Goal: Task Accomplishment & Management: Manage account settings

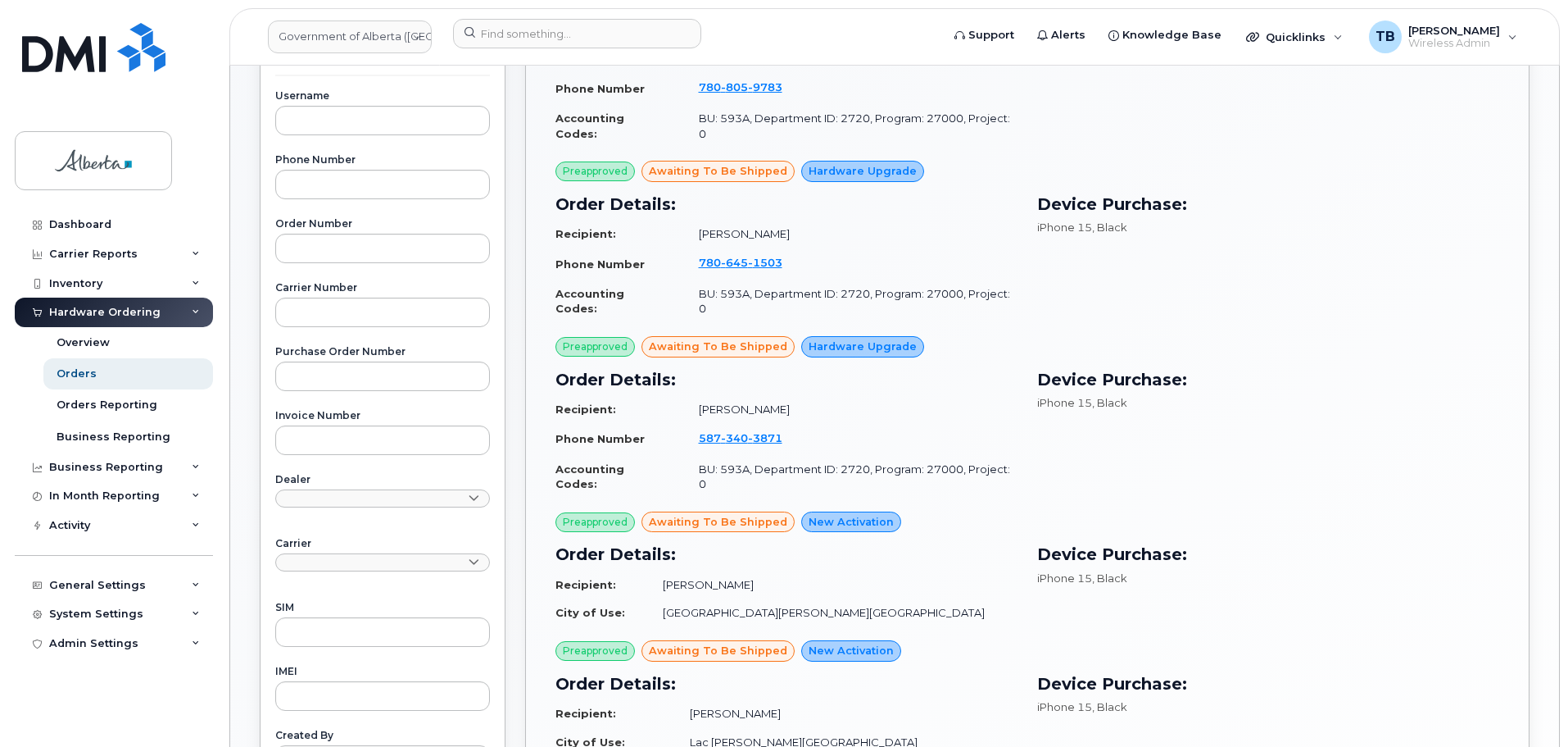
scroll to position [277, 0]
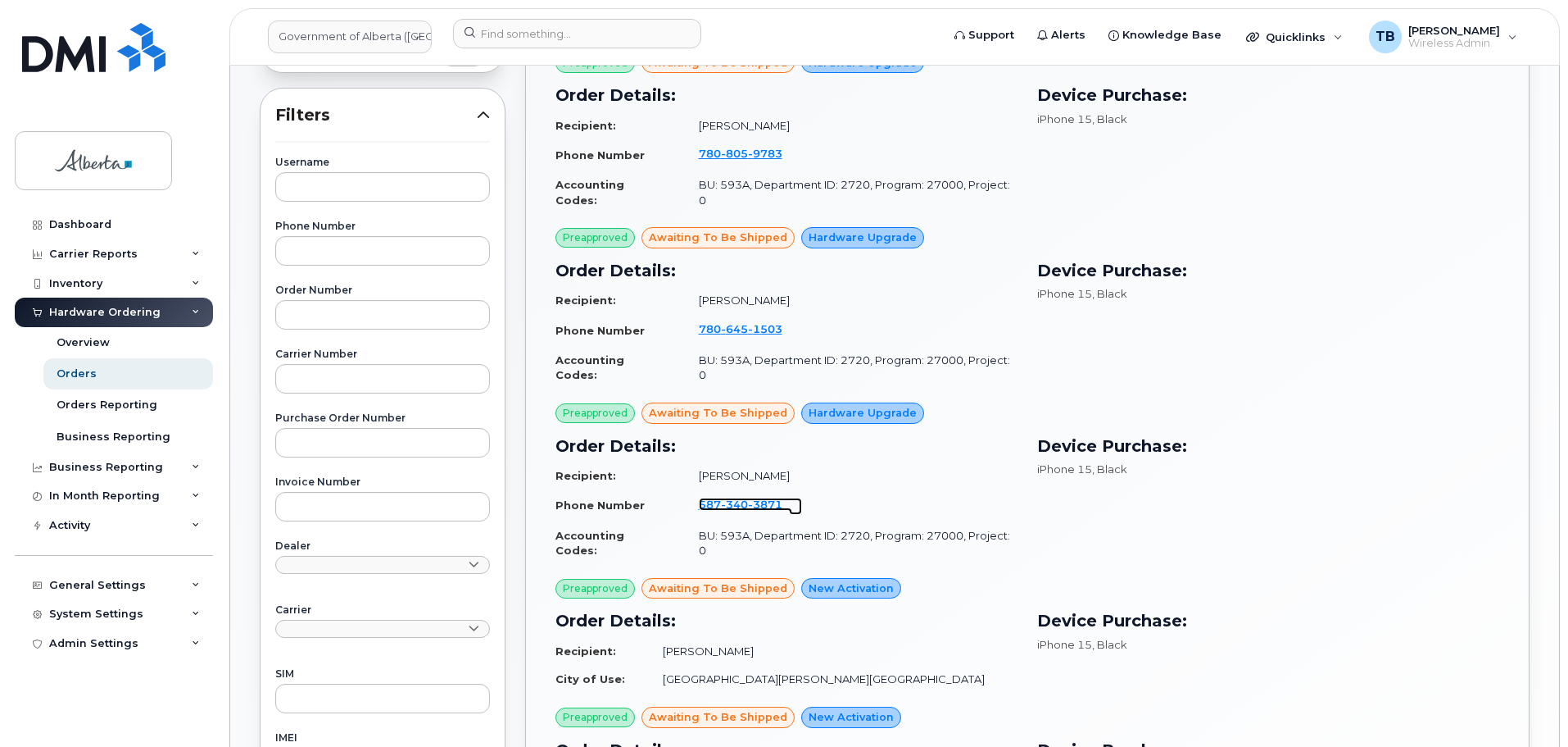
click at [730, 498] on span "340" at bounding box center [734, 505] width 27 height 13
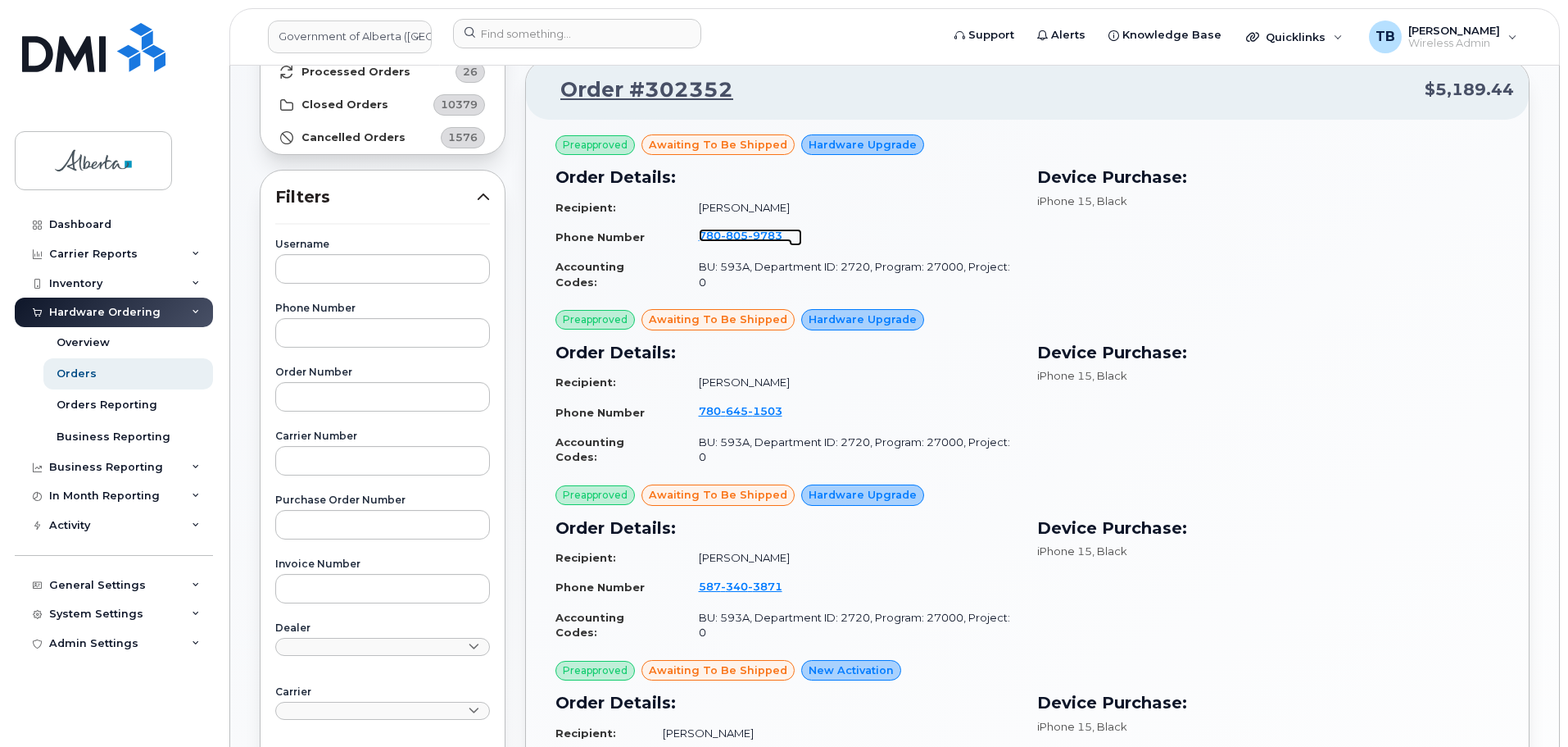
click at [733, 236] on span "805" at bounding box center [734, 236] width 27 height 13
click at [721, 235] on span "805" at bounding box center [734, 236] width 27 height 13
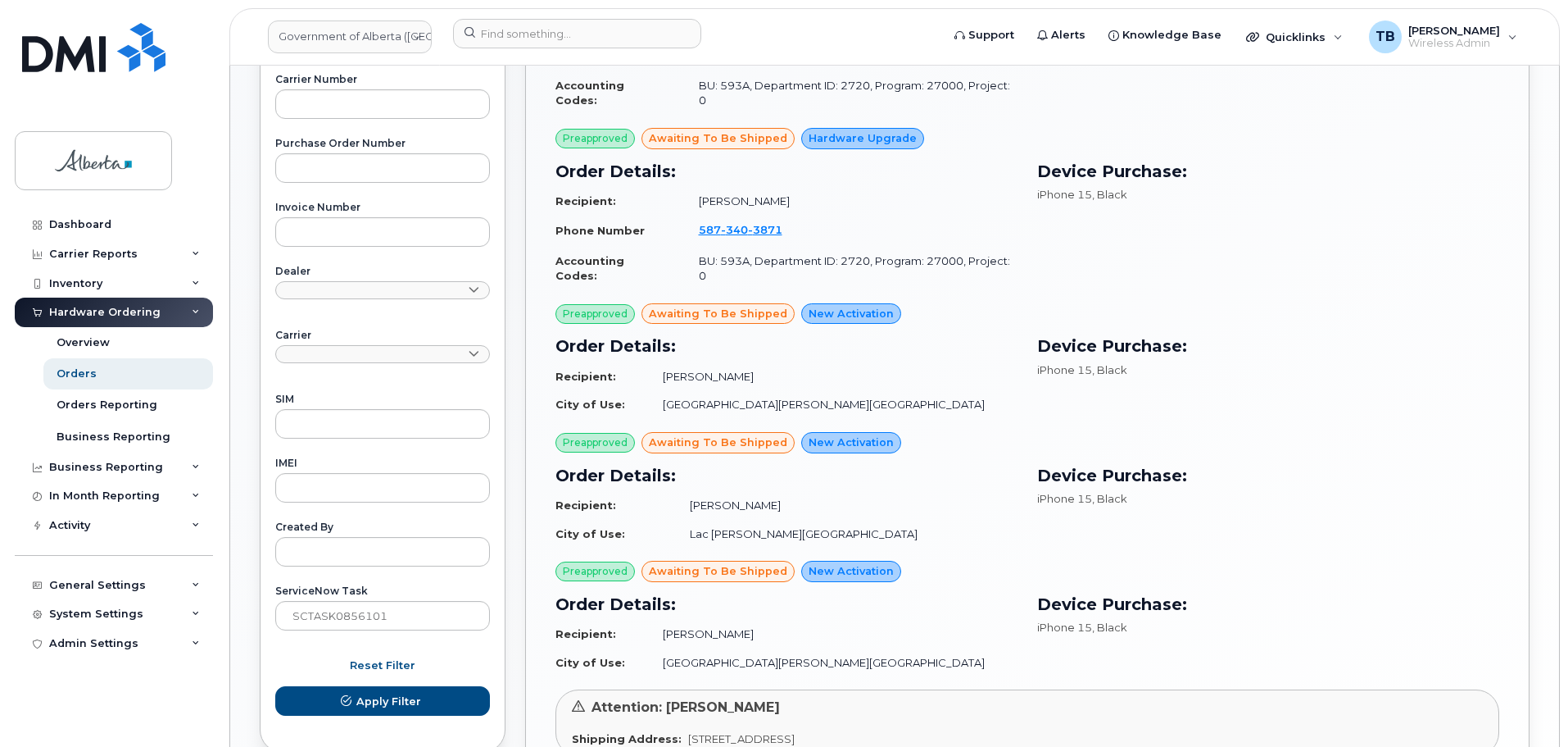
scroll to position [523, 0]
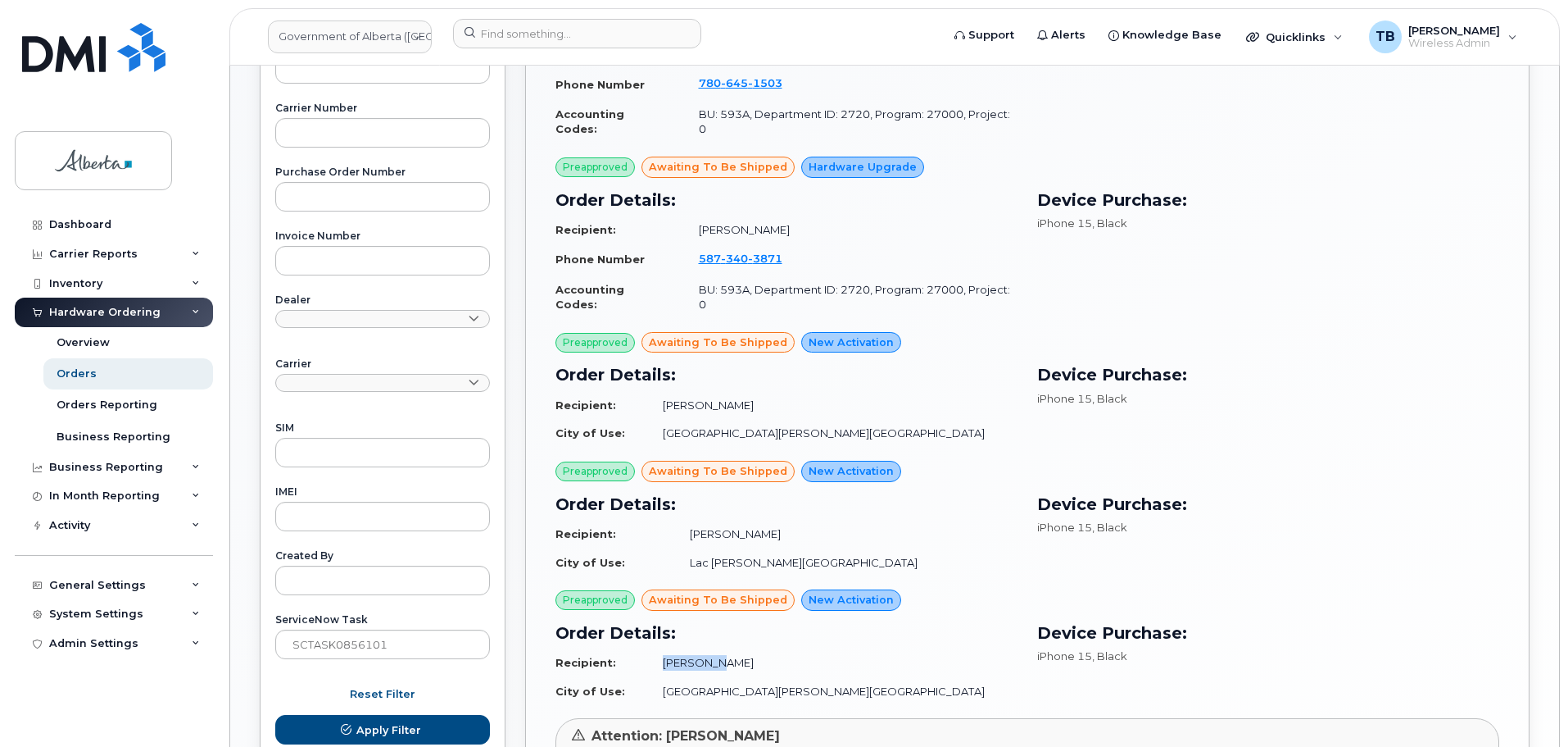
drag, startPoint x: 794, startPoint y: 618, endPoint x: 738, endPoint y: 620, distance: 56.0
click at [738, 649] on td "Zichen Ma" at bounding box center [833, 663] width 369 height 29
copy td "Zichen Ma"
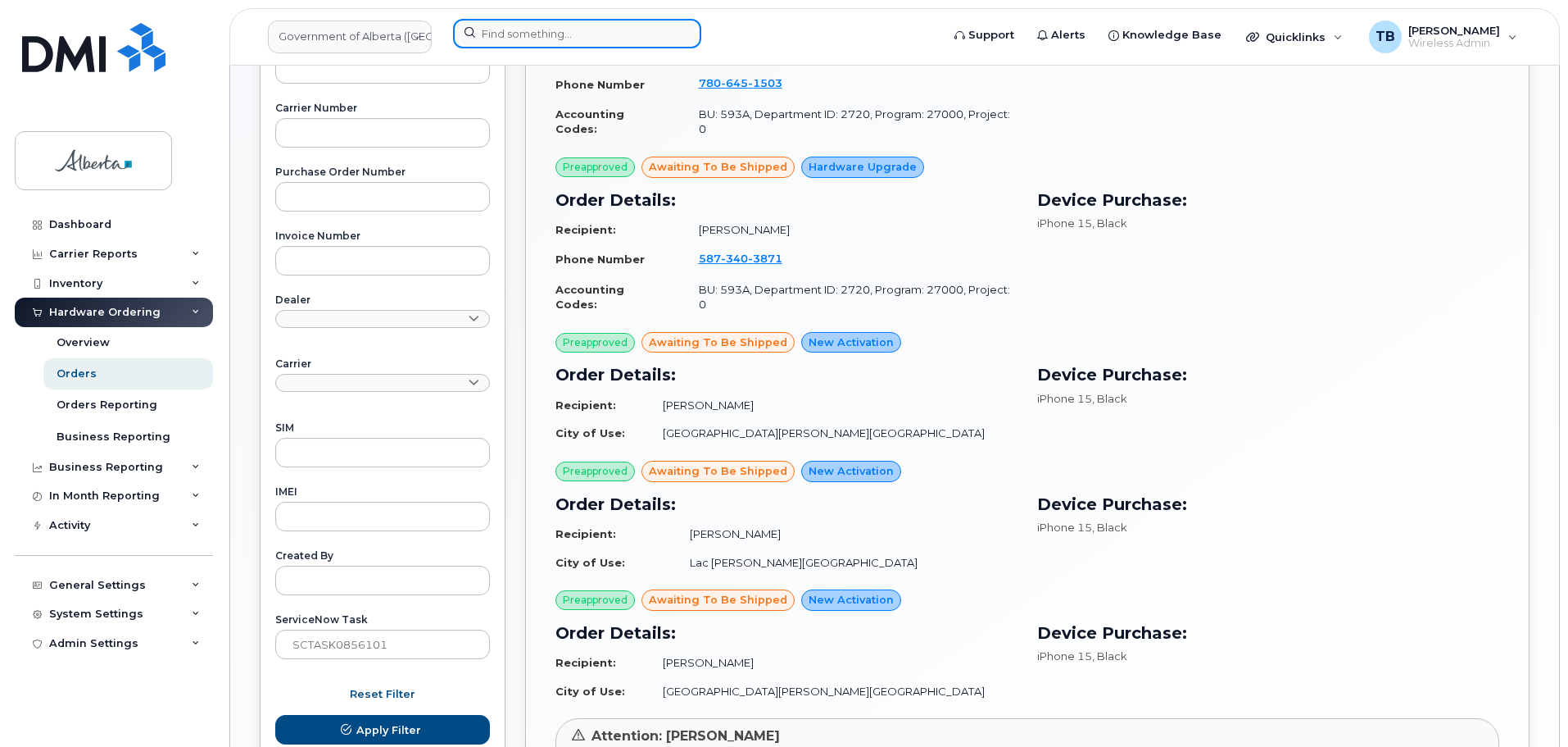
click at [488, 38] on input at bounding box center [577, 33] width 248 height 30
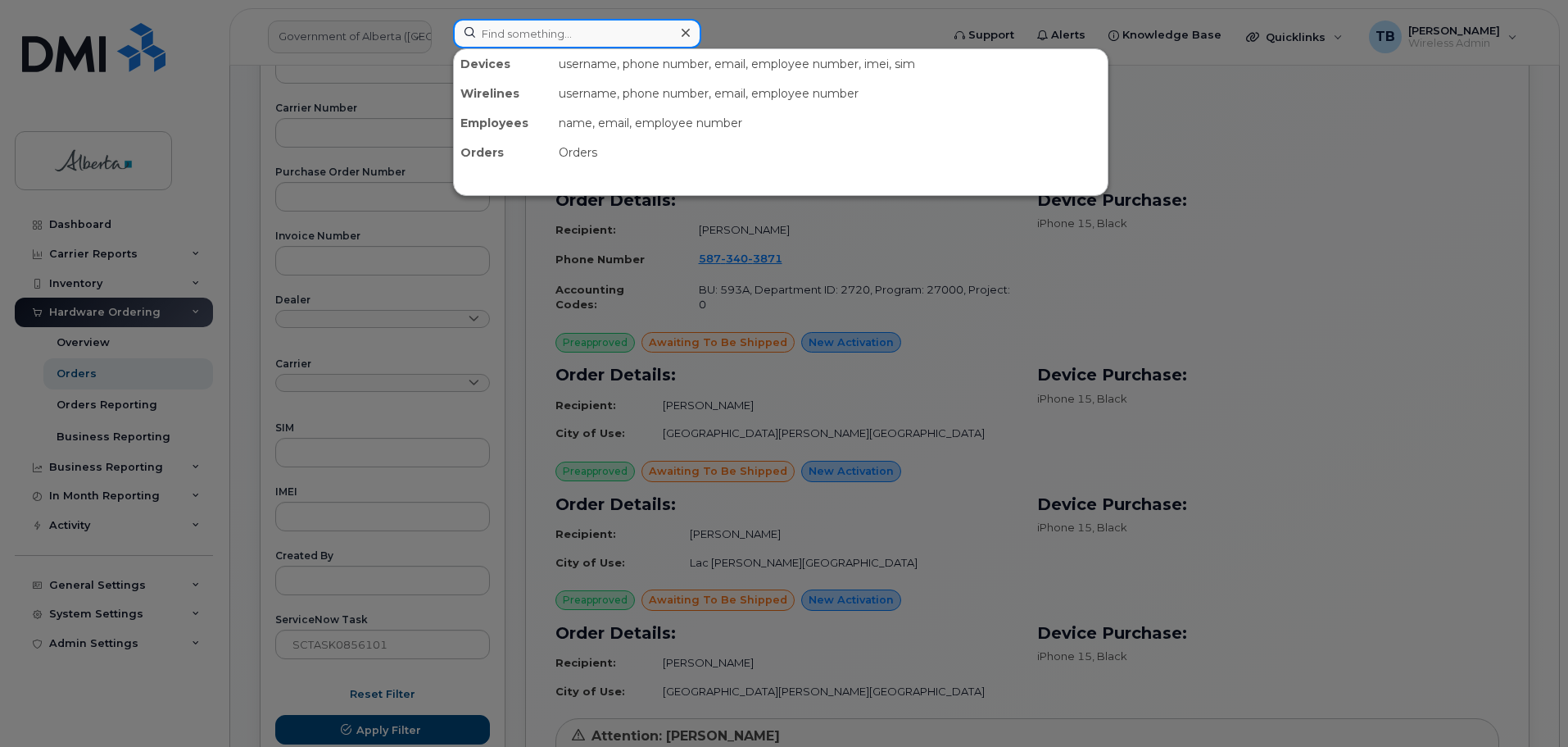
paste input "Zichen Ma"
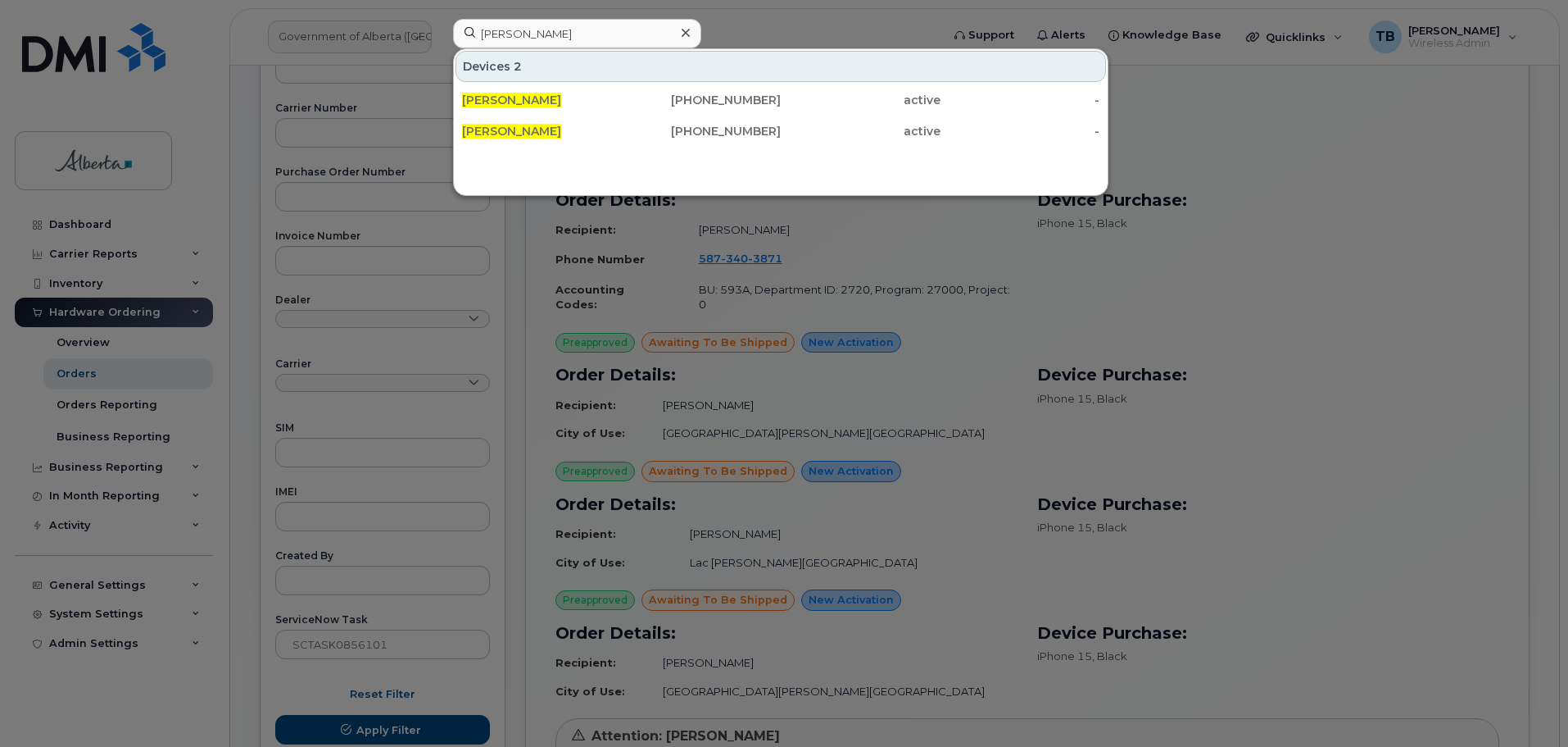
click at [986, 538] on div at bounding box center [784, 373] width 1568 height 747
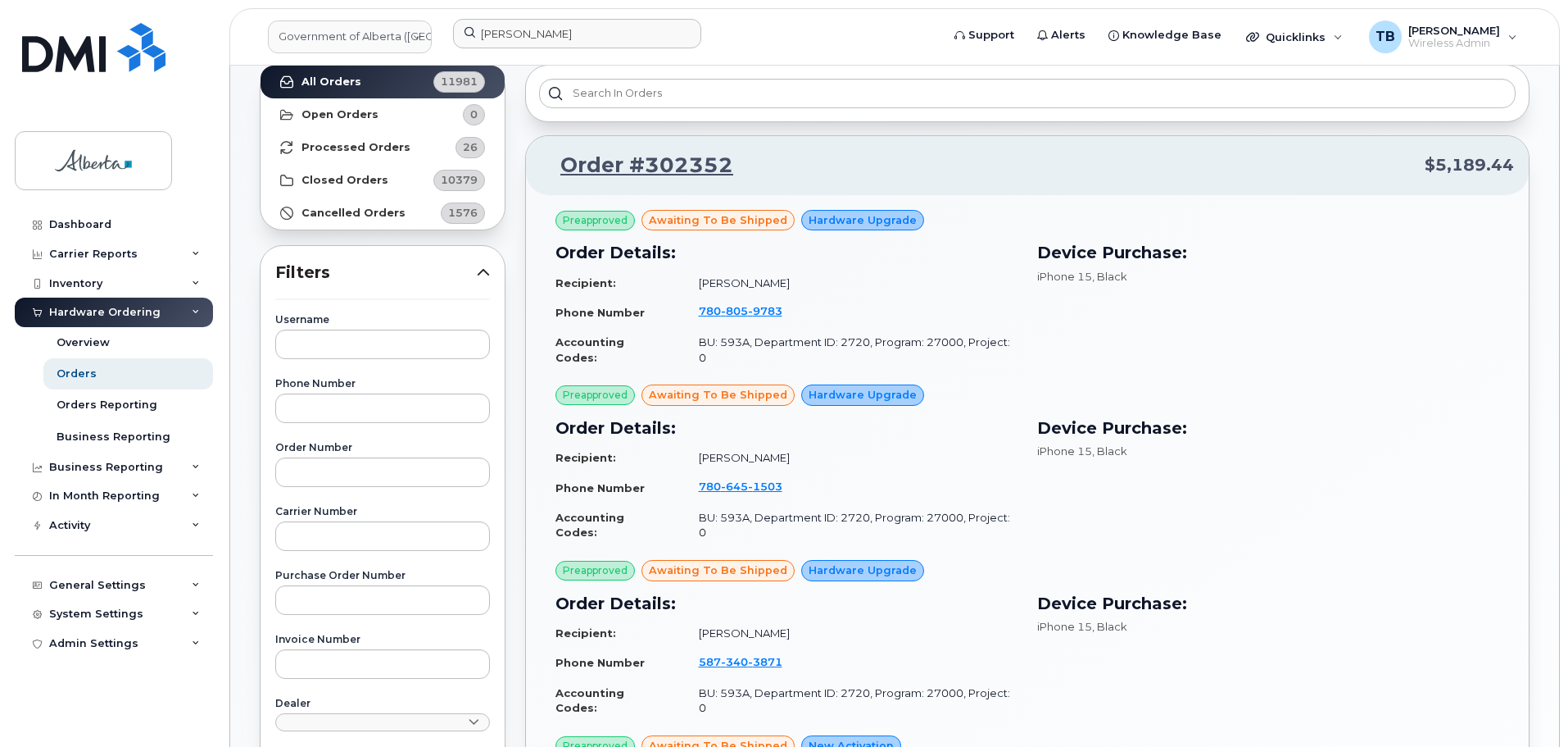
scroll to position [114, 0]
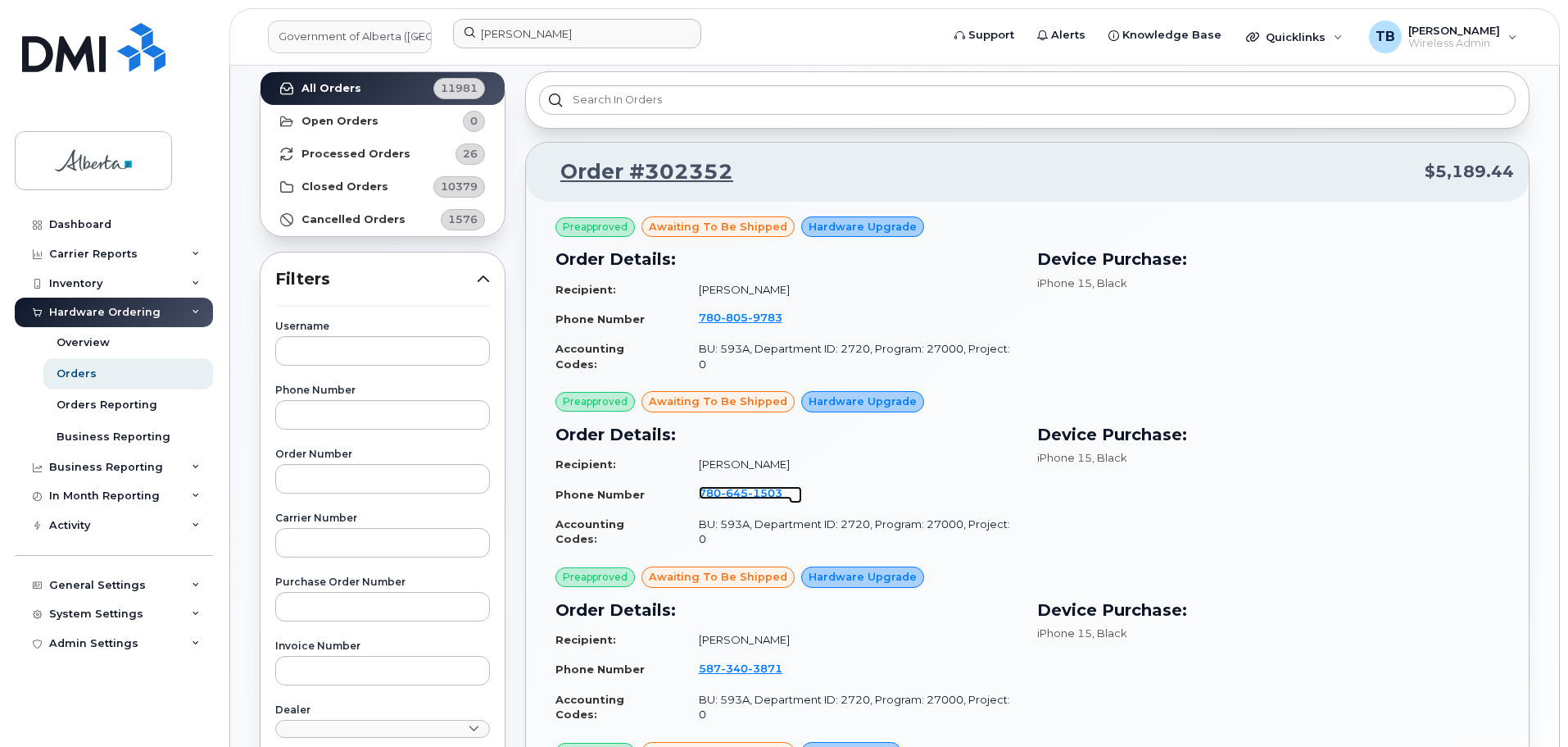
click at [734, 486] on span "645" at bounding box center [734, 492] width 27 height 13
click at [748, 661] on span "3871" at bounding box center [765, 668] width 34 height 13
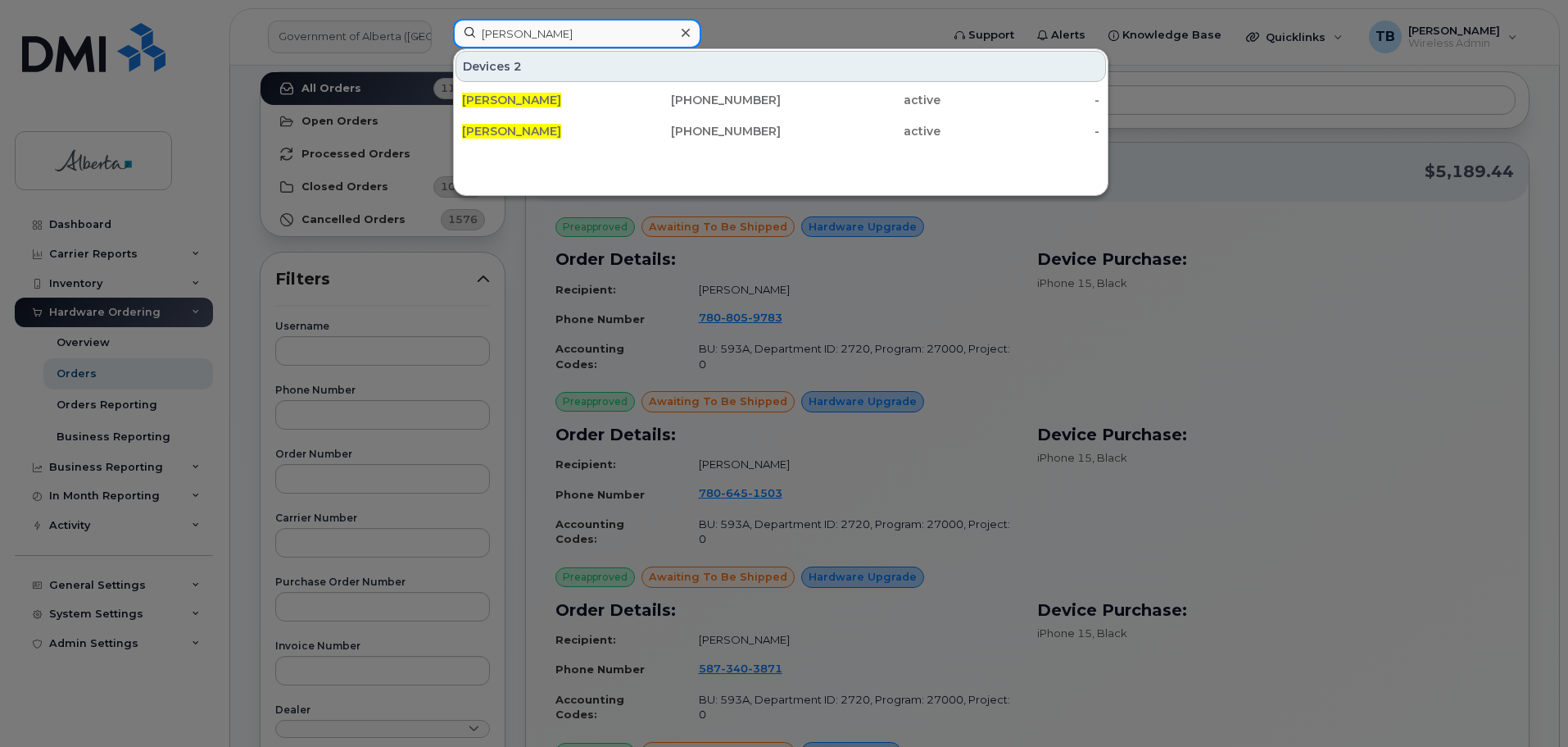
click at [509, 30] on input "Zichen Ma" at bounding box center [577, 33] width 248 height 30
paste input "7806191385"
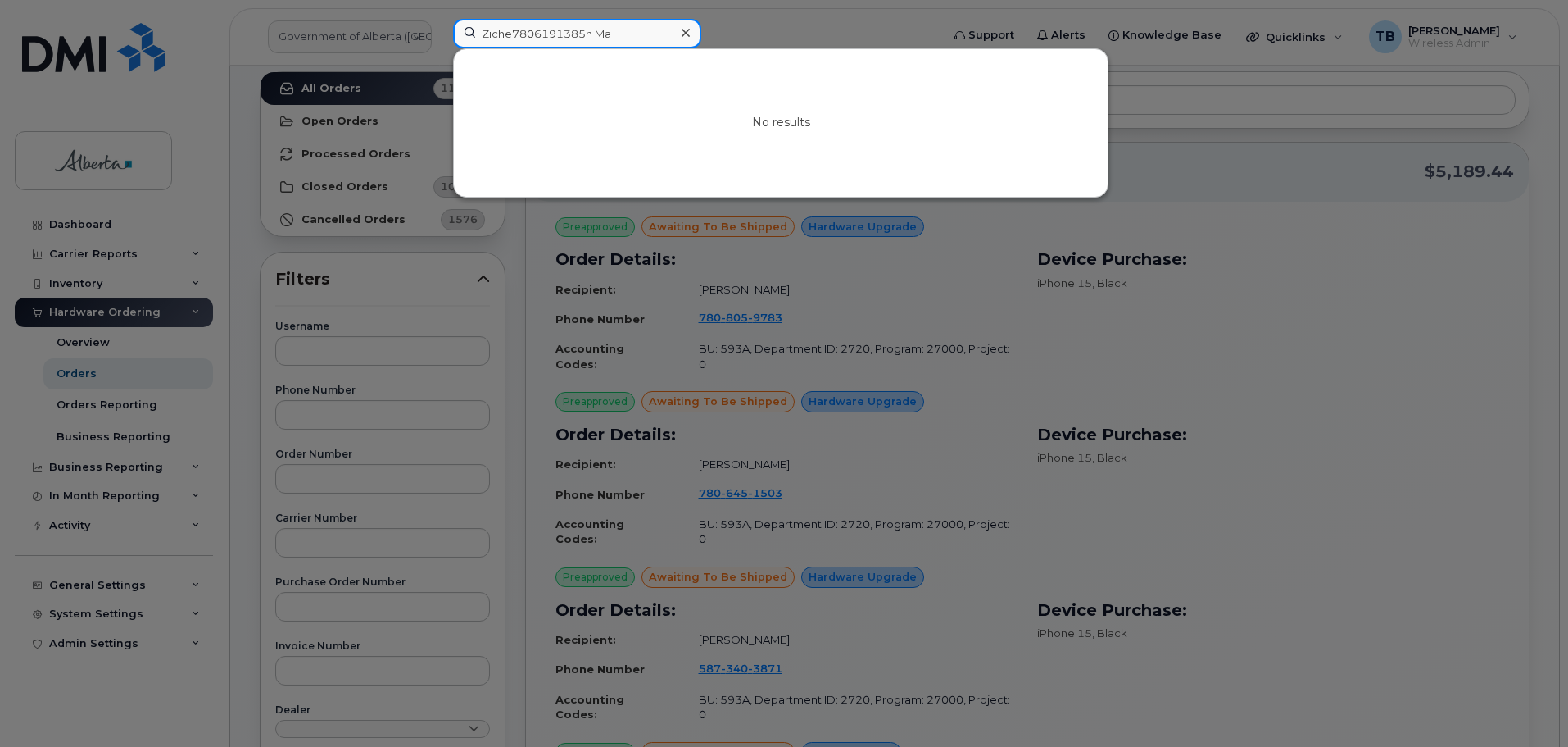
drag, startPoint x: 626, startPoint y: 43, endPoint x: 449, endPoint y: 36, distance: 177.1
click at [449, 36] on div "Ziche7806191385n Ma No results" at bounding box center [691, 37] width 504 height 36
paste input "7806191385"
type input "7806191385"
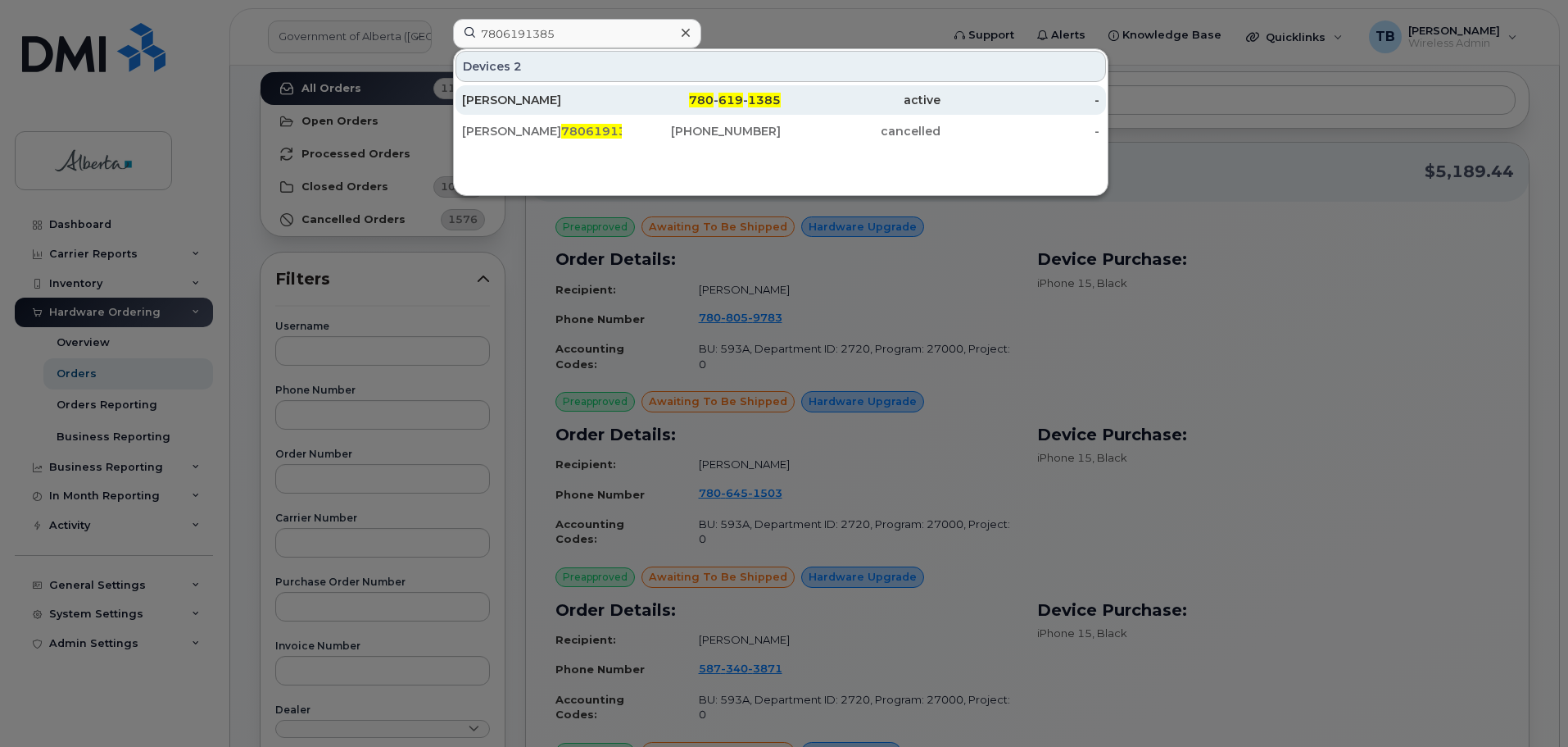
click at [491, 105] on div "Leah Coderre" at bounding box center [543, 99] width 160 height 16
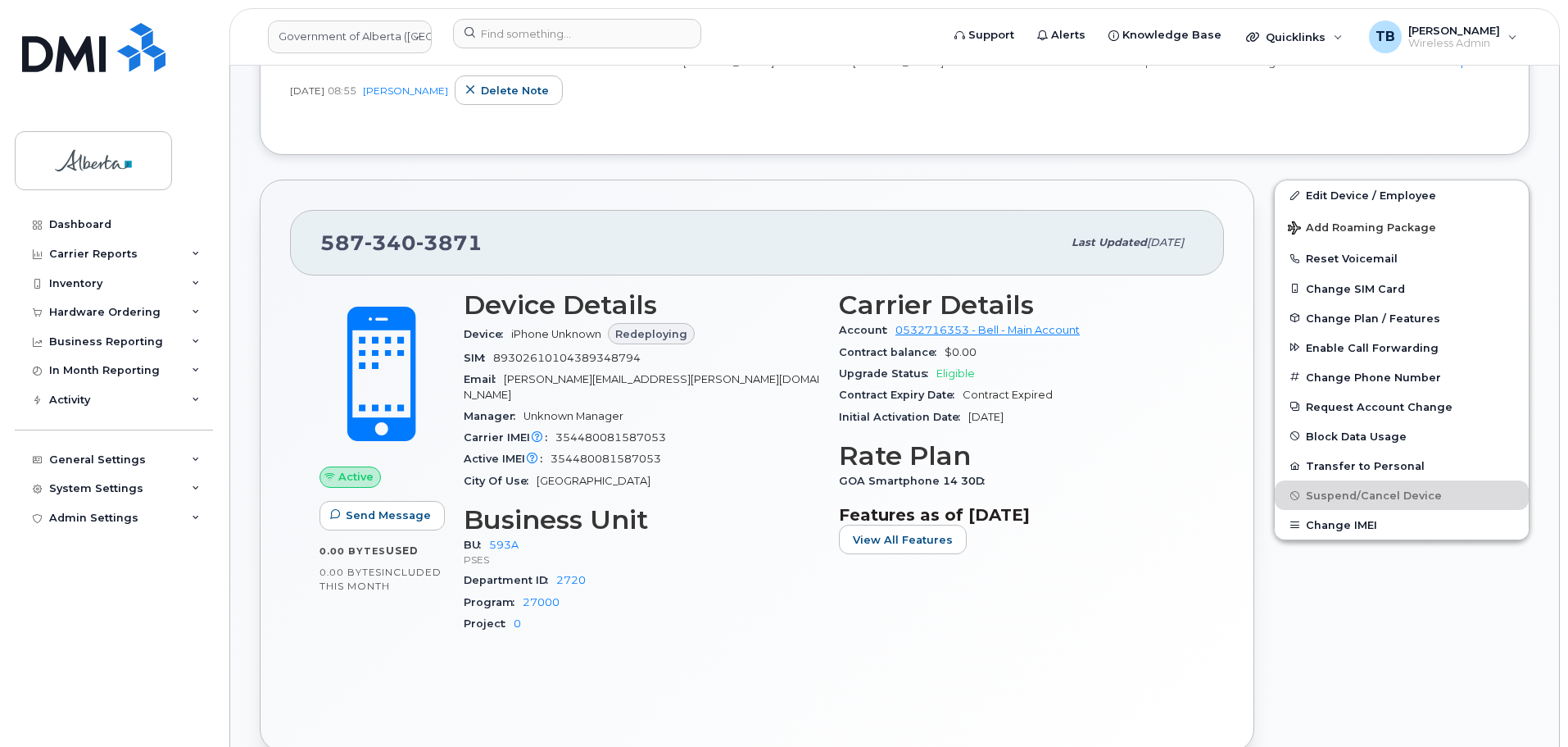
scroll to position [737, 0]
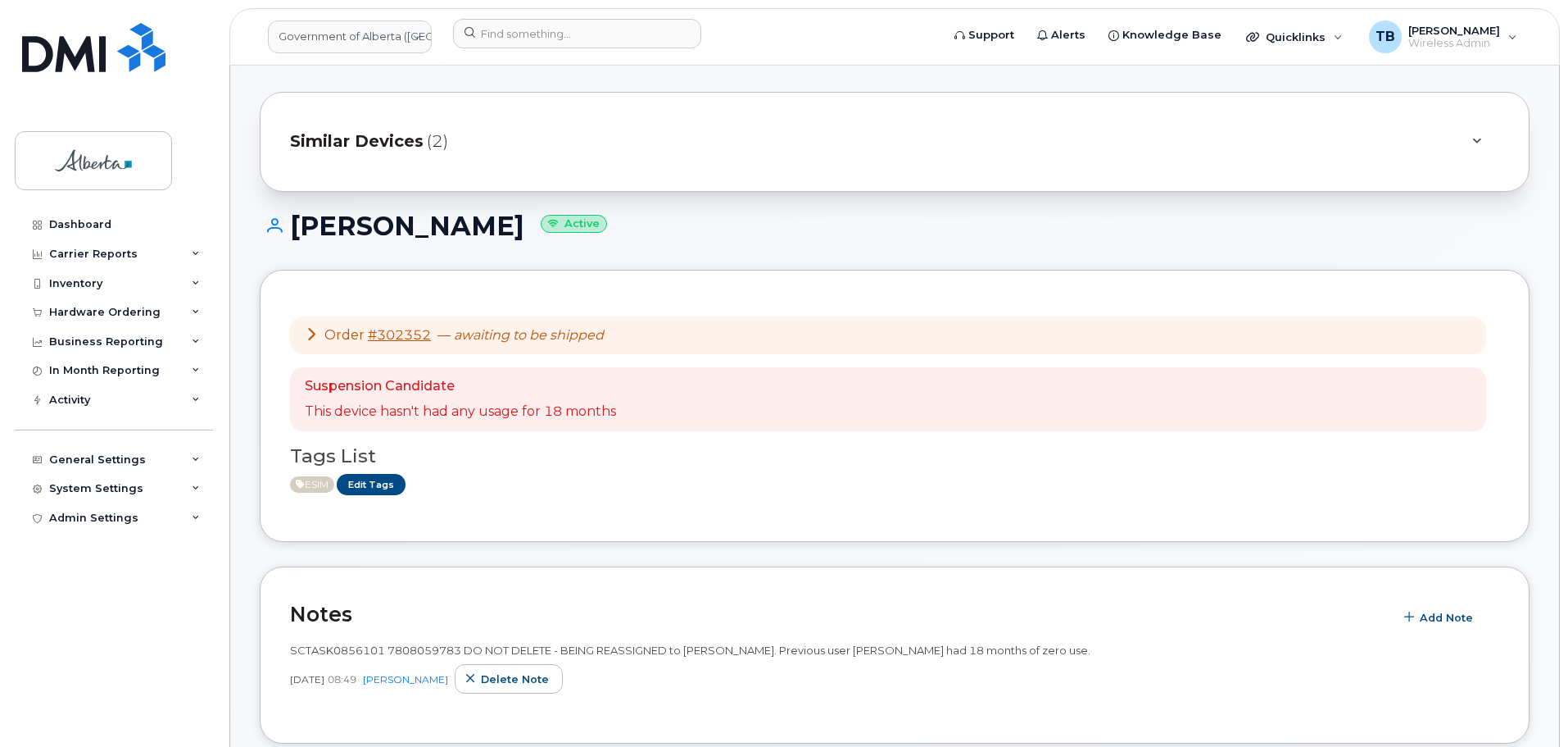
scroll to position [246, 0]
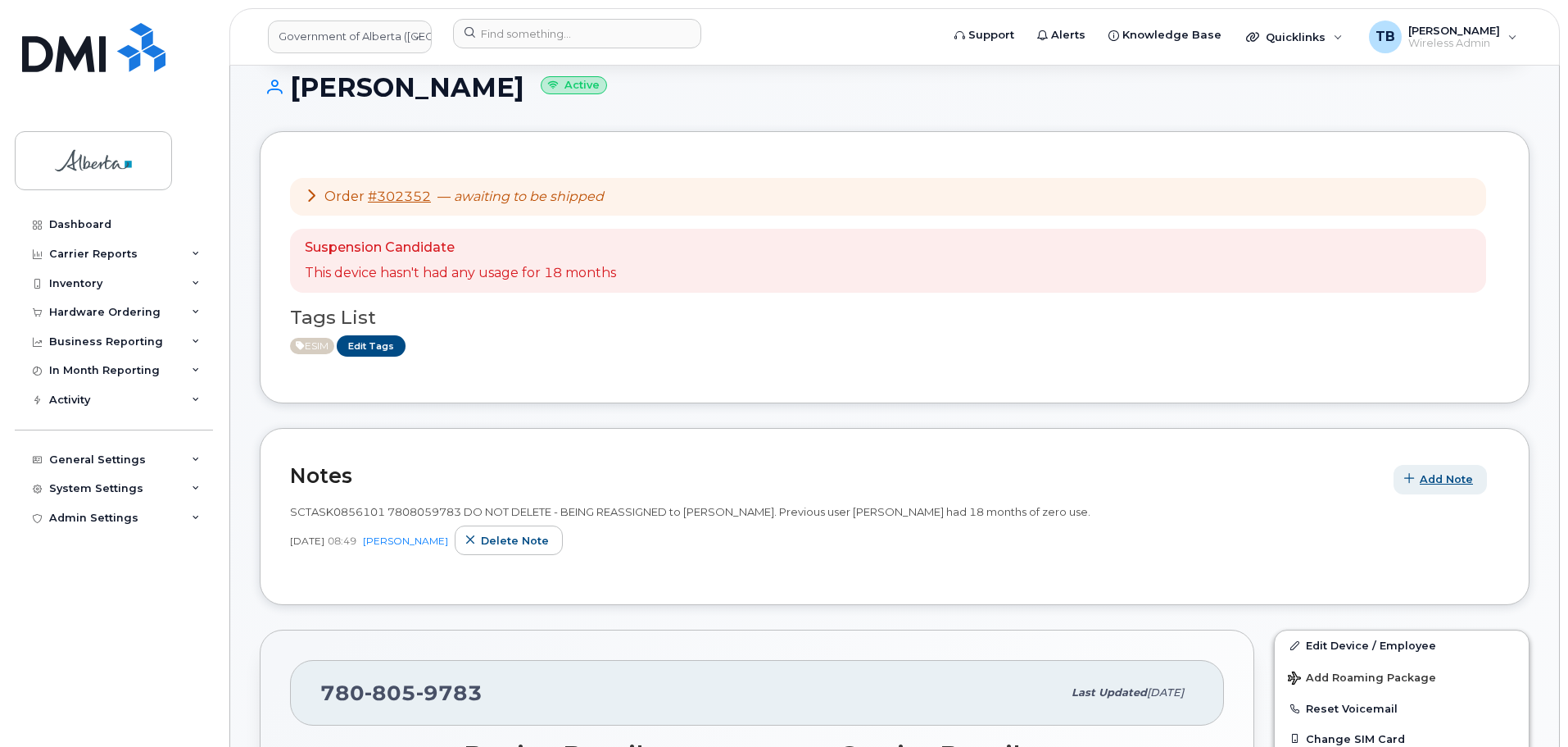
click at [1446, 479] on span "Add Note" at bounding box center [1447, 479] width 53 height 15
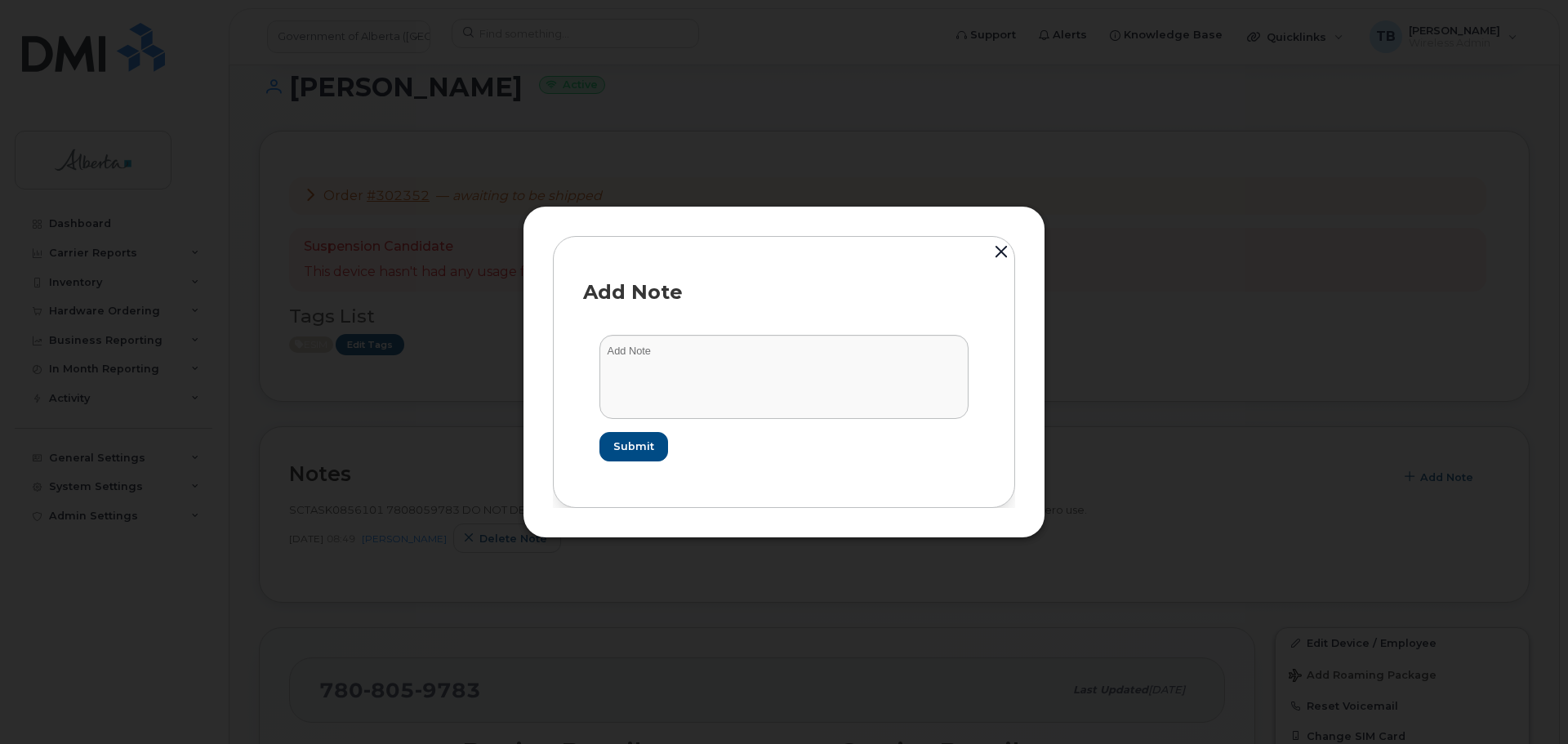
click at [1004, 256] on button "button" at bounding box center [1001, 253] width 25 height 36
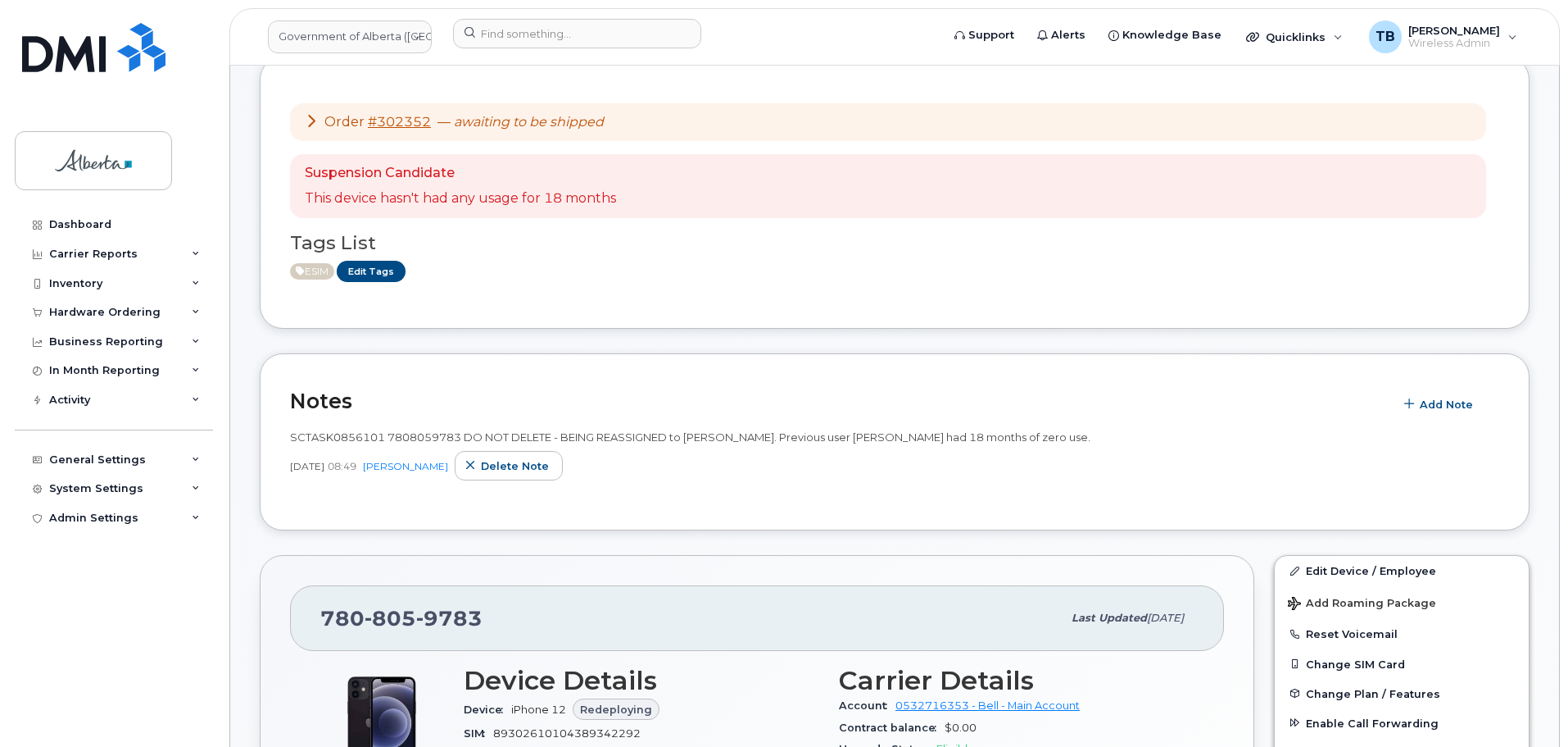
scroll to position [491, 0]
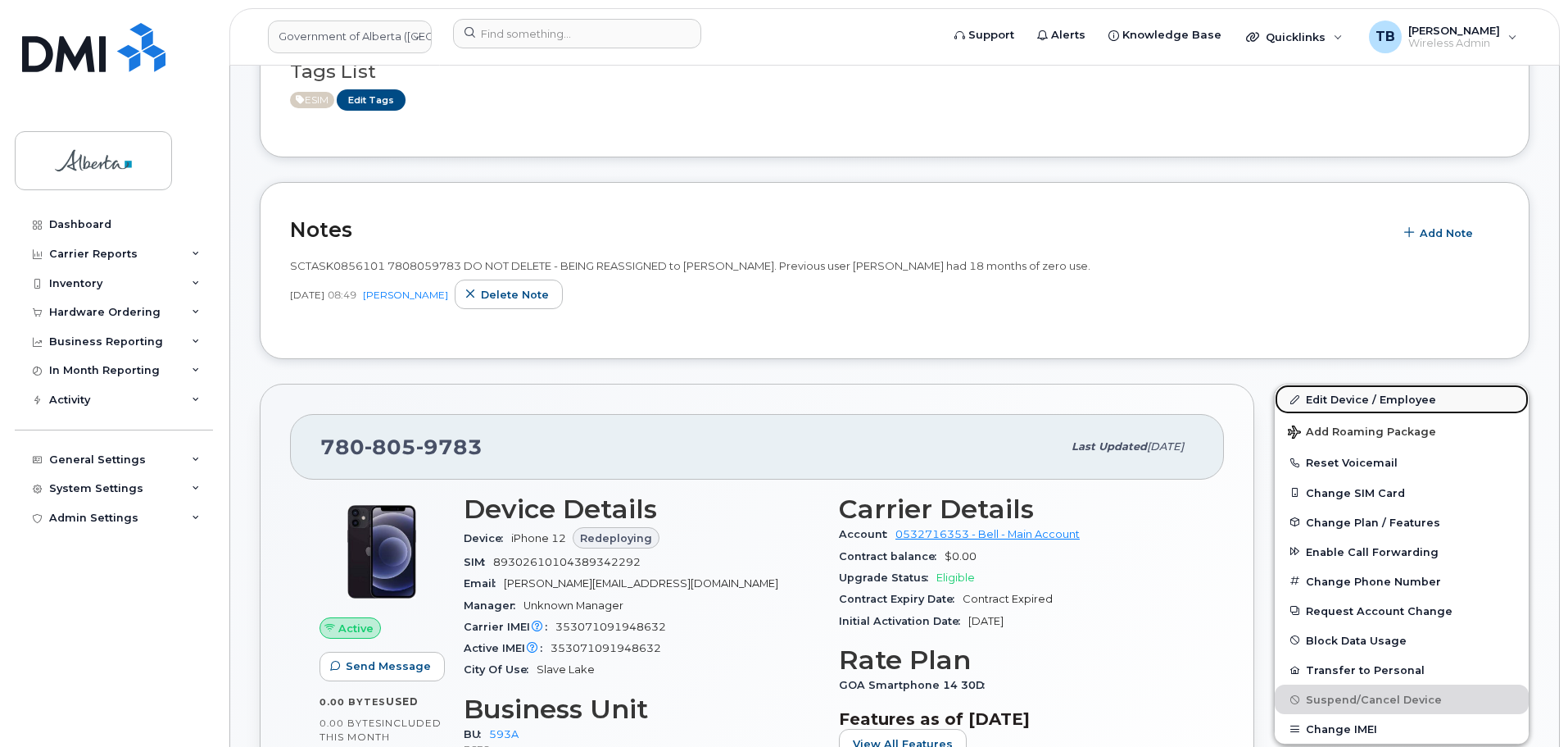
click at [1338, 403] on link "Edit Device / Employee" at bounding box center [1402, 399] width 254 height 30
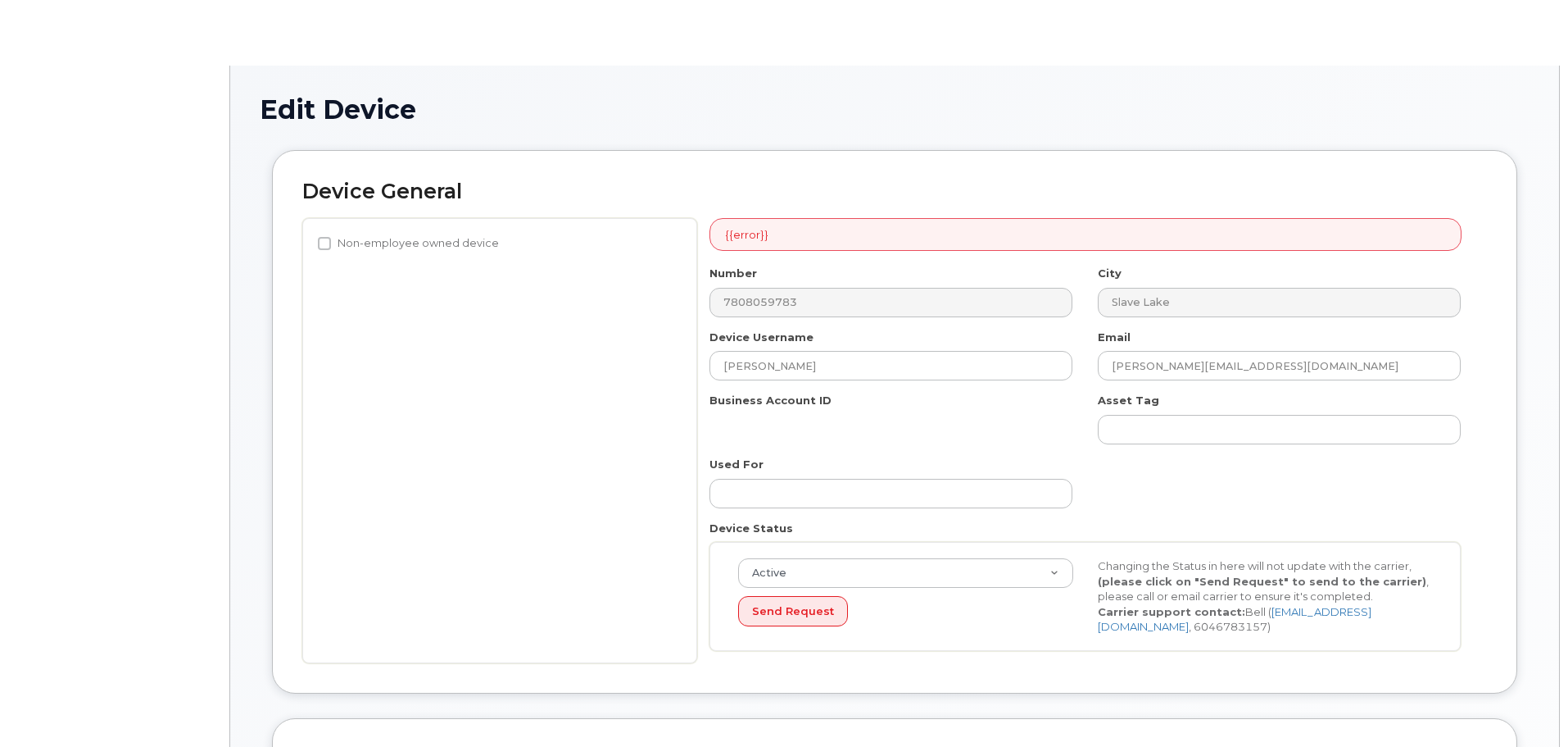
select select "4797682"
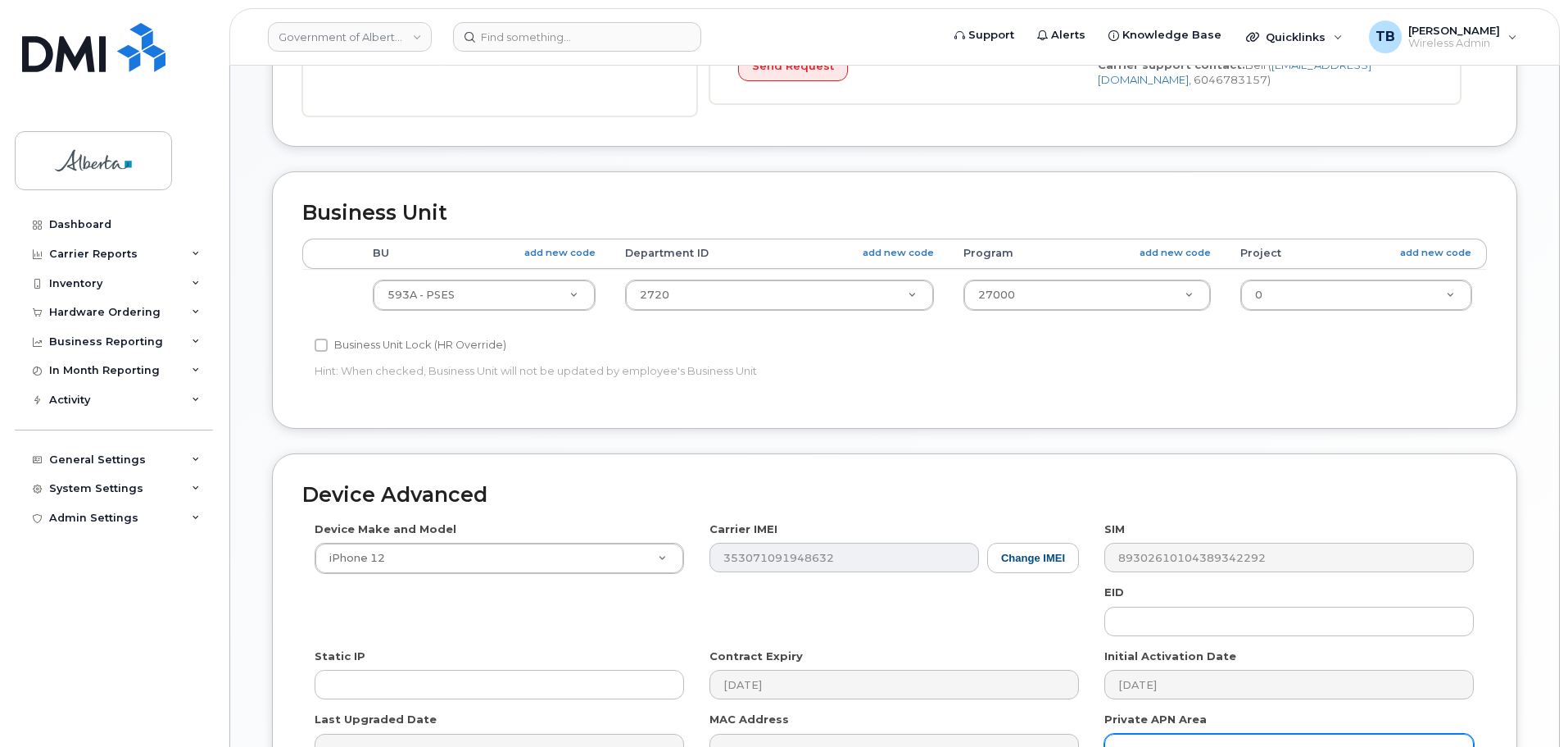
scroll to position [737, 0]
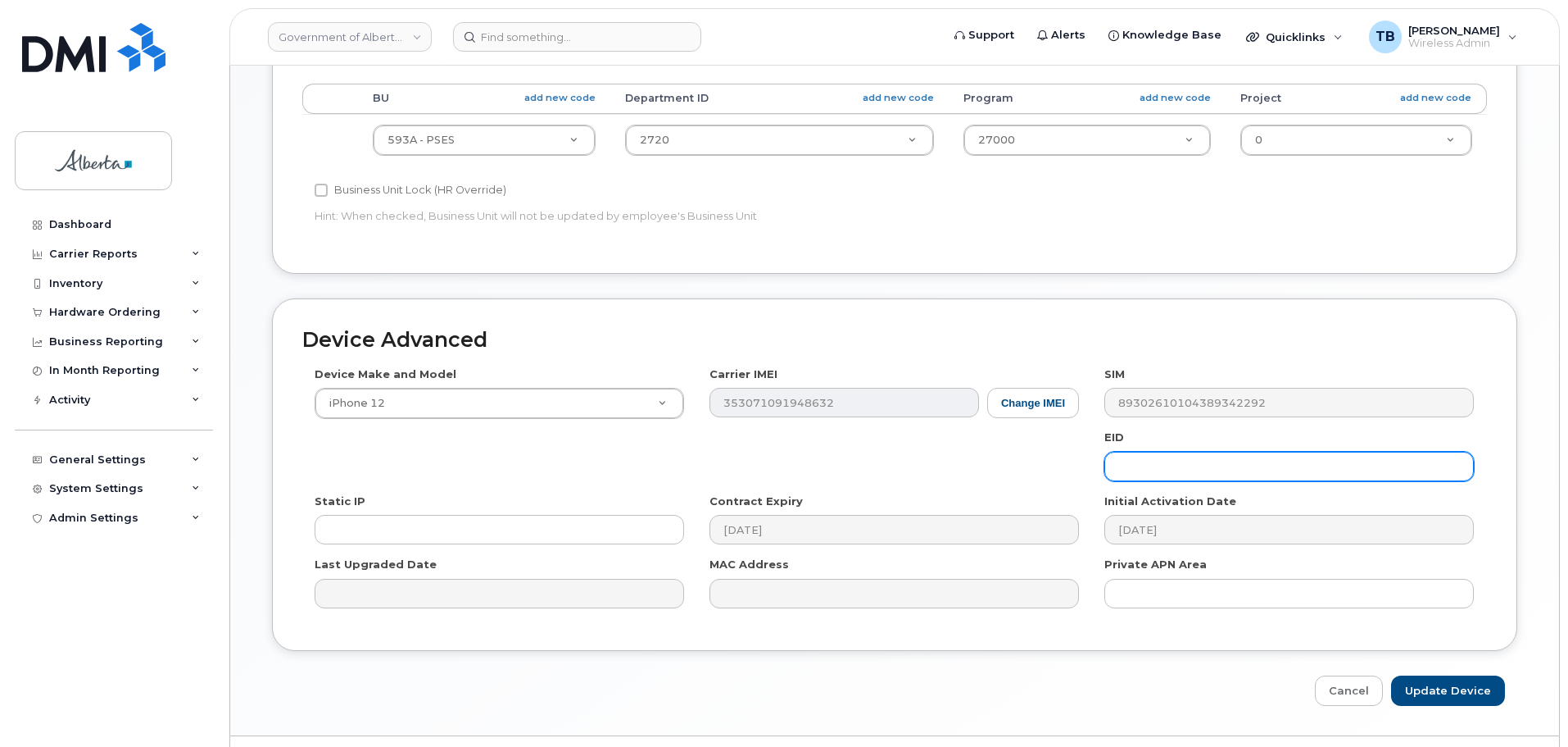
click at [1169, 472] on input "text" at bounding box center [1289, 466] width 369 height 30
paste input "89049032007208882600189367207997"
type input "89049032007208882600189367207997"
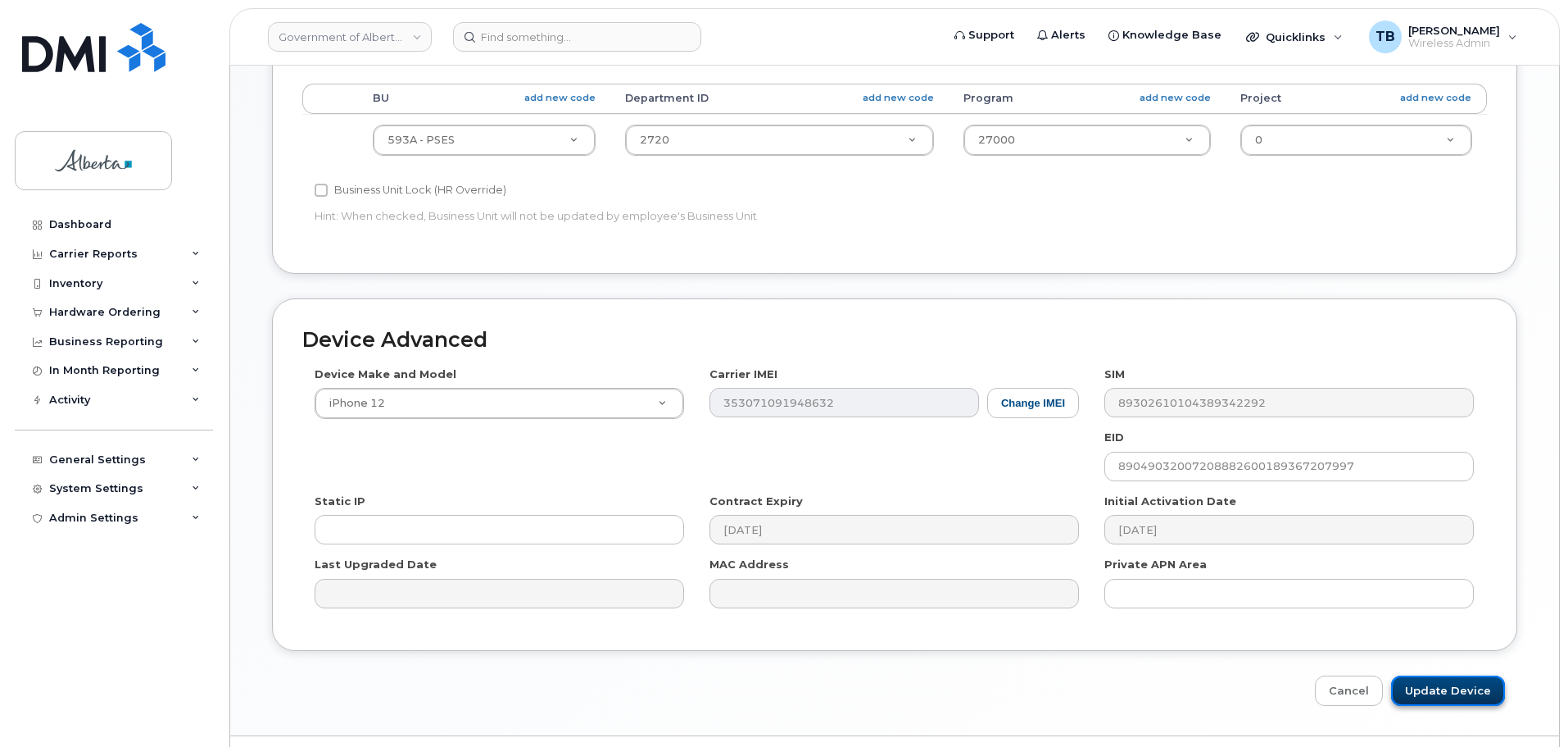
click at [1447, 693] on input "Update Device" at bounding box center [1448, 691] width 113 height 31
type input "Saving..."
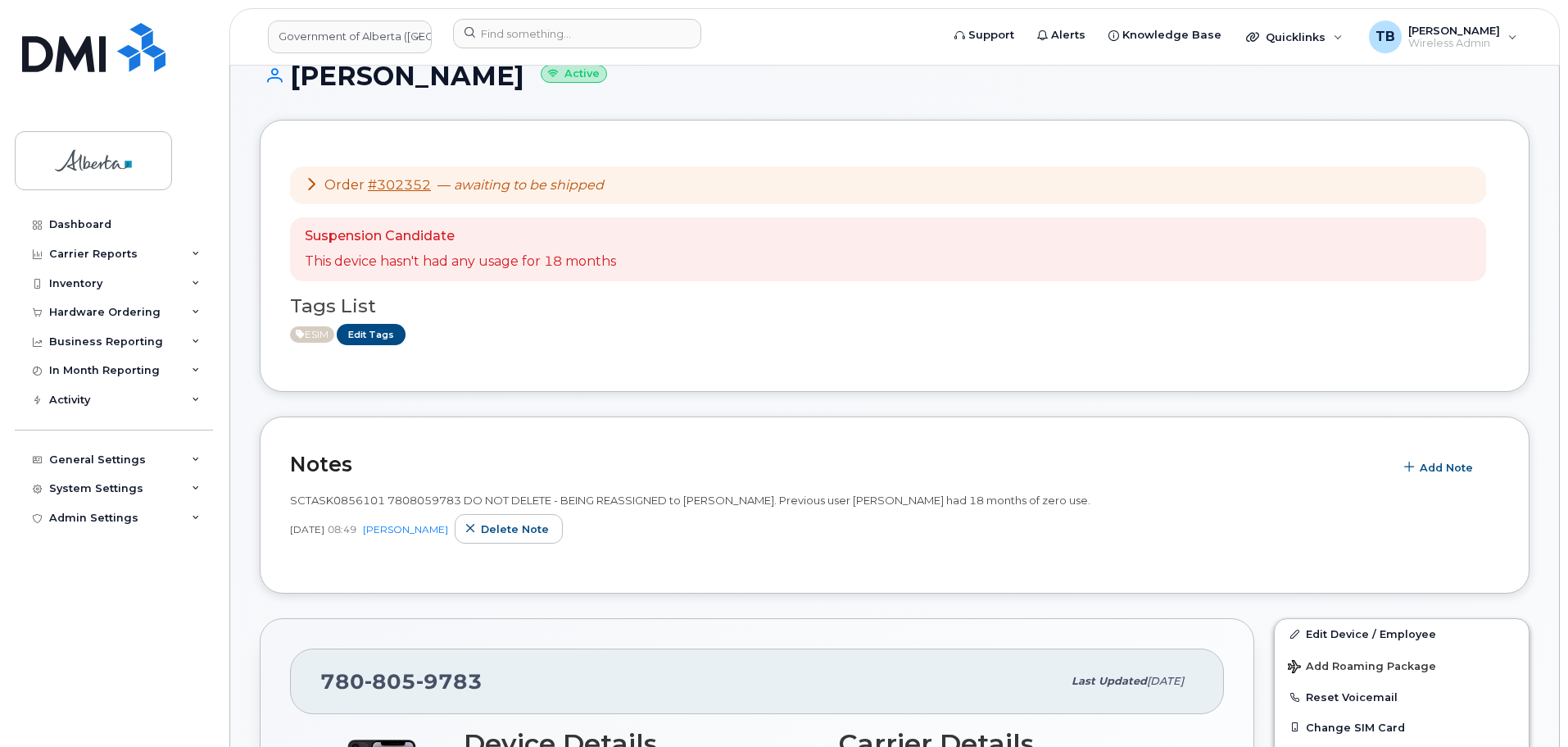
scroll to position [491, 0]
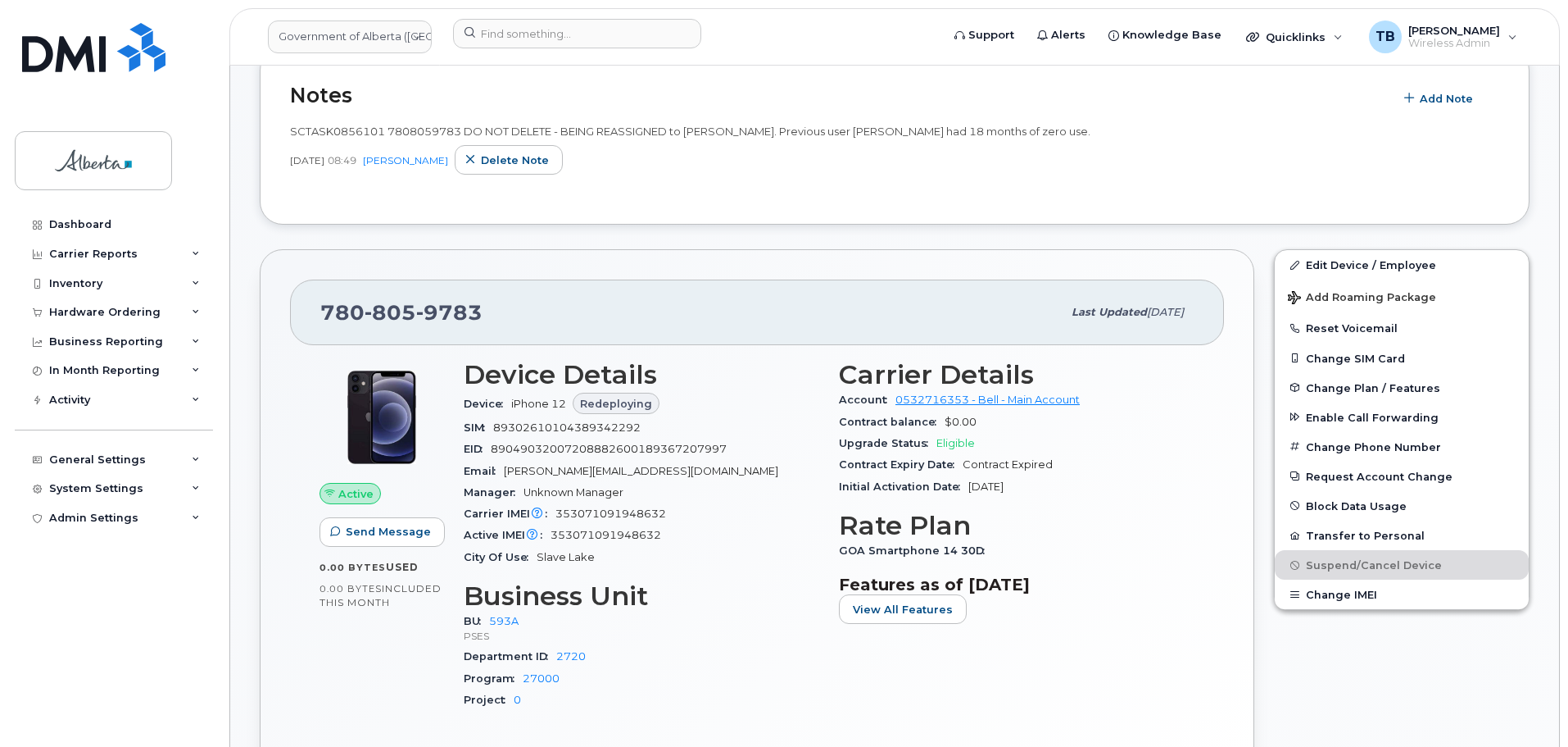
scroll to position [655, 0]
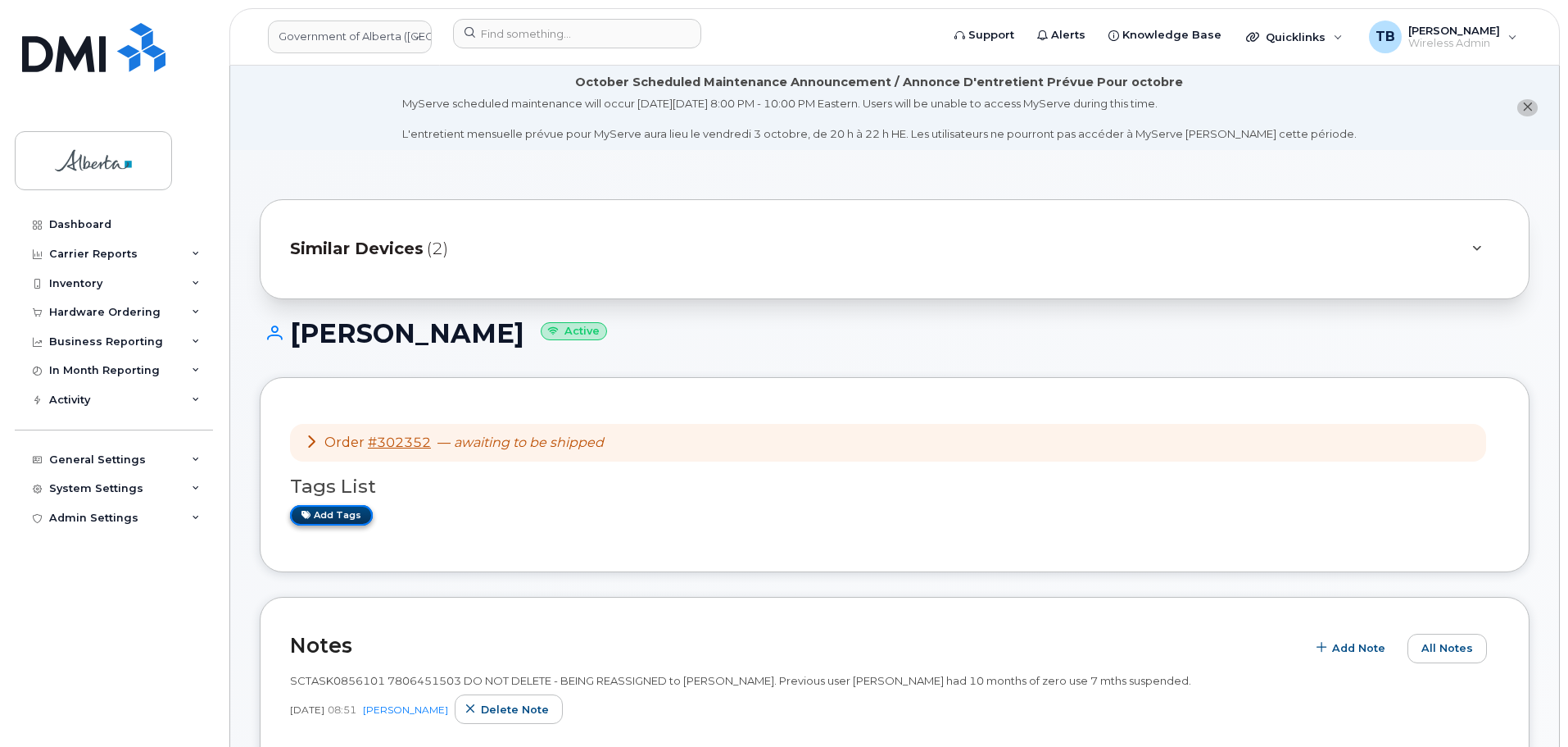
click at [331, 519] on link "Add tags" at bounding box center [331, 514] width 83 height 20
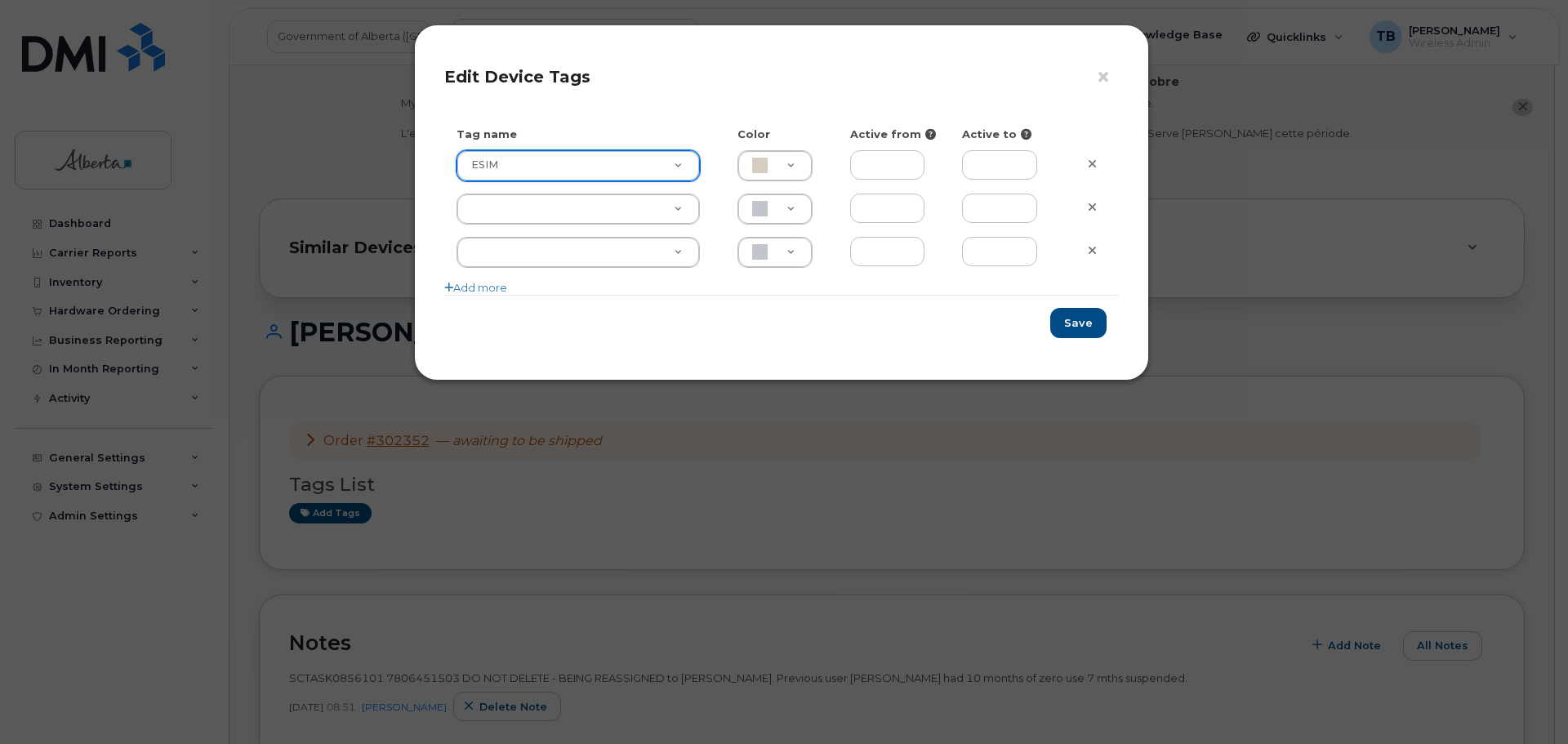
type input "ESIM"
type input "D6CDC1"
click at [1063, 327] on button "Save" at bounding box center [1078, 323] width 56 height 30
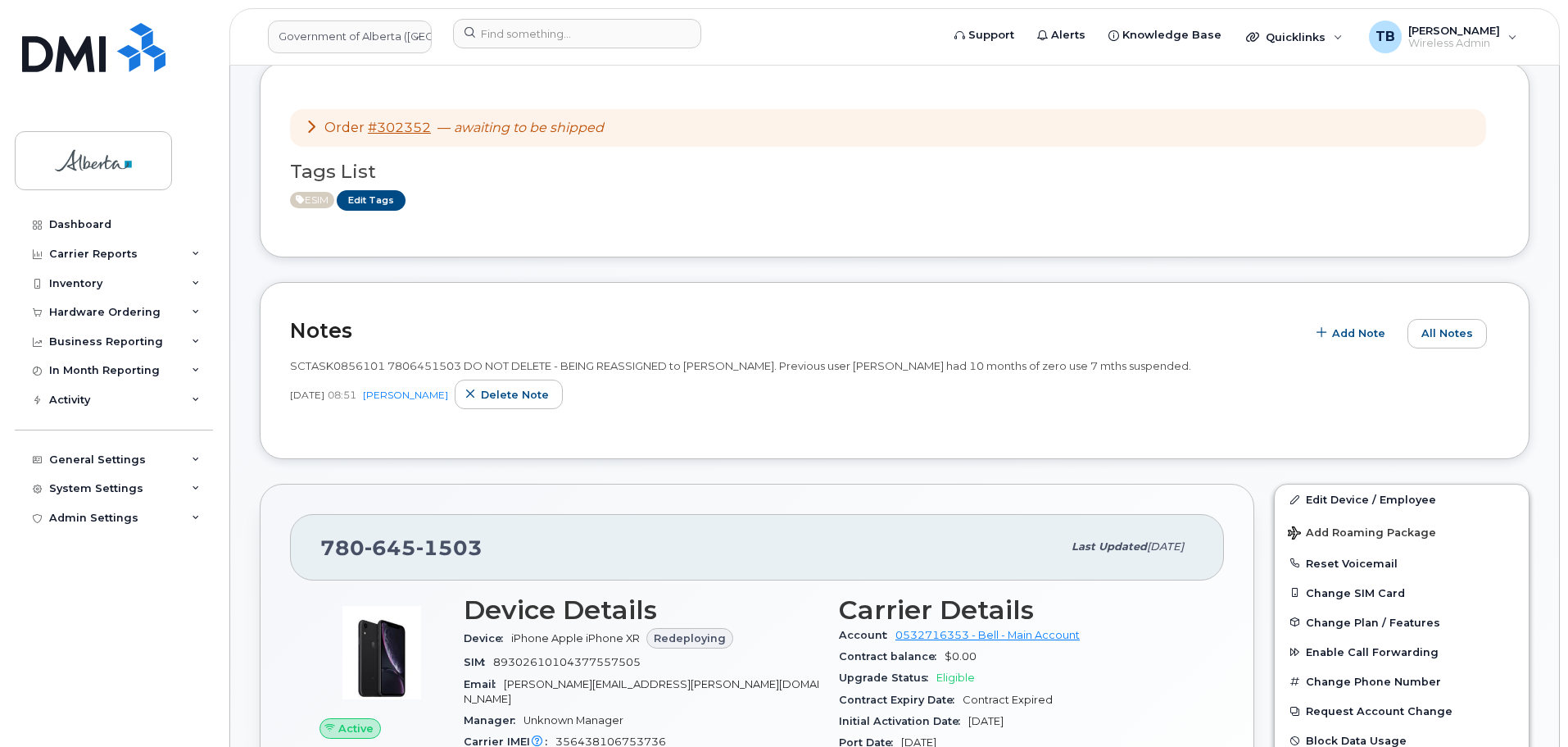
scroll to position [410, 0]
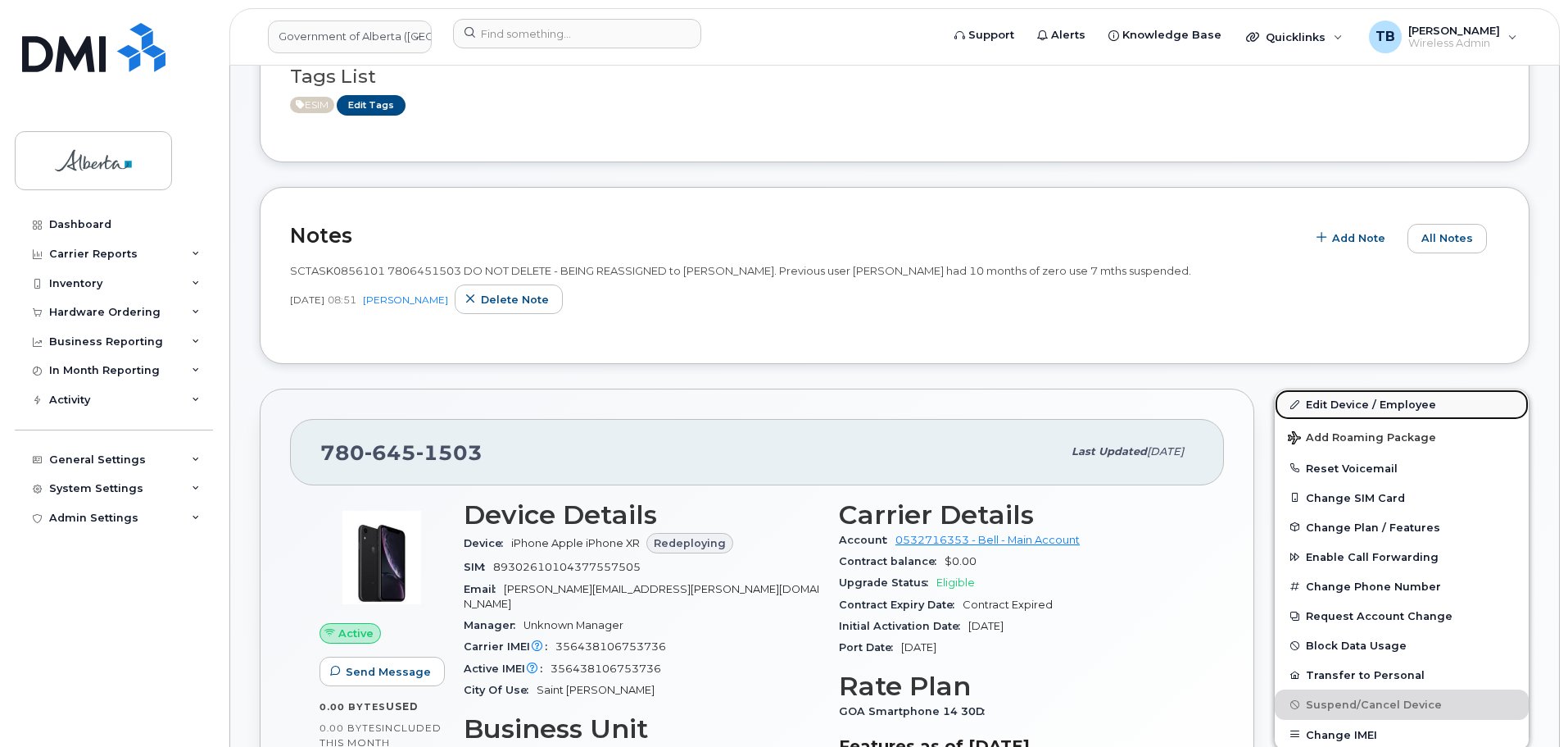
click at [1319, 407] on link "Edit Device / Employee" at bounding box center [1402, 404] width 254 height 30
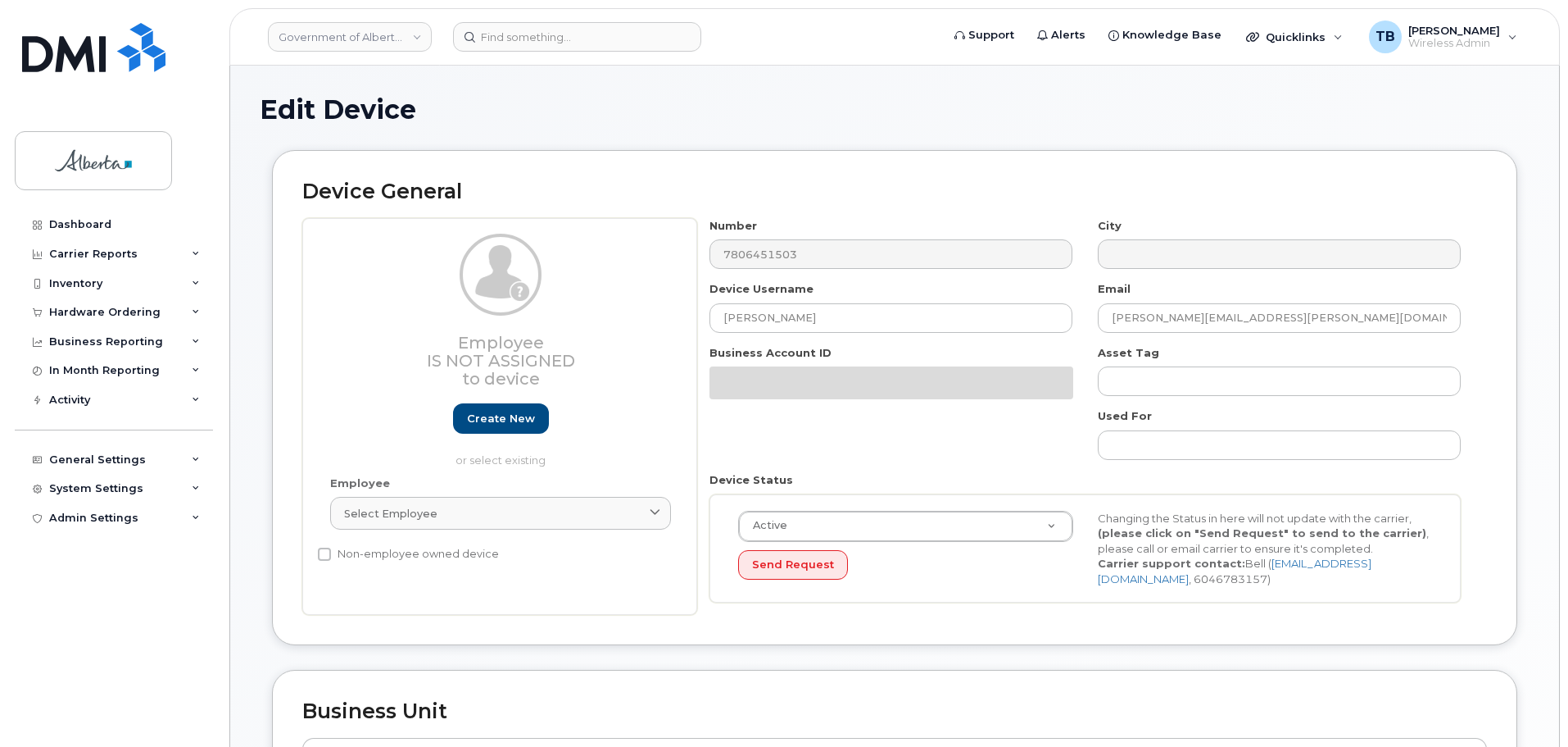
select select "4797682"
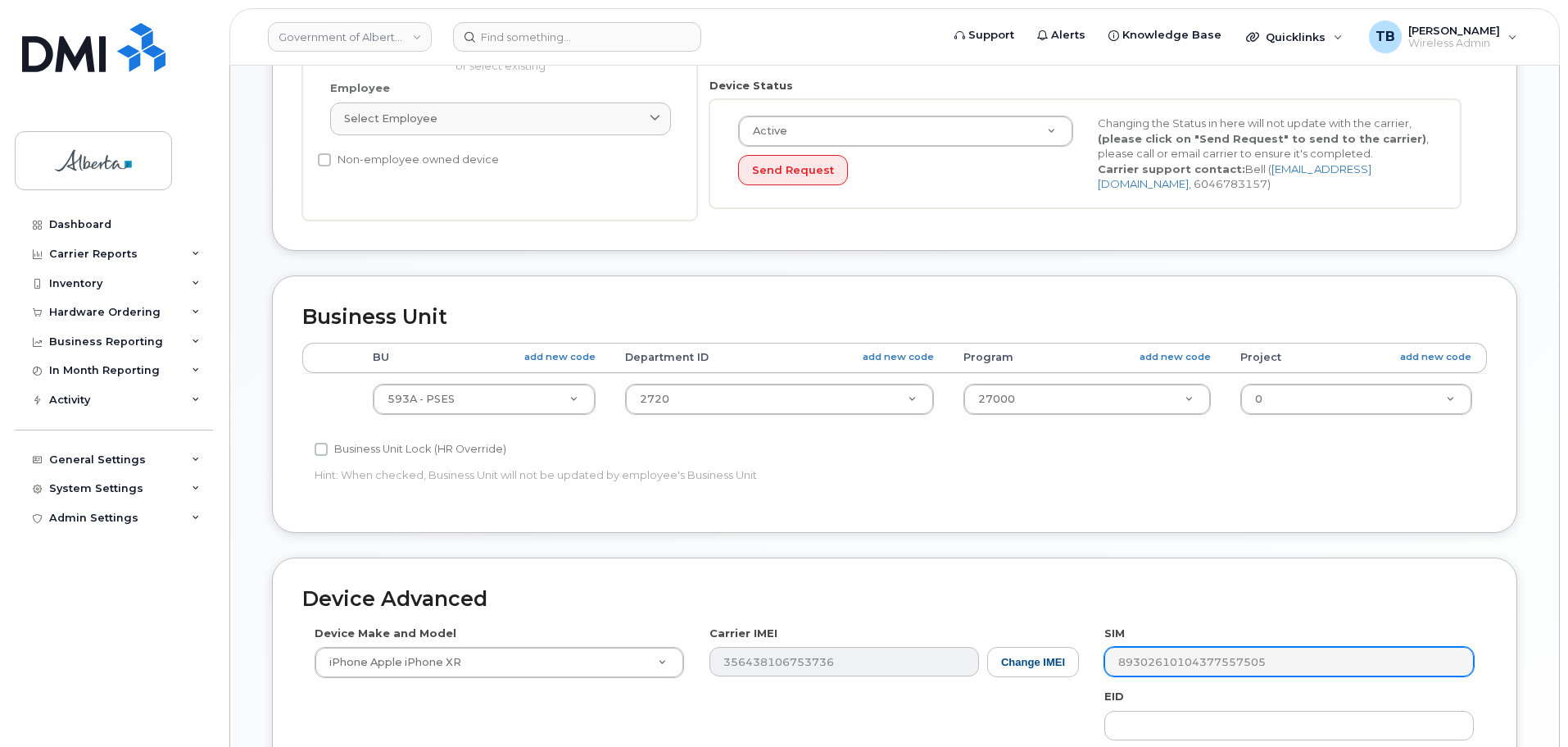
scroll to position [573, 0]
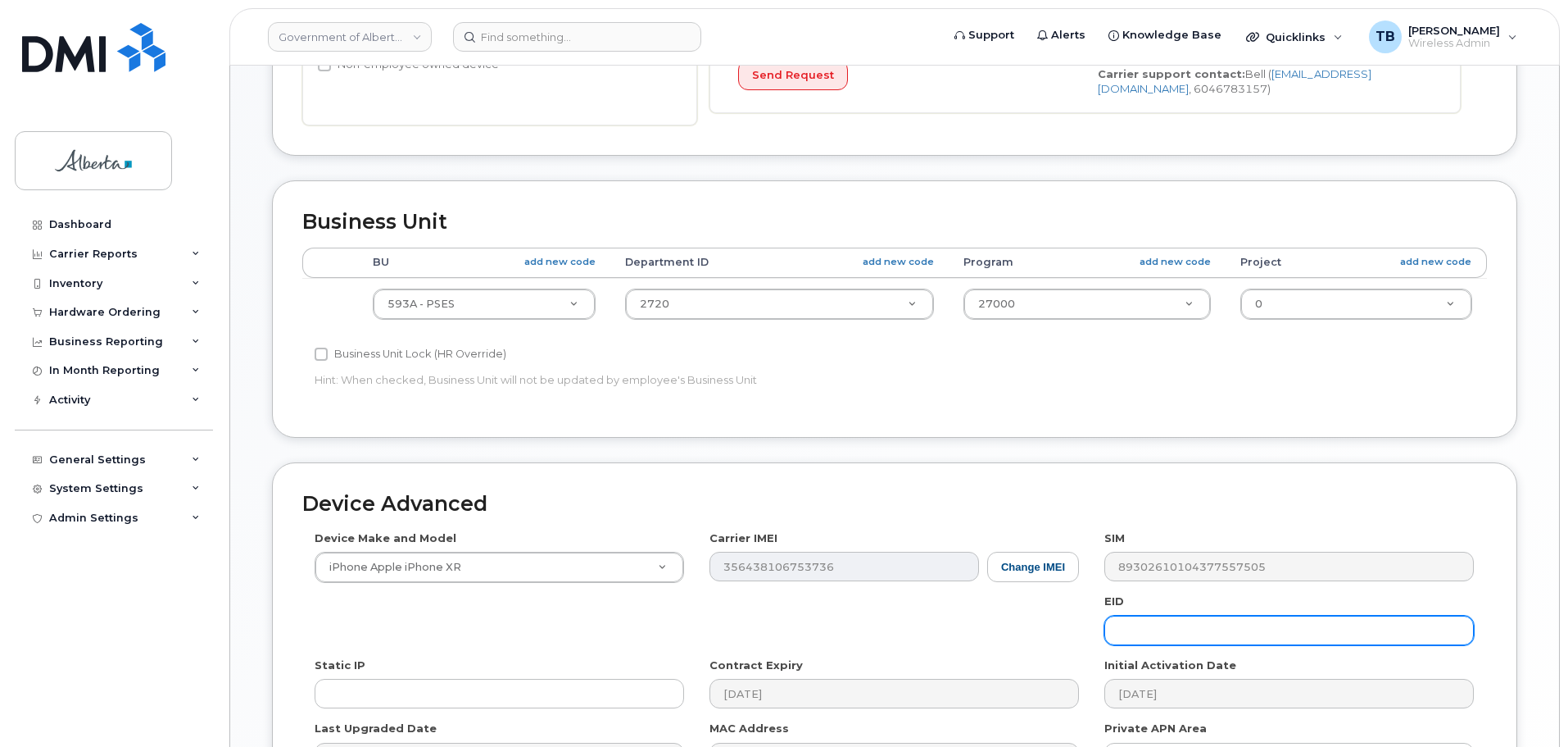
click at [1143, 642] on input "text" at bounding box center [1289, 630] width 369 height 30
paste input "89049032007208882600189426587614"
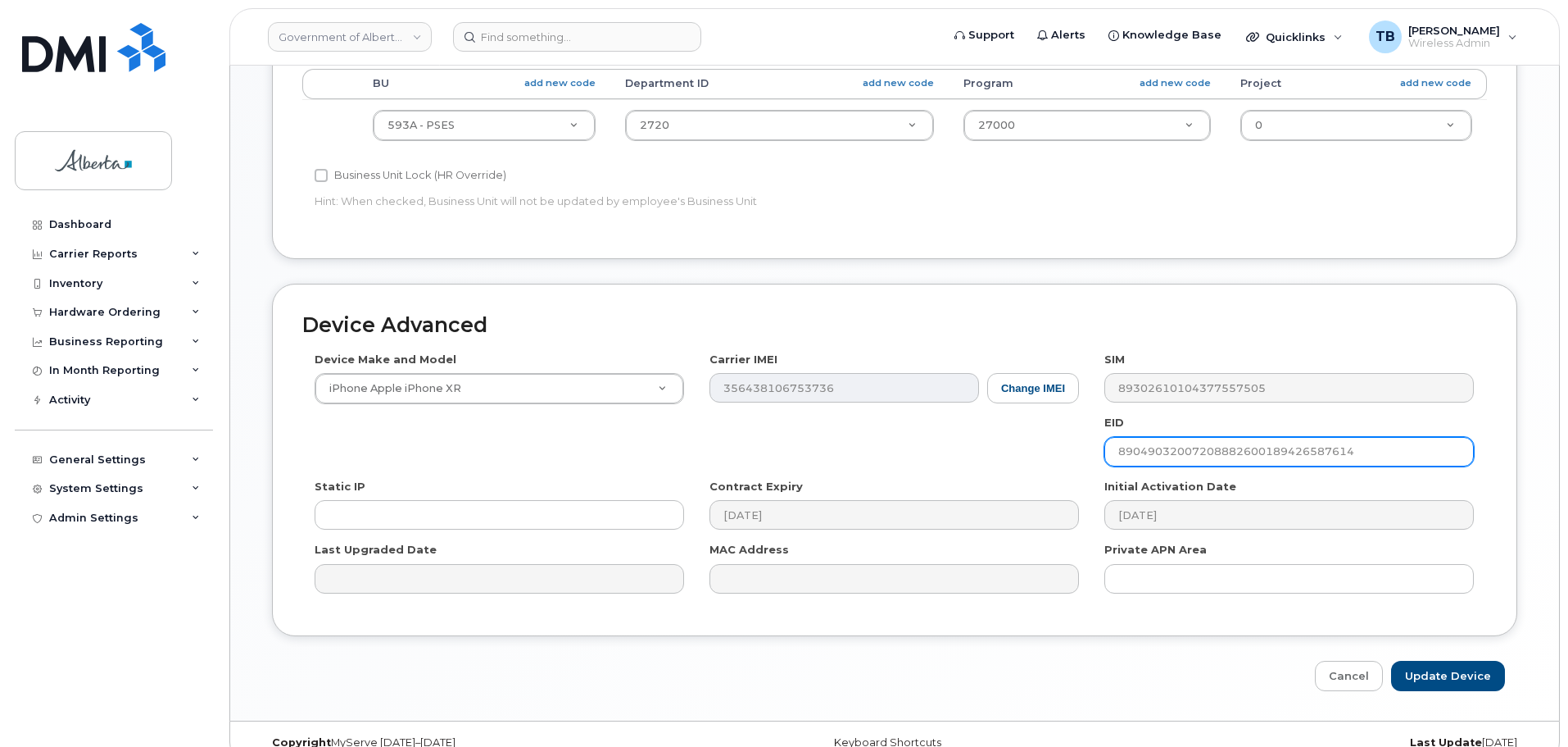
scroll to position [778, 0]
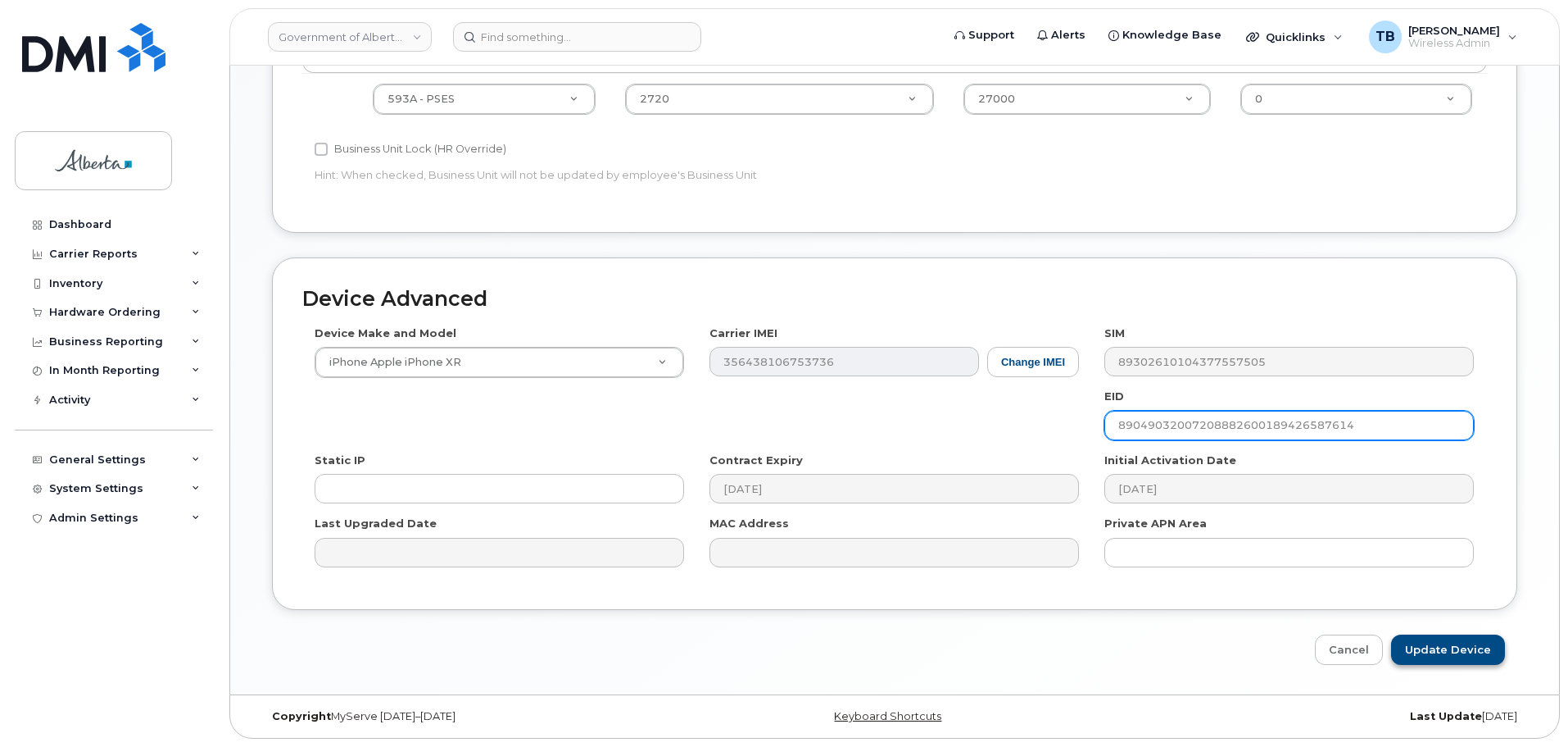
type input "89049032007208882600189426587614"
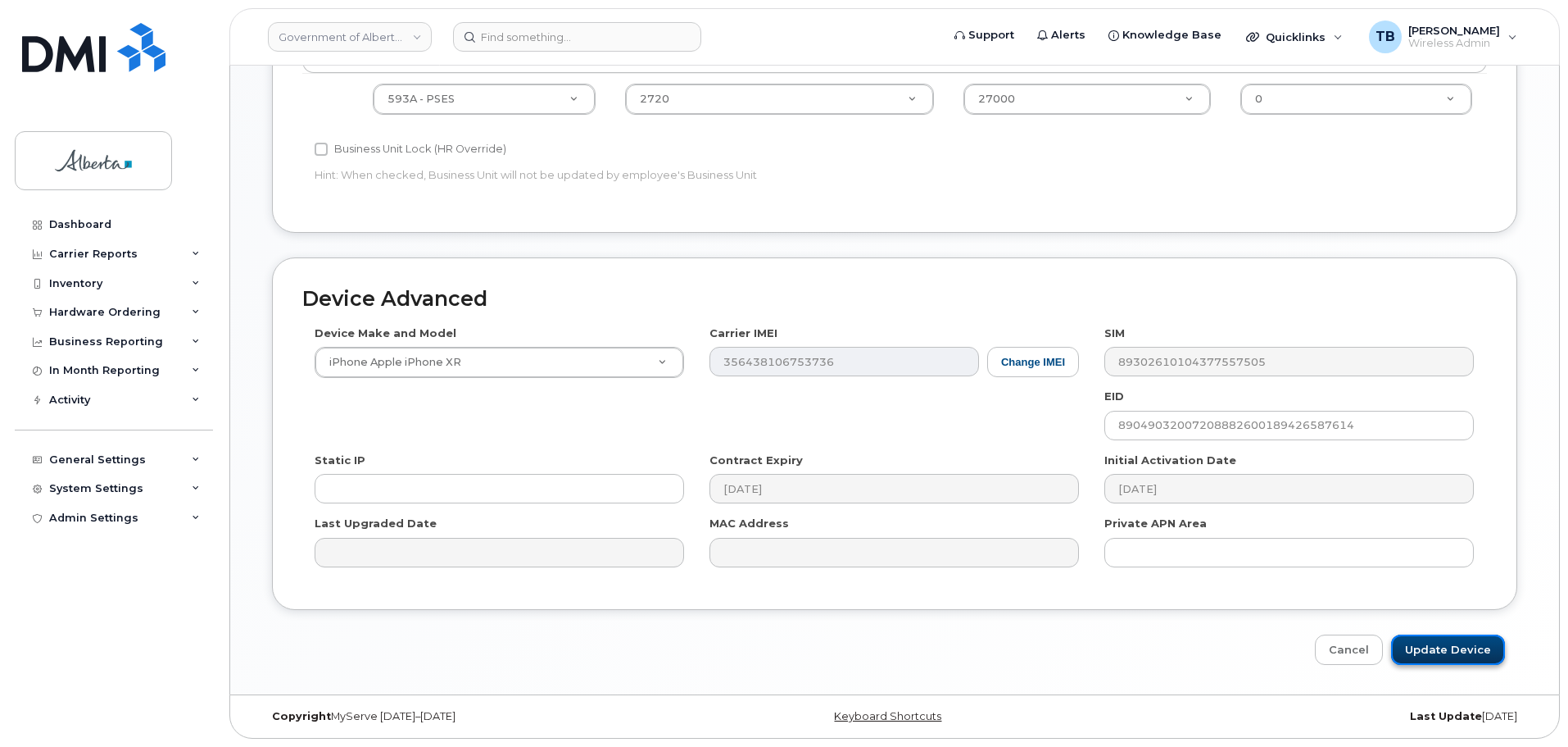
click at [1422, 653] on input "Update Device" at bounding box center [1448, 650] width 113 height 31
type input "Saving..."
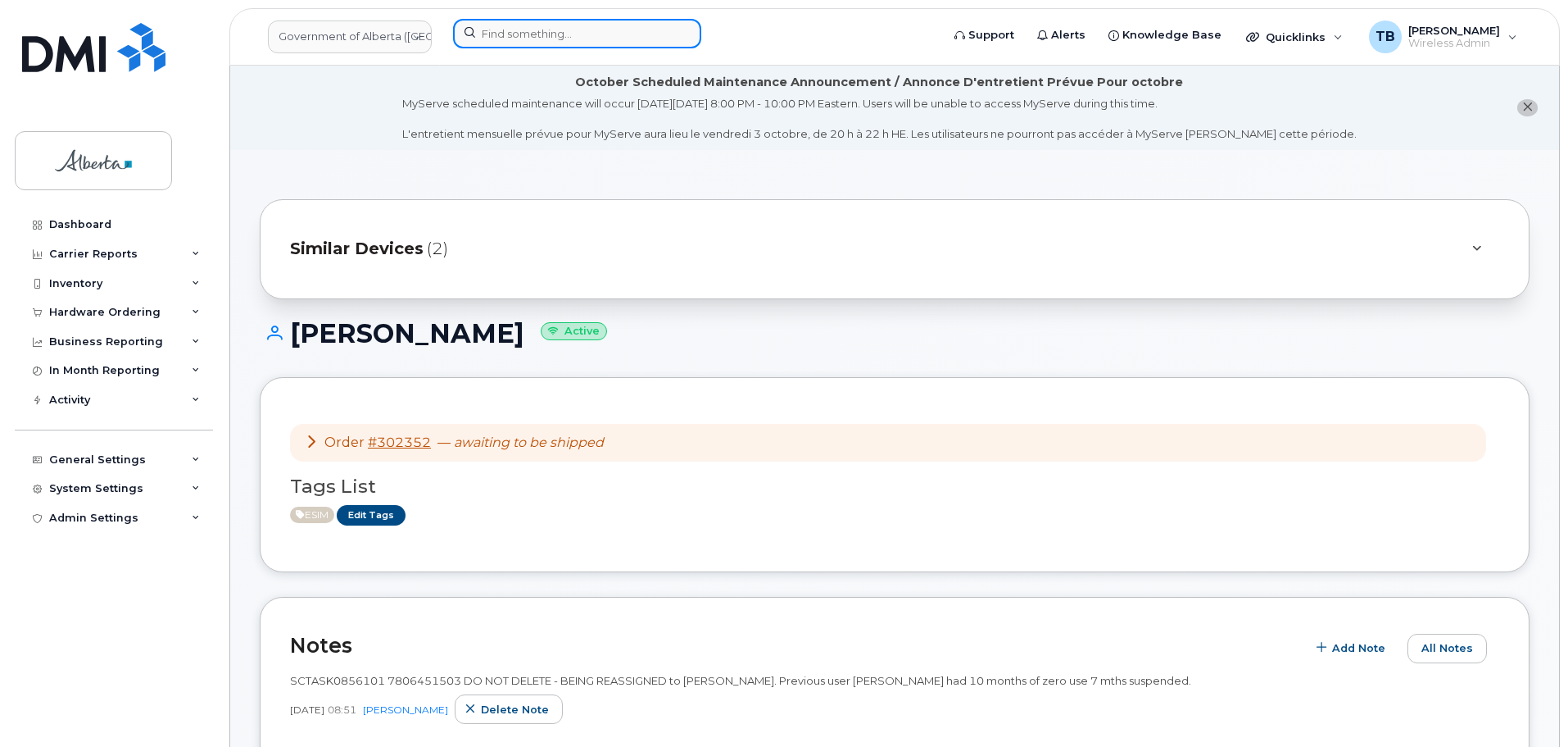
click at [552, 42] on input at bounding box center [577, 33] width 248 height 30
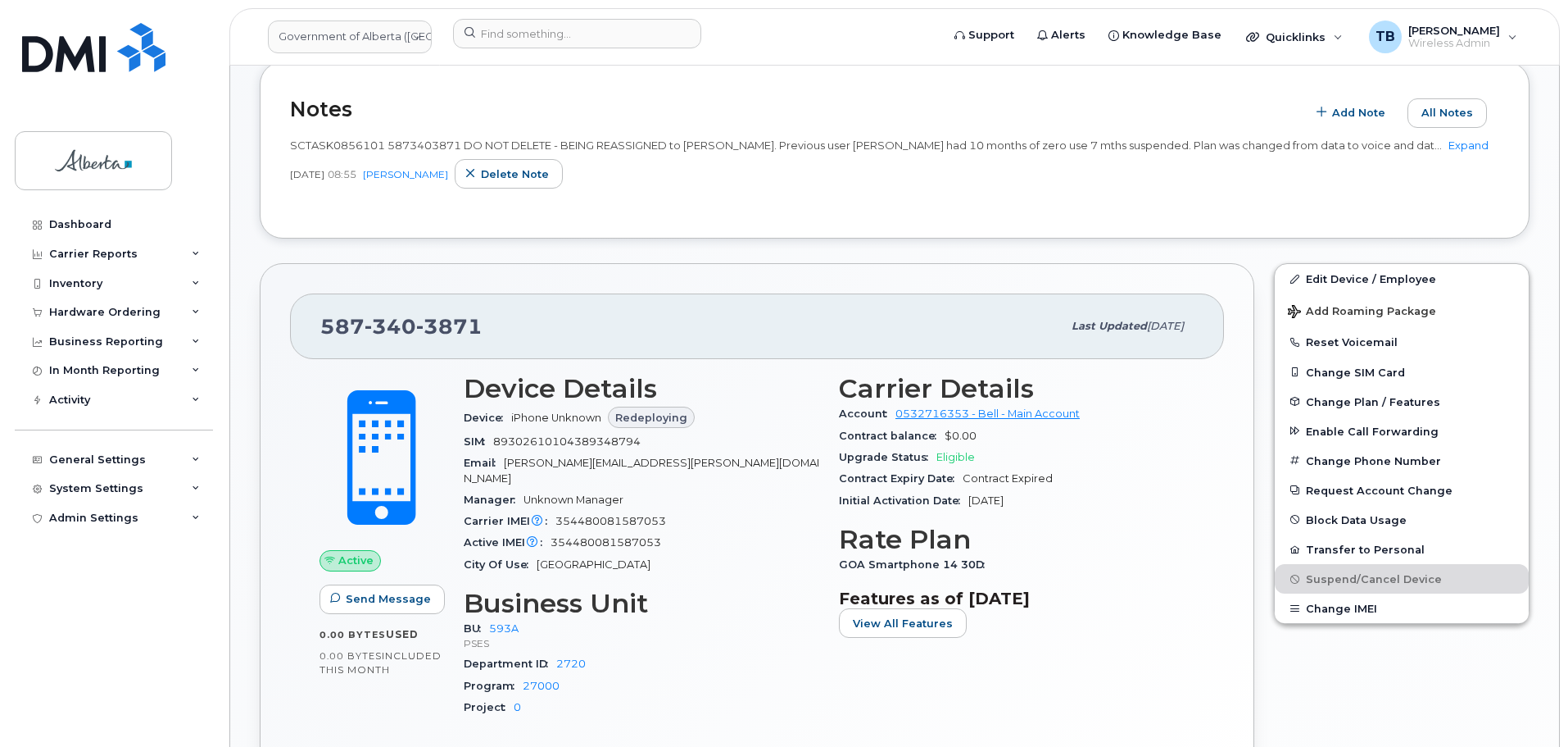
scroll to position [737, 0]
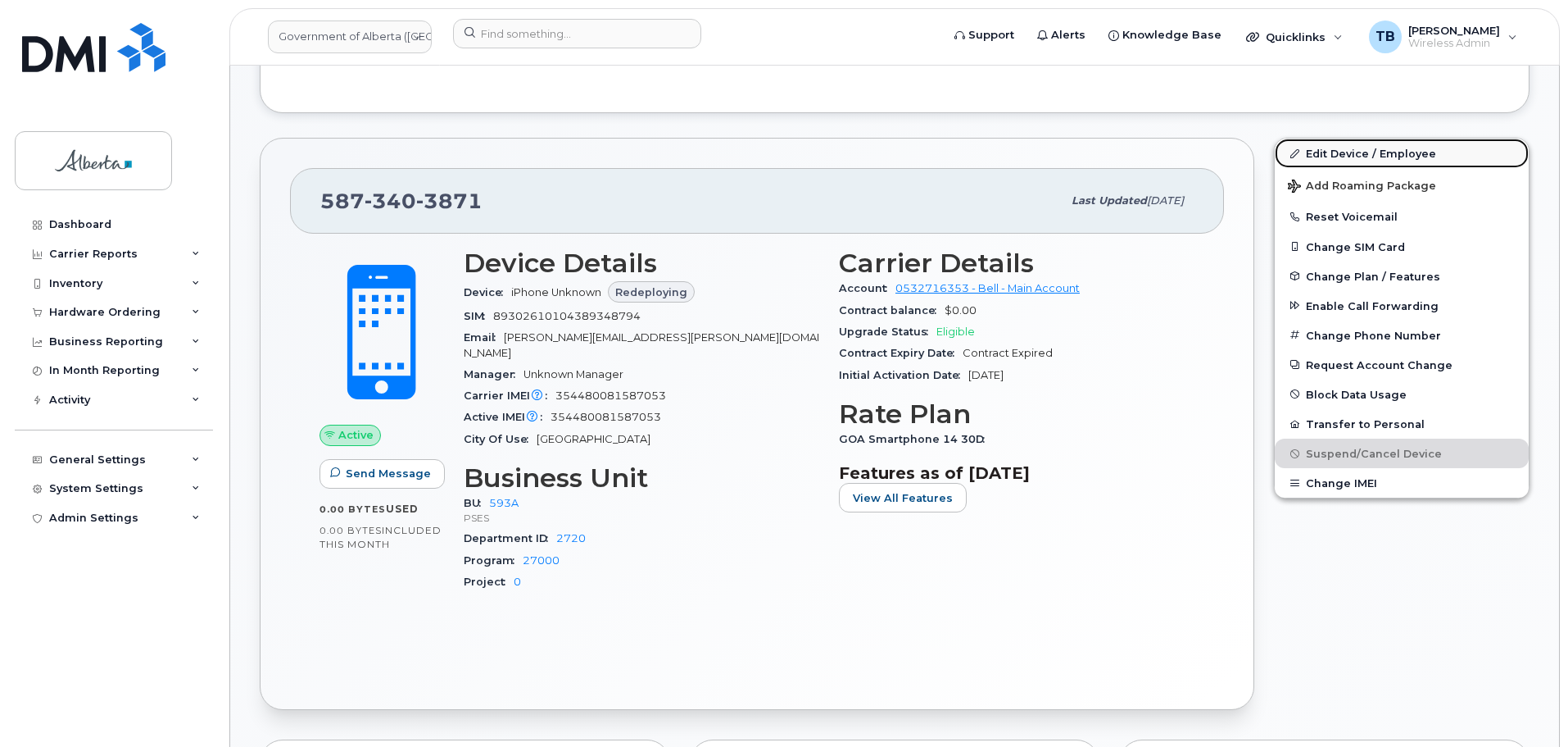
click at [1330, 168] on link "Edit Device / Employee" at bounding box center [1402, 153] width 254 height 30
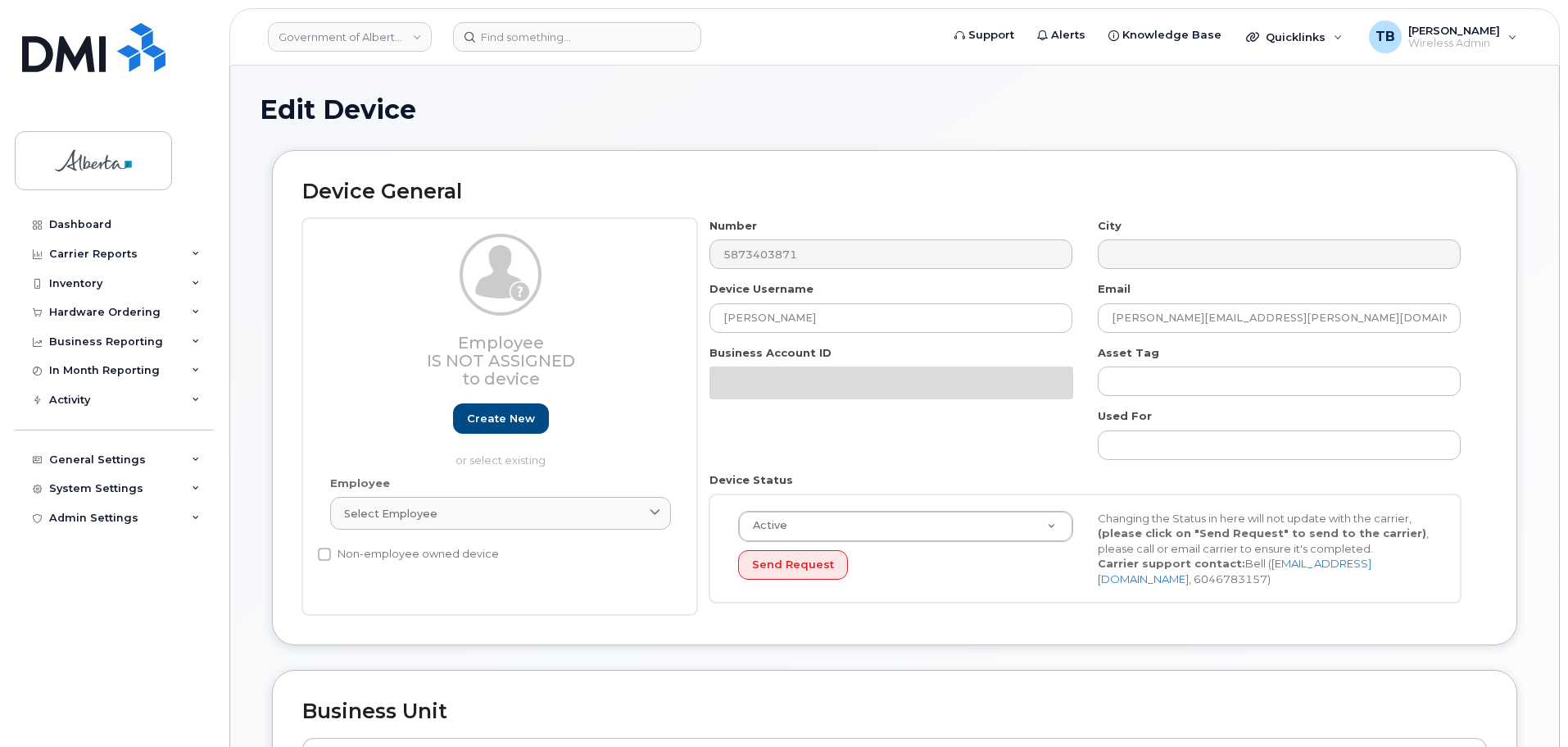
select select "4797682"
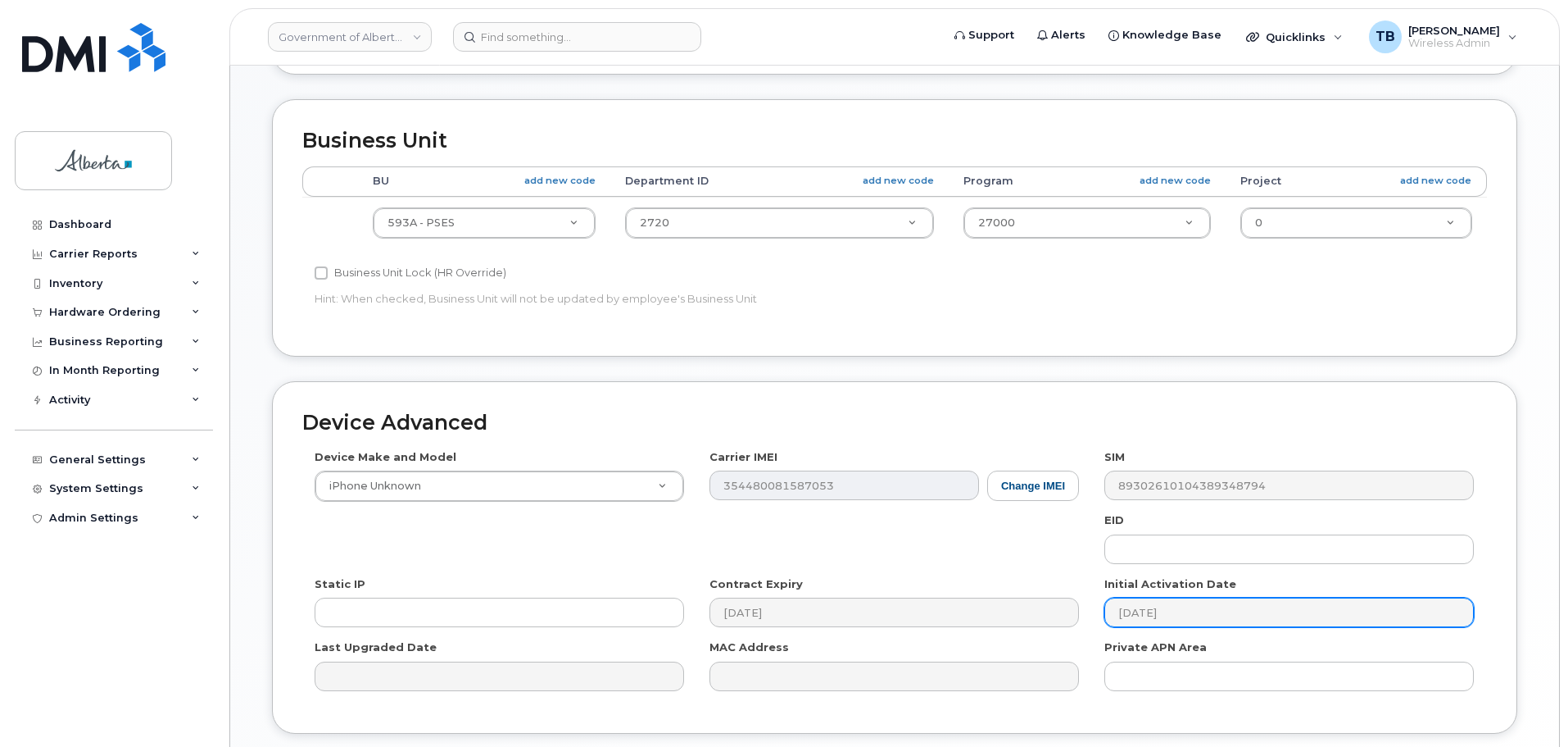
scroll to position [655, 0]
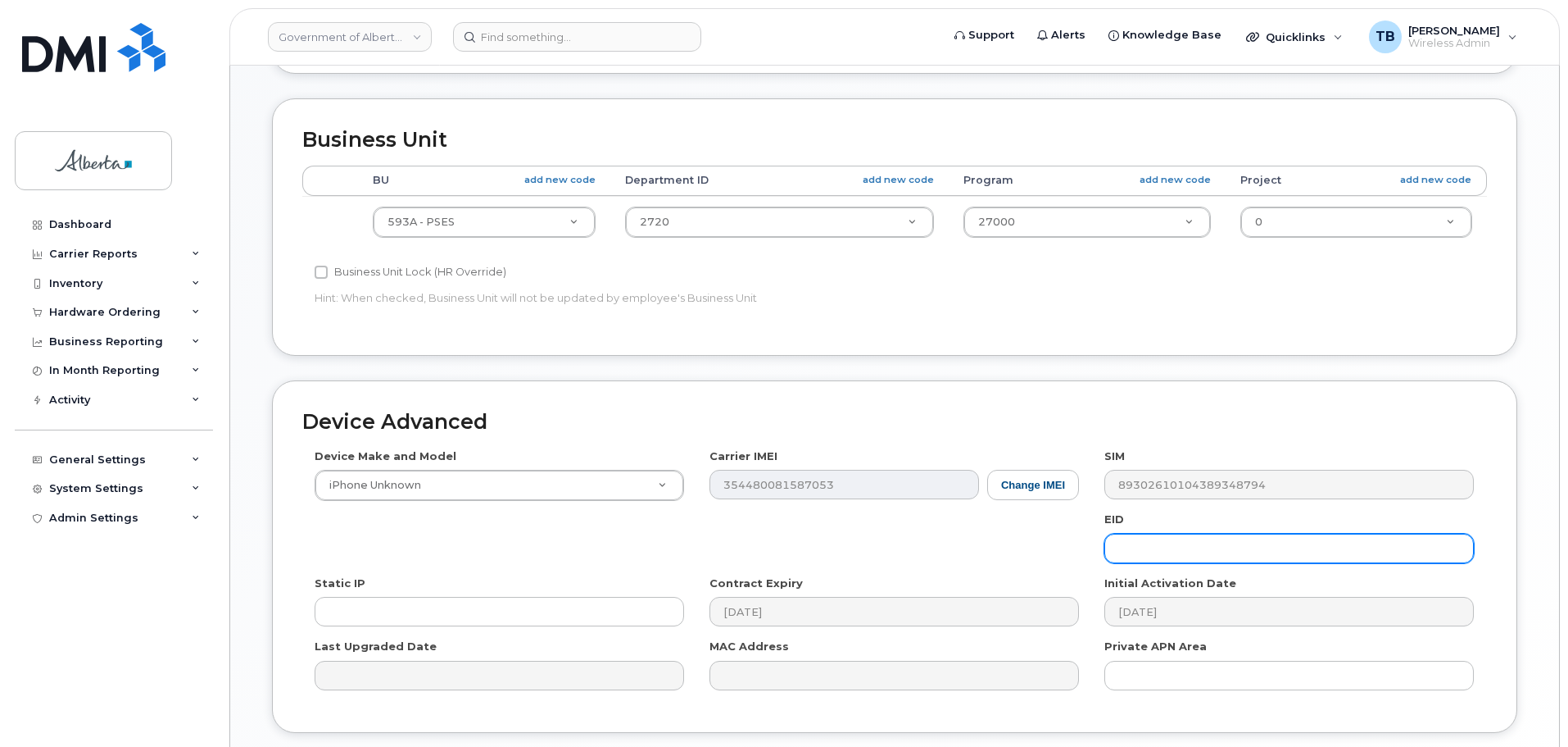
click at [1127, 553] on input "text" at bounding box center [1289, 548] width 369 height 30
paste input "89049032007208882600189367535275"
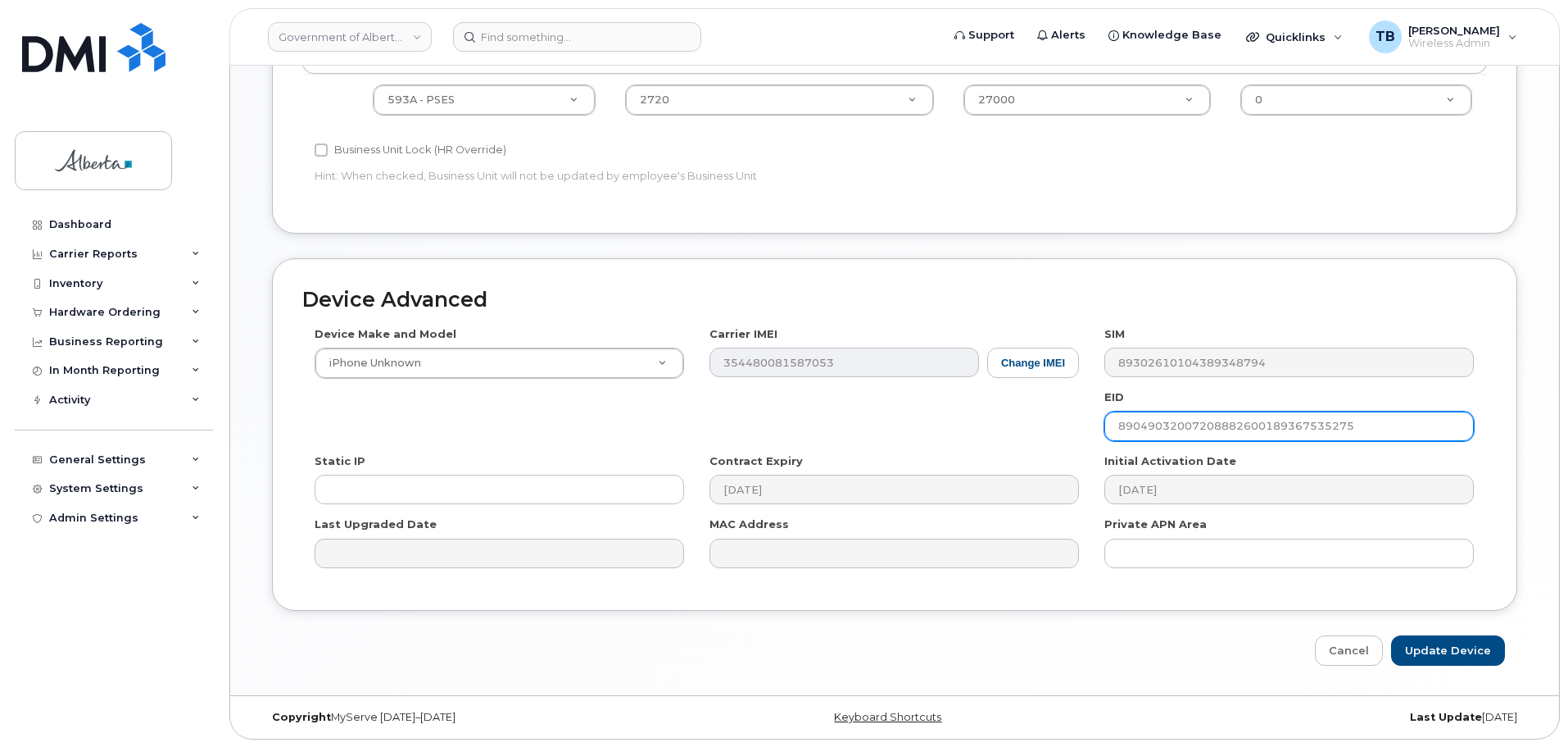
scroll to position [778, 0]
type input "89049032007208882600189367535275"
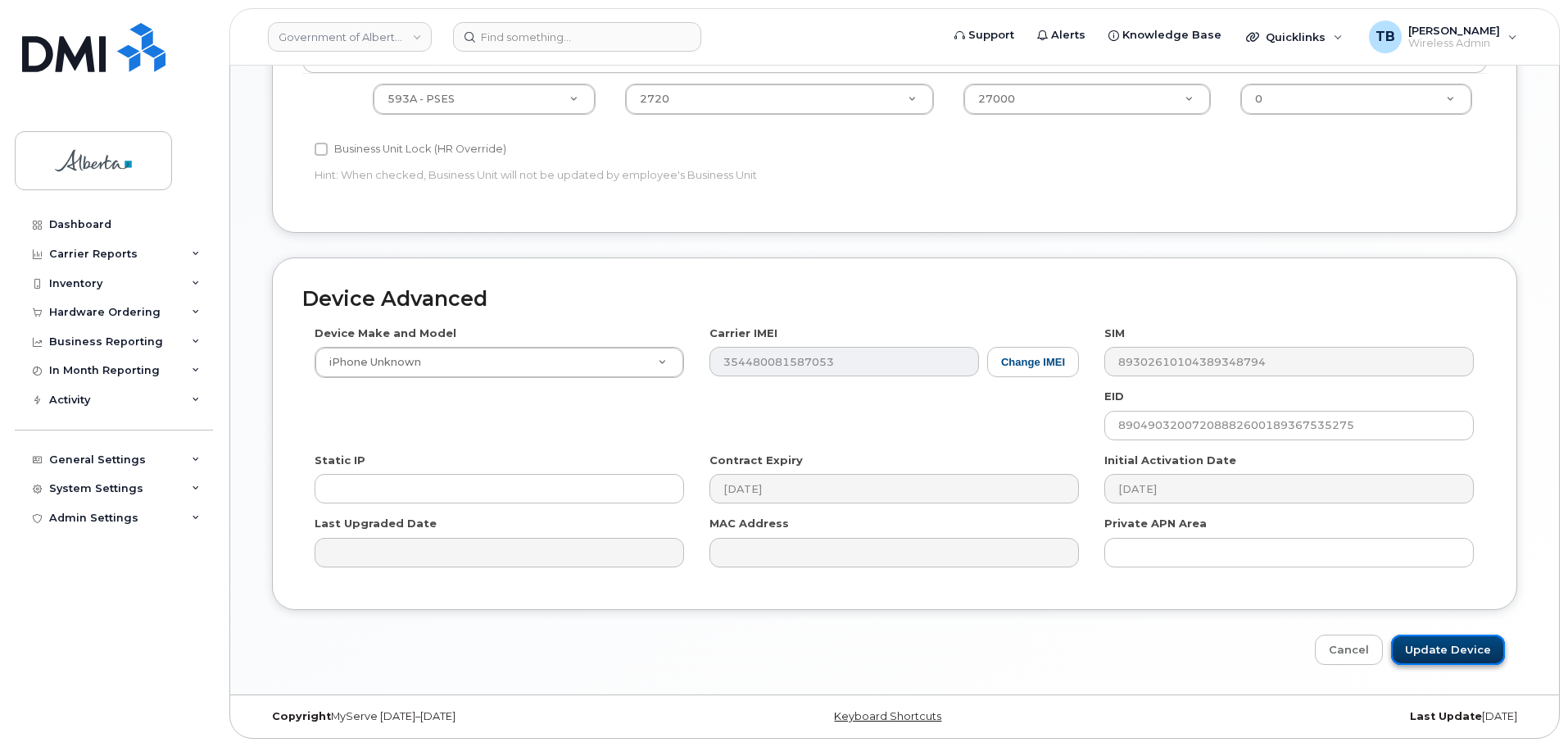
click at [1446, 643] on input "Update Device" at bounding box center [1448, 650] width 113 height 31
type input "Saving..."
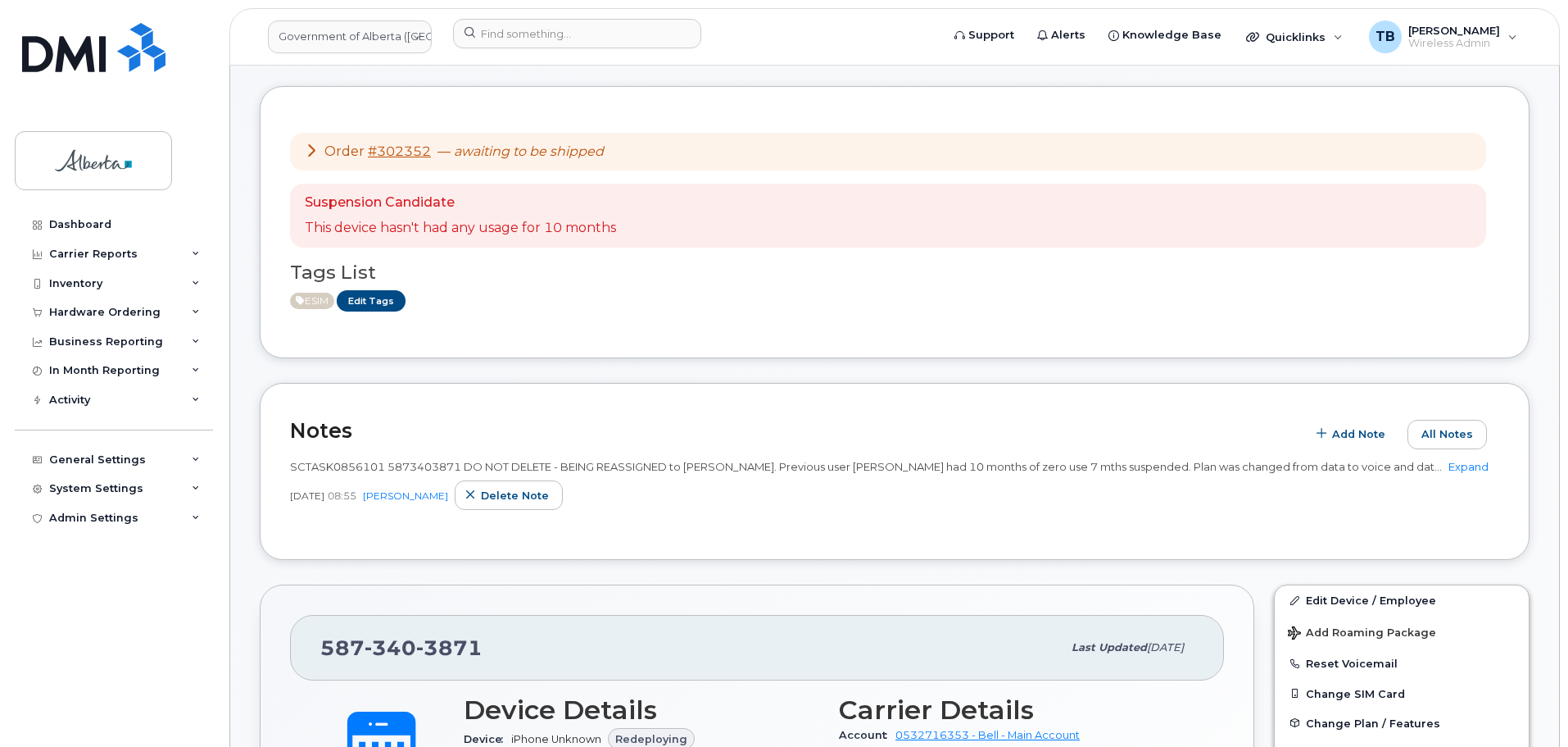
scroll to position [410, 0]
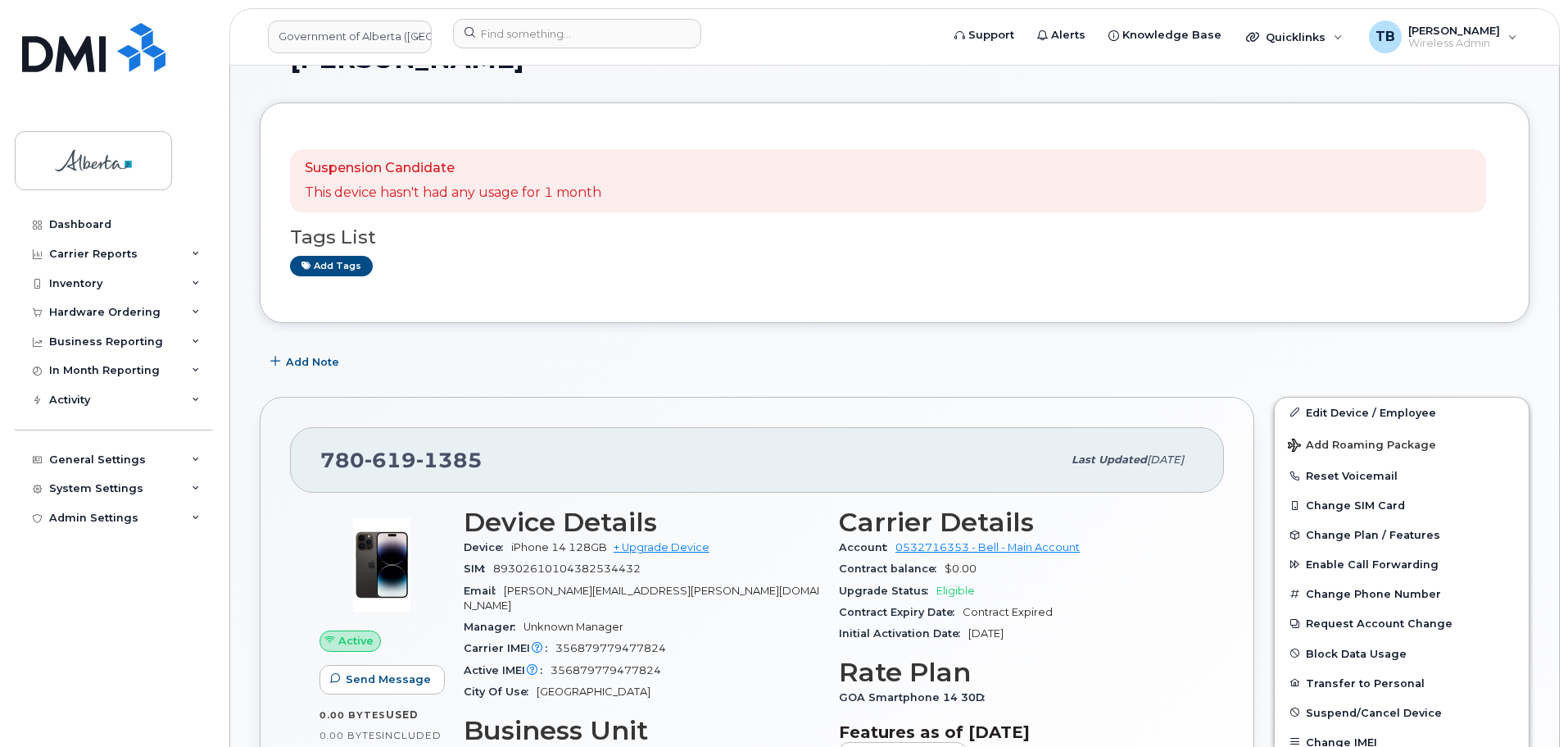
scroll to position [164, 0]
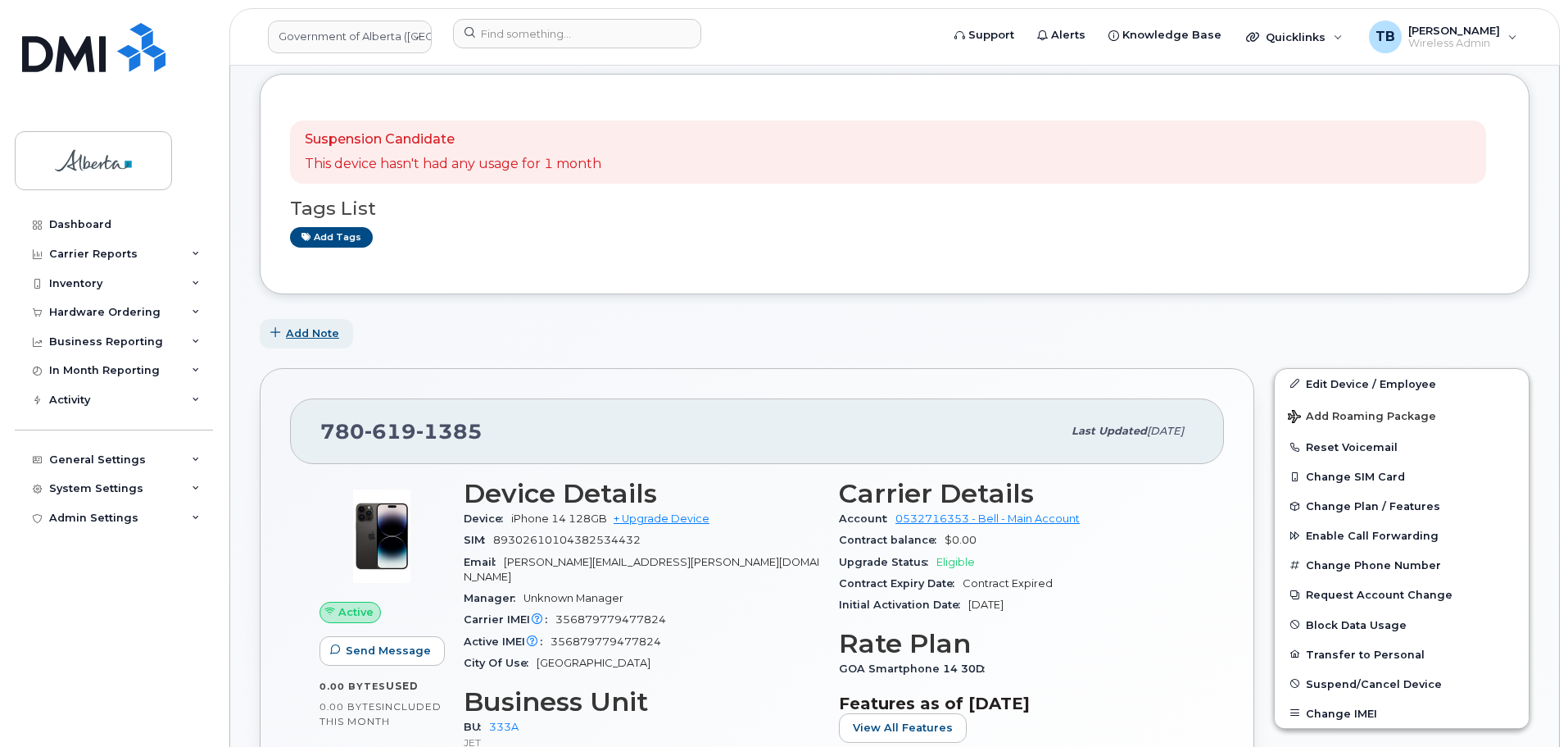
click at [295, 335] on span "Add Note" at bounding box center [313, 333] width 53 height 15
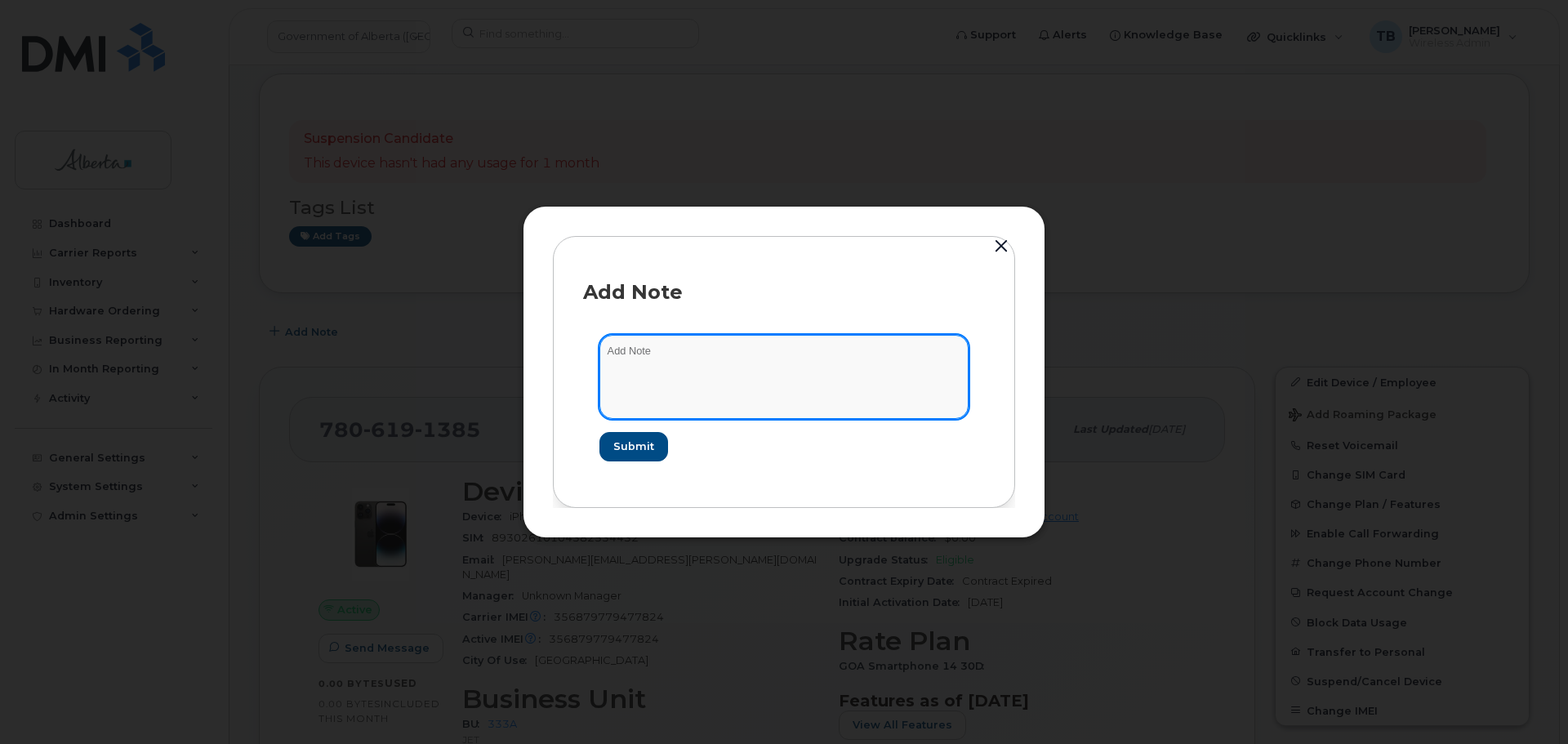
click at [698, 356] on textarea at bounding box center [784, 376] width 369 height 84
paste textarea "SCTASK0860595 Plan Cancel - (1) 7806191385 Repurpose Edmonton"
type textarea "SCTASK0860595 Plan Cancel - (1) 7806191385 Repurpose Edmonton"
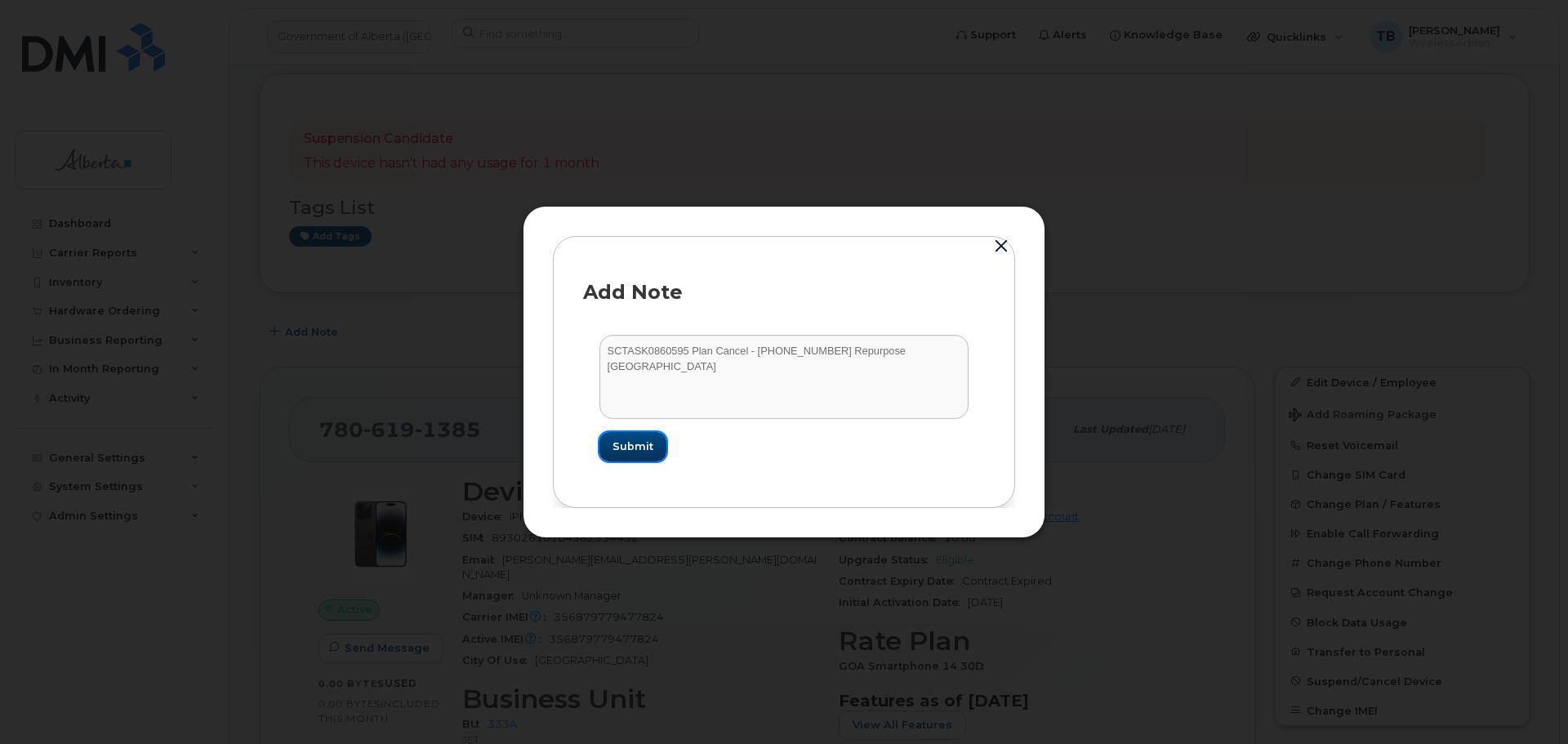
click at [620, 449] on span "Submit" at bounding box center [632, 446] width 41 height 15
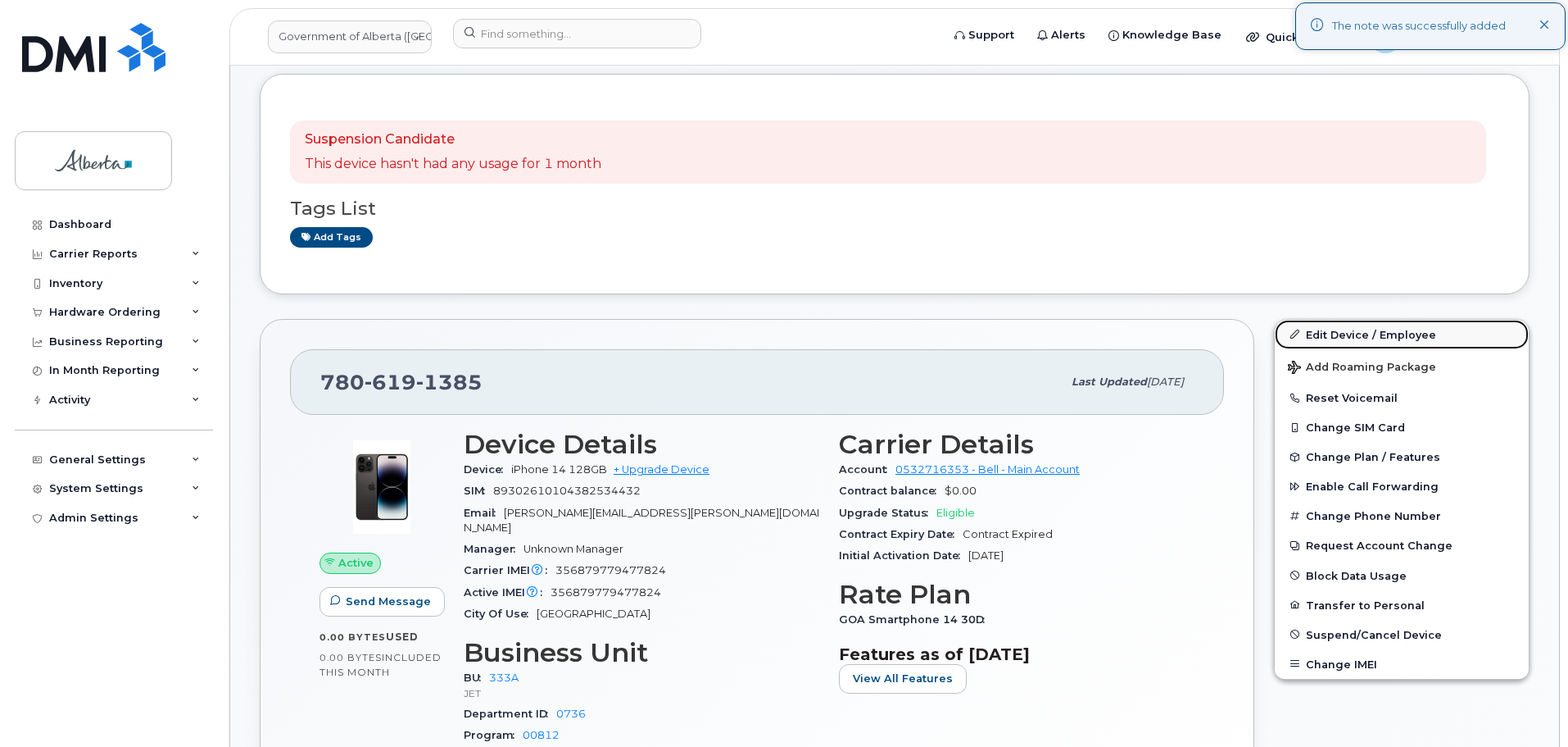
click at [1334, 330] on link "Edit Device / Employee" at bounding box center [1402, 334] width 254 height 30
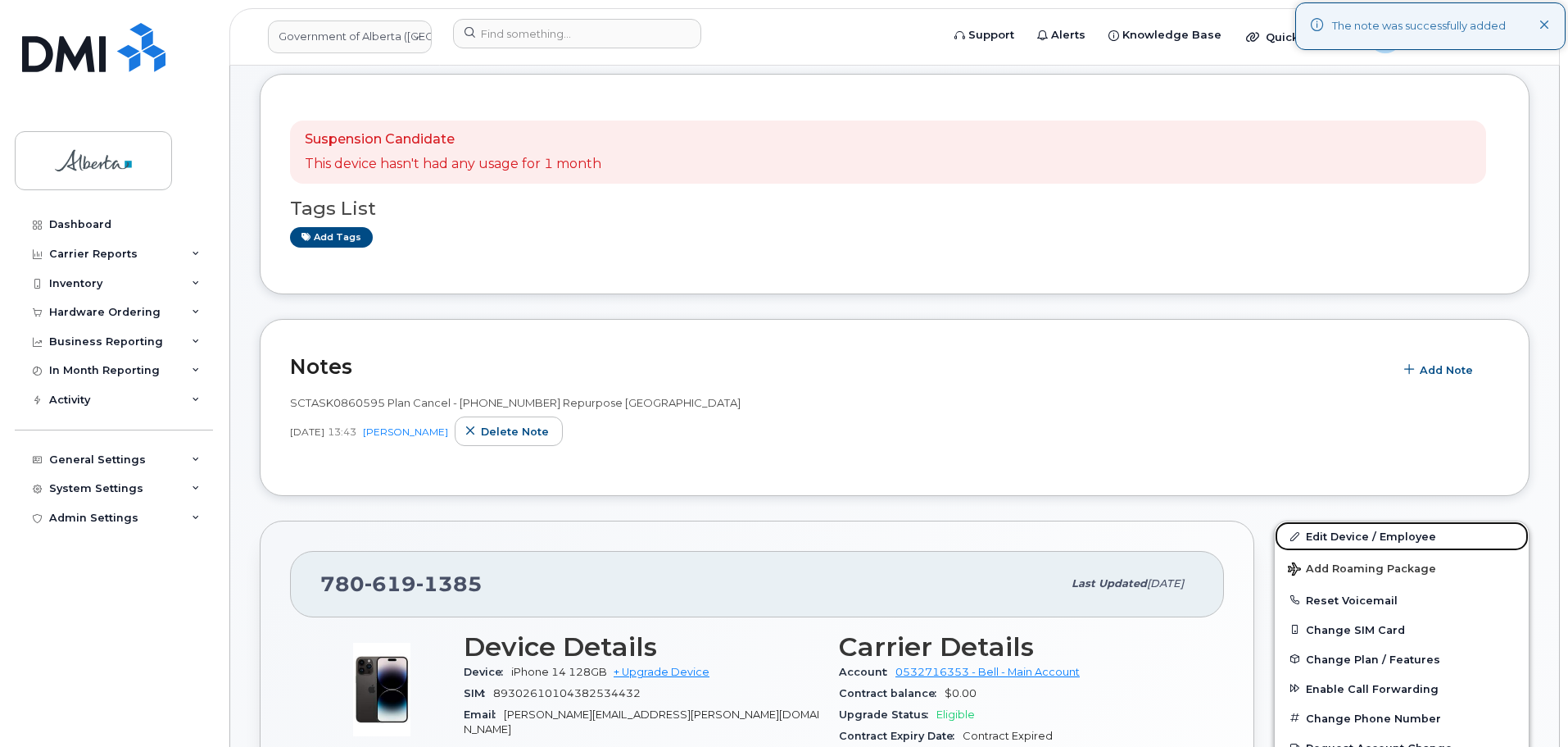
scroll to position [491, 0]
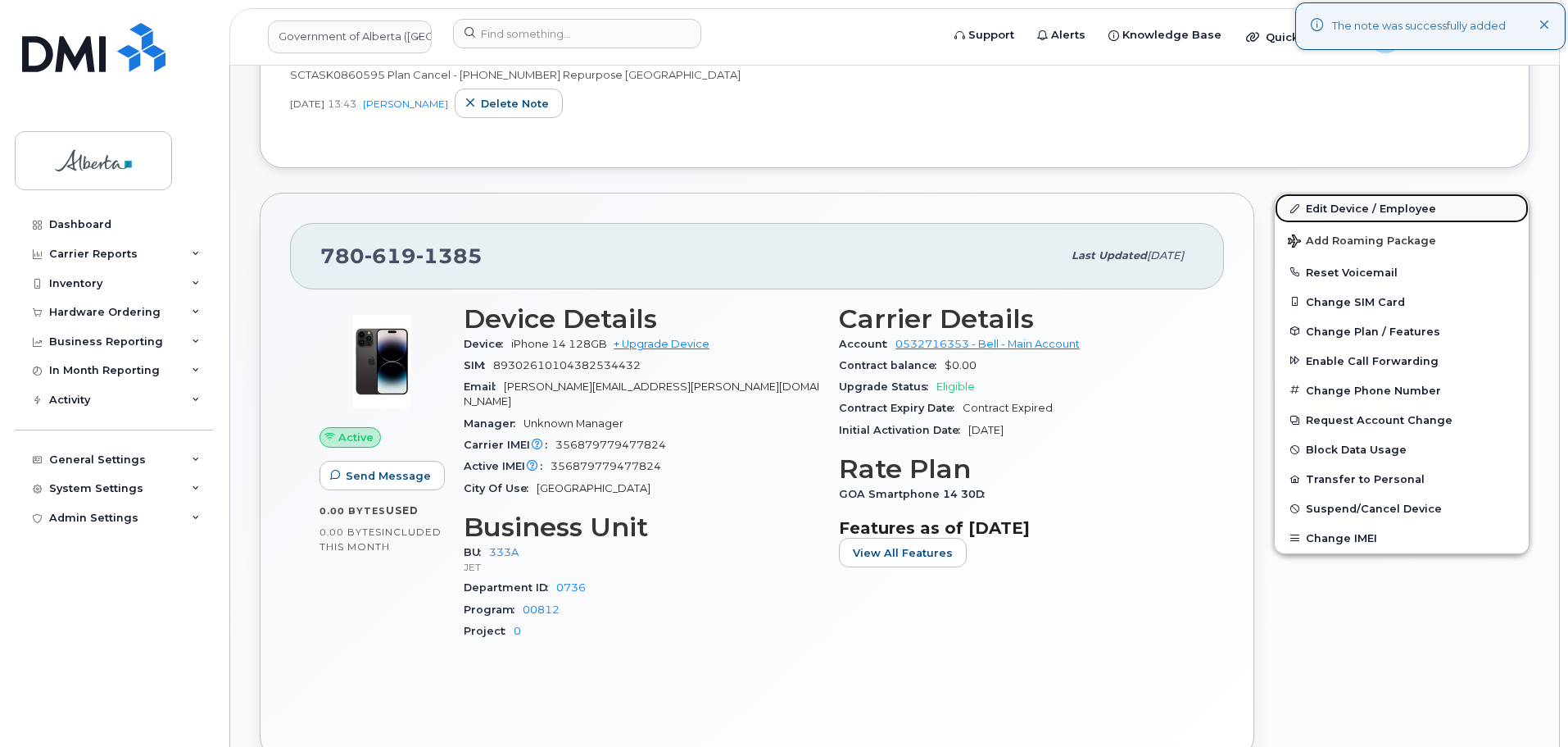
click at [1361, 201] on link "Edit Device / Employee" at bounding box center [1402, 208] width 254 height 30
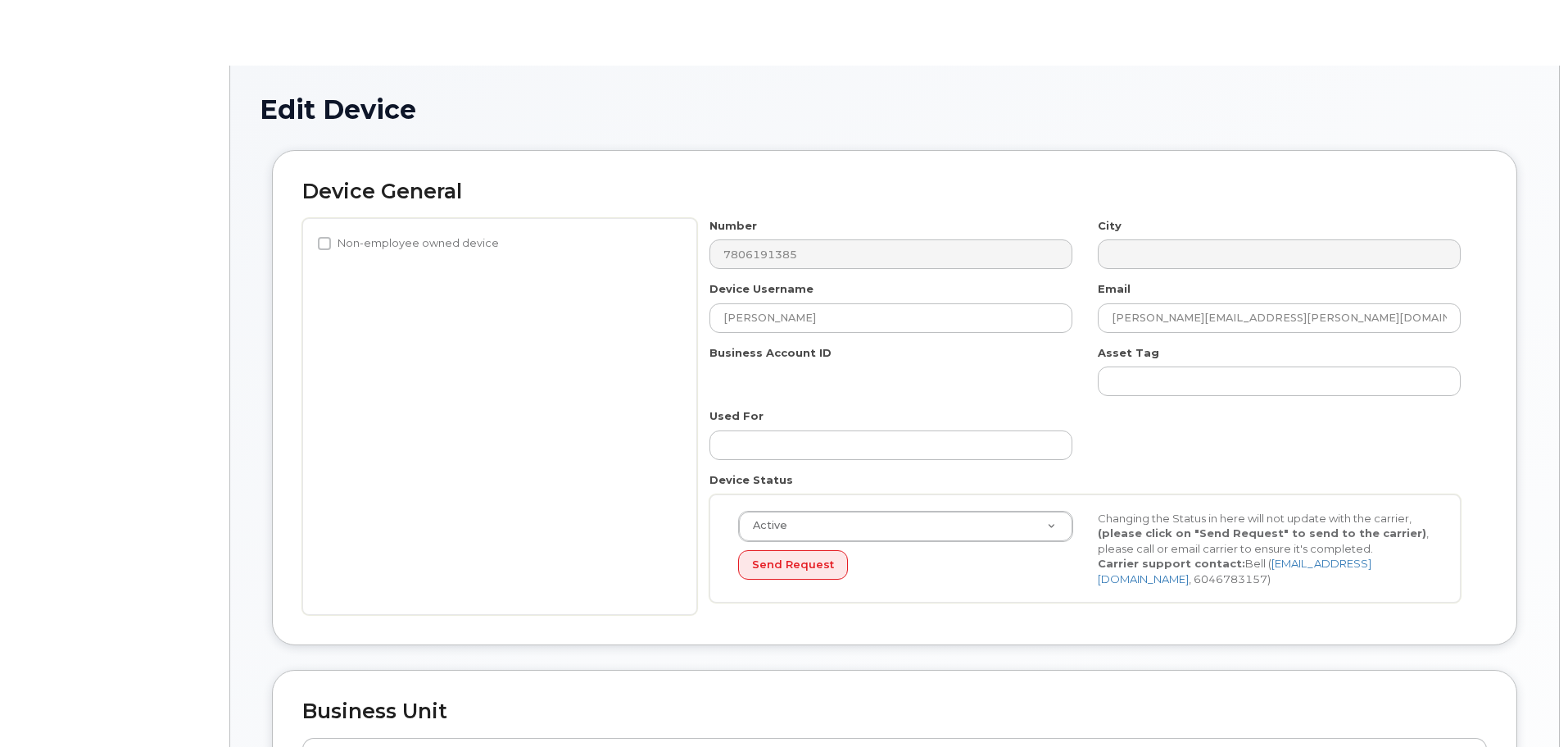
select select "4206363"
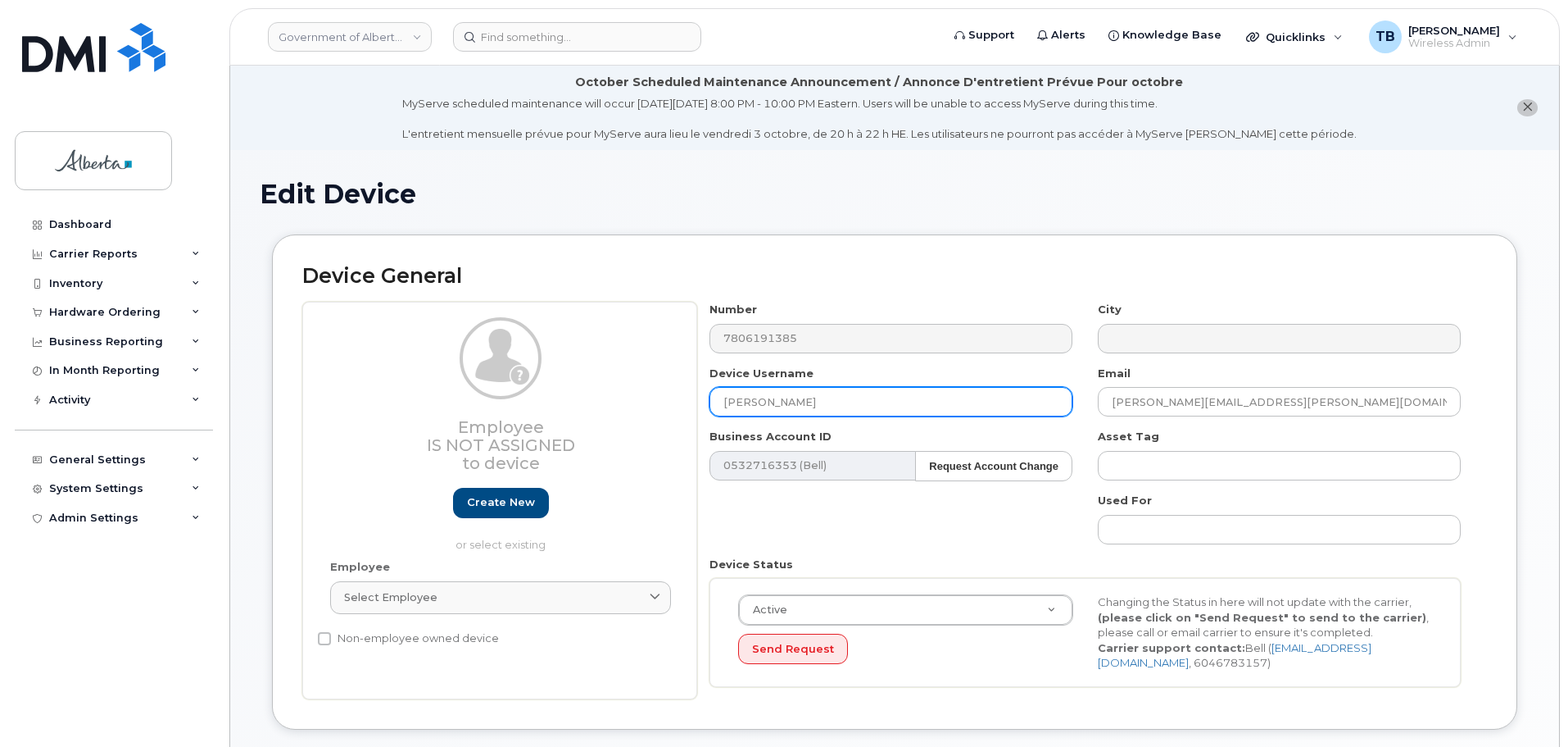
drag, startPoint x: 715, startPoint y: 410, endPoint x: 638, endPoint y: 414, distance: 77.1
click at [638, 414] on div "Employee Is not assigned to device Create new or select existing Employee Selec…" at bounding box center [895, 500] width 1185 height 398
type input "Repurpose Edmonton"
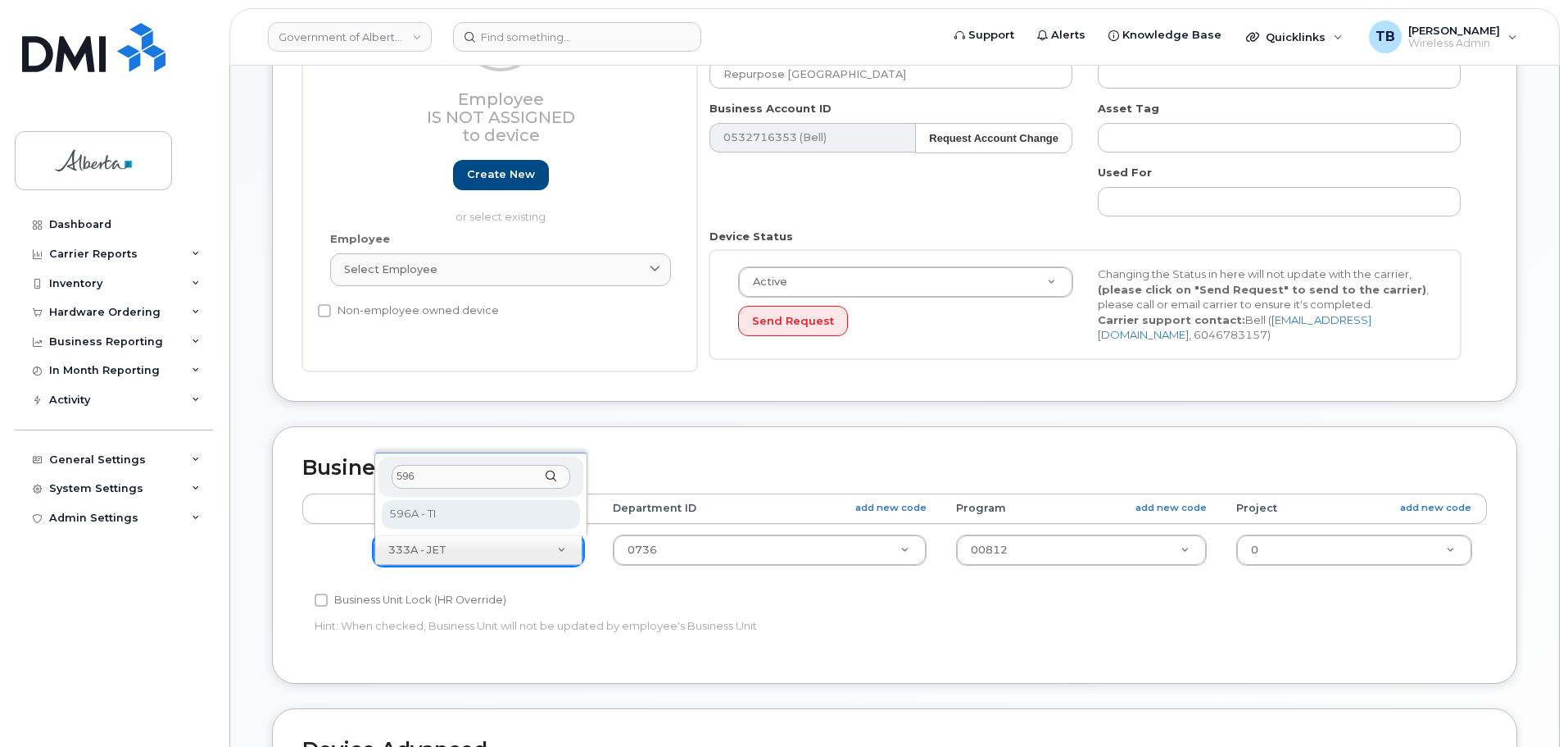
type input "596"
select select "4797729"
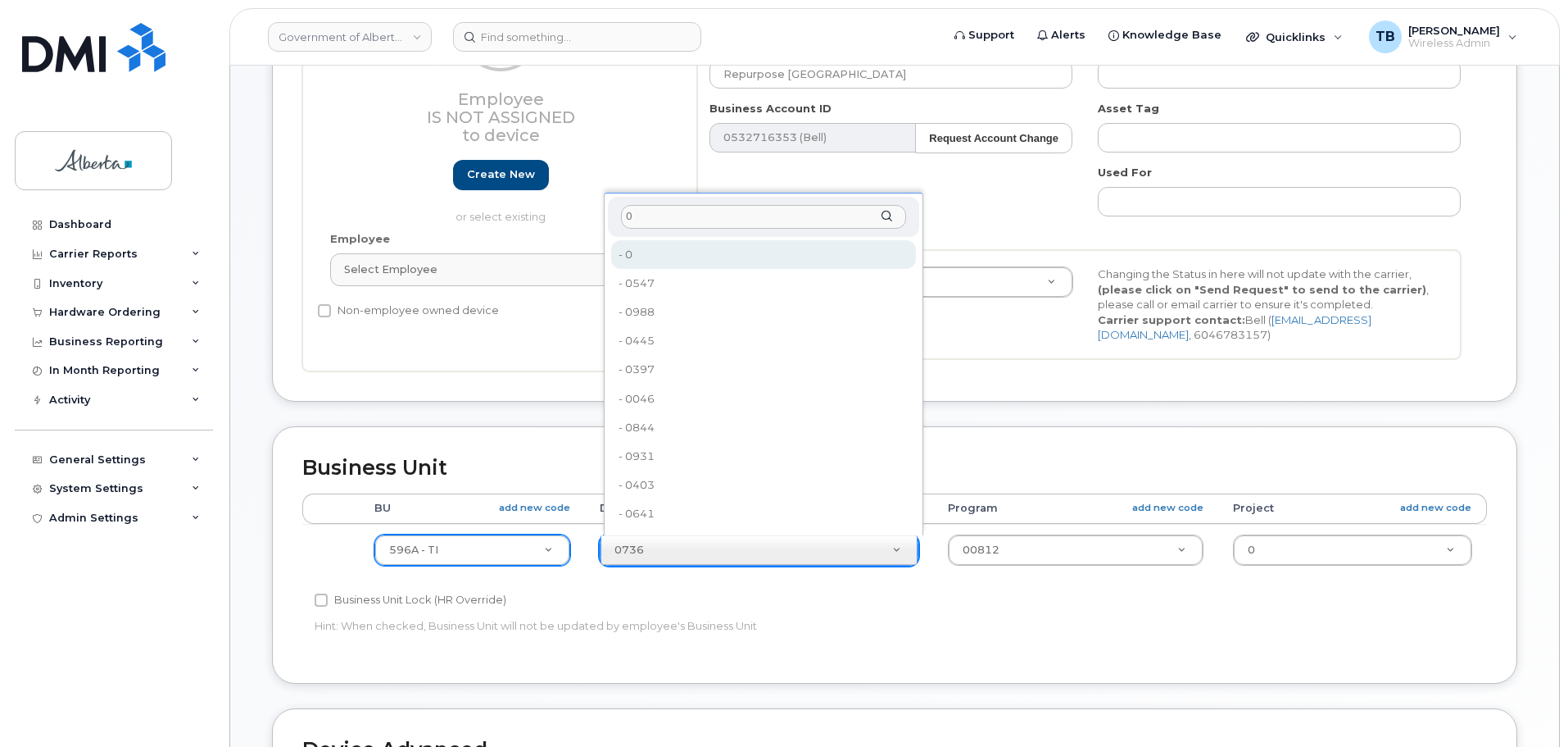
type input "0"
drag, startPoint x: 637, startPoint y: 259, endPoint x: 650, endPoint y: 259, distance: 13.0
type input "4806341"
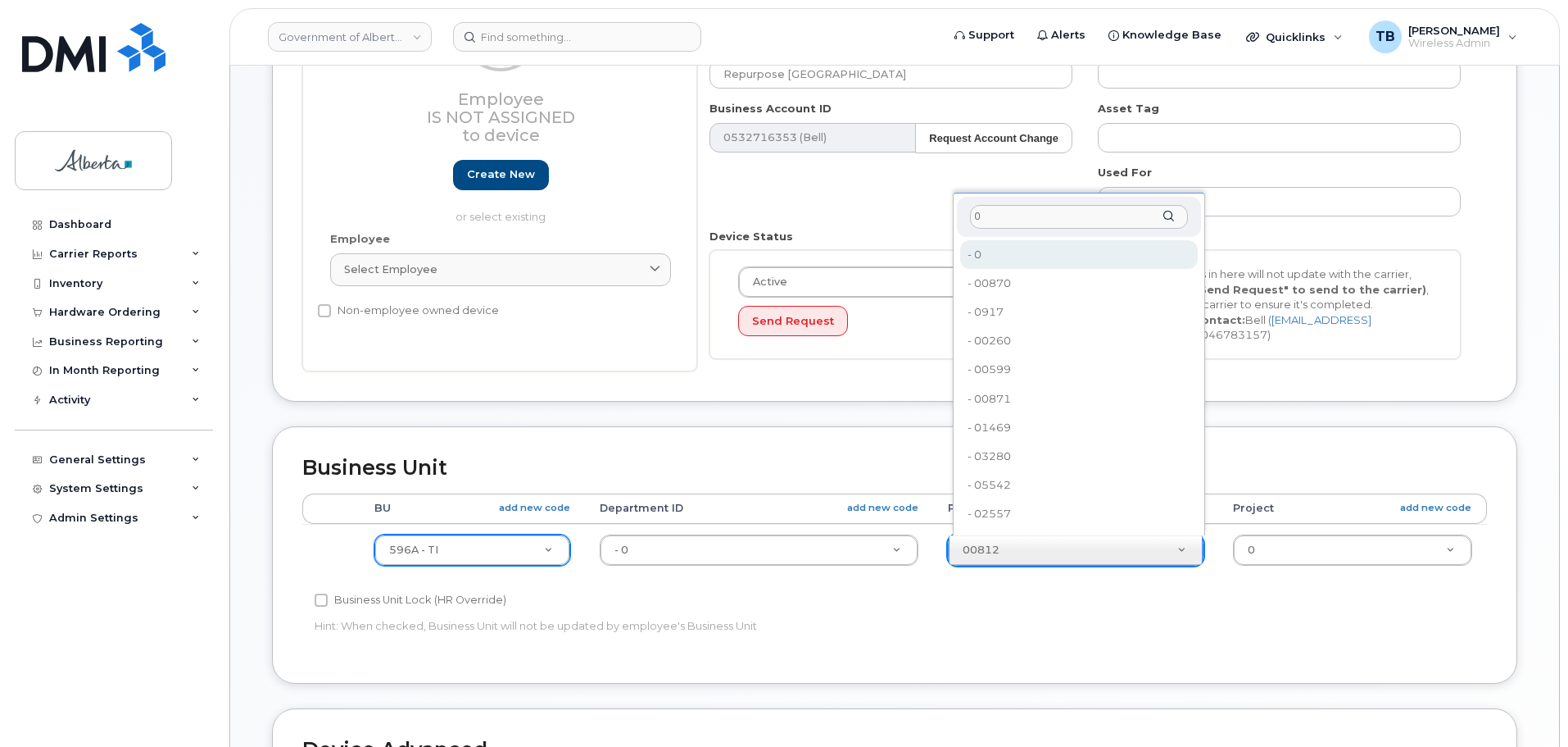
type input "0"
type input "4806366"
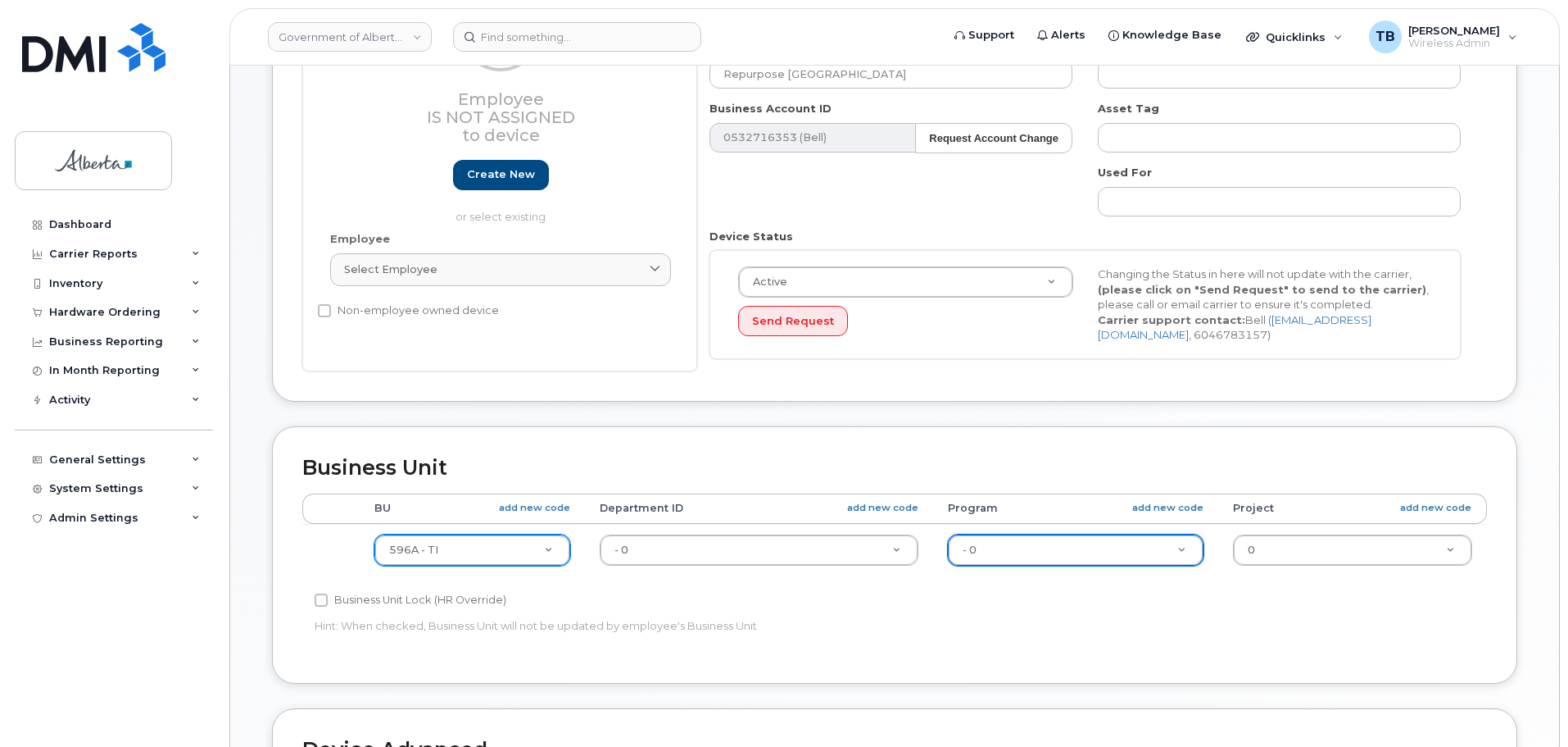
click at [995, 250] on div "Active Active Suspended Cancelled Send Request Changing the Status in here will…" at bounding box center [1085, 304] width 752 height 109
click at [968, 646] on div "Accounting Categories Rules BU add new code Department ID add new code Program …" at bounding box center [895, 573] width 1185 height 160
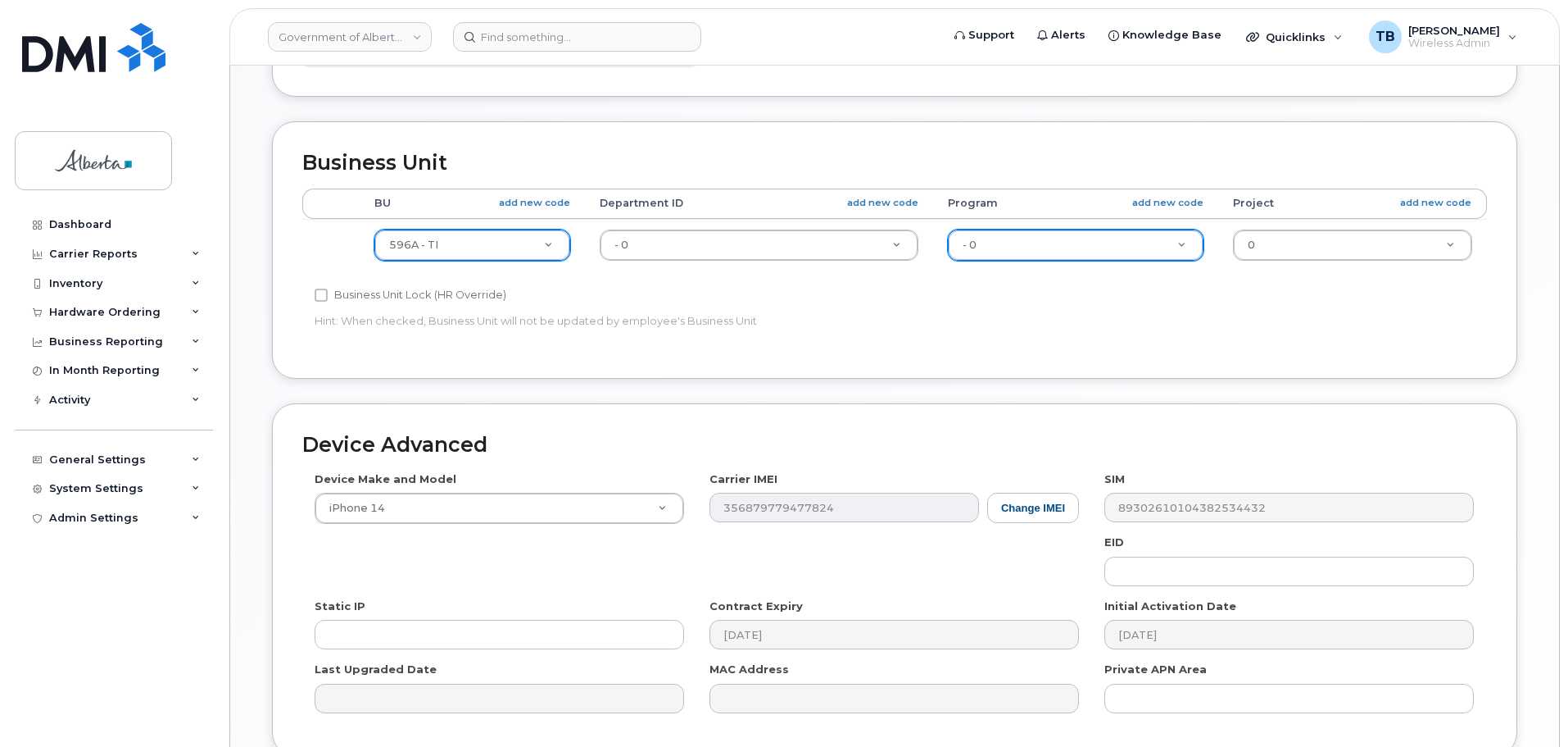
scroll to position [655, 0]
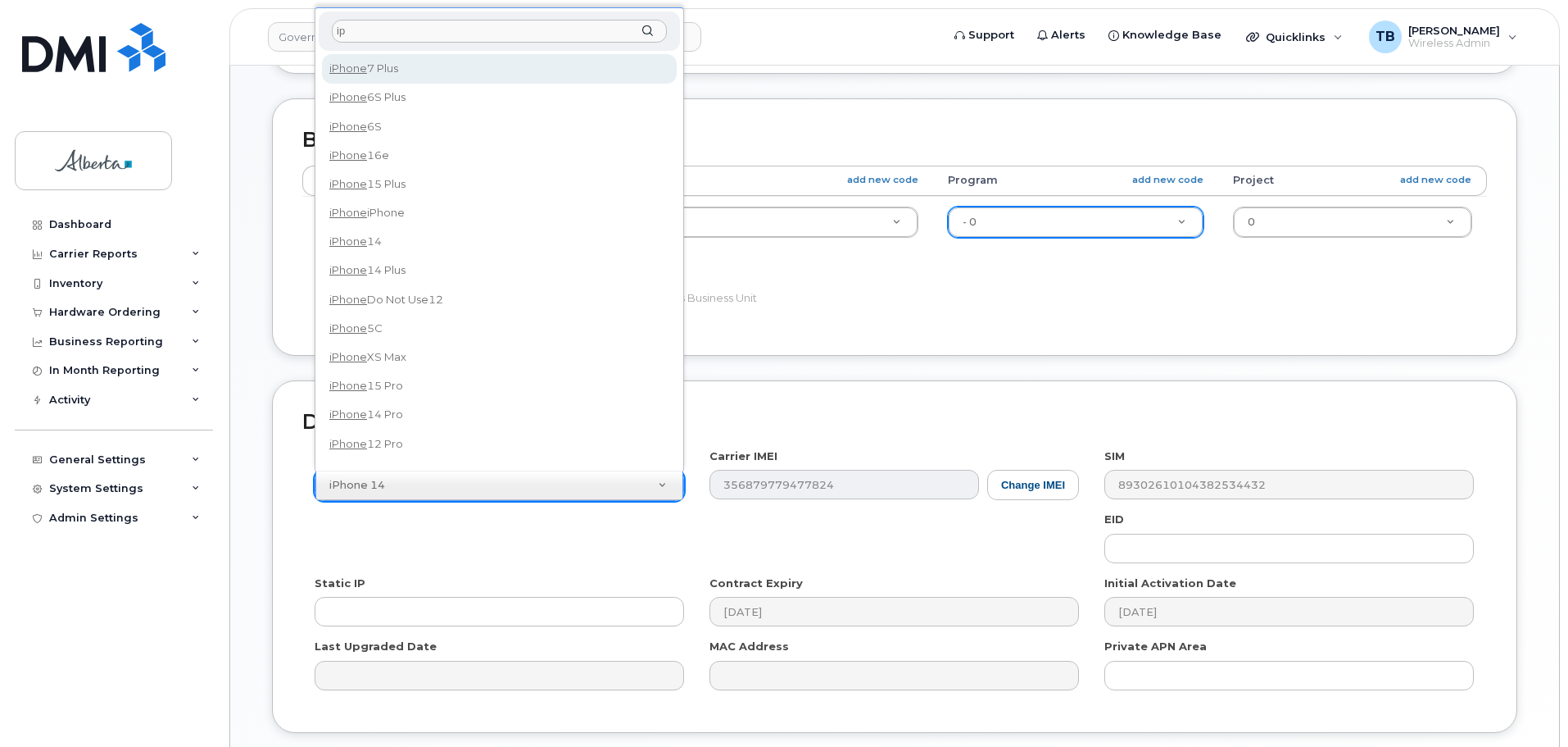
type input "i"
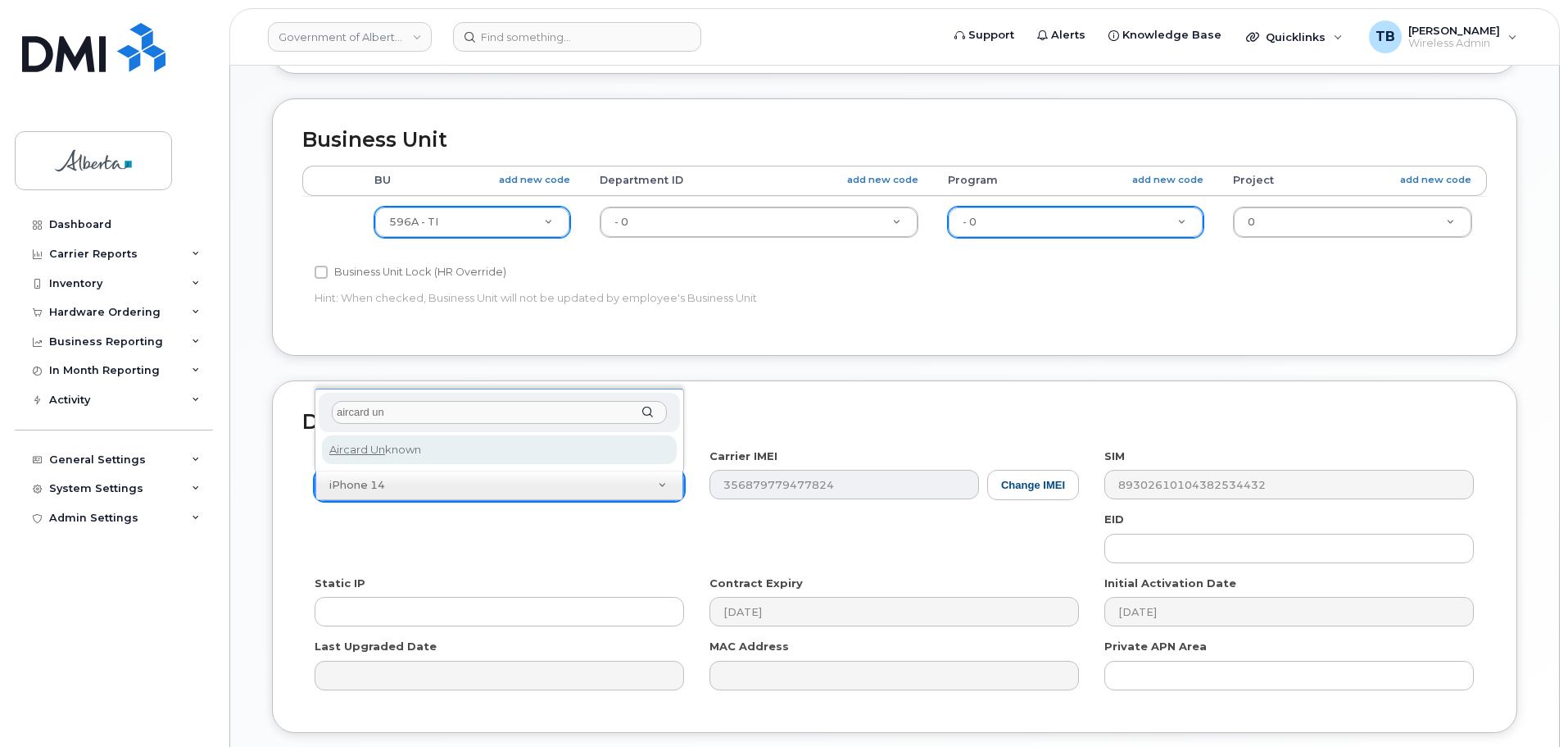
type input "aircard un"
select select "971"
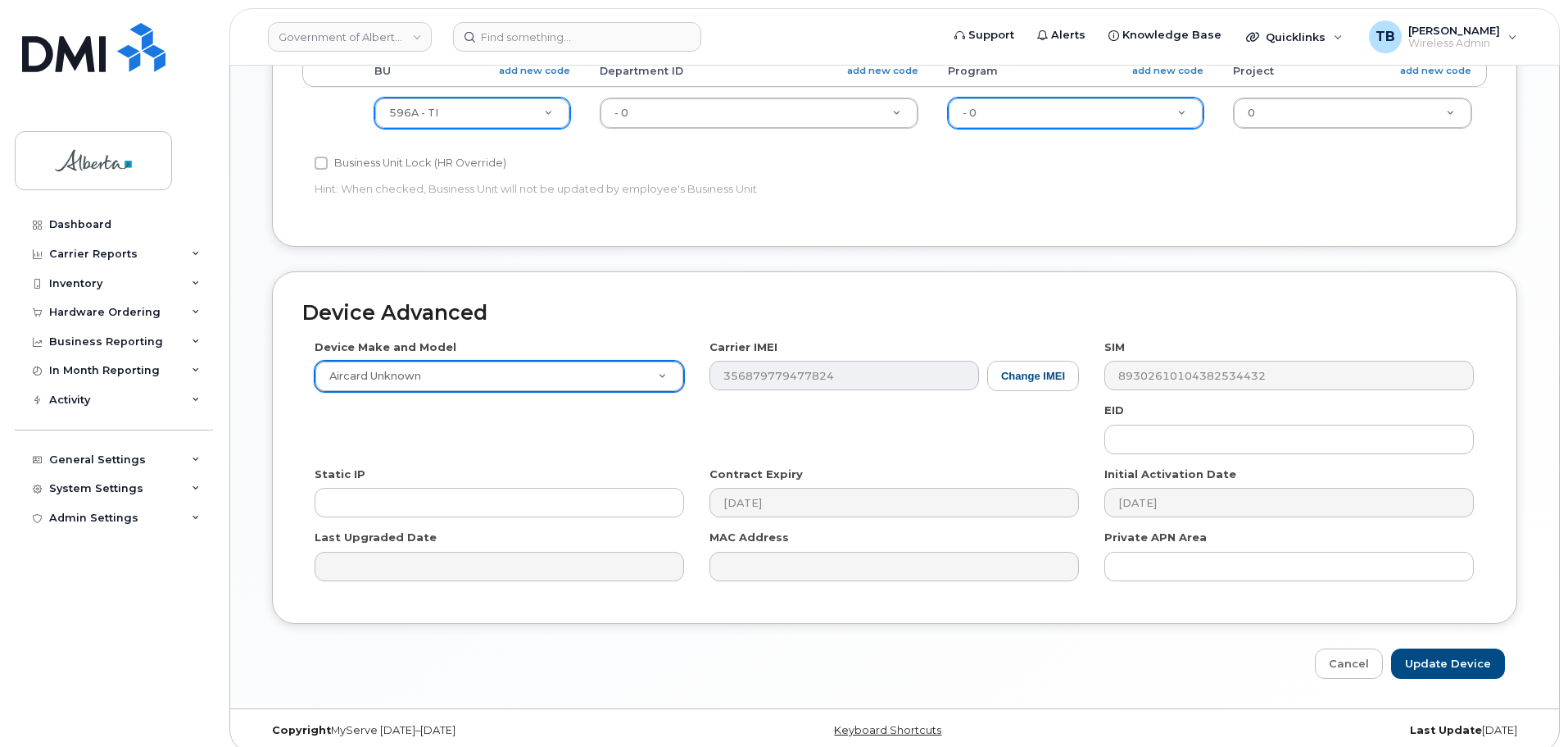
scroll to position [778, 0]
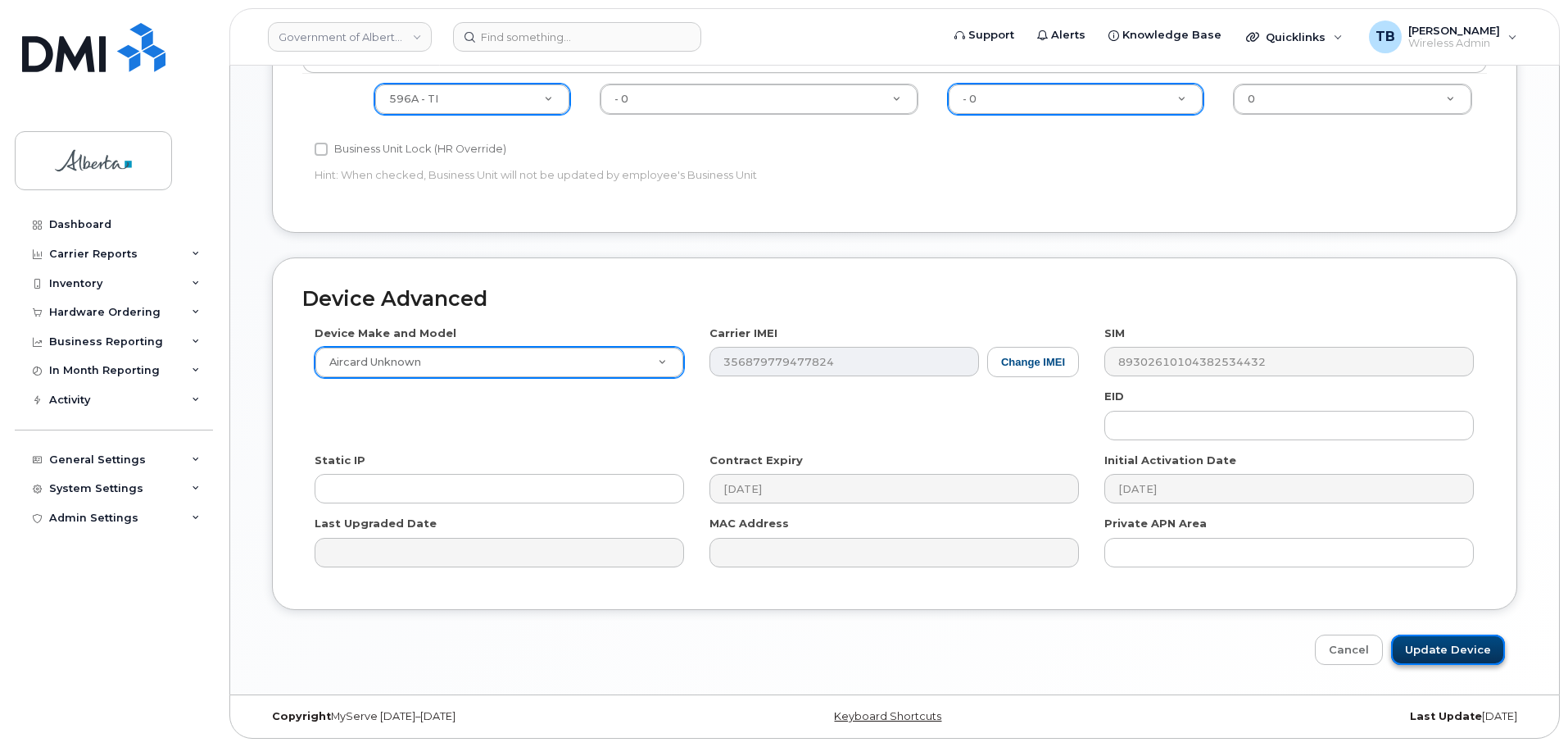
click at [1443, 643] on input "Update Device" at bounding box center [1448, 650] width 113 height 31
type input "Saving..."
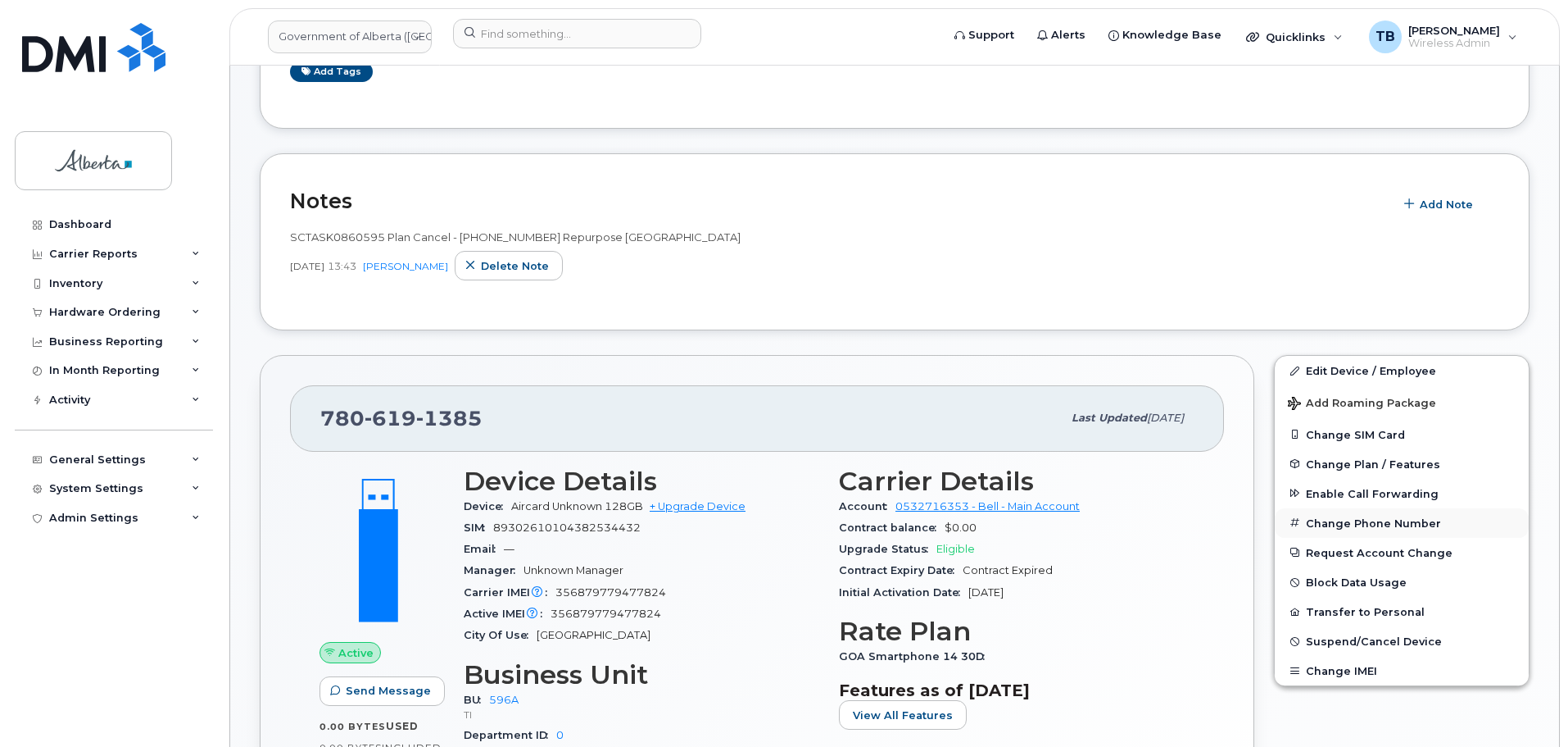
scroll to position [410, 0]
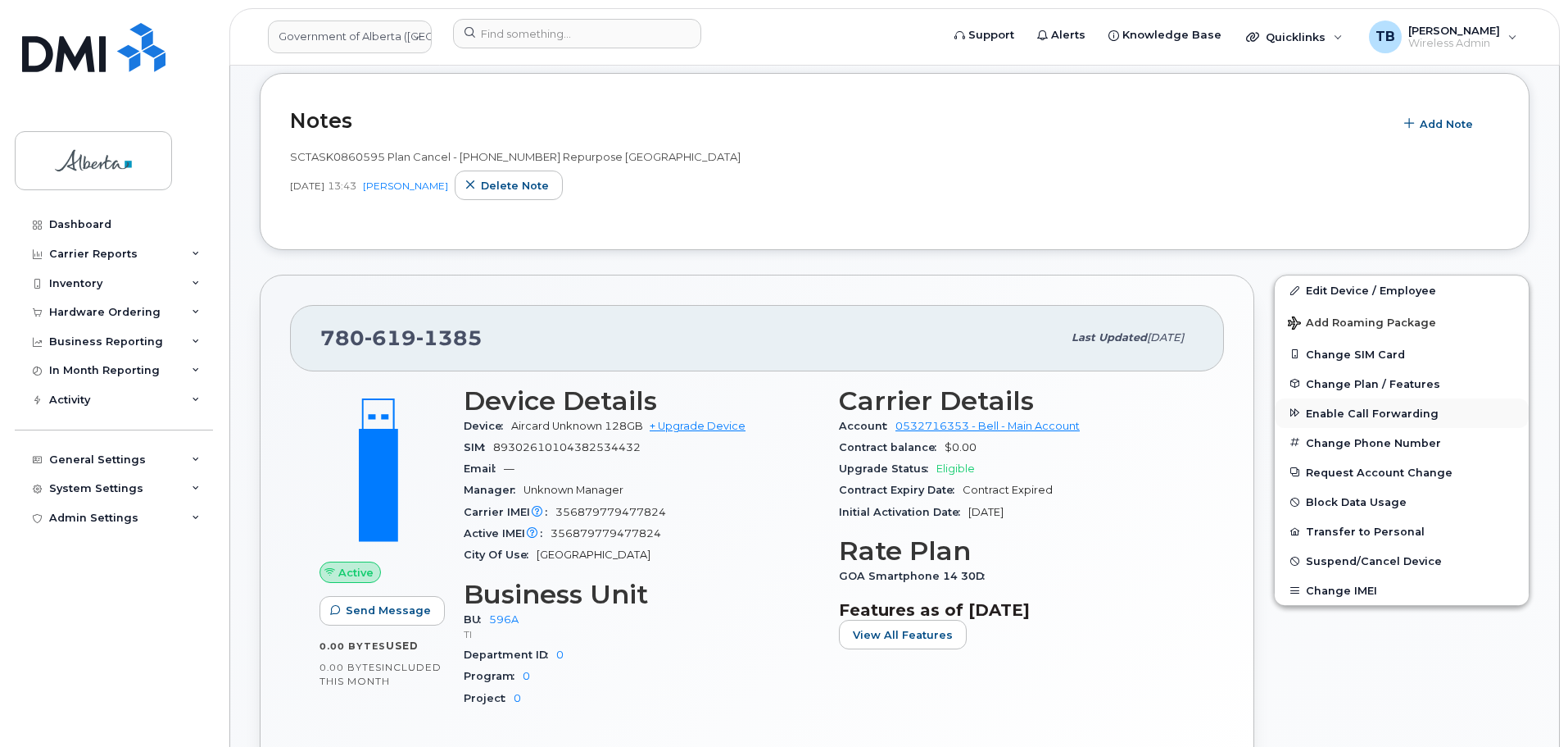
drag, startPoint x: 1329, startPoint y: 417, endPoint x: 1386, endPoint y: 417, distance: 57.0
click at [1386, 417] on span "Enable Call Forwarding" at bounding box center [1372, 412] width 133 height 12
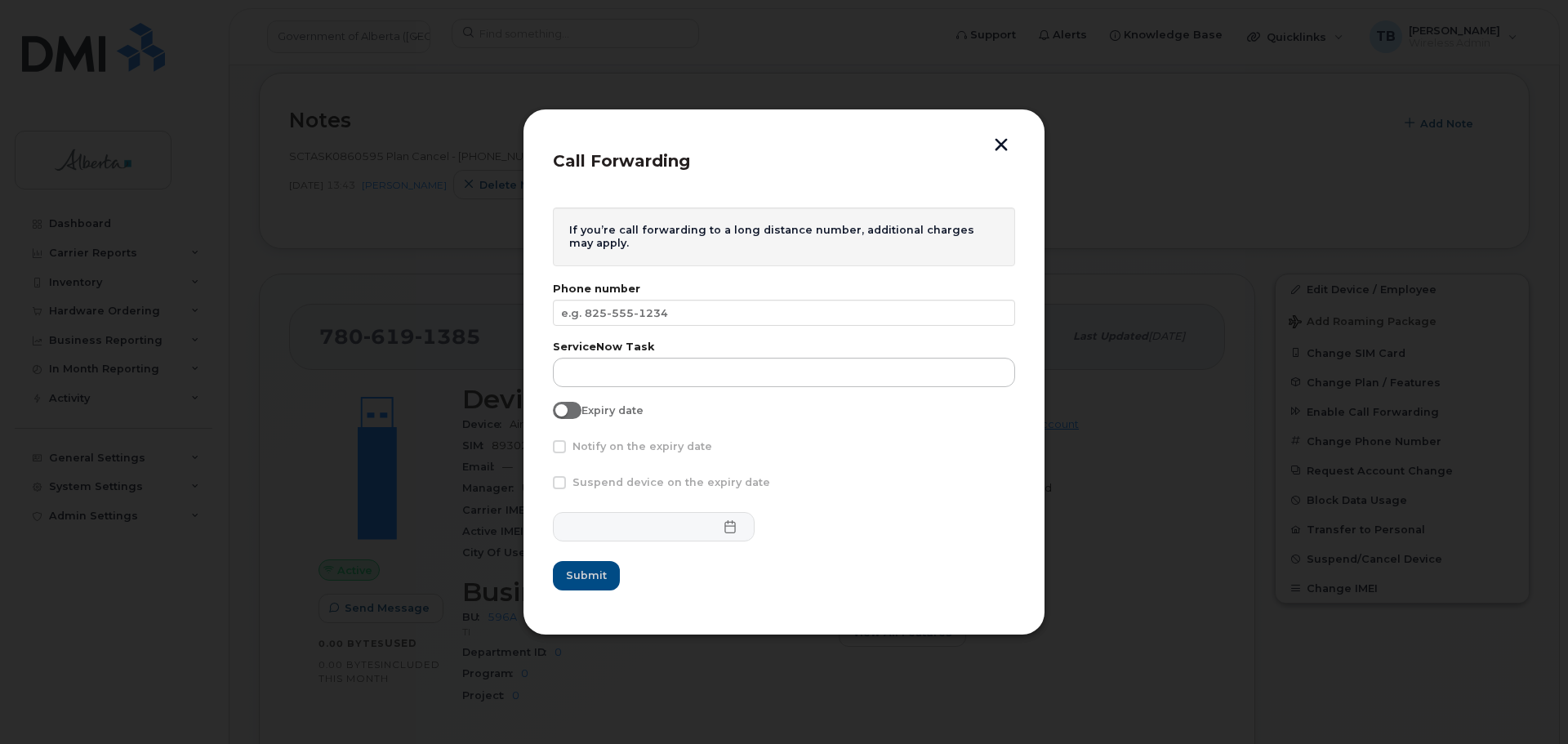
click at [1004, 150] on button "button" at bounding box center [1001, 146] width 25 height 17
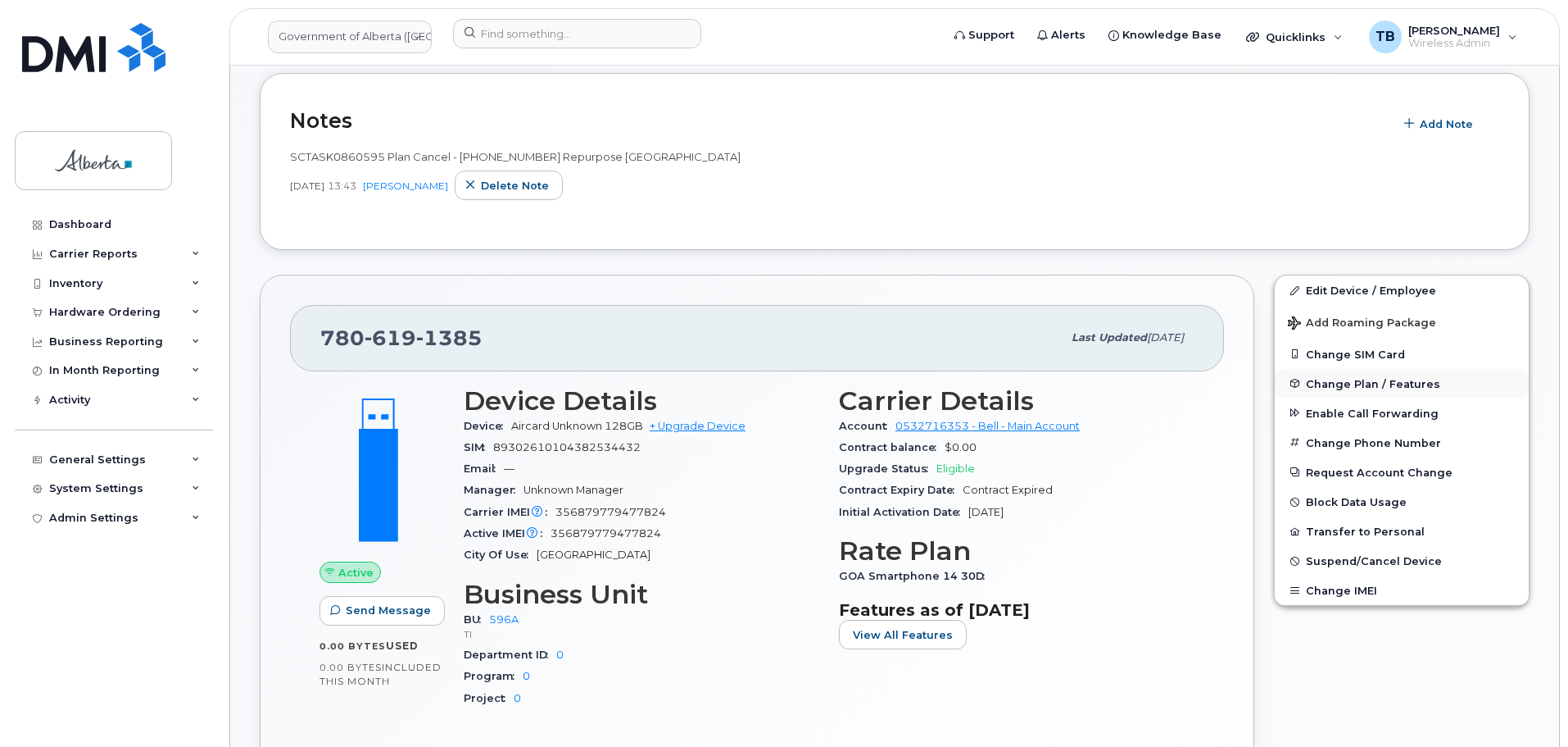
click at [1332, 384] on span "Change Plan / Features" at bounding box center [1372, 383] width 134 height 12
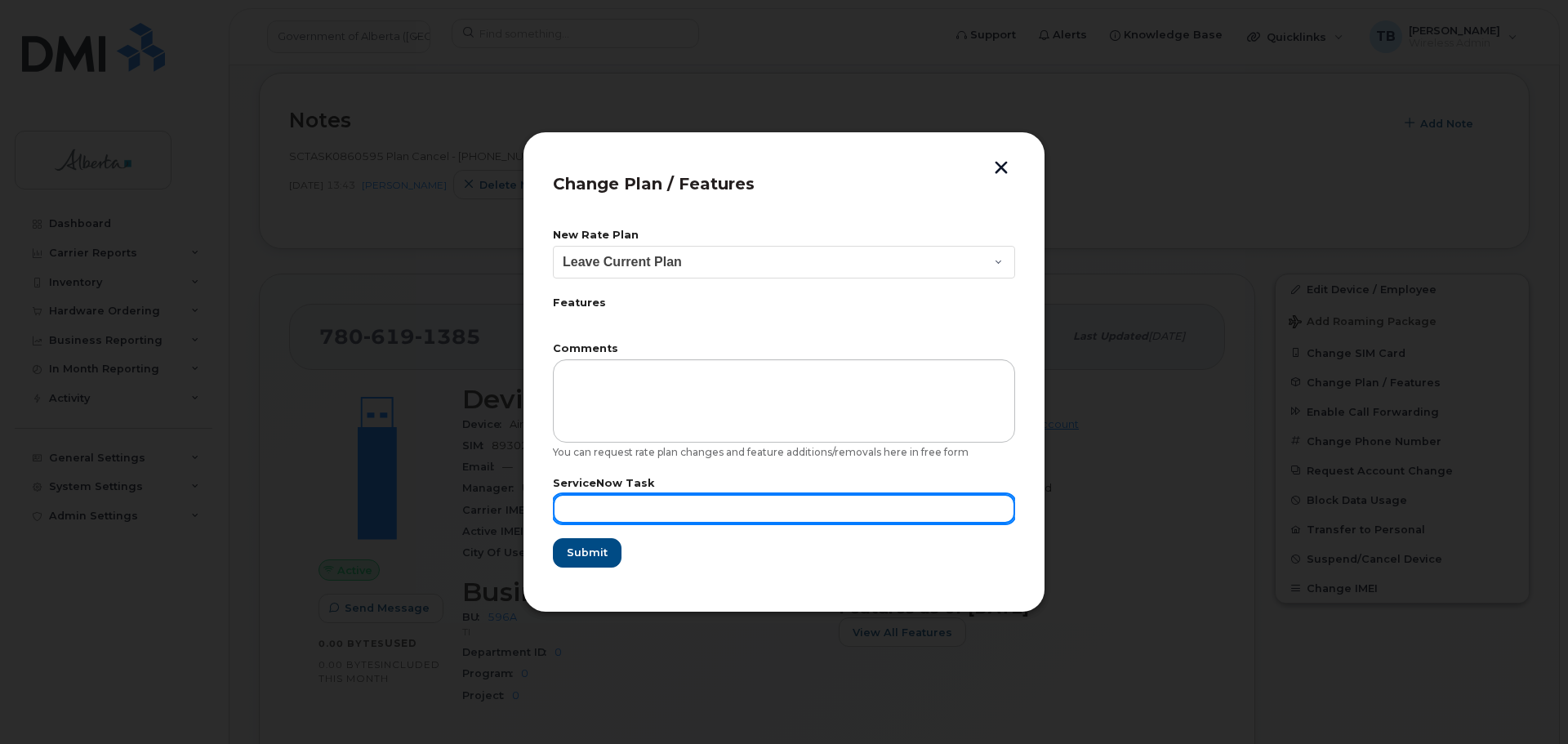
click at [587, 506] on input "text" at bounding box center [784, 508] width 462 height 29
paste input "SCTASK0860595"
type input "SCTASK0860595"
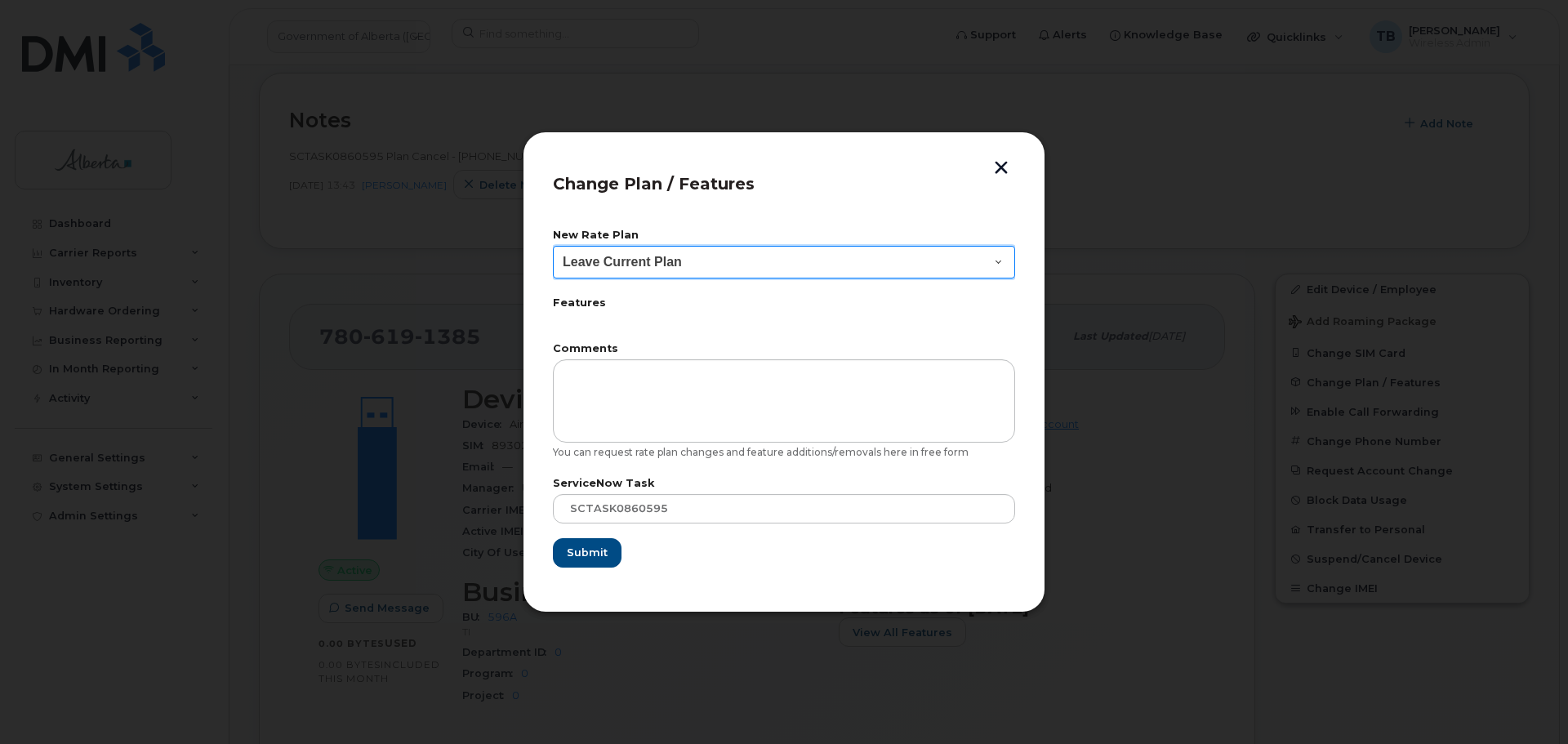
click at [606, 270] on select "Leave Current Plan GOA Data plan 9 30 d GOA–Unlimited Data Plan 9" at bounding box center [784, 262] width 462 height 32
select select "1790211"
click at [553, 246] on select "Leave Current Plan GOA Data plan 9 30 d GOA–Unlimited Data Plan 9" at bounding box center [784, 262] width 462 height 32
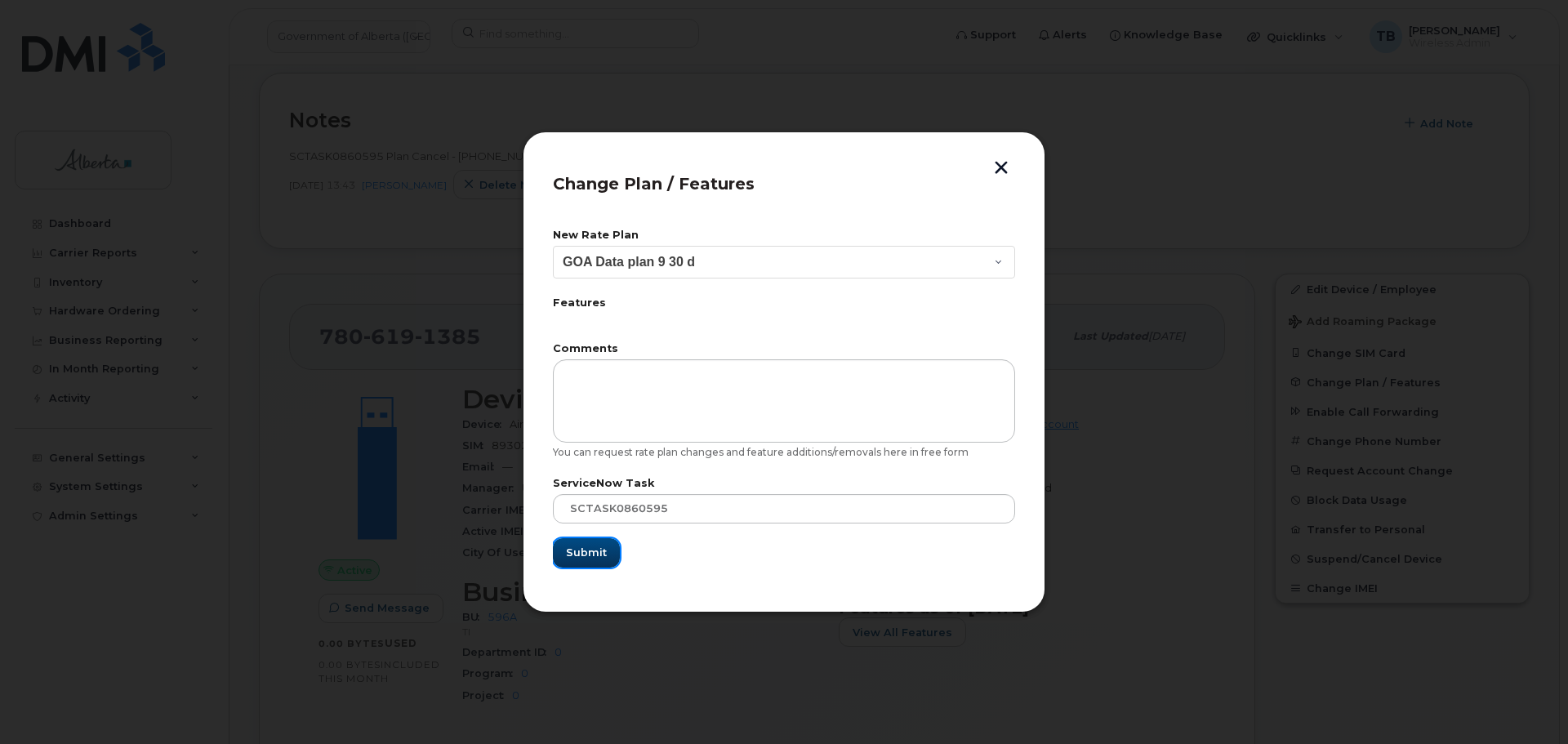
click at [588, 561] on button "Submit" at bounding box center [586, 552] width 67 height 29
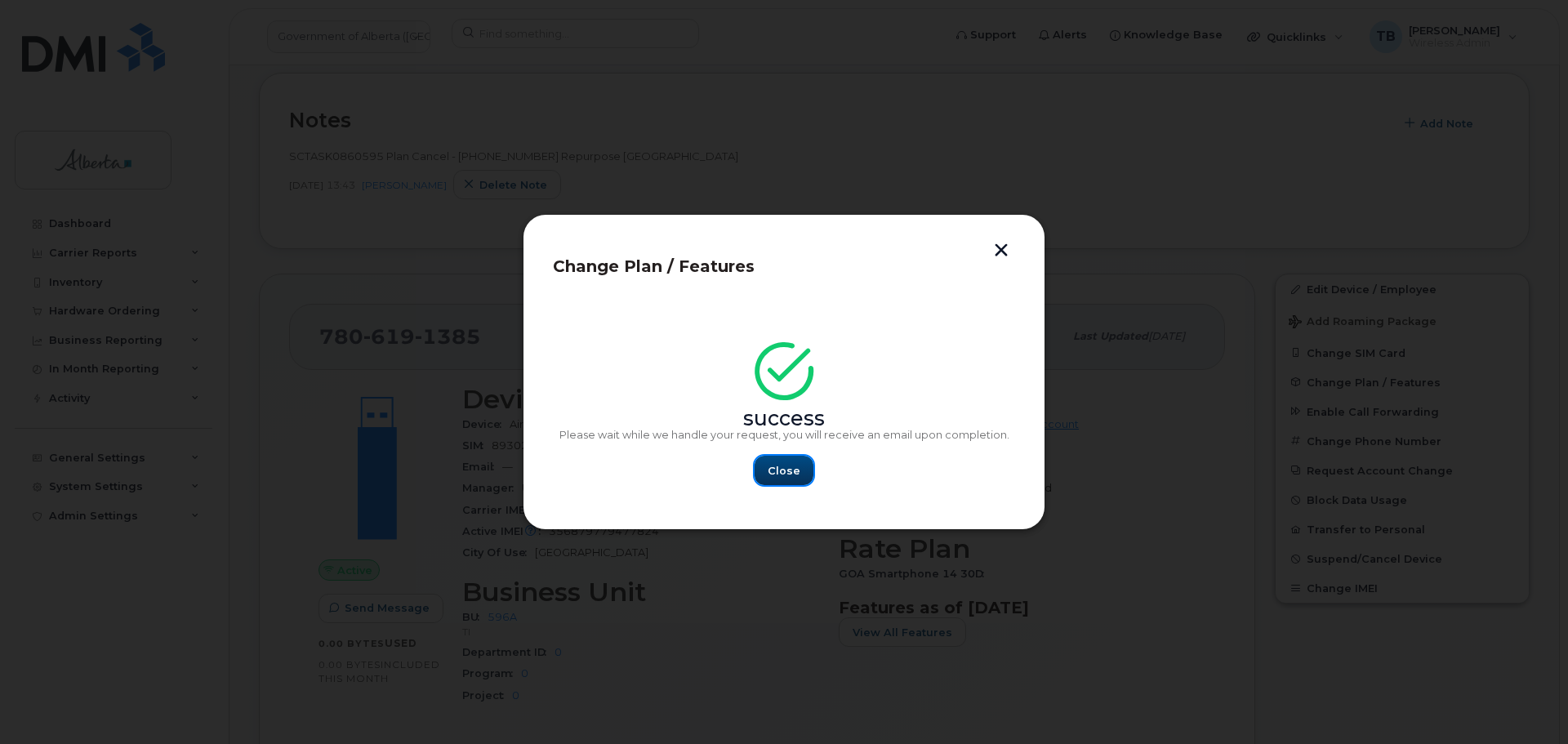
click at [780, 474] on span "Close" at bounding box center [784, 470] width 32 height 15
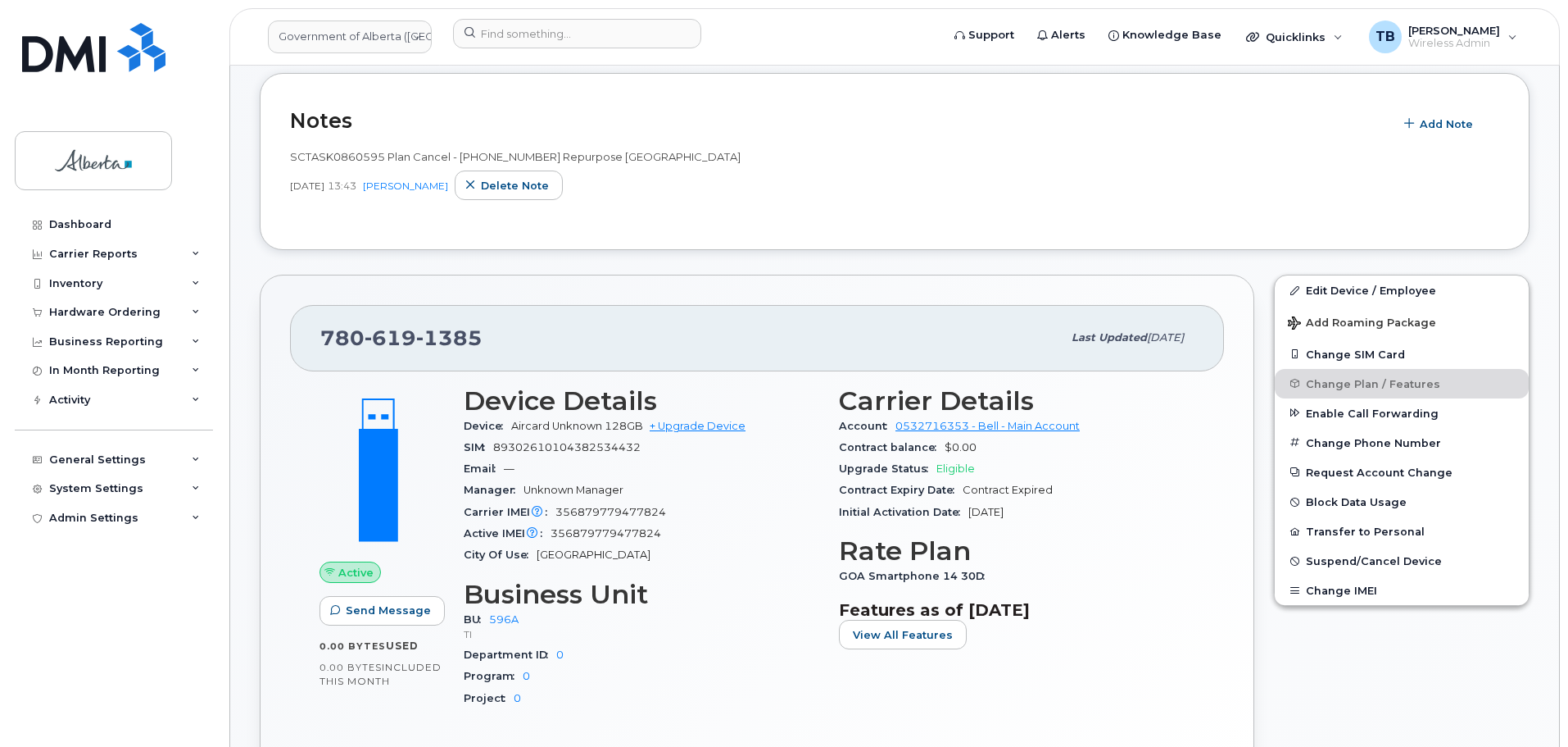
drag, startPoint x: 61, startPoint y: 313, endPoint x: 98, endPoint y: 355, distance: 56.0
click at [61, 313] on div "Hardware Ordering" at bounding box center [105, 312] width 112 height 13
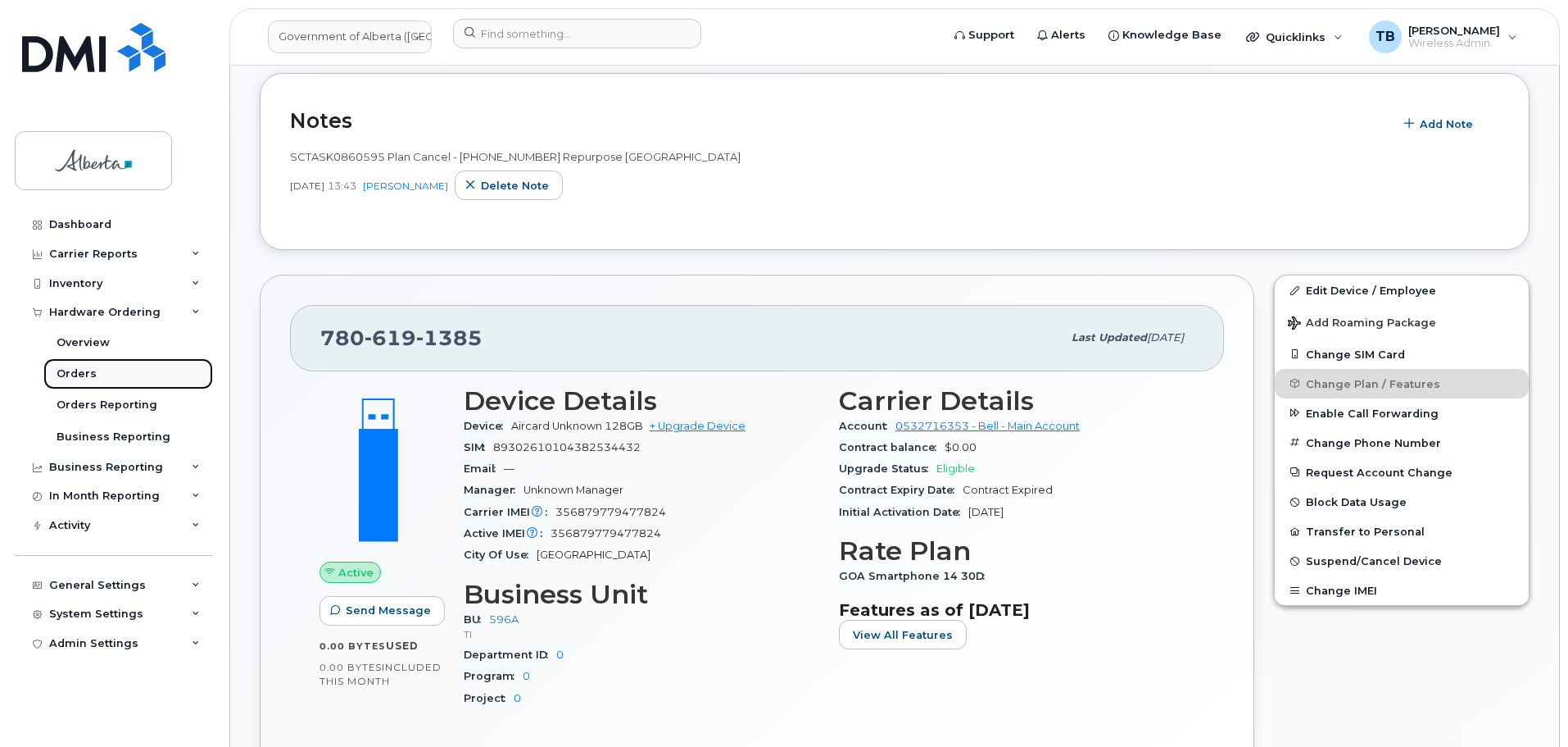
click at [80, 369] on div "Orders" at bounding box center [76, 373] width 40 height 14
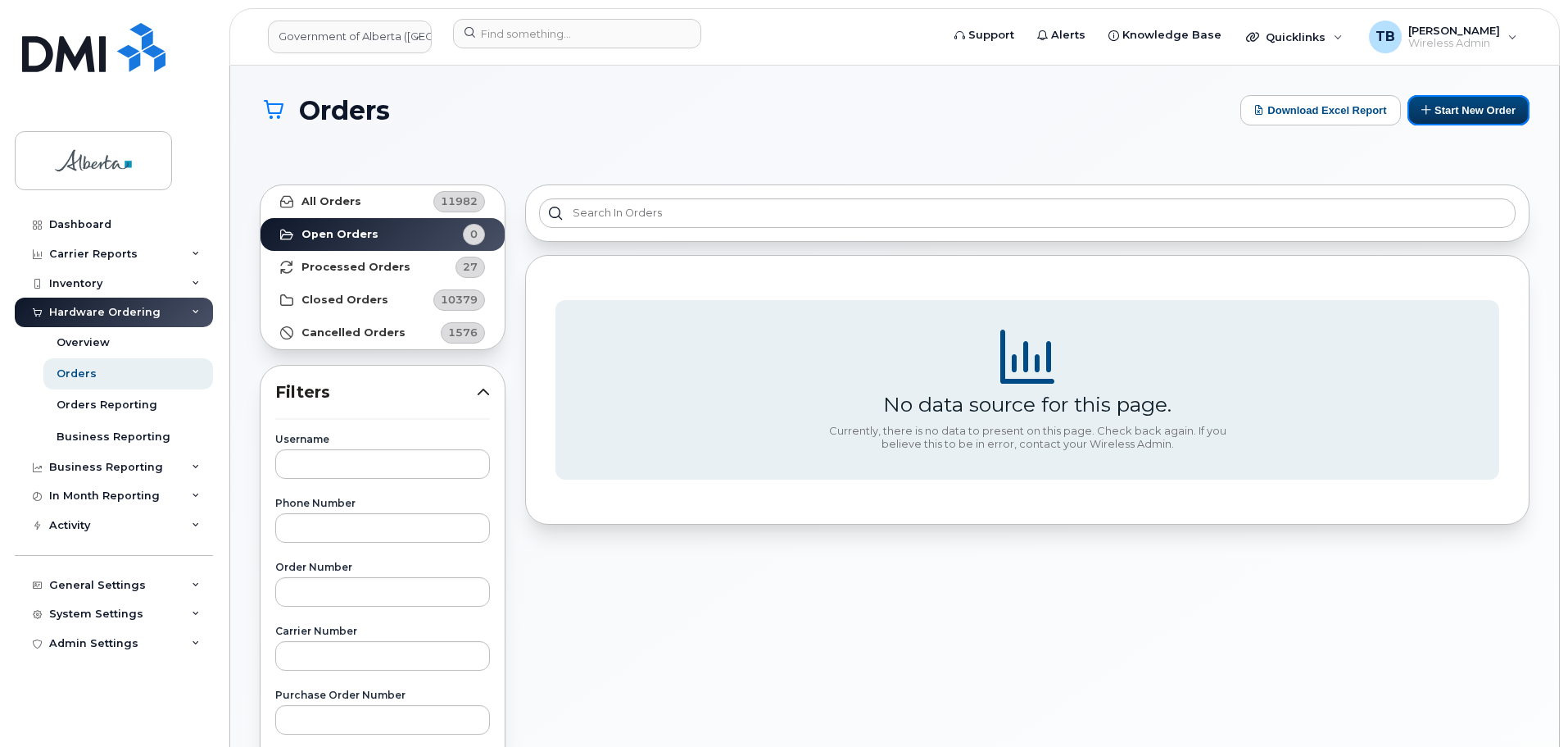
drag, startPoint x: 1480, startPoint y: 107, endPoint x: 1381, endPoint y: 131, distance: 101.9
click at [1480, 107] on button "Start New Order" at bounding box center [1469, 111] width 122 height 31
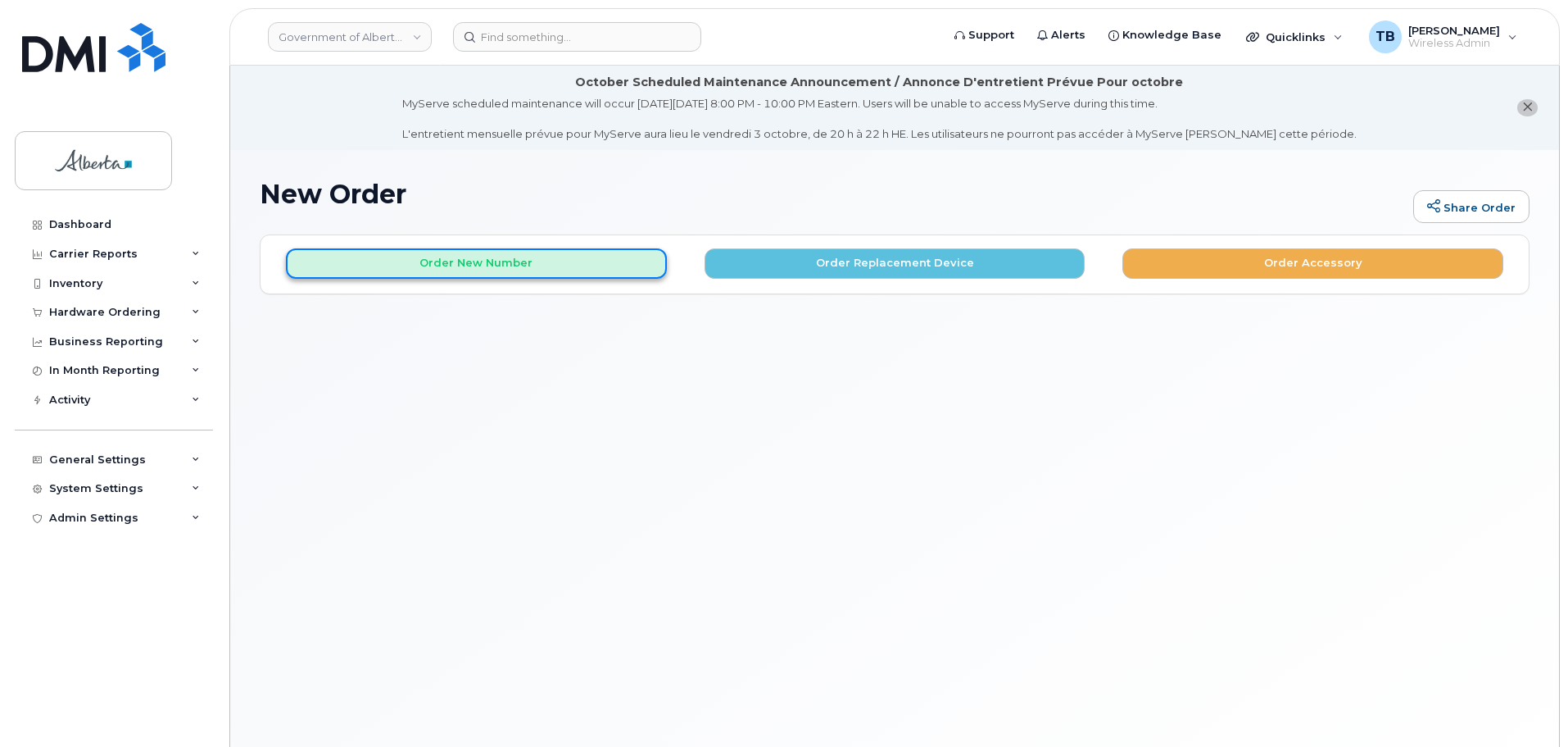
click at [536, 271] on button "Order New Number" at bounding box center [477, 263] width 382 height 31
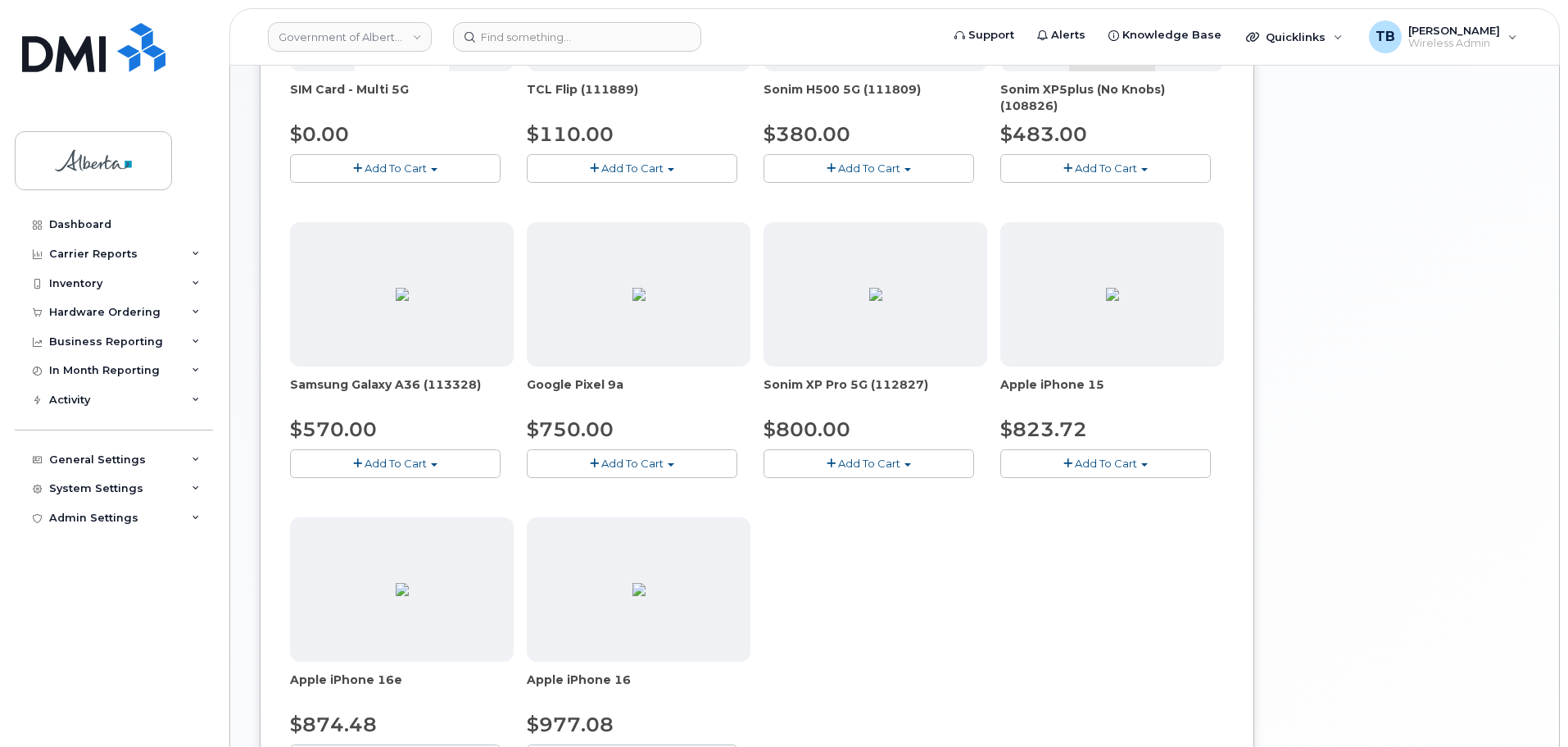
scroll to position [655, 0]
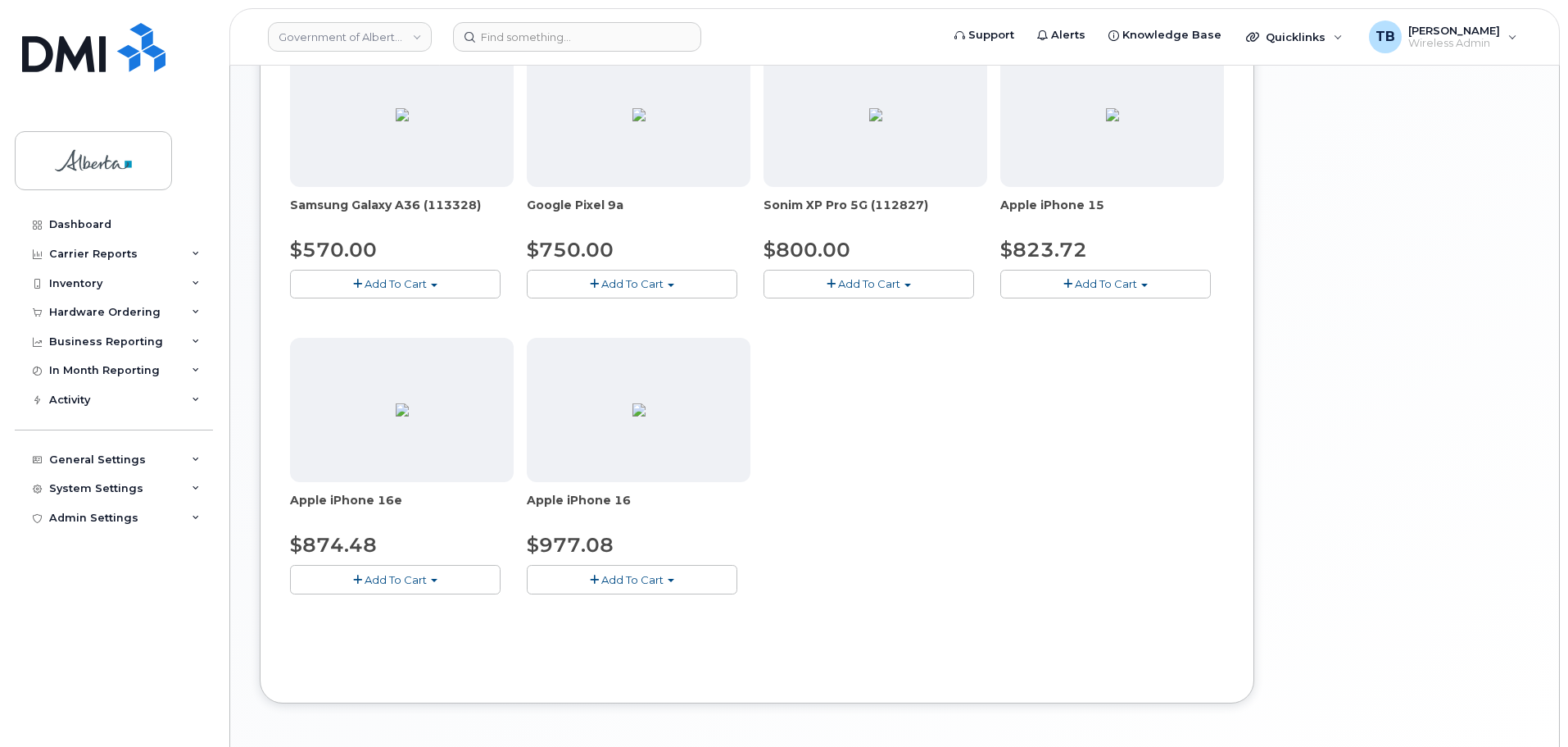
click at [1040, 267] on div "Apple iPhone 15 $823.72 Add To Cart Model Black 128 GB ships when available $82…" at bounding box center [1112, 171] width 224 height 256
click at [1040, 281] on button "Add To Cart" at bounding box center [1105, 284] width 211 height 29
click at [1114, 320] on span "Model Black 128 GB ships when available" at bounding box center [1144, 314] width 221 height 13
click at [1090, 288] on span "Add To Cart" at bounding box center [1105, 283] width 62 height 13
click at [1091, 345] on ul "Model Black 128 GB ships when available $823.72 - 30-day activation (128GB mode…" at bounding box center [1138, 323] width 276 height 49
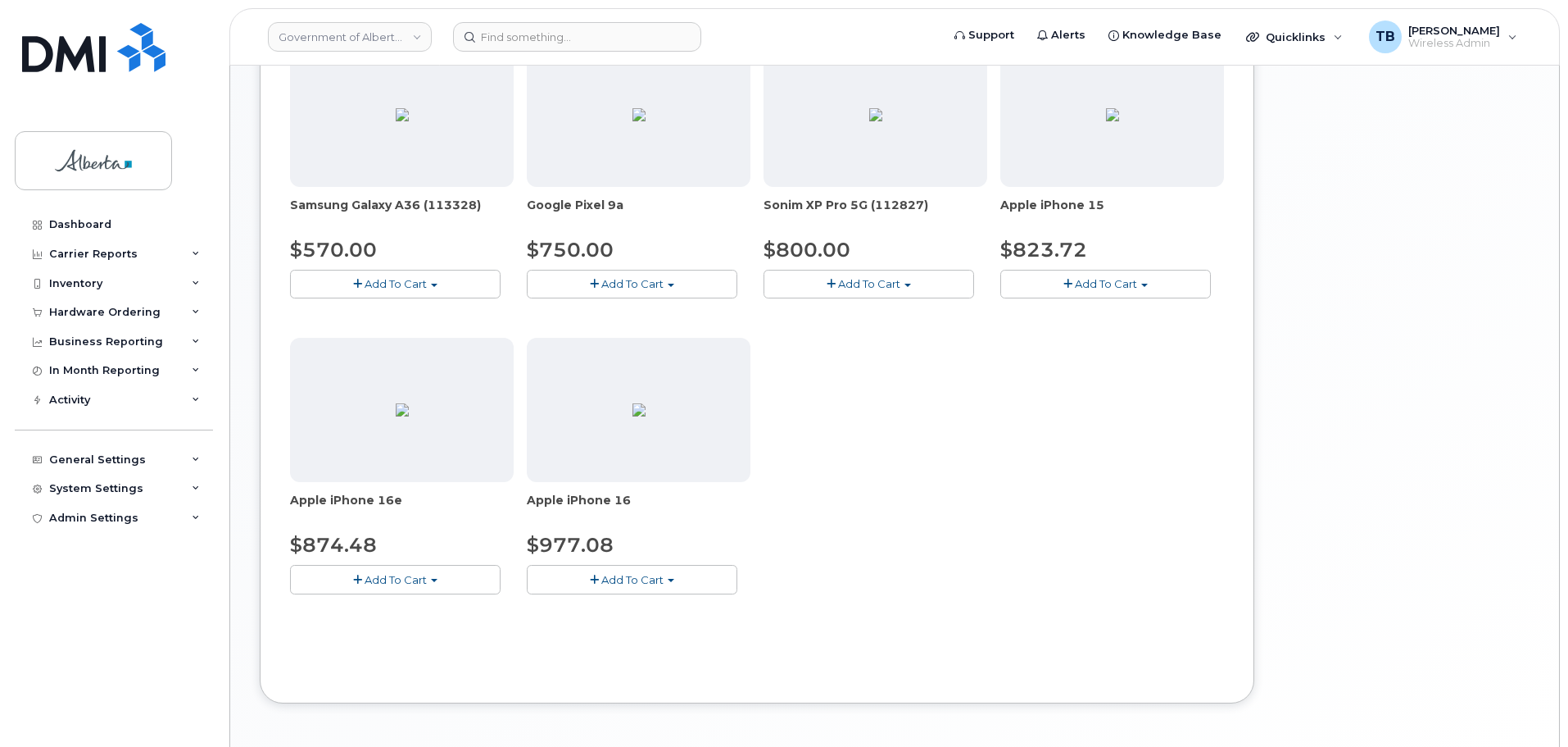
click at [1093, 337] on div "SIM Card - Multi 5G $0.00 Add To Cart $0.00 - New Activation TCL Flip (111889) …" at bounding box center [756, 183] width 934 height 872
click at [1102, 287] on span "Add To Cart" at bounding box center [1105, 283] width 62 height 13
click at [1106, 331] on link "$823.72 - 30-day activation (128GB model)" at bounding box center [1138, 334] width 267 height 20
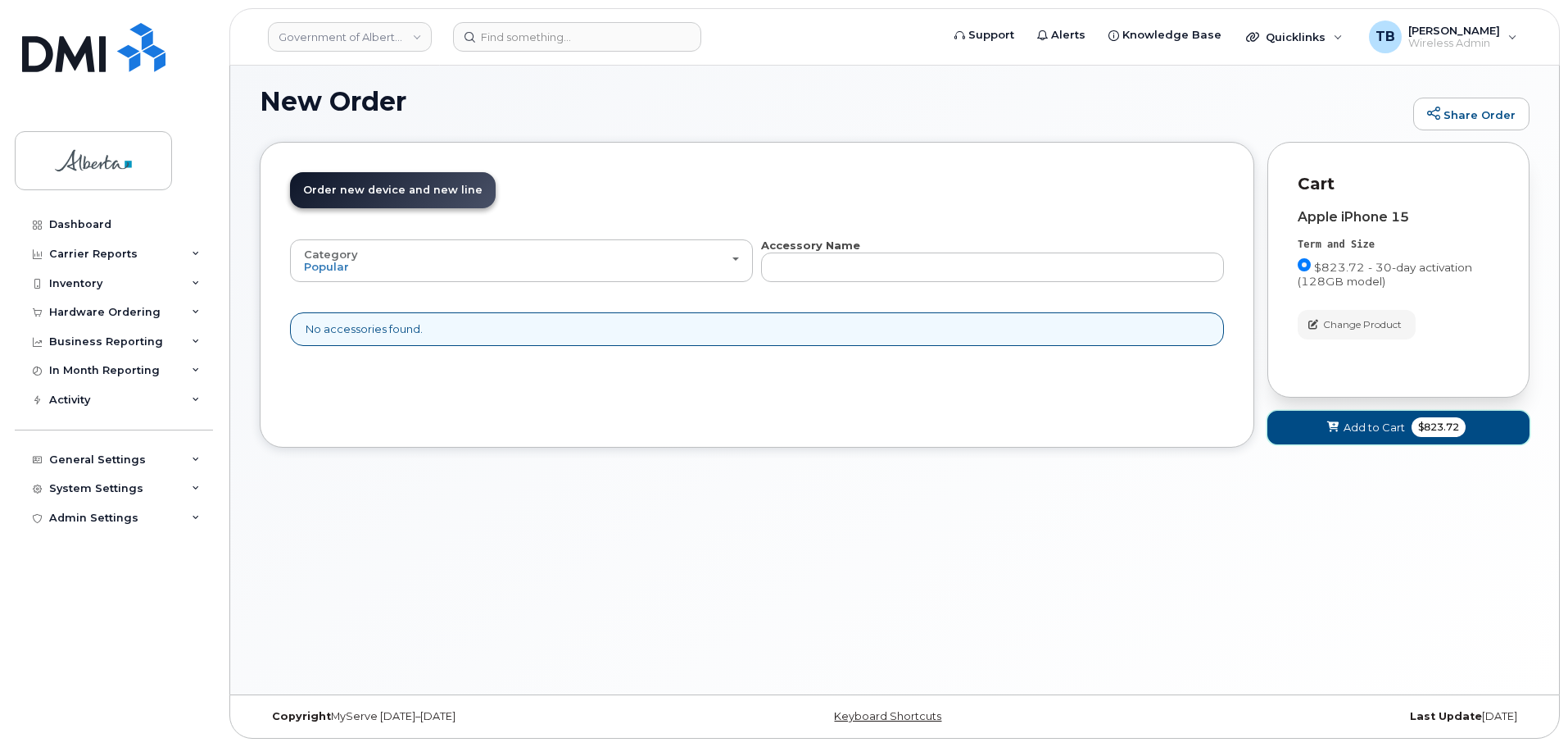
click at [1328, 439] on button "Add to Cart $823.72" at bounding box center [1398, 426] width 262 height 33
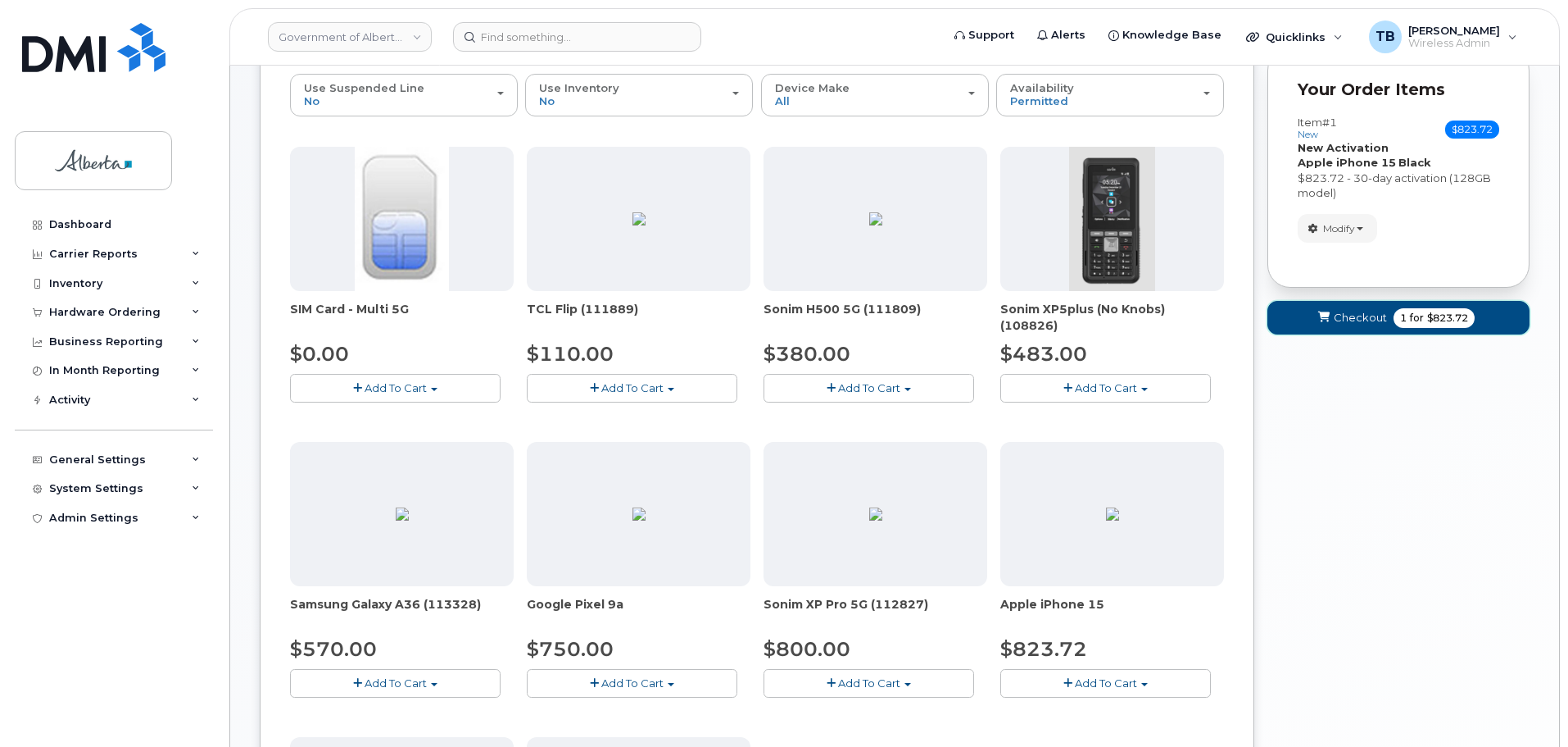
click at [1347, 317] on span "Checkout" at bounding box center [1361, 318] width 53 height 15
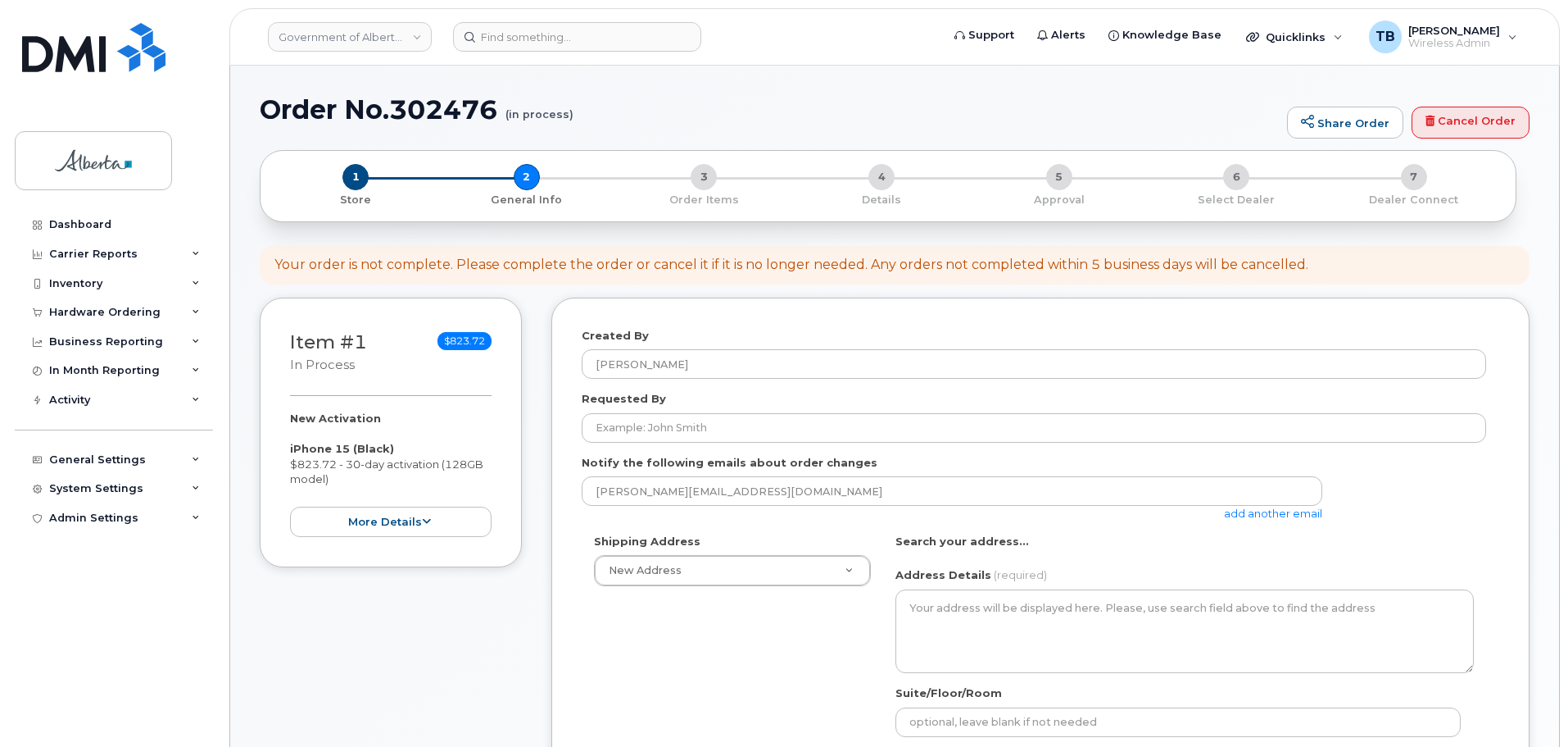
select select
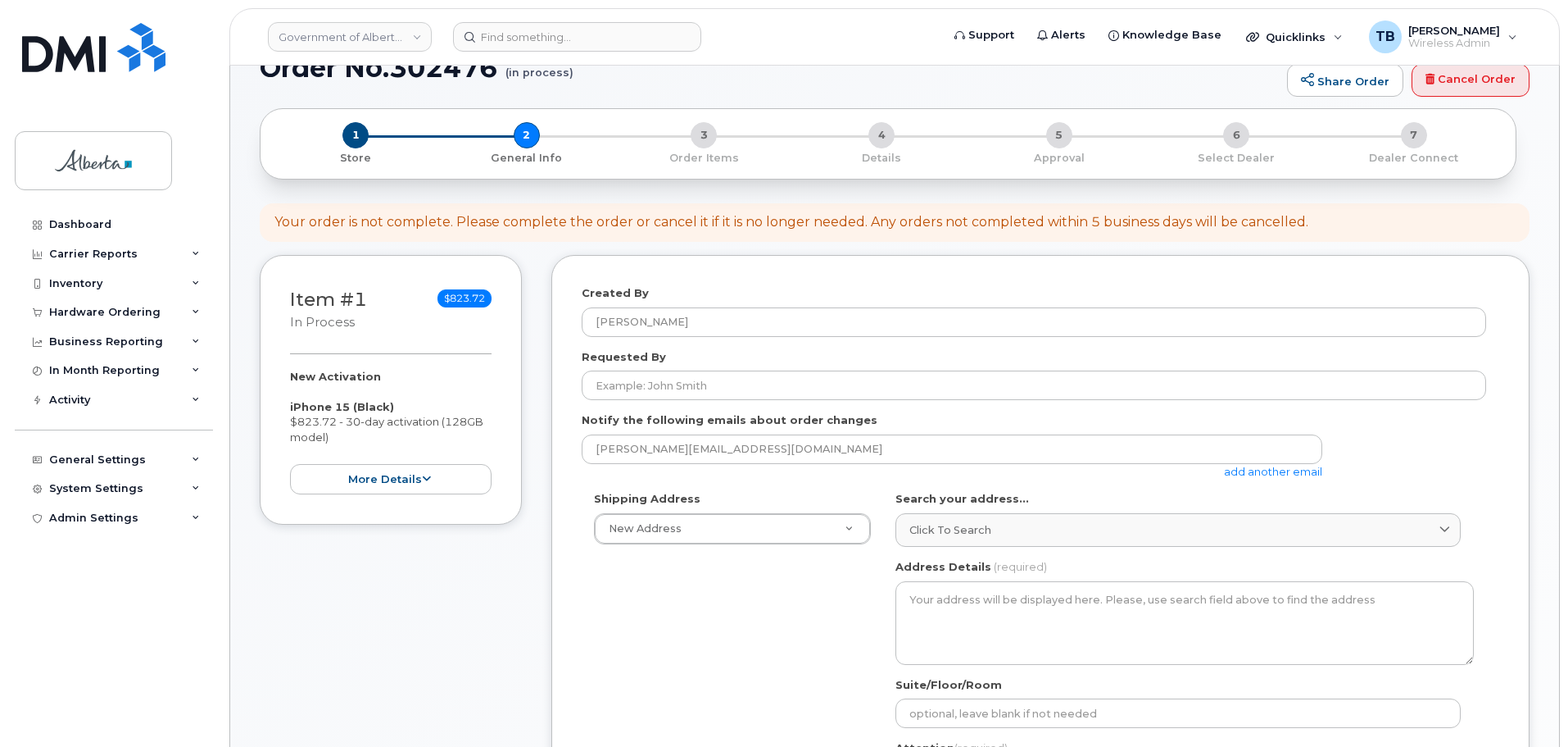
scroll to position [246, 0]
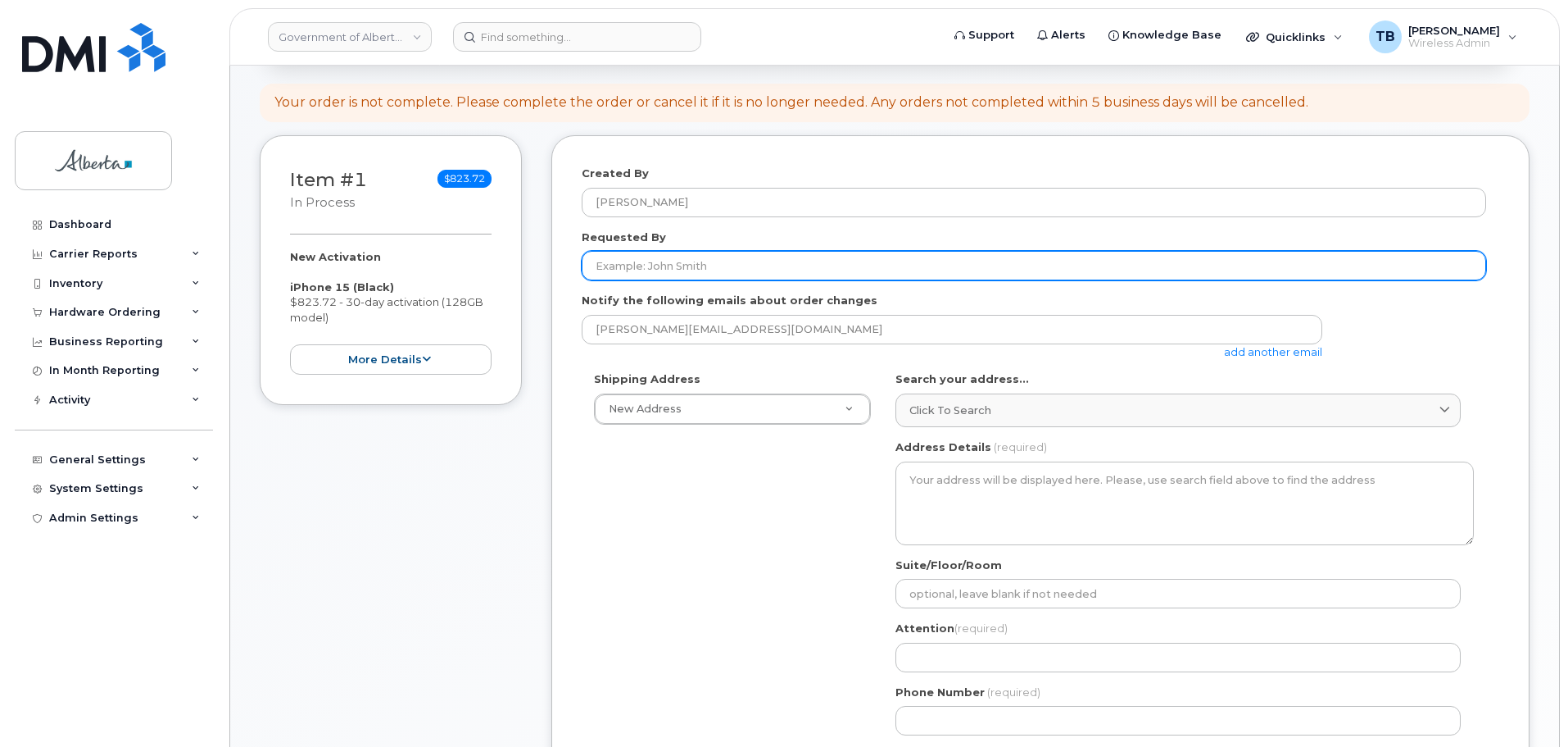
click at [642, 267] on input "Requested By" at bounding box center [1034, 265] width 905 height 30
paste input "Connie Dejong"
type input "Connie Dejong"
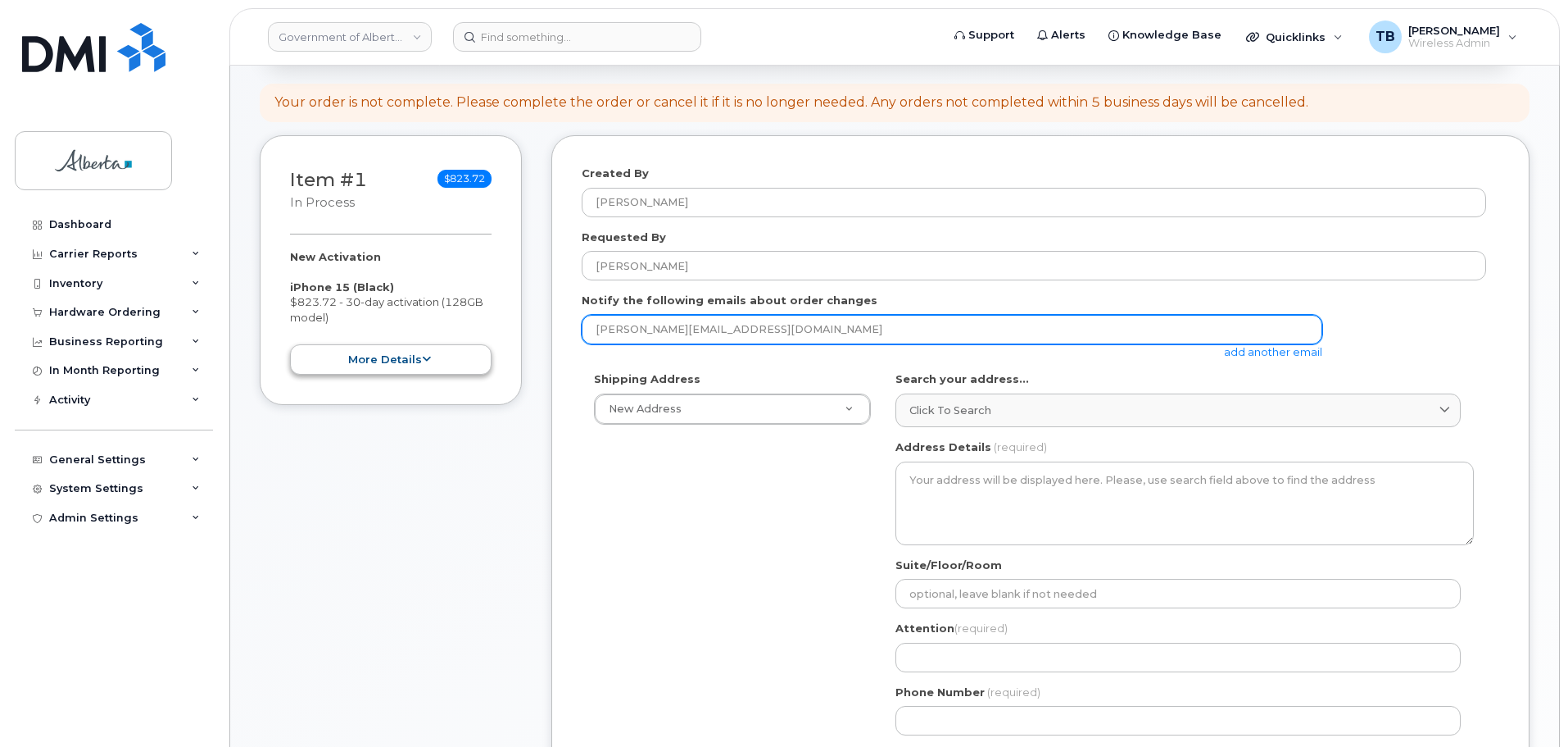
drag, startPoint x: 784, startPoint y: 338, endPoint x: 395, endPoint y: 350, distance: 389.2
click at [460, 347] on div "Item #1 in process $823.72 New Activation iPhone 15 (Black) $823.72 - 30-day ac…" at bounding box center [895, 617] width 1270 height 965
paste input "Holly.Thiessen"
type input "Holly.Thiessen@gov.ab.ca"
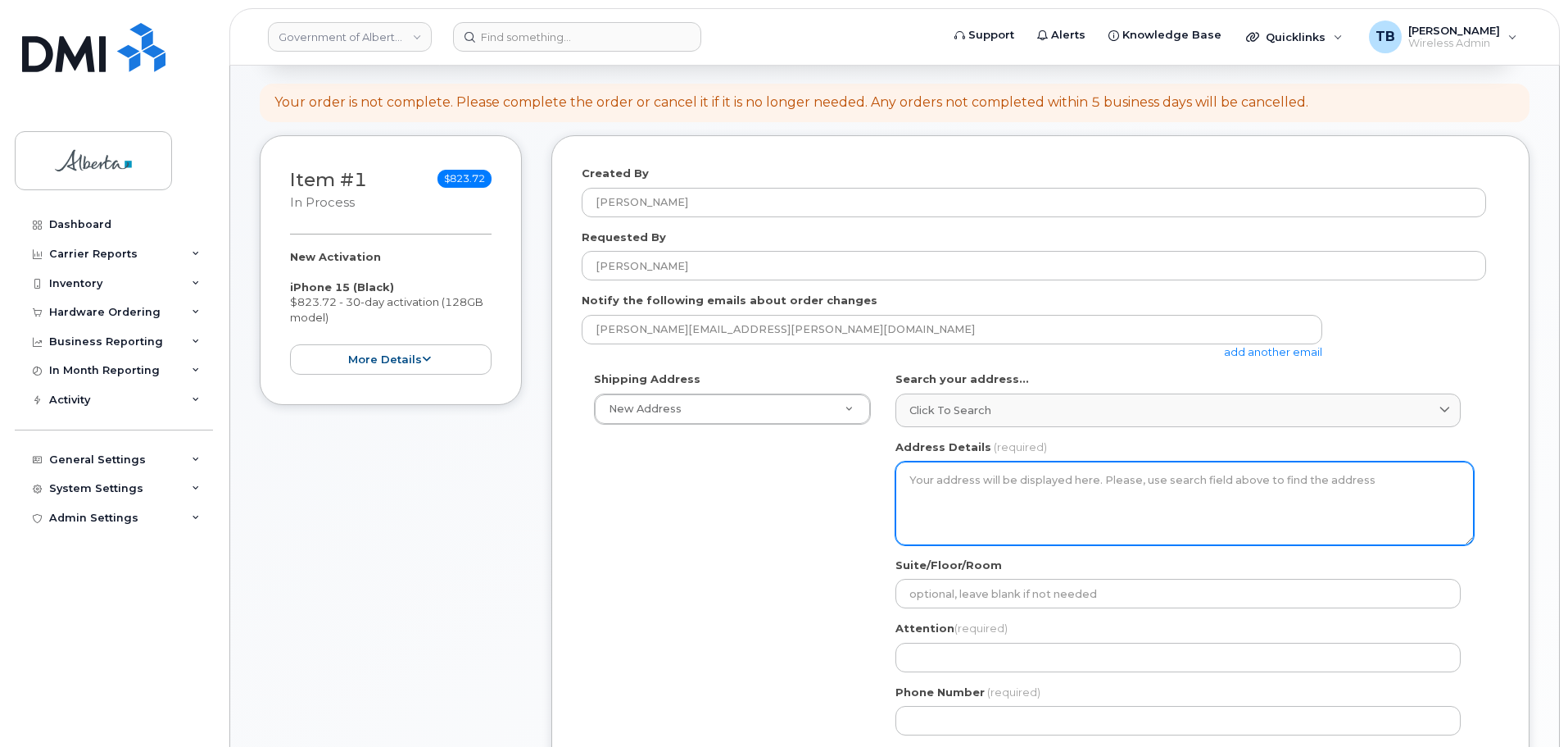
click at [980, 496] on textarea "Address Details" at bounding box center [1185, 504] width 579 height 84
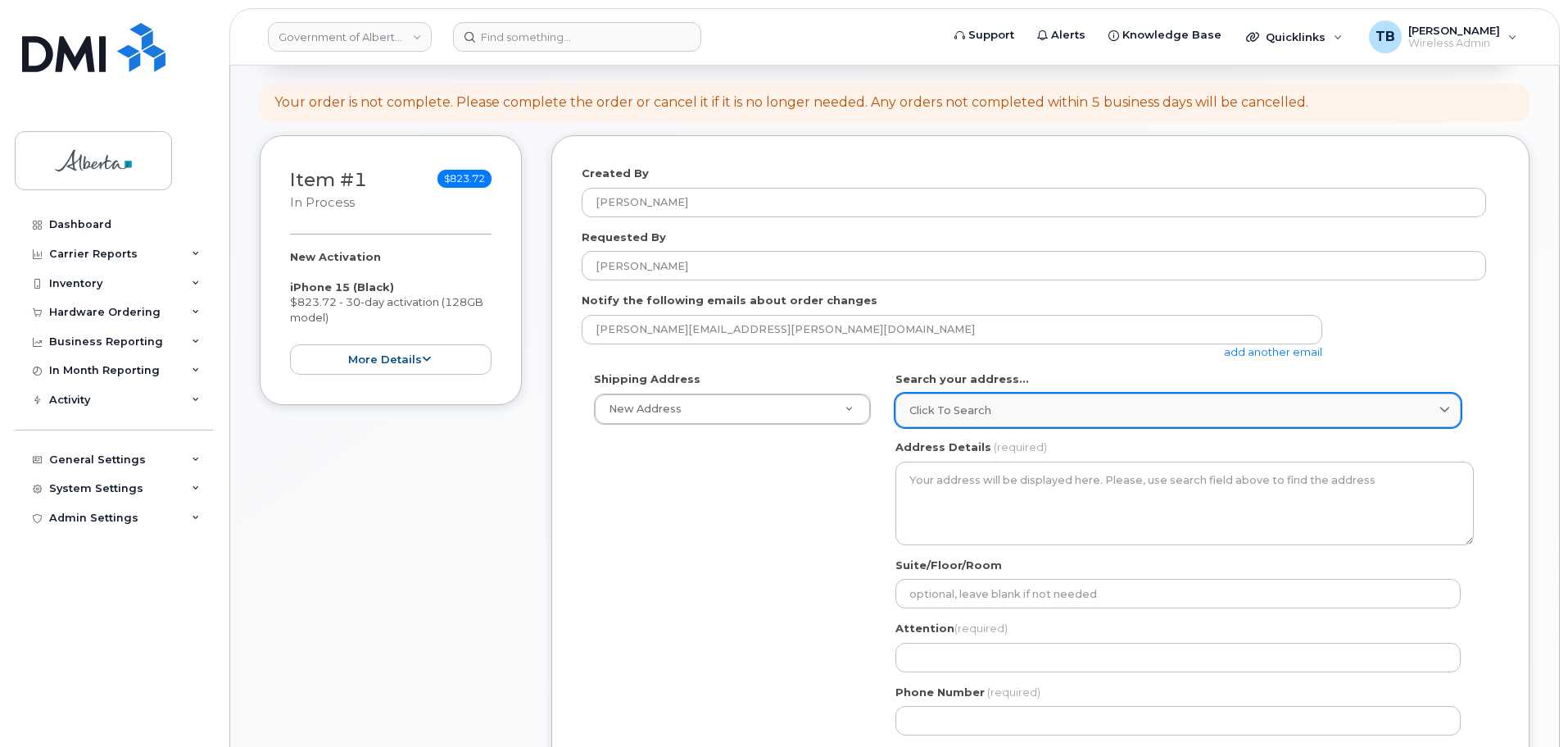
click at [936, 400] on link "Click to search" at bounding box center [1178, 409] width 566 height 33
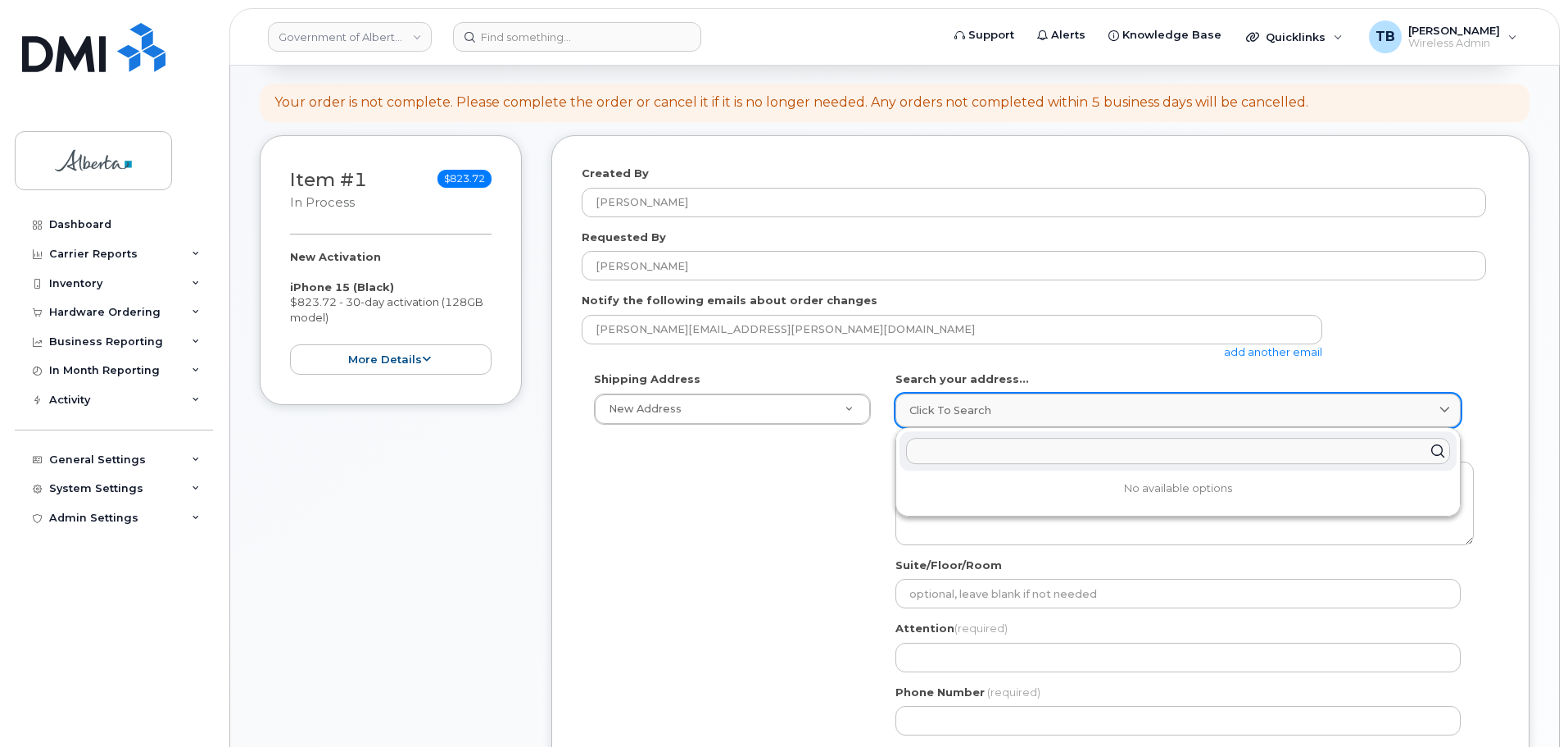
paste input "9503 Beaverhill Road"
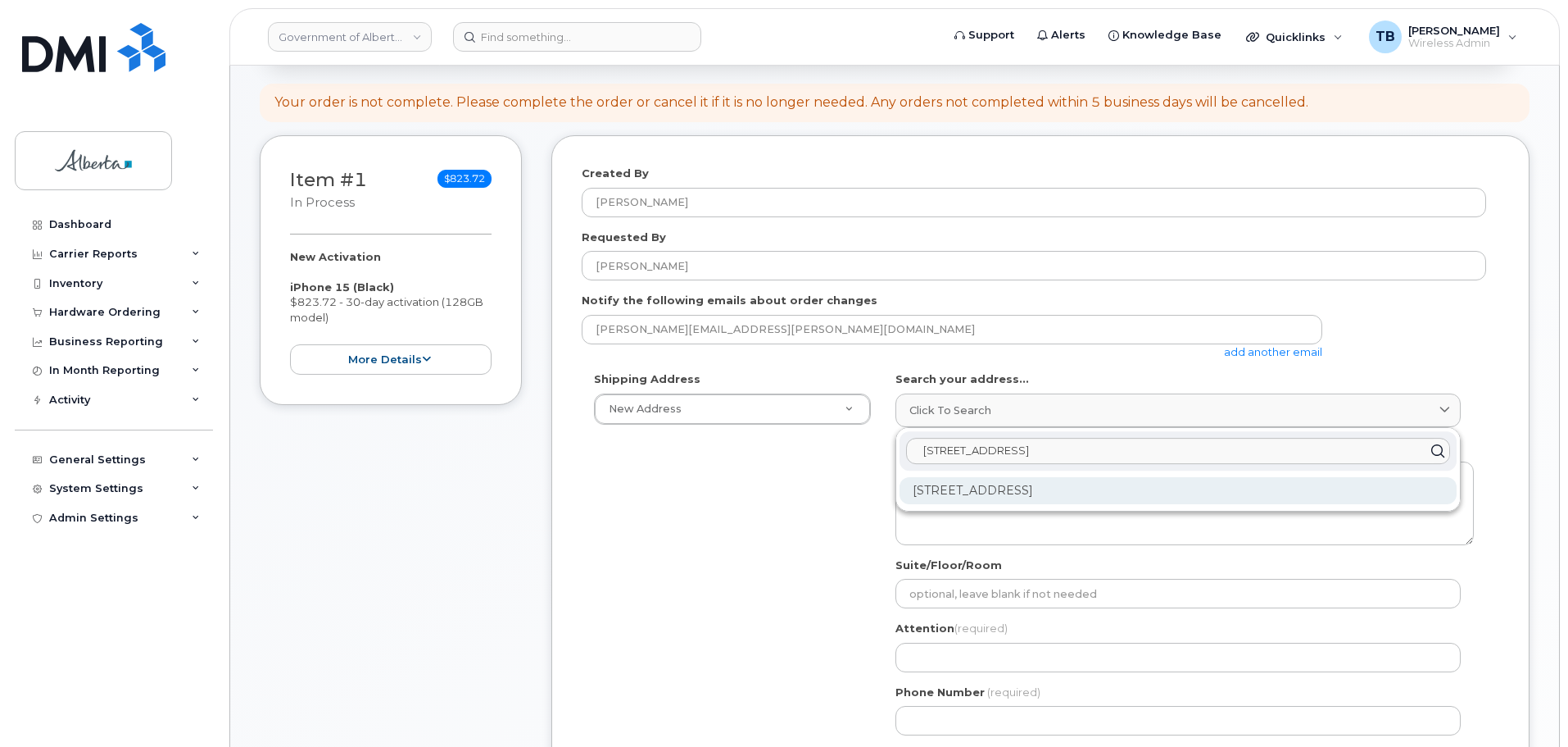
type input "9503 Beaverhill Road"
click at [974, 504] on div "9503 Beaverhill Road 903 Beaverhill Blvd Winnipeg MB R2J 3B5" at bounding box center [1178, 468] width 564 height 83
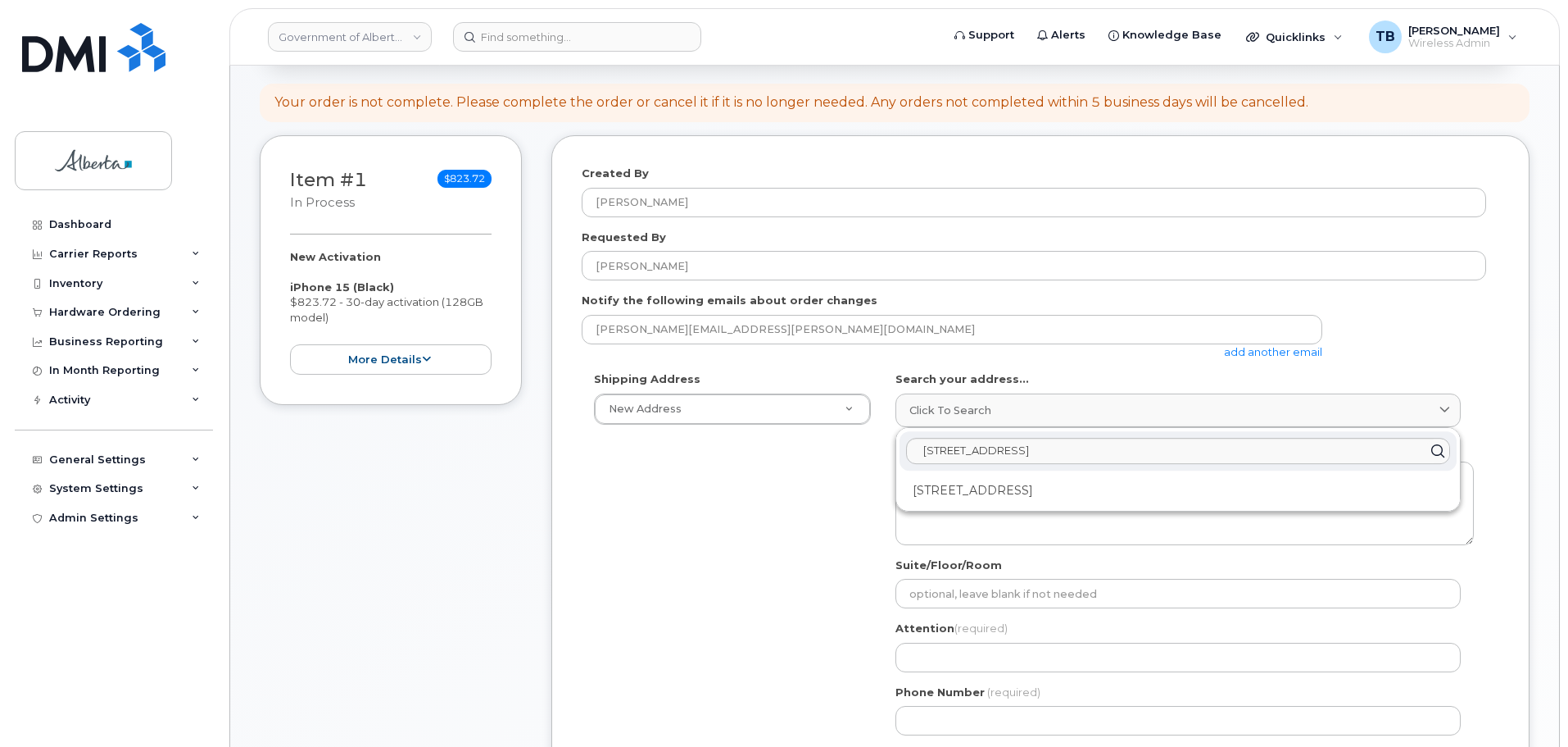
click at [631, 515] on div "Shipping Address New Address New Address 10001 Hoppe Avenue - Provincial Buildi…" at bounding box center [1034, 559] width 905 height 376
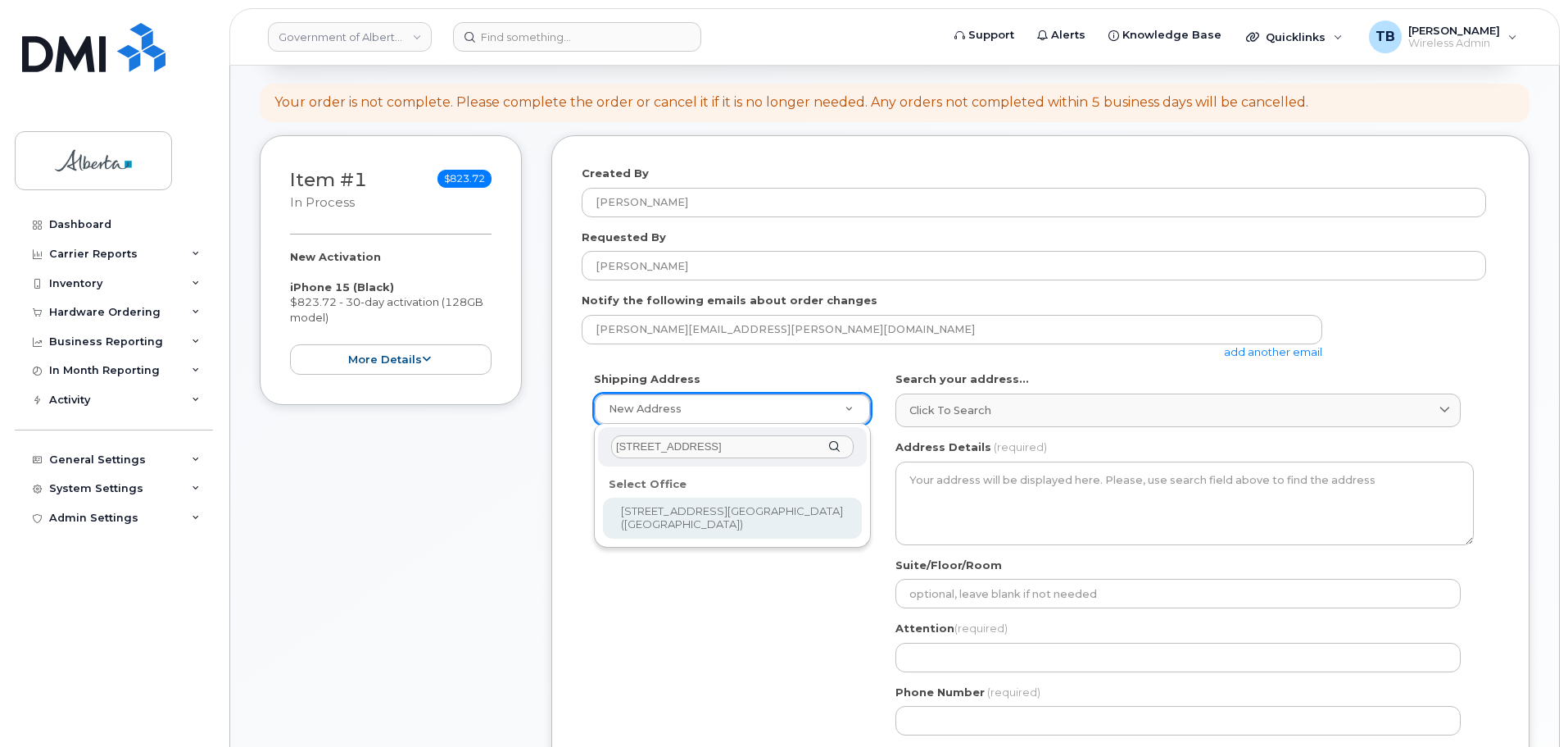
type input "9503 Beaverhill Road"
select select
type textarea "9503 Beaverhill Road Lac La Biche Alberta T0A2C0"
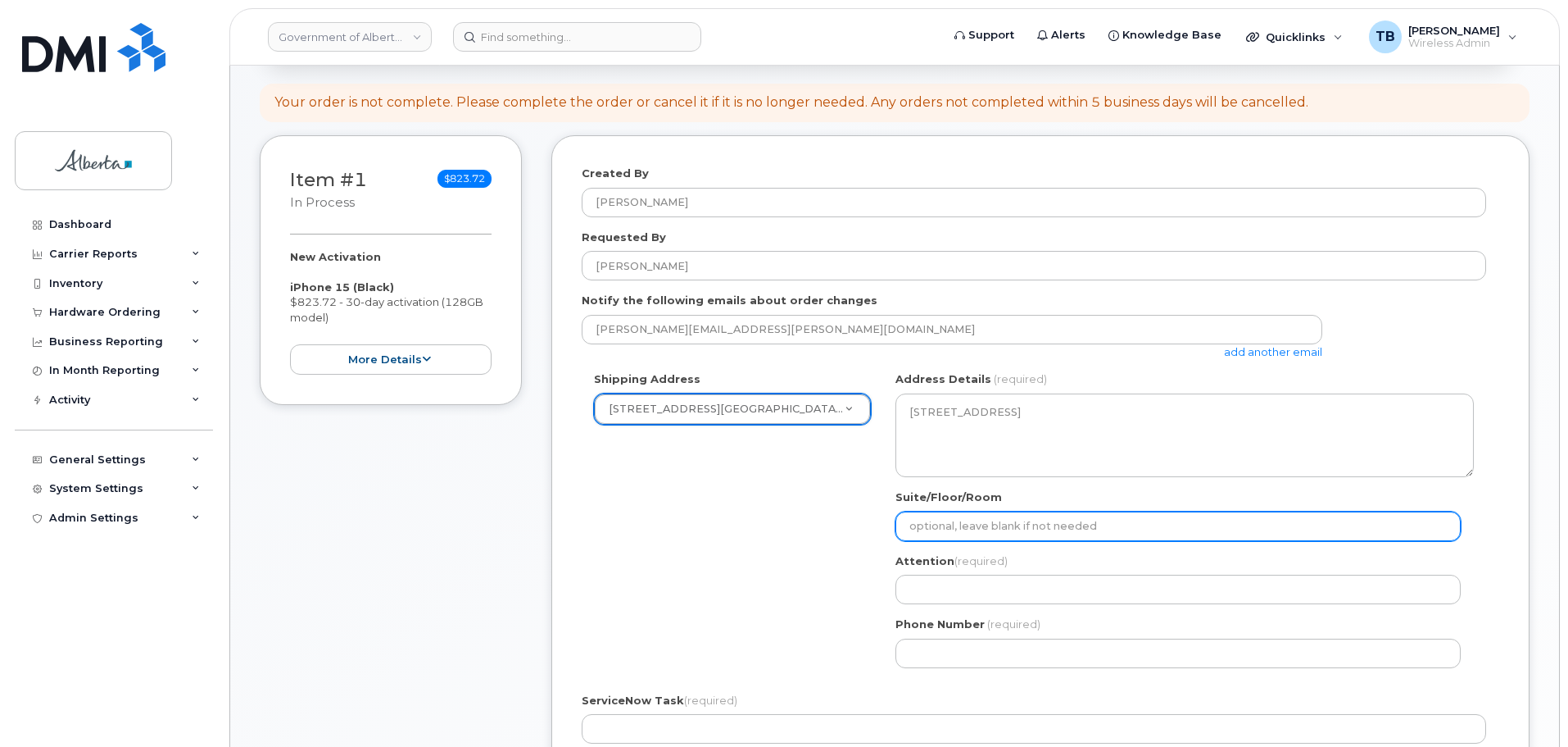
click at [931, 515] on input "Suite/Floor/Room" at bounding box center [1178, 526] width 566 height 30
paste input "Main Floor"
select select
type input "Main Floor"
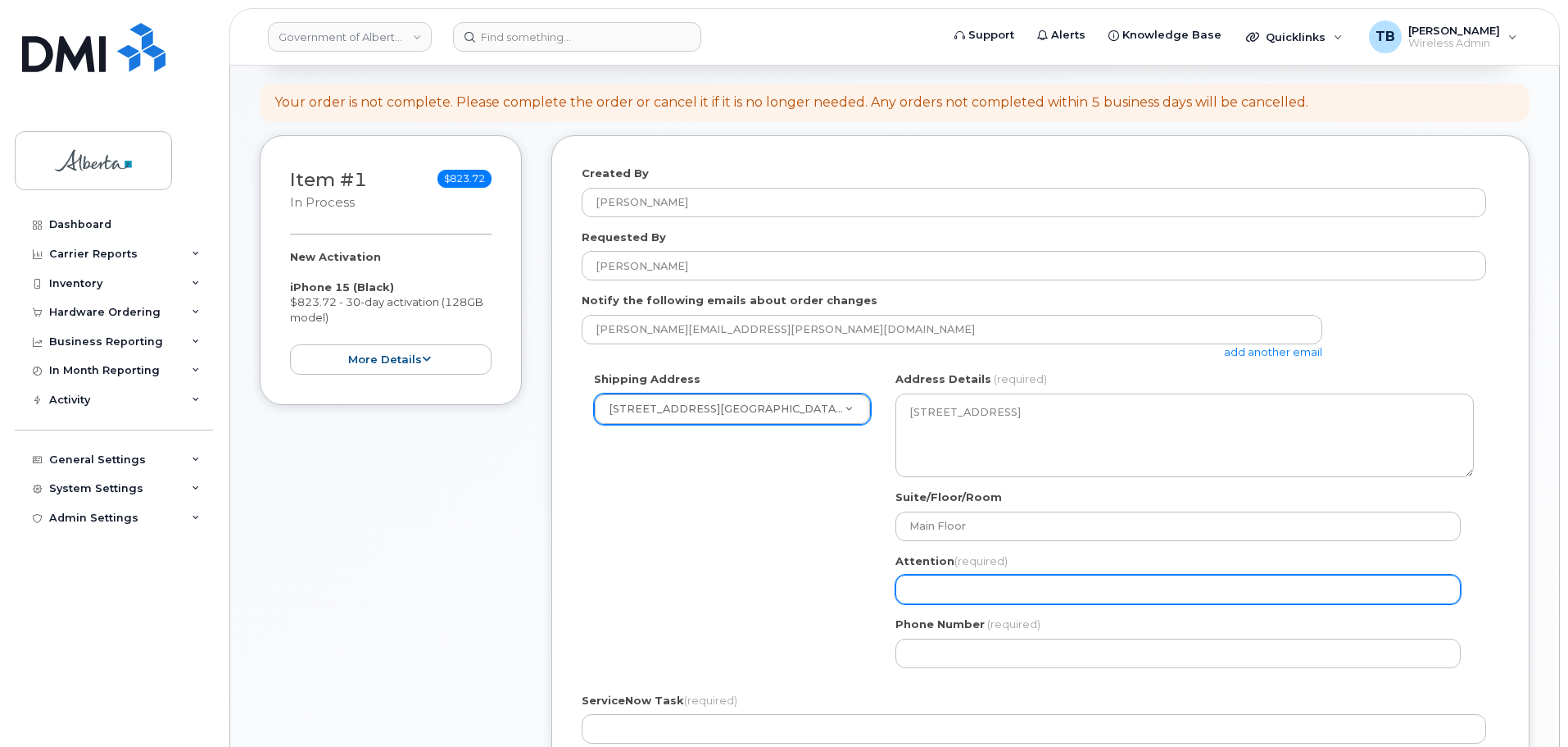
click at [1022, 603] on input "Attention (required)" at bounding box center [1178, 589] width 566 height 30
paste input "[PERSON_NAME]"
select select
type input "[PERSON_NAME]"
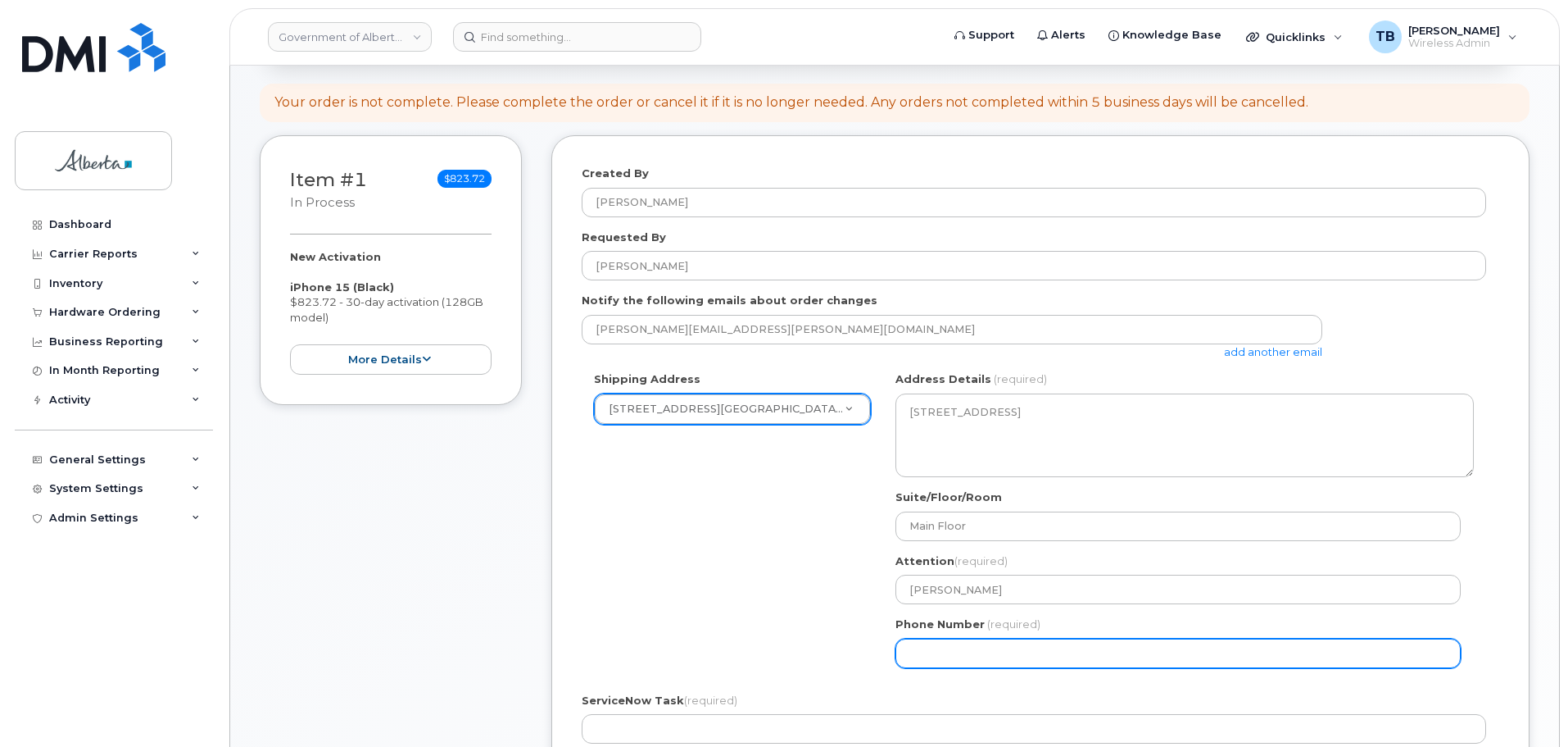
click at [943, 649] on input "Phone Number" at bounding box center [1178, 653] width 566 height 30
paste input "7806235437"
select select
type input "7806235437"
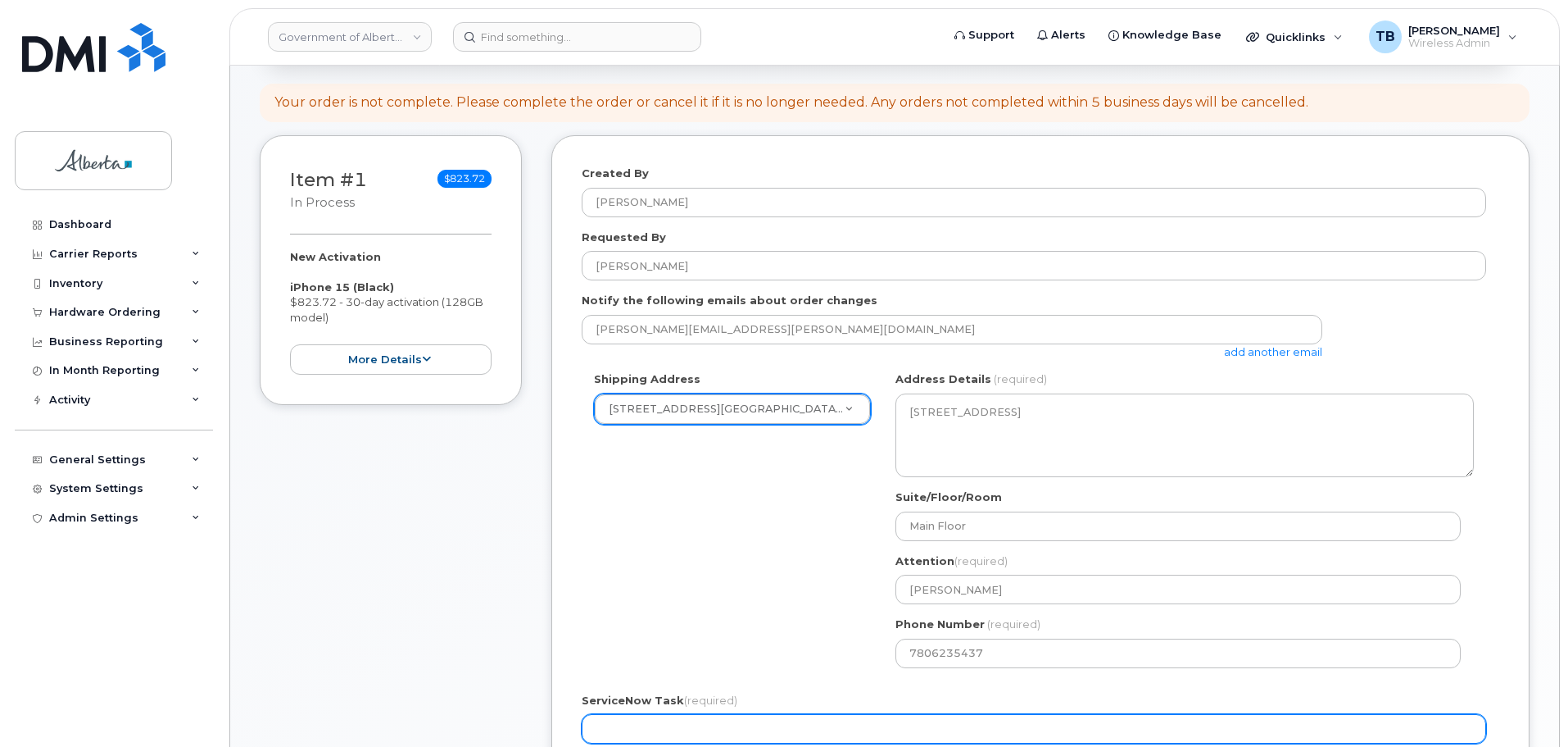
click at [658, 722] on input "ServiceNow Task (required)" at bounding box center [1034, 728] width 905 height 30
paste input "SCTASK0857786"
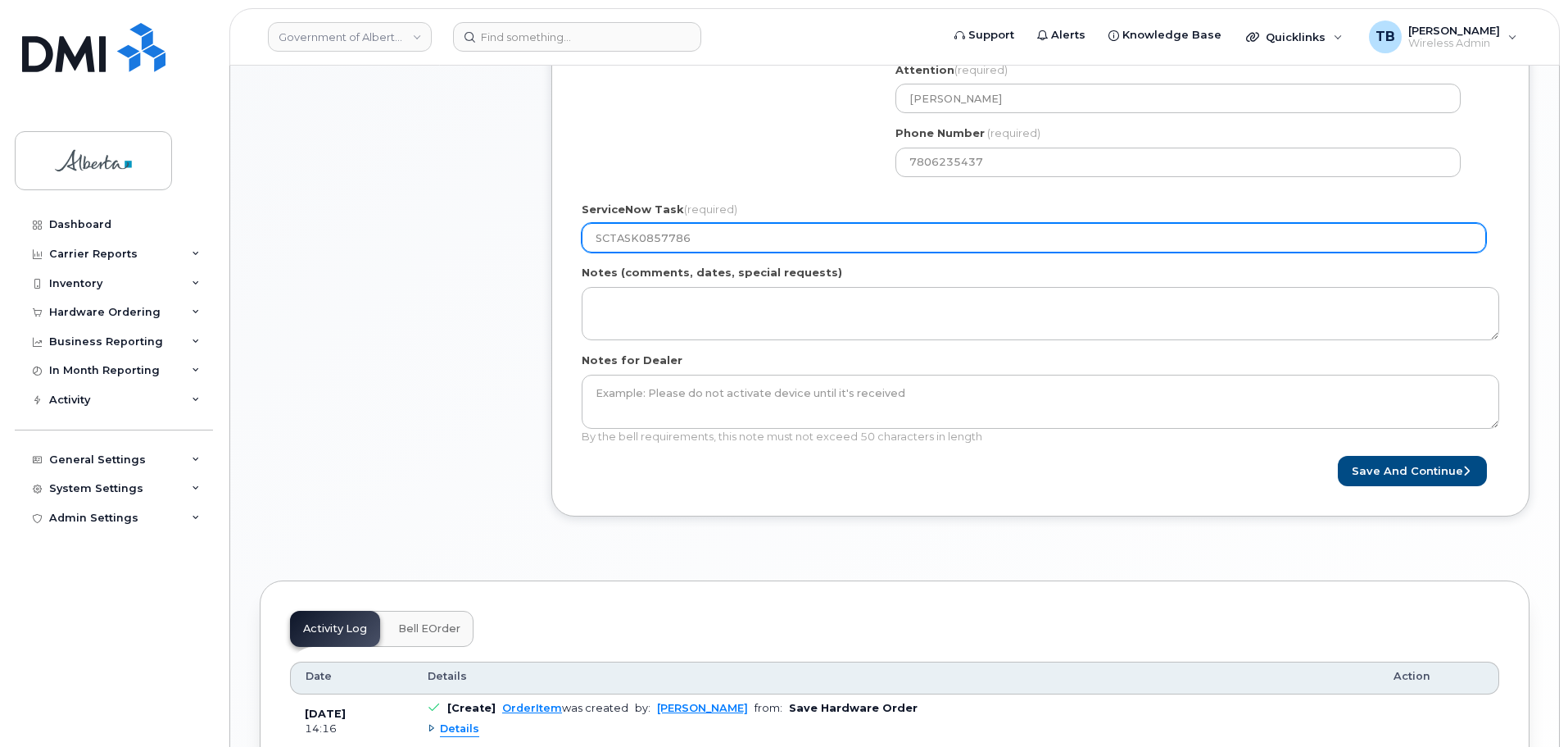
scroll to position [737, 0]
type input "SCTASK0857786"
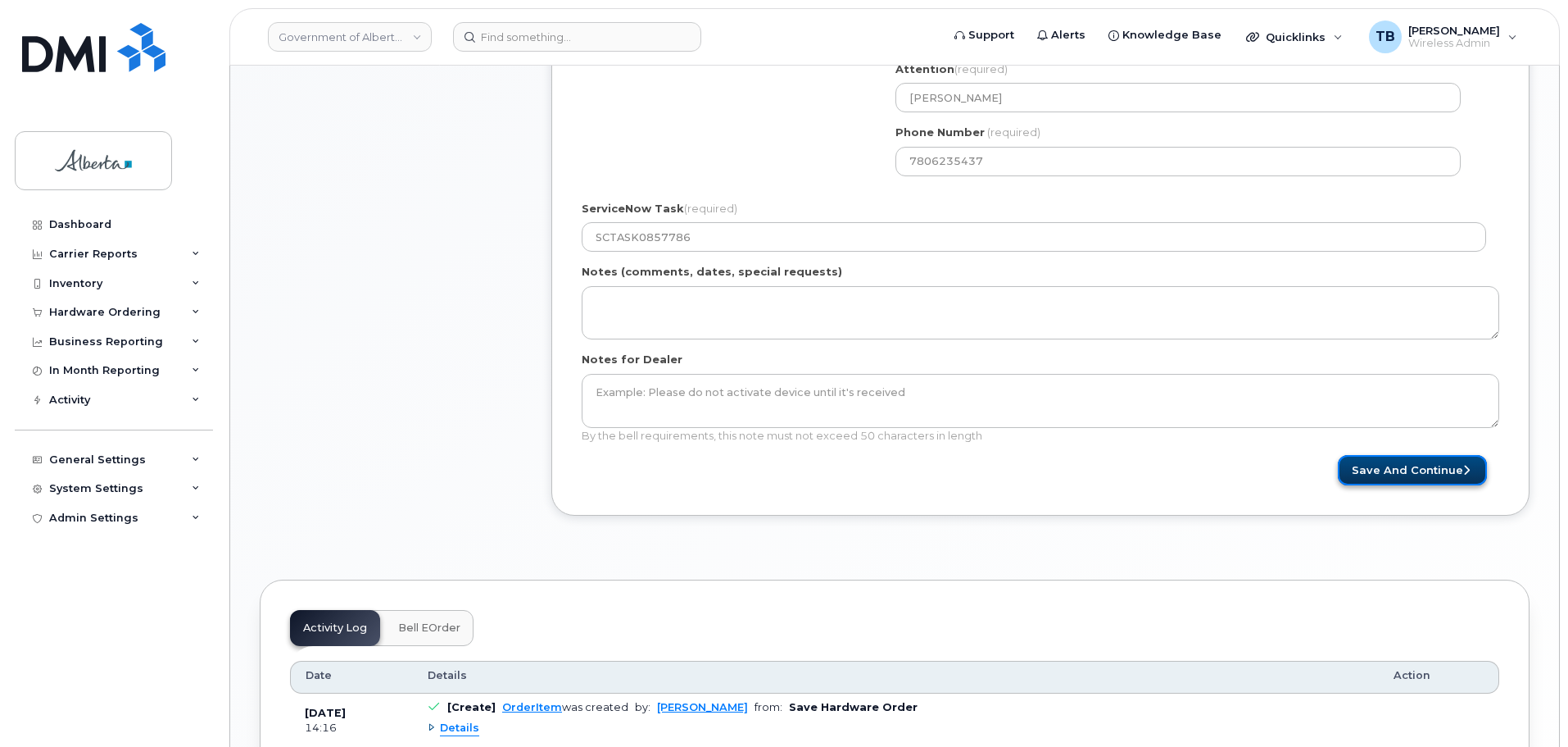
click at [1440, 466] on button "Save and Continue" at bounding box center [1413, 470] width 149 height 31
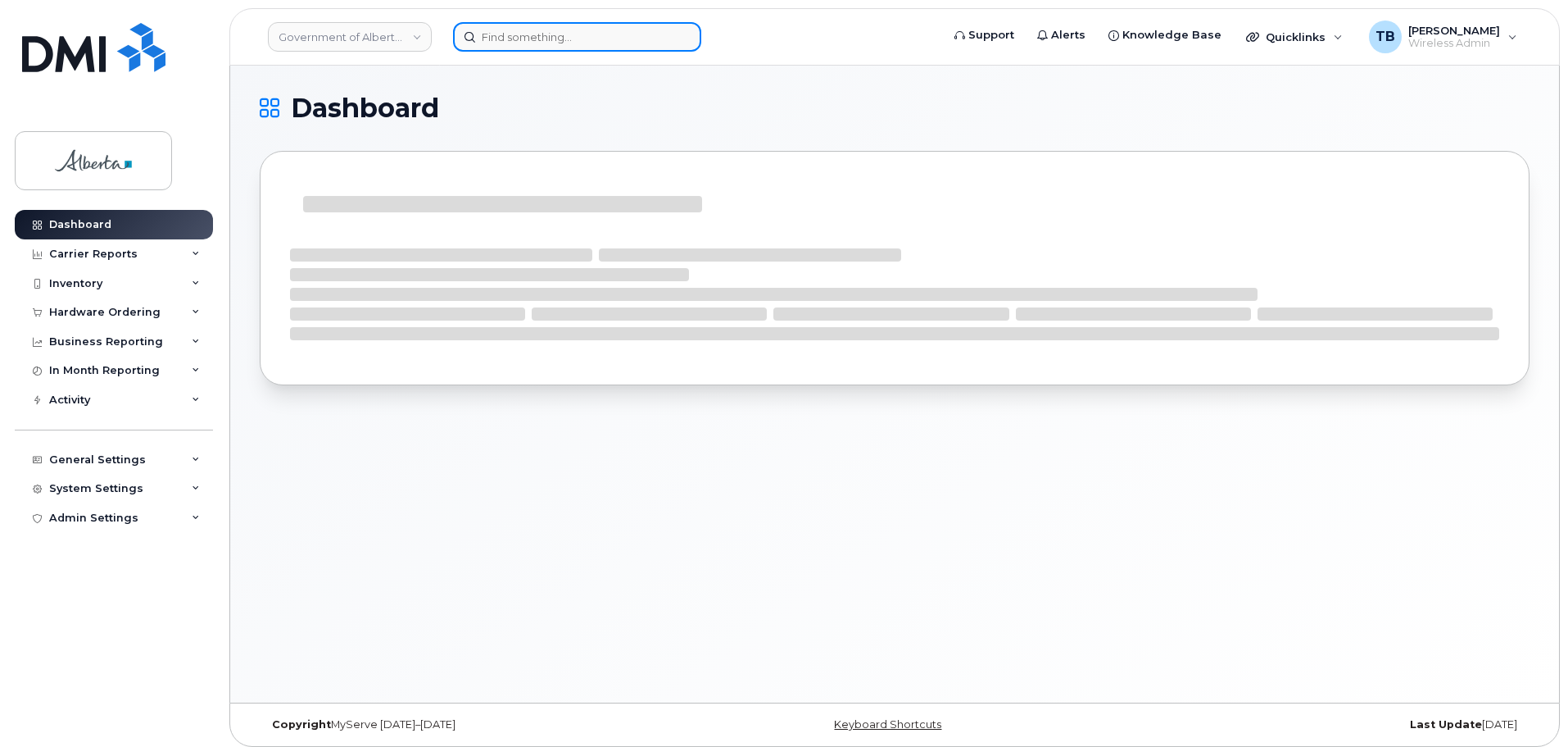
click at [501, 38] on input at bounding box center [577, 36] width 248 height 30
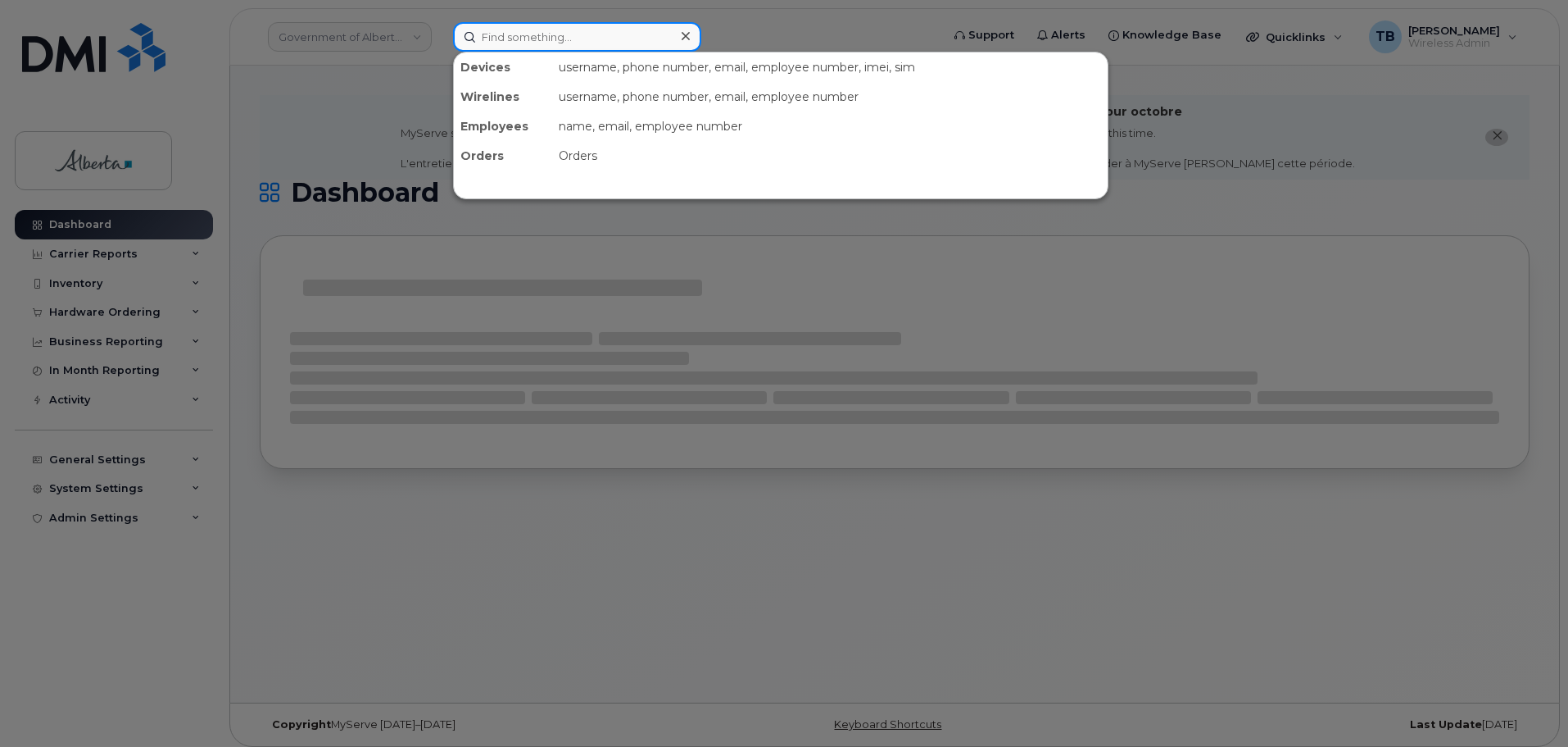
paste input "5873347650"
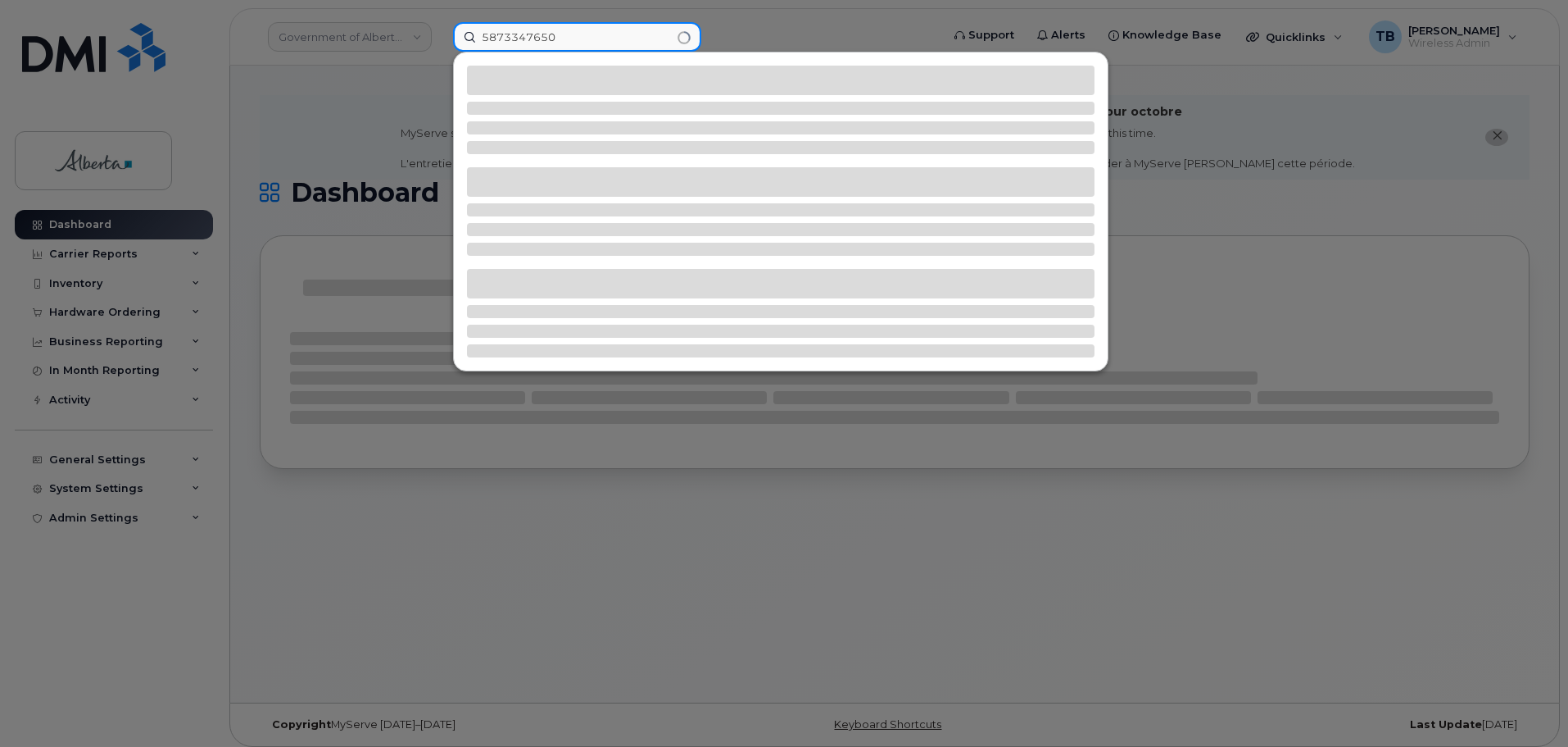
type input "5873347650"
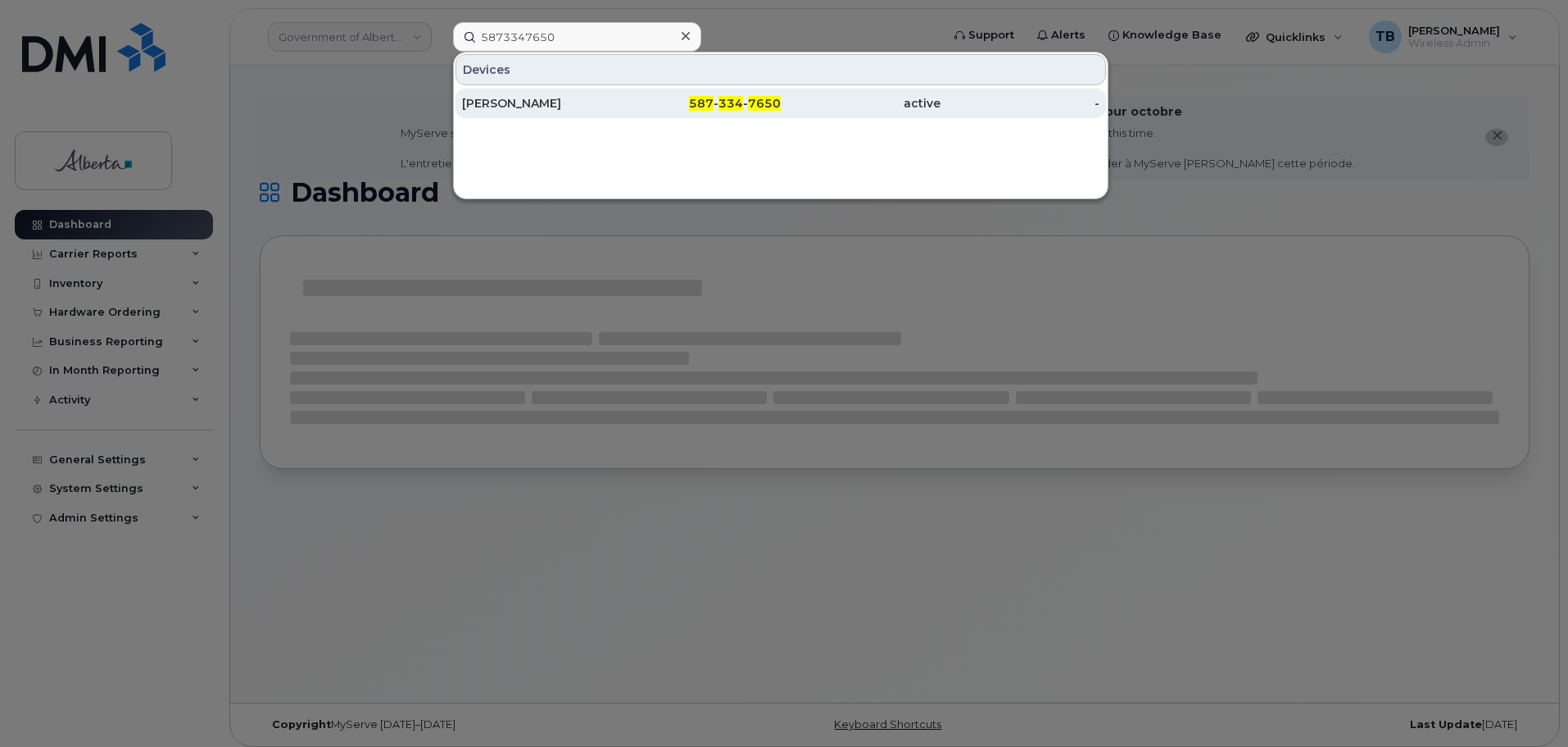
click at [471, 115] on div "[PERSON_NAME]" at bounding box center [543, 103] width 160 height 30
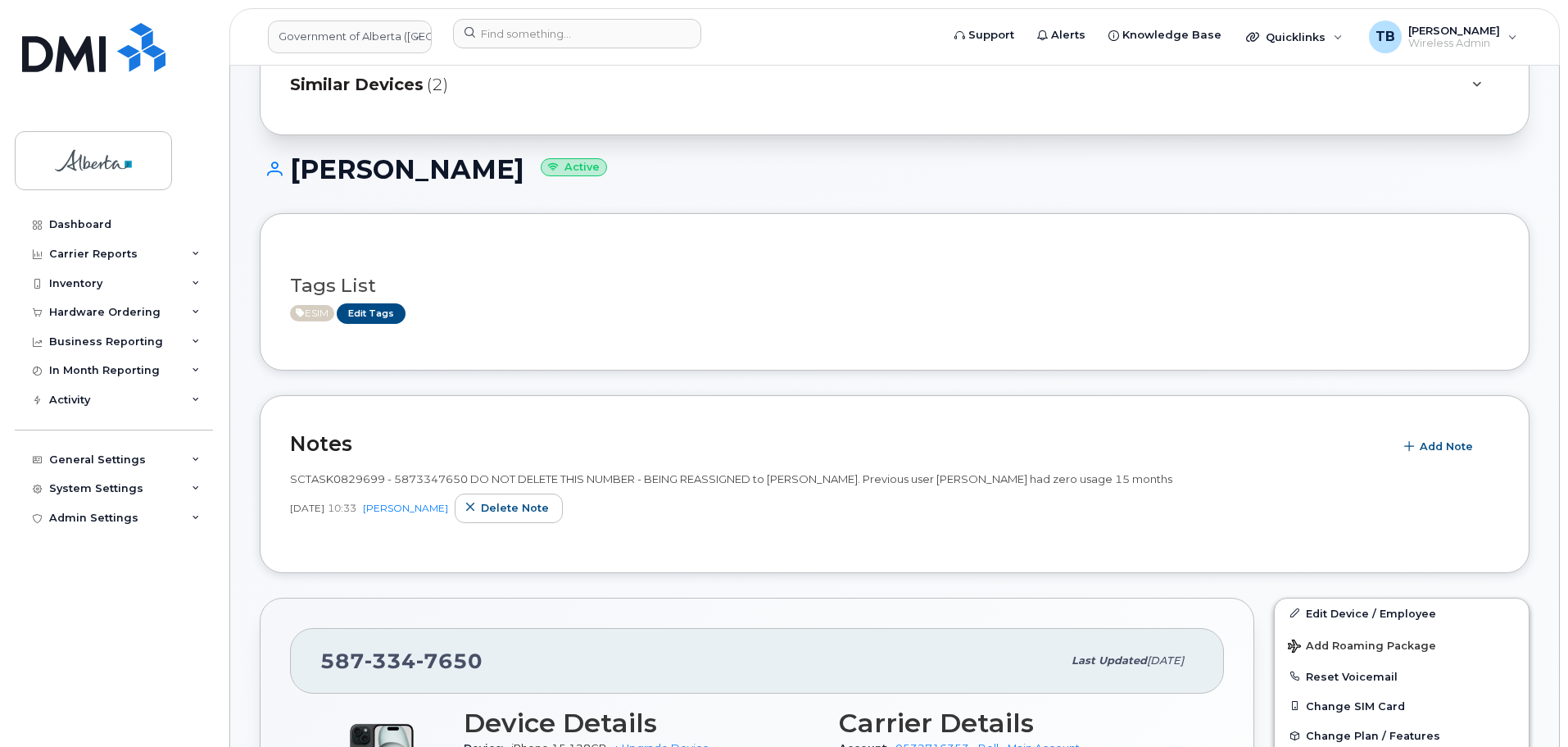
scroll to position [246, 0]
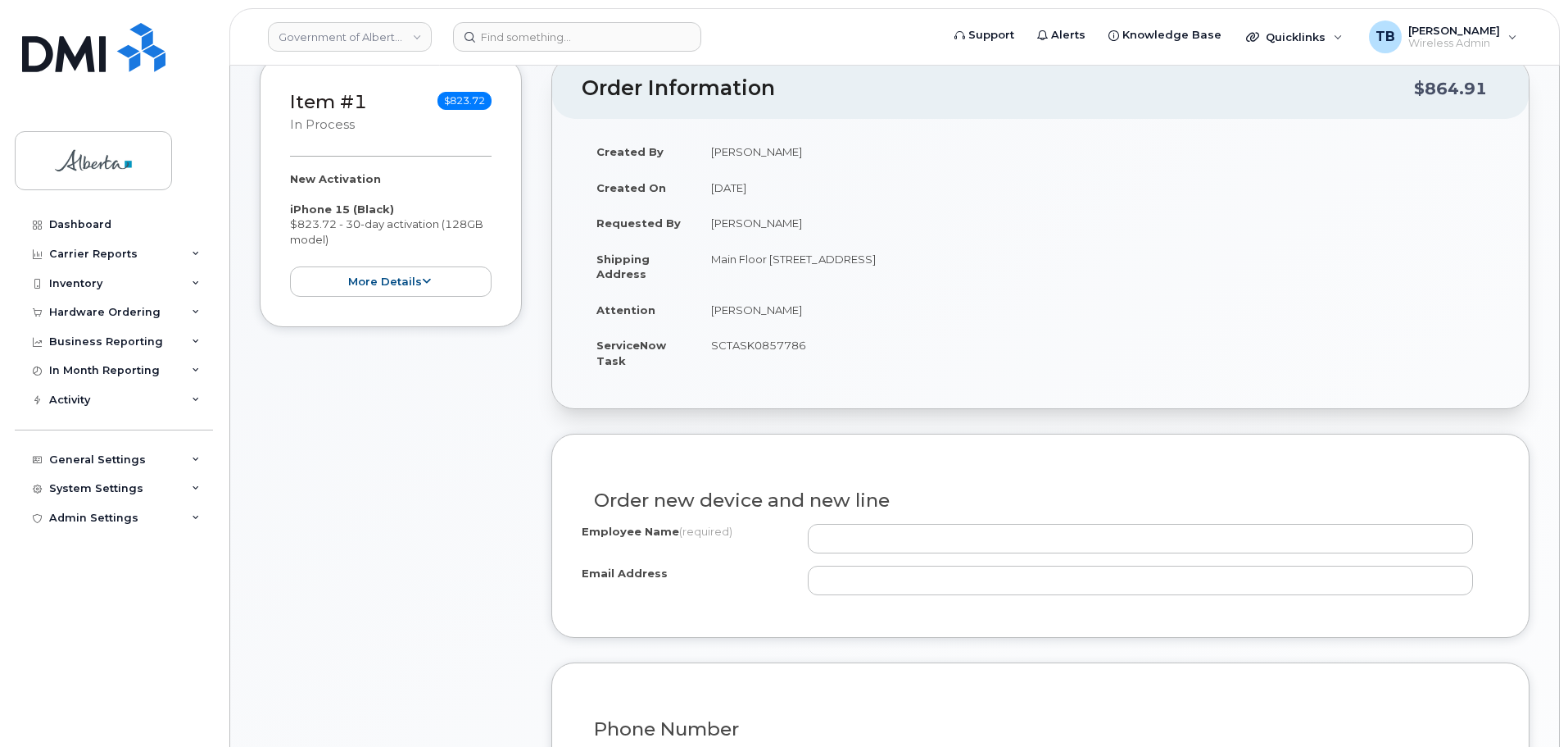
scroll to position [328, 0]
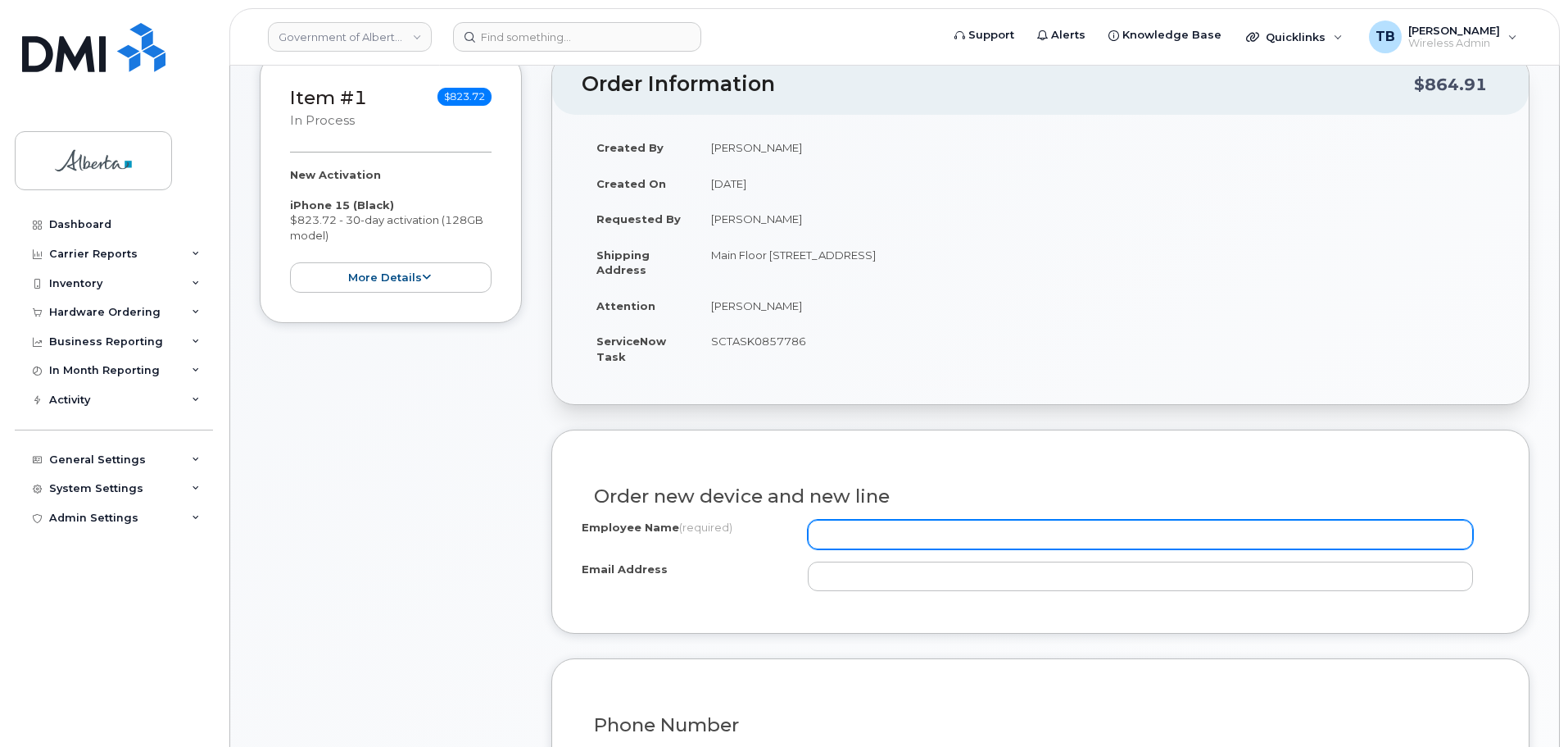
click at [834, 530] on input "Employee Name (required)" at bounding box center [1141, 534] width 666 height 30
paste input "[PERSON_NAME]"
type input "[PERSON_NAME]"
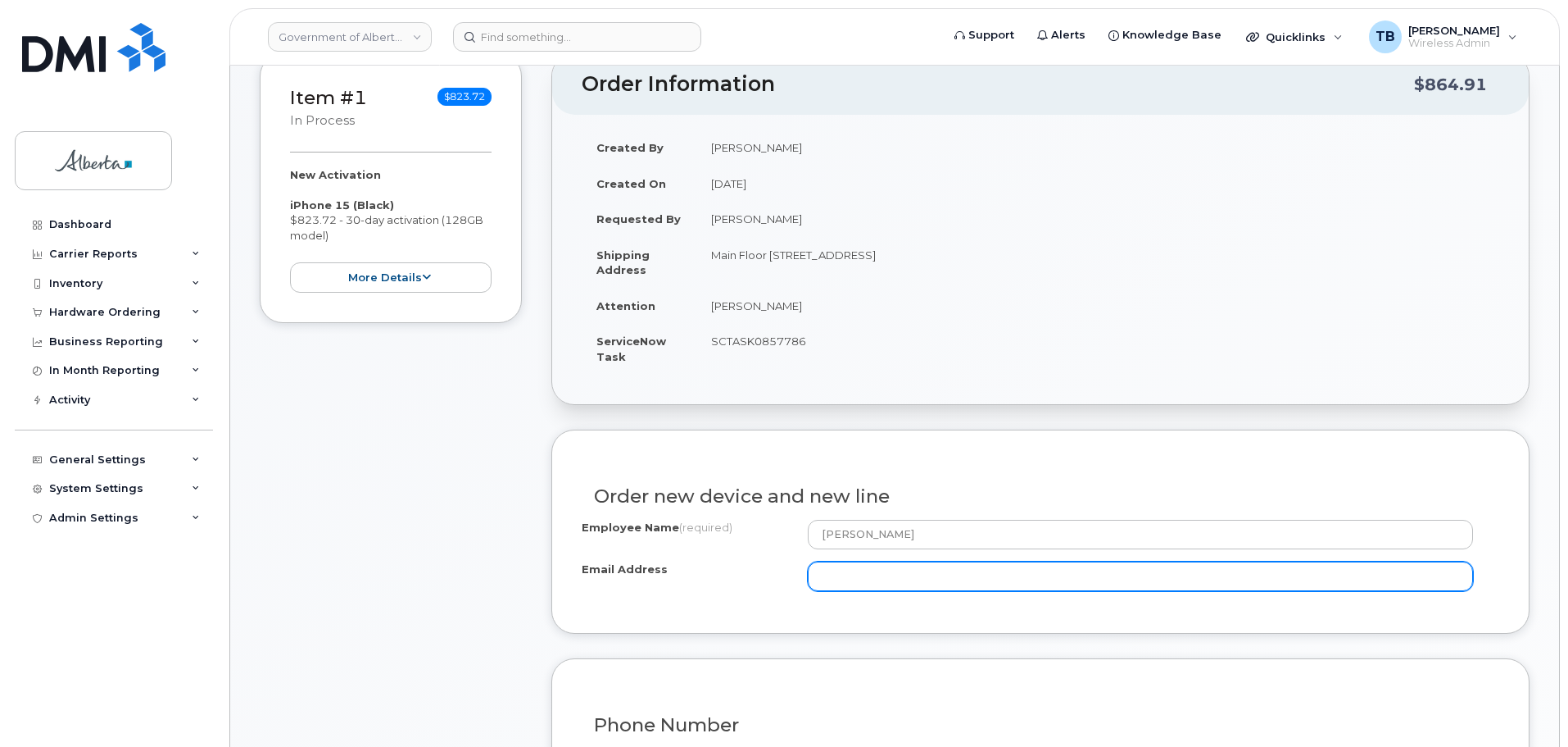
click at [820, 569] on input "Email Address" at bounding box center [1141, 576] width 666 height 30
paste input "[EMAIL_ADDRESS][DOMAIN_NAME]"
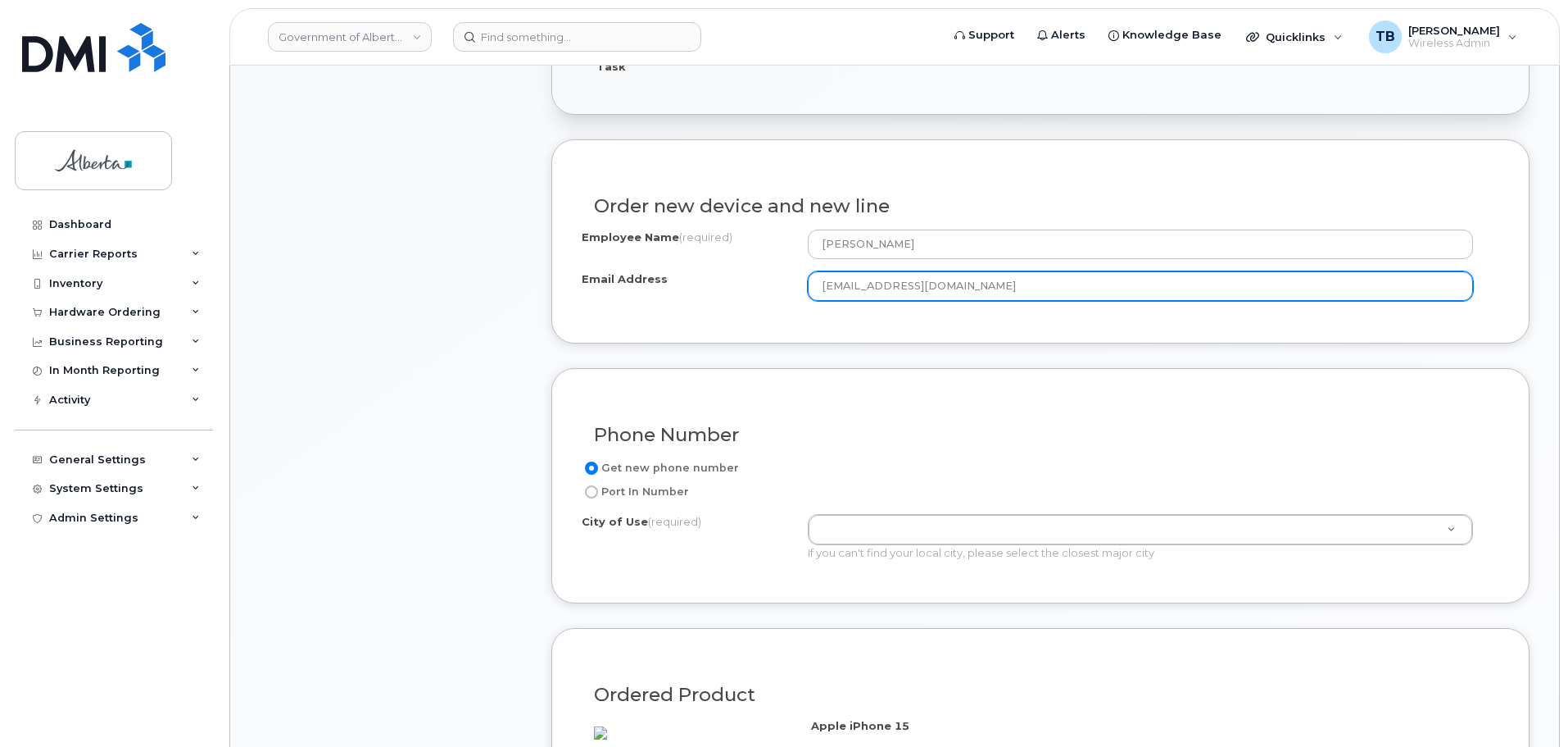
scroll to position [655, 0]
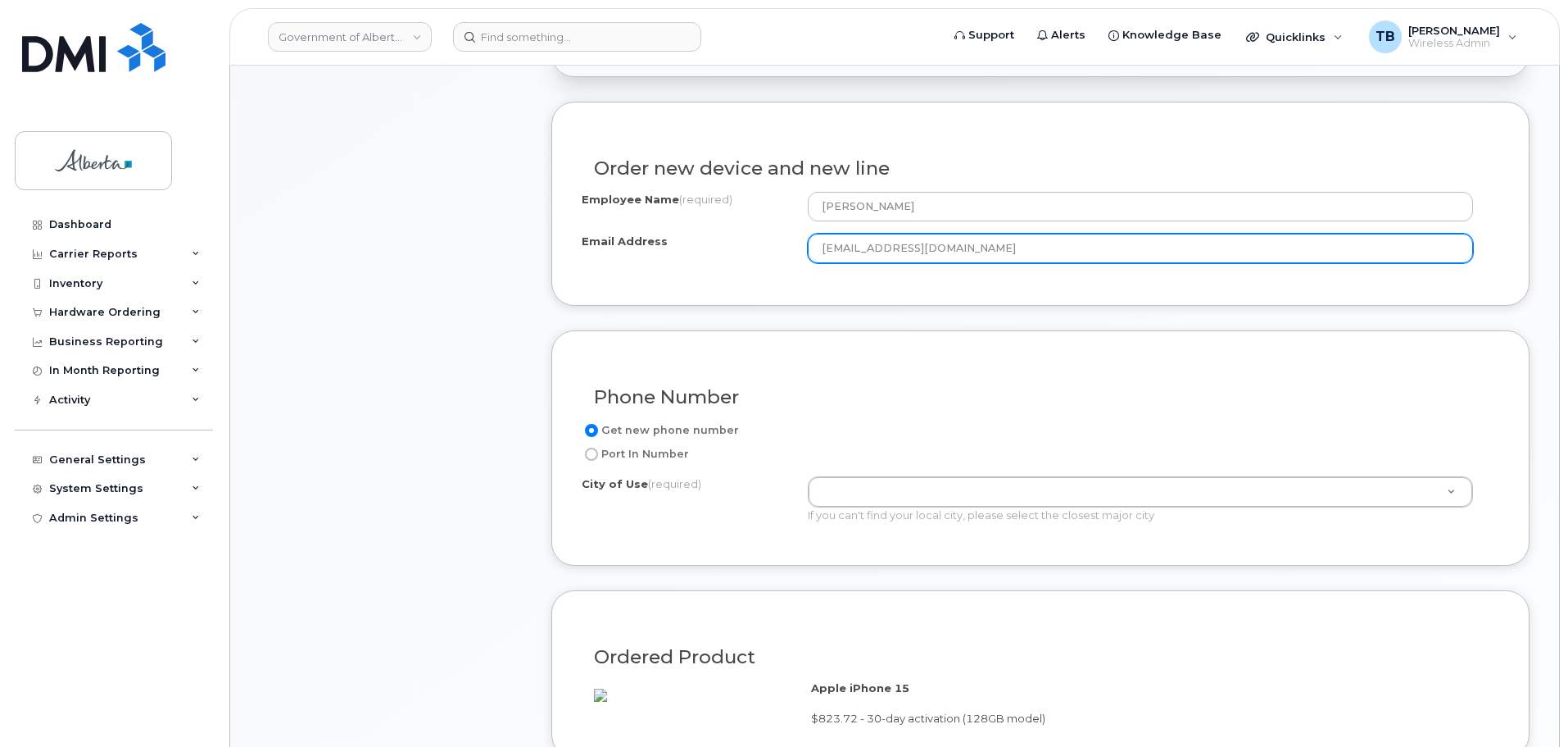
type input "[EMAIL_ADDRESS][DOMAIN_NAME]"
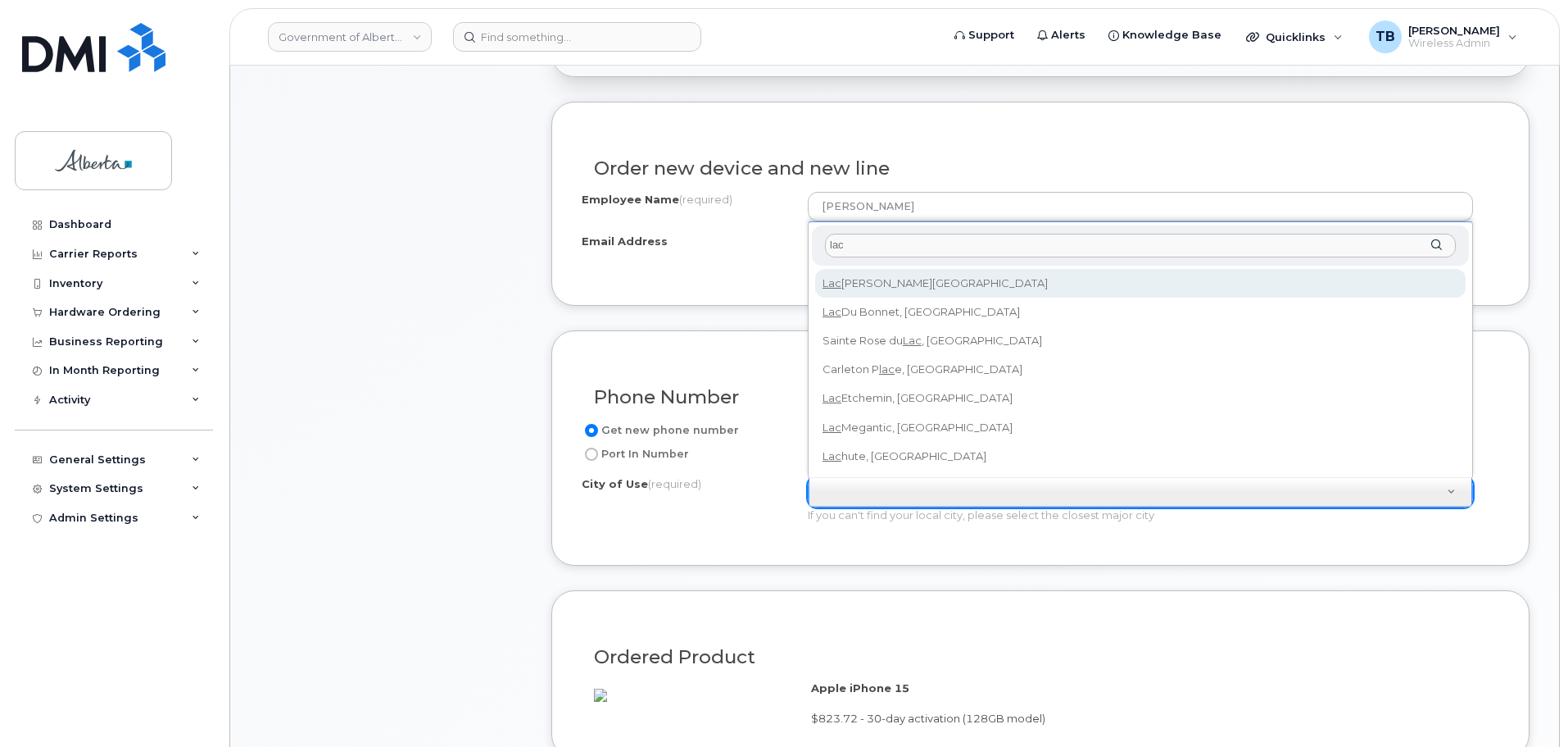
type input "lac"
type input "311"
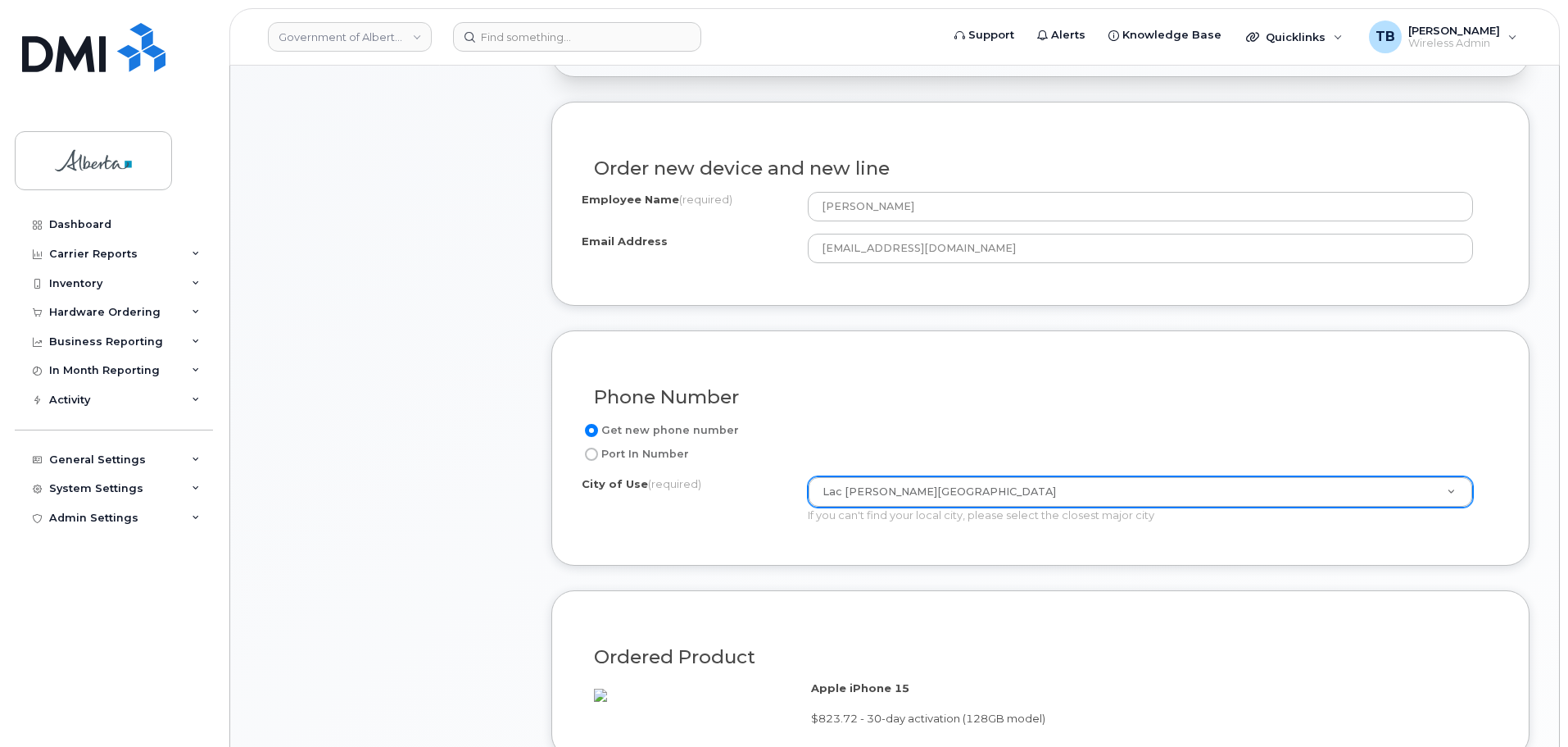
drag, startPoint x: 402, startPoint y: 410, endPoint x: 425, endPoint y: 463, distance: 57.8
click at [402, 411] on div "Item #1 in process $823.72 New Activation iPhone 15 (Black) $823.72 - 30-day ac…" at bounding box center [390, 355] width 262 height 1259
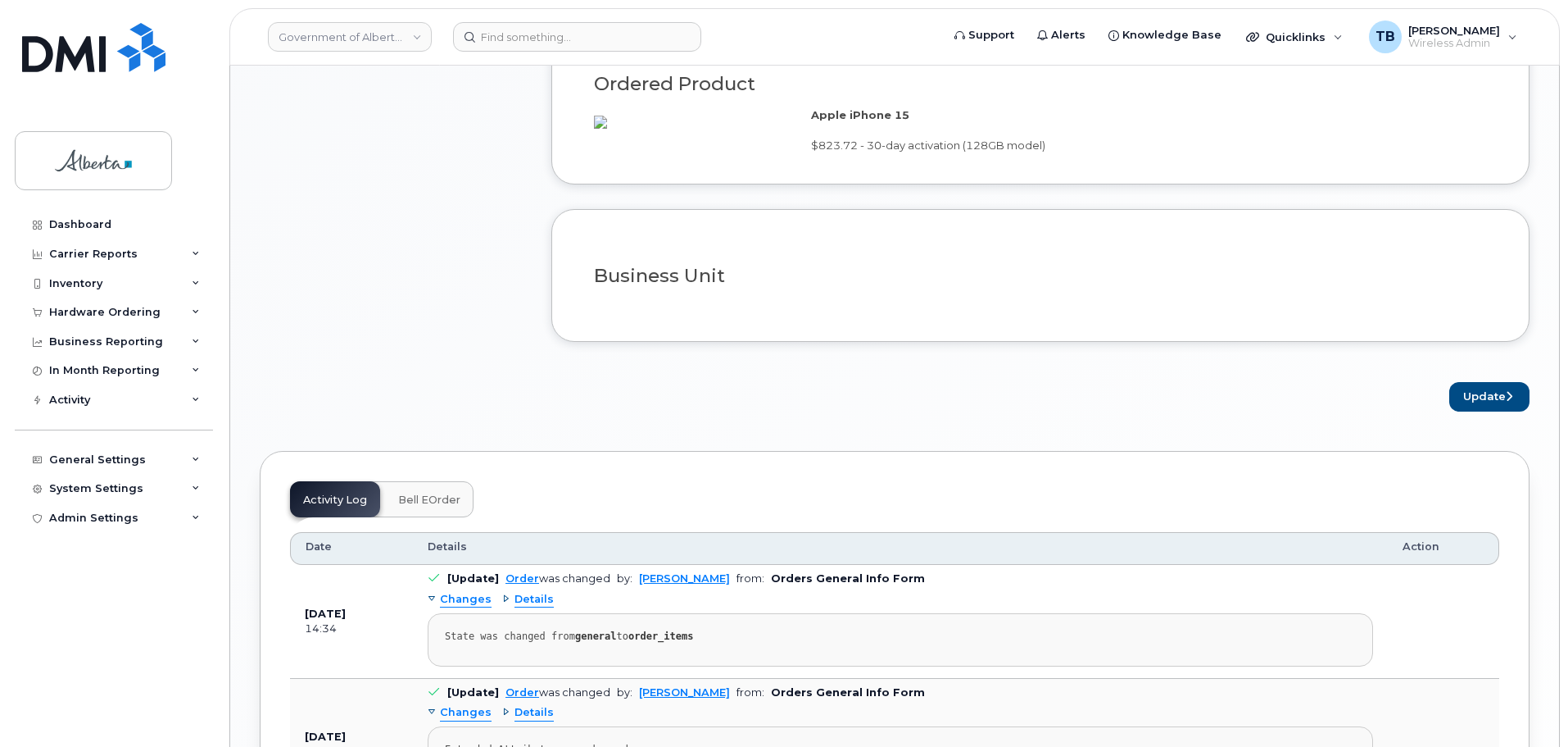
scroll to position [1230, 0]
click at [1498, 411] on button "Update" at bounding box center [1490, 397] width 80 height 31
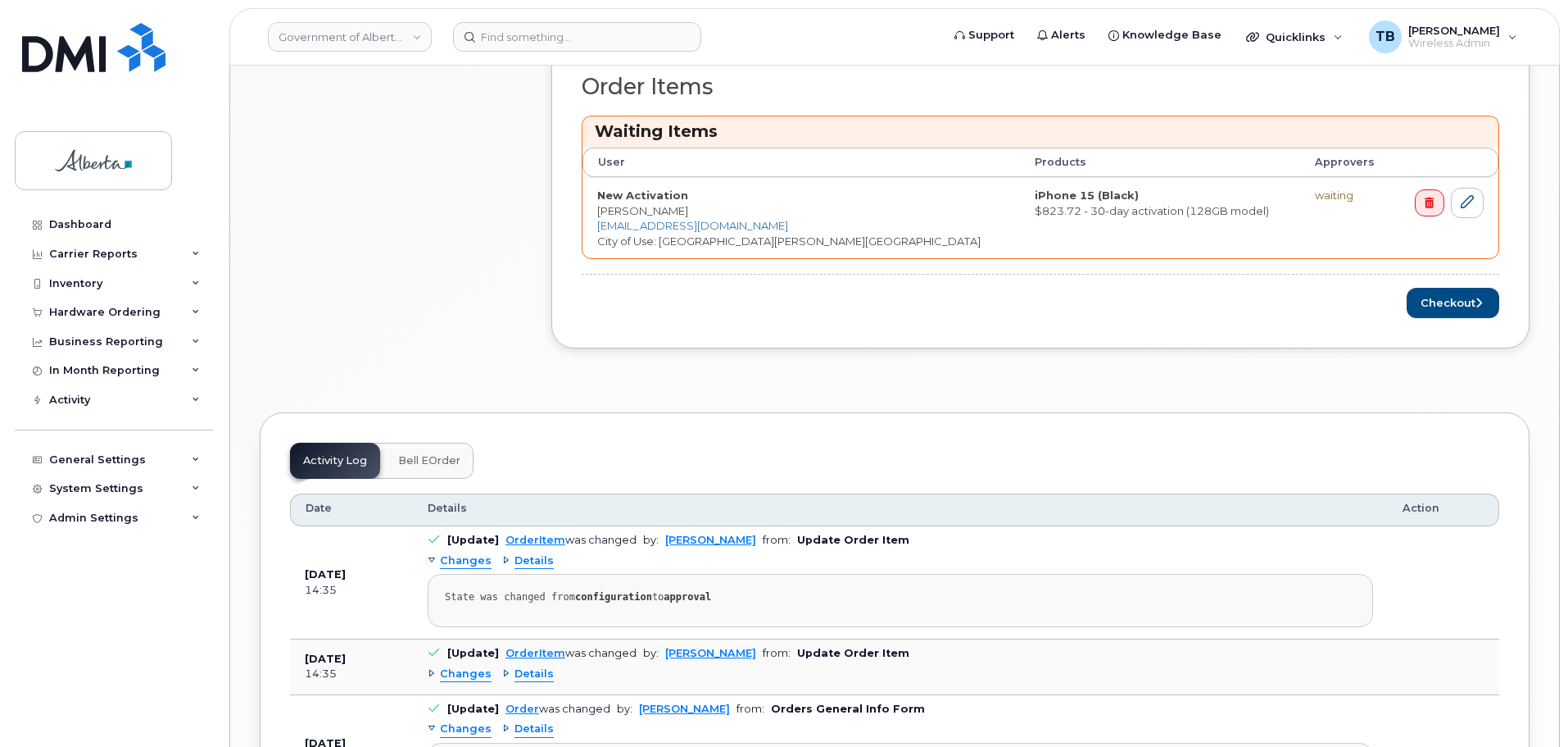
scroll to position [820, 0]
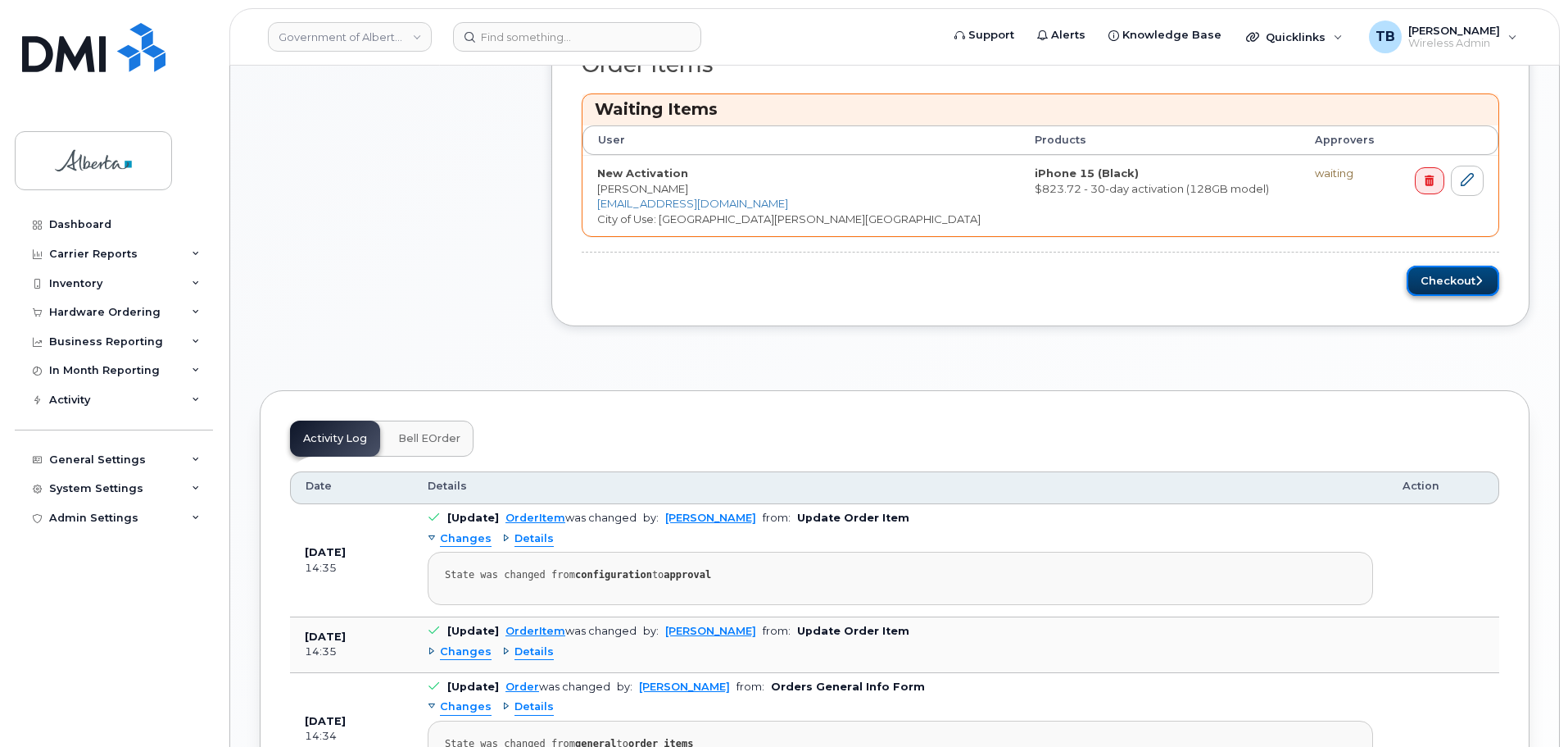
click at [1450, 282] on button "Checkout" at bounding box center [1453, 280] width 93 height 31
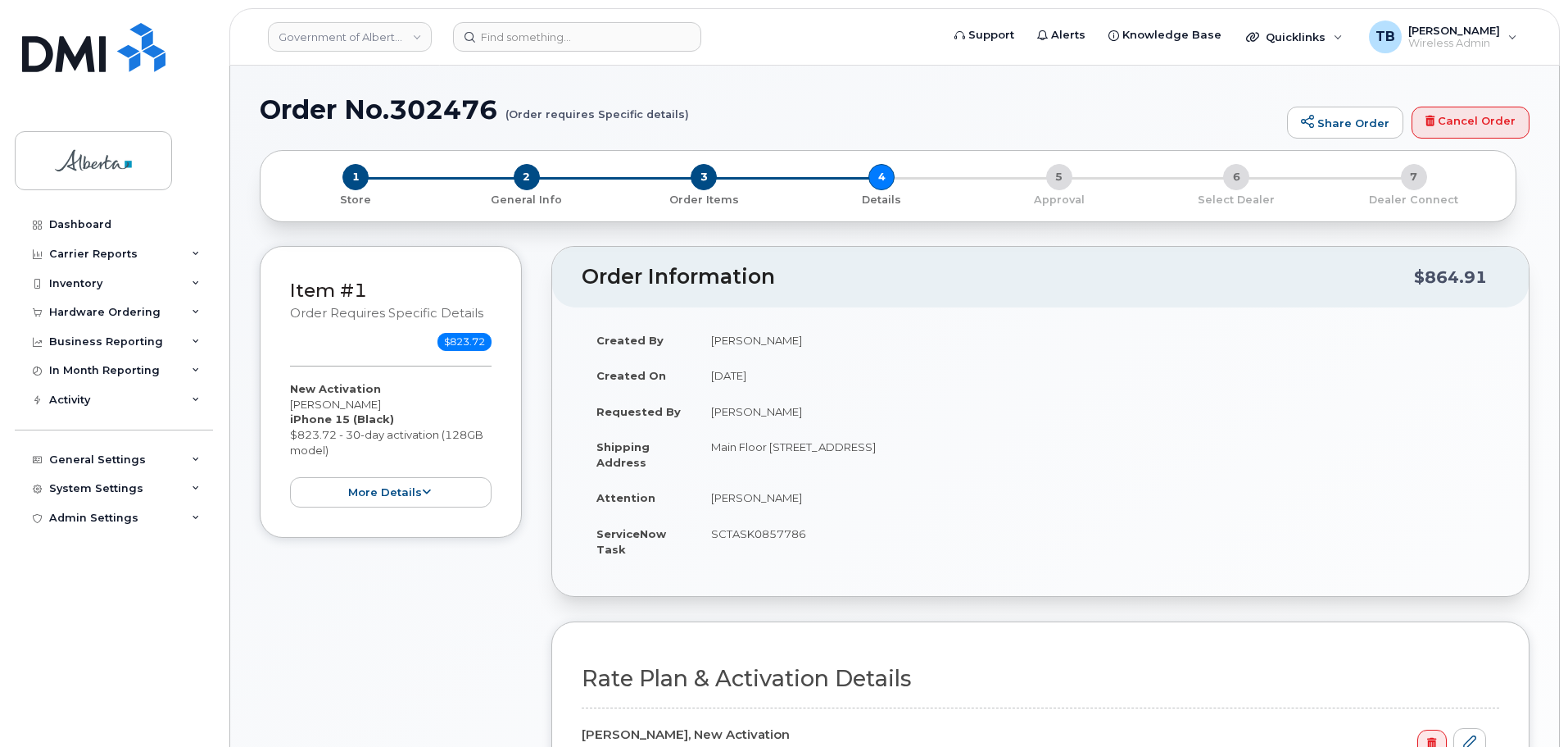
select select
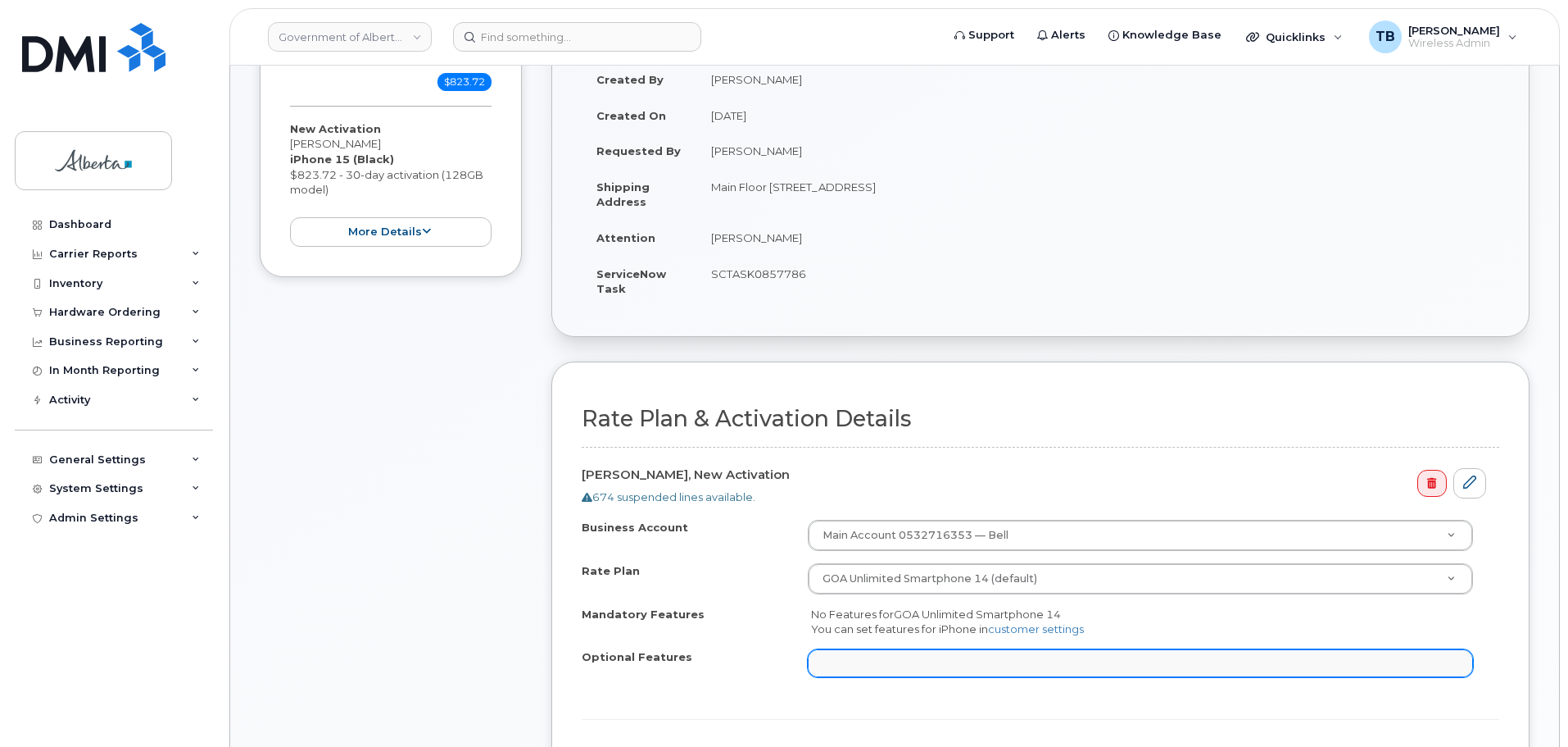
scroll to position [491, 0]
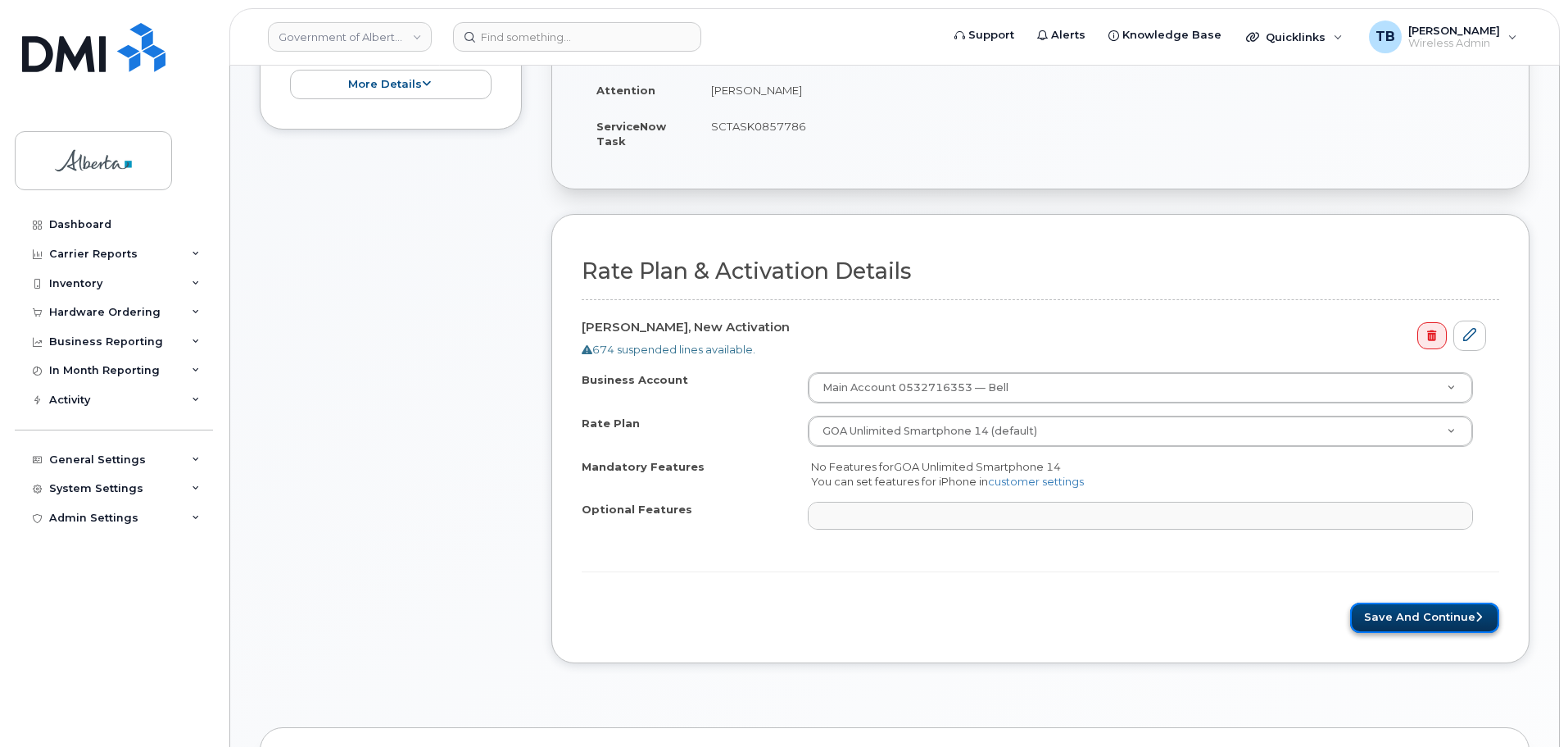
click at [1432, 615] on button "Save and Continue" at bounding box center [1425, 617] width 149 height 31
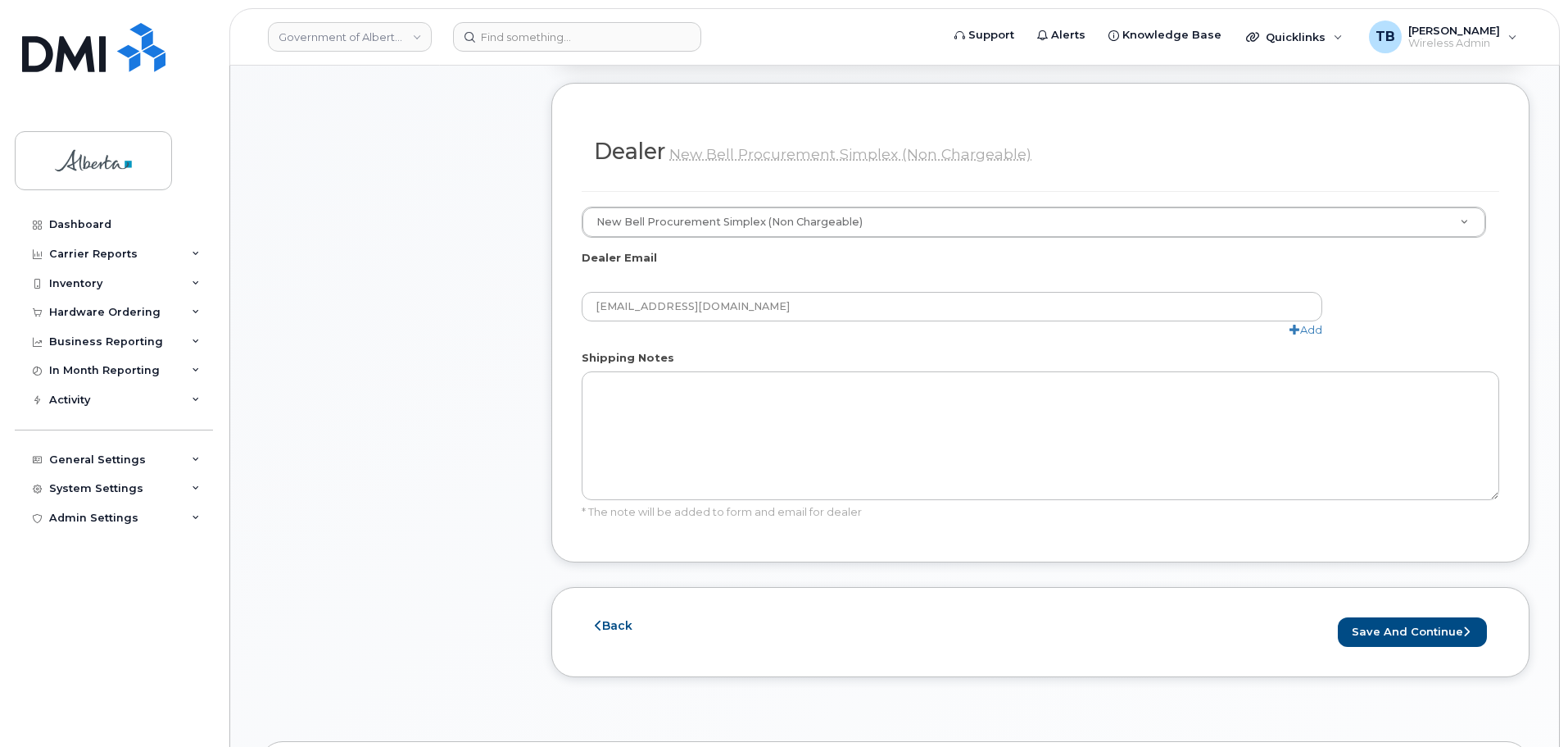
scroll to position [902, 0]
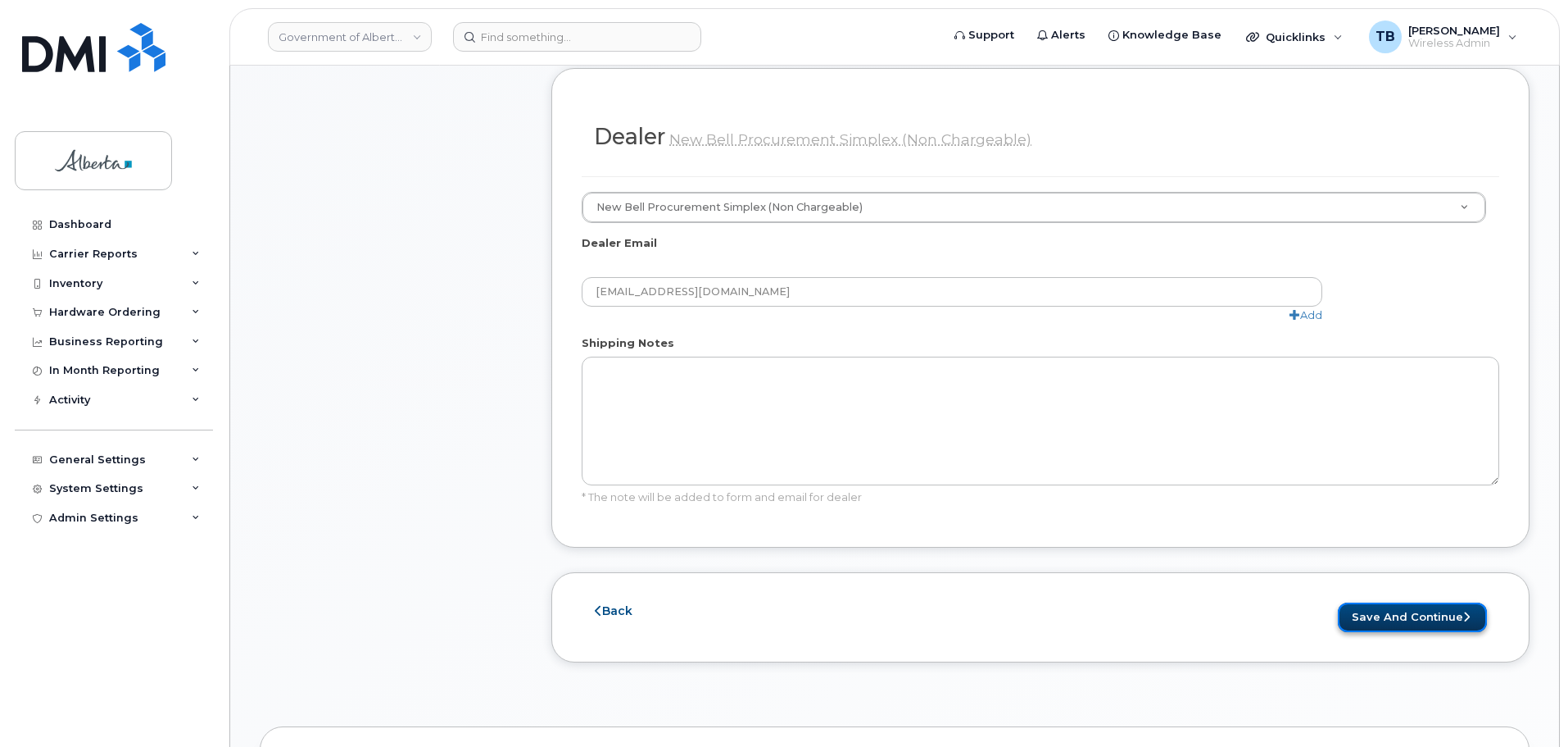
click at [1386, 602] on button "Save and Continue" at bounding box center [1413, 617] width 149 height 31
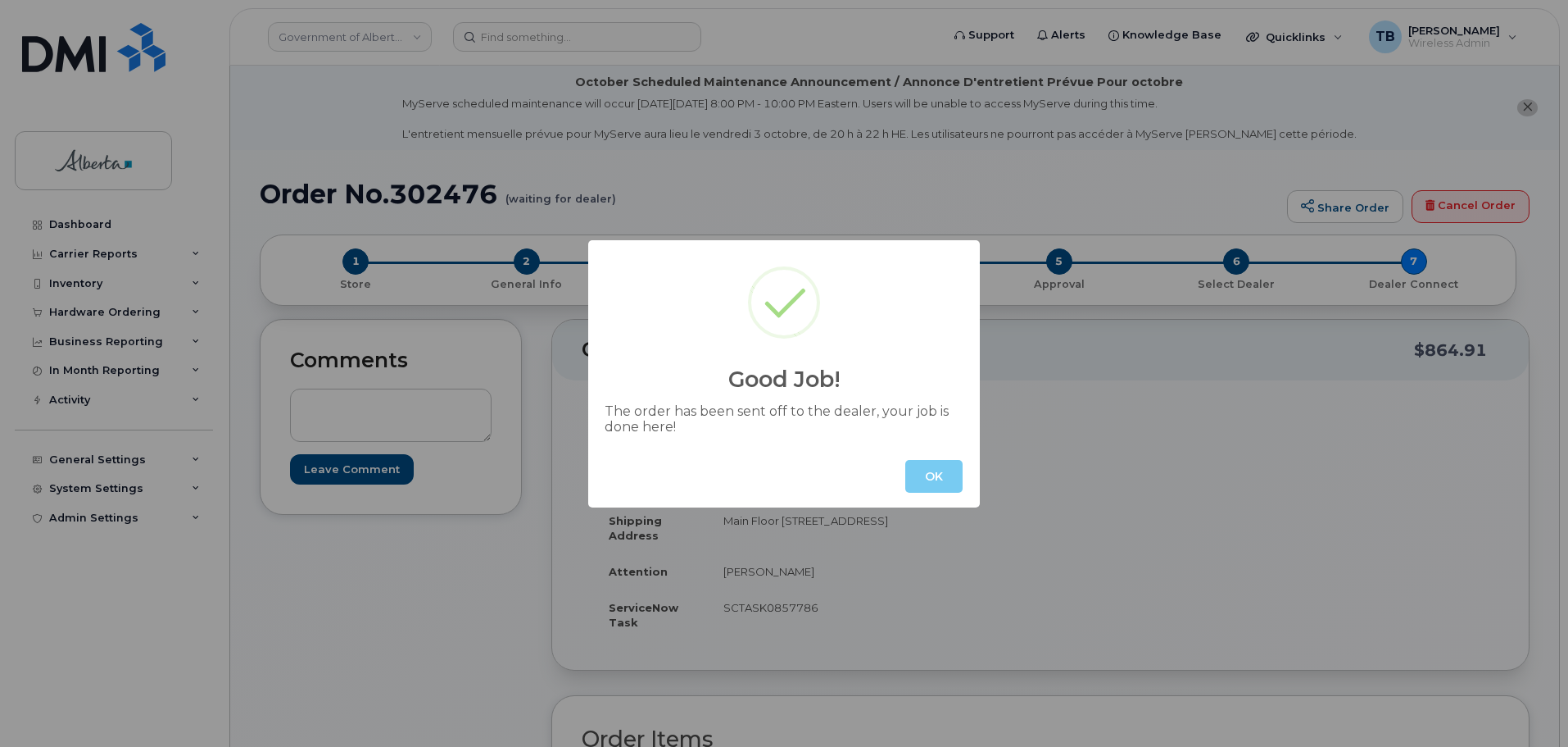
click at [914, 488] on button "OK" at bounding box center [934, 476] width 57 height 32
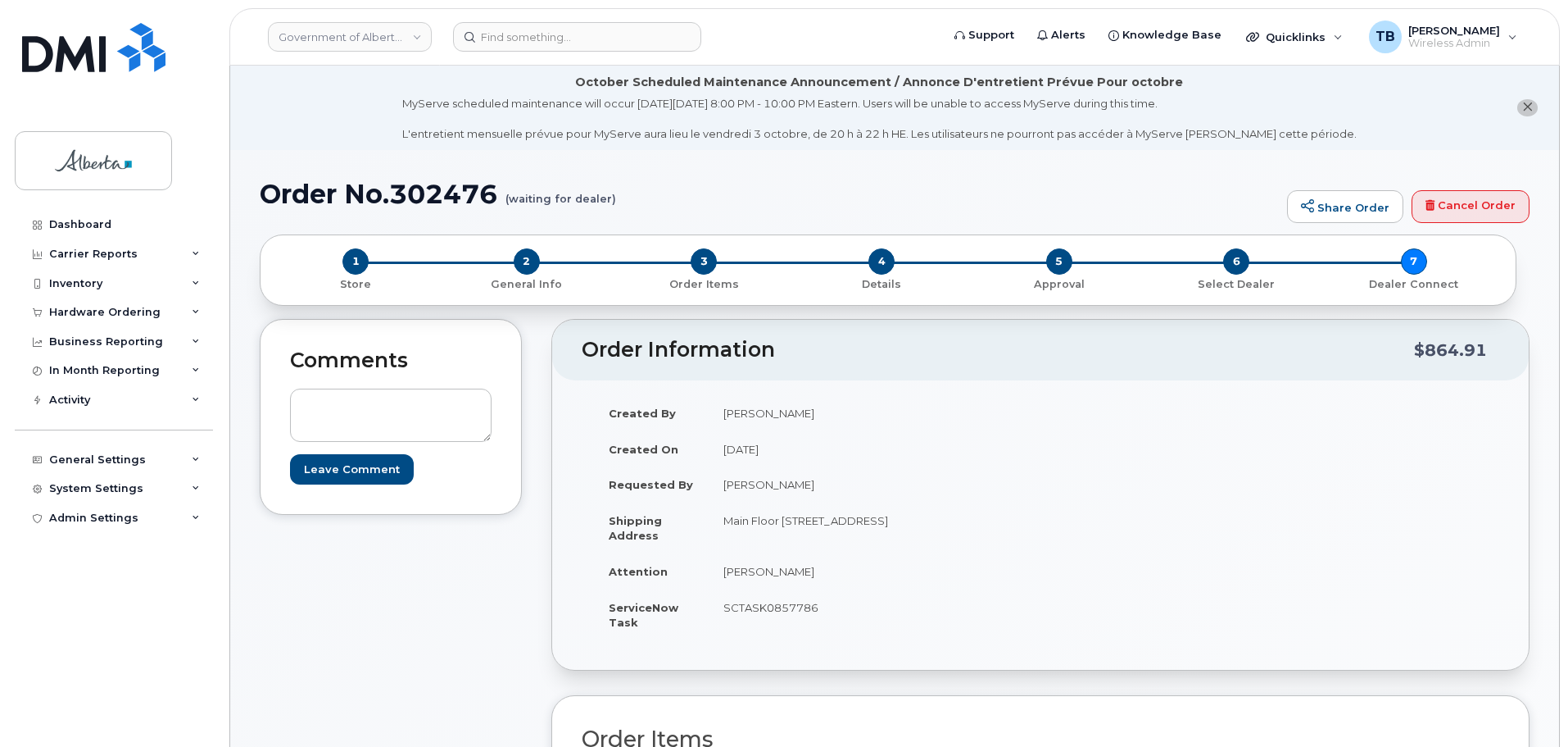
click at [427, 203] on h1 "Order No.302476 (waiting for dealer)" at bounding box center [769, 194] width 1020 height 29
copy h1 "302476"
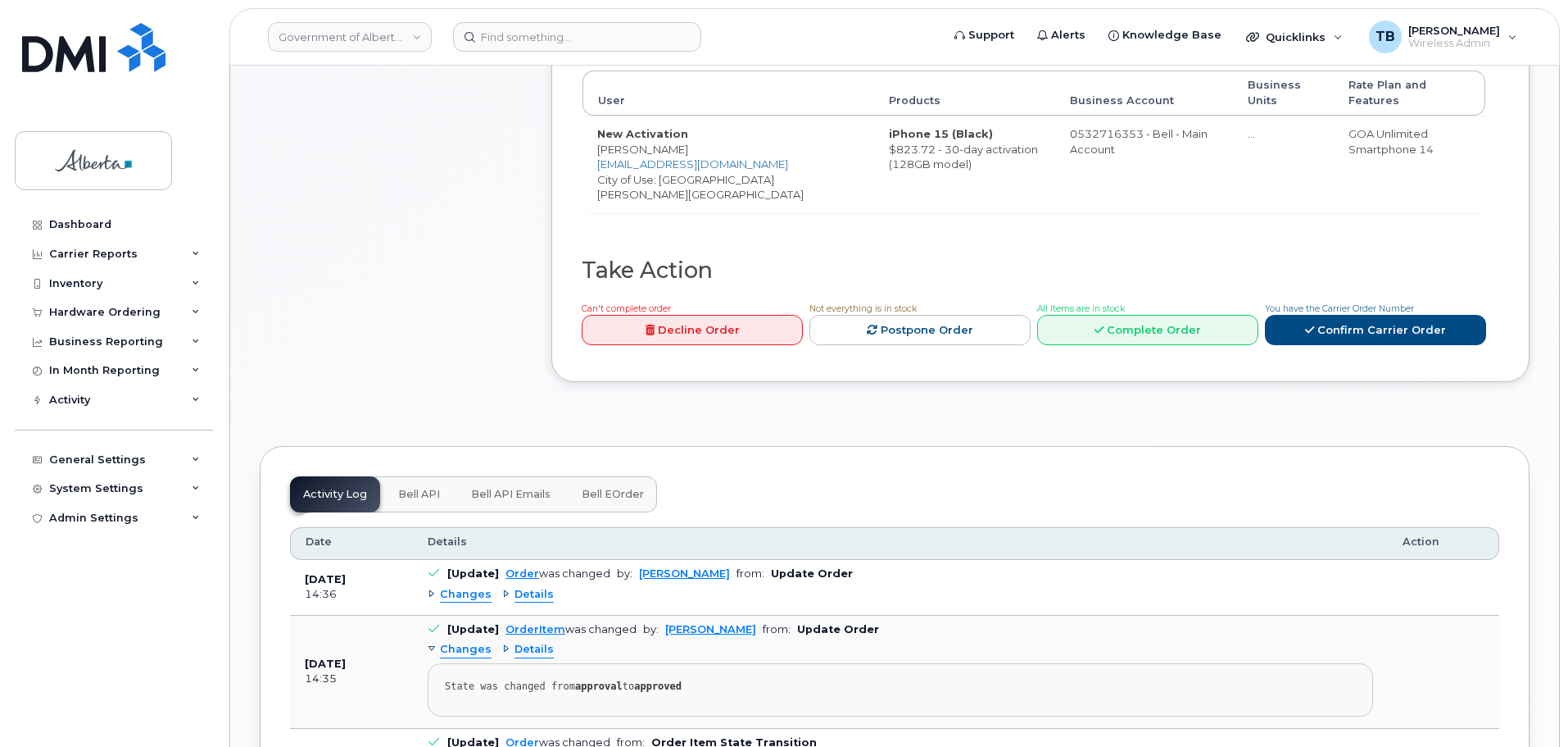
scroll to position [737, 0]
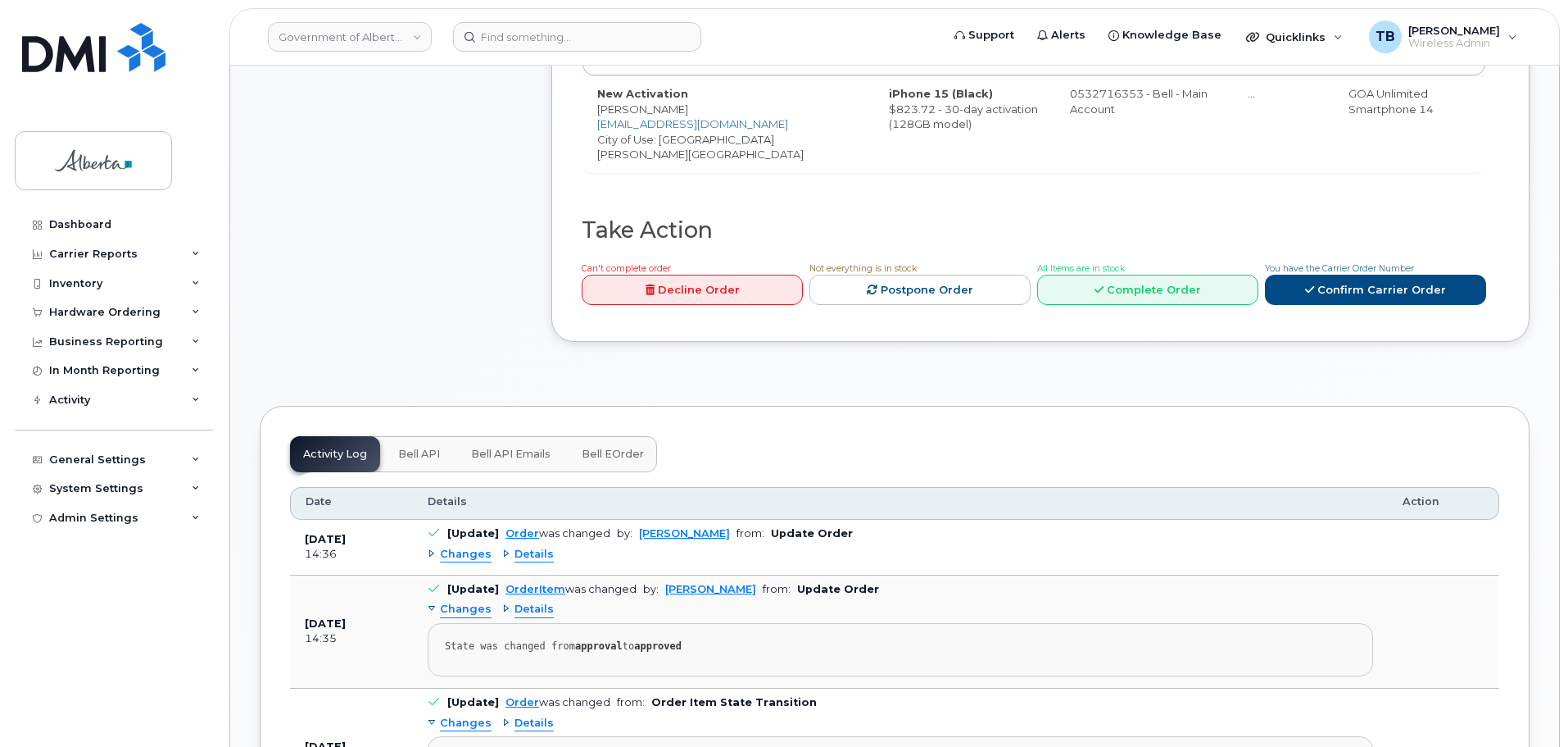
click at [404, 455] on span "Bell API" at bounding box center [420, 454] width 42 height 13
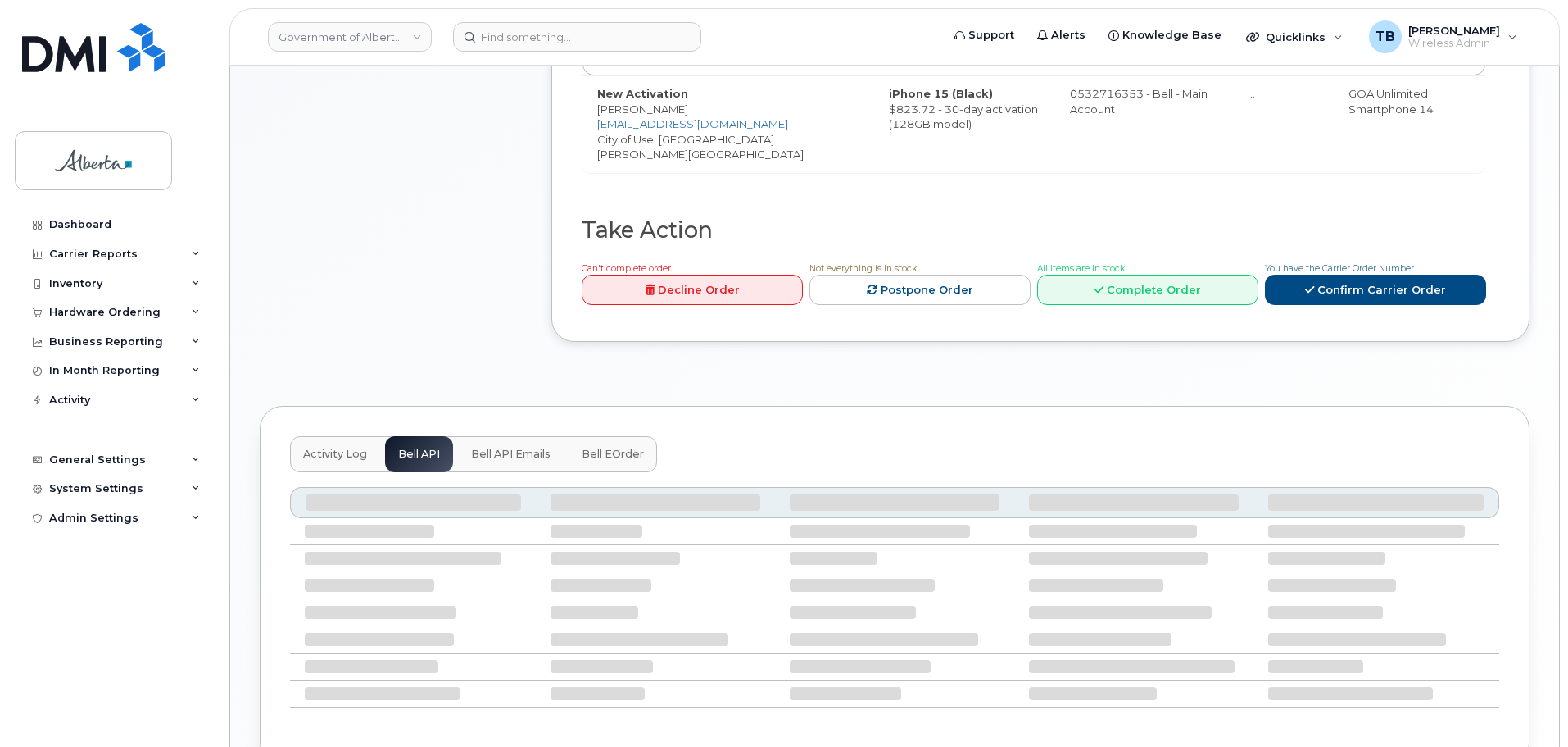
scroll to position [652, 0]
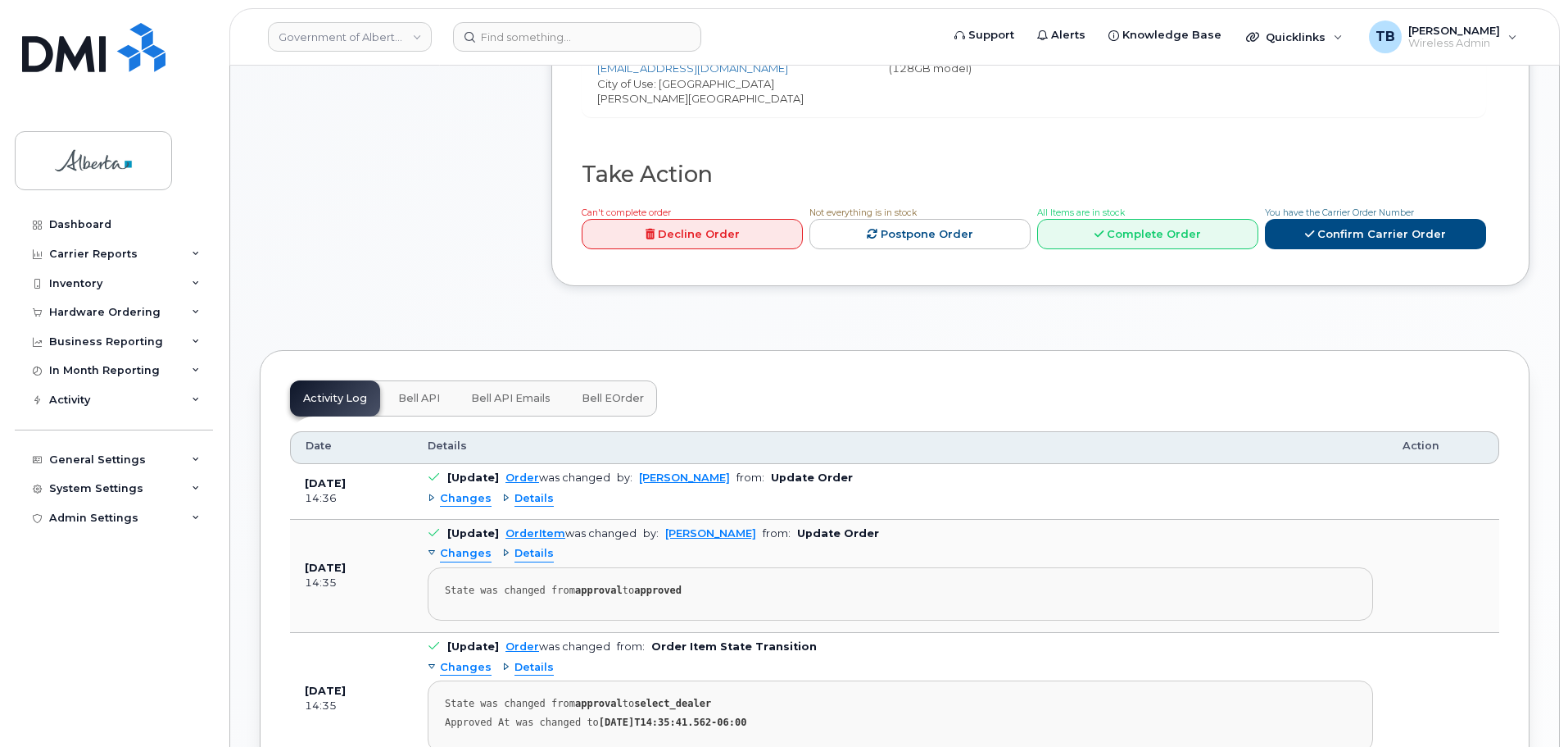
scroll to position [820, 0]
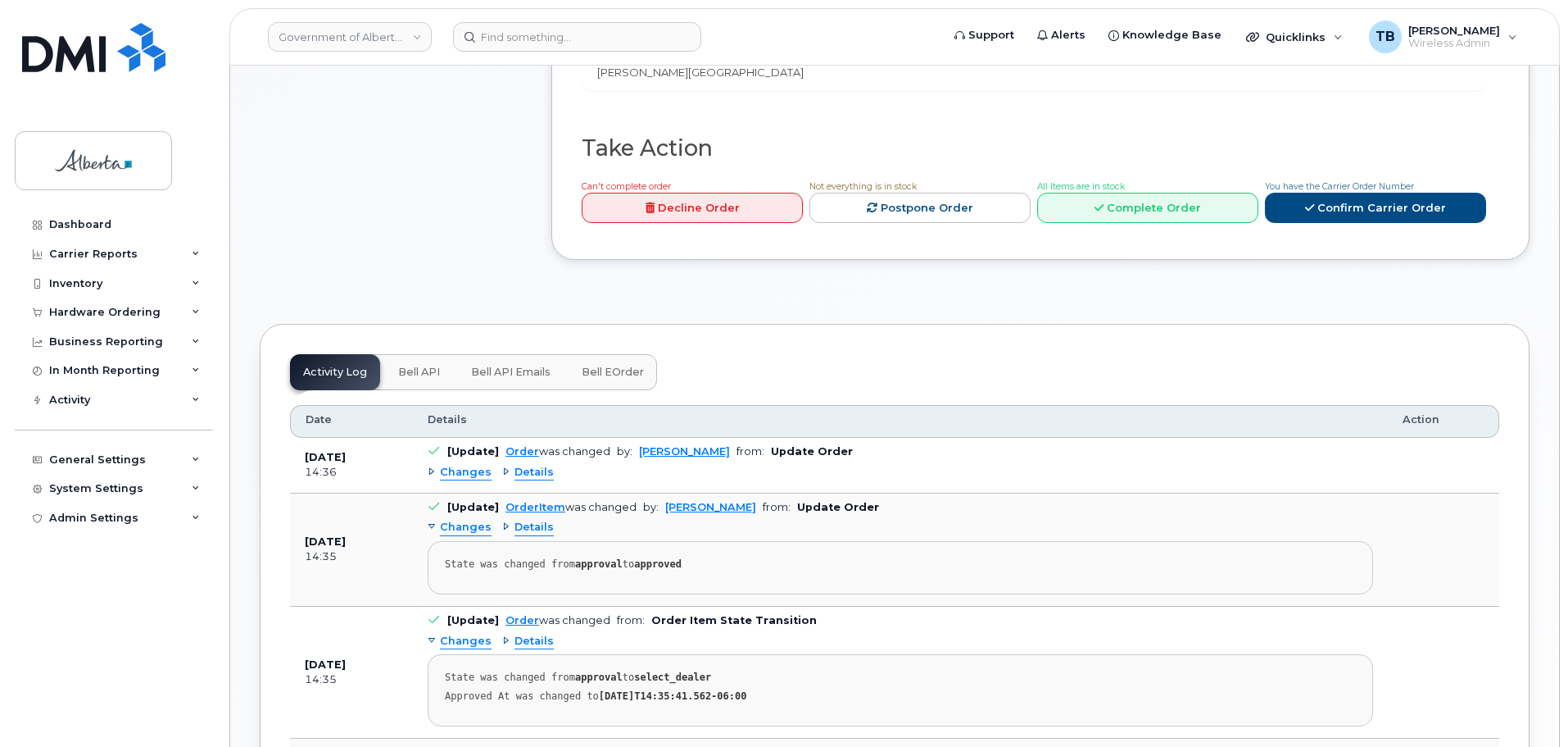
click at [410, 371] on span "Bell API" at bounding box center [420, 372] width 42 height 13
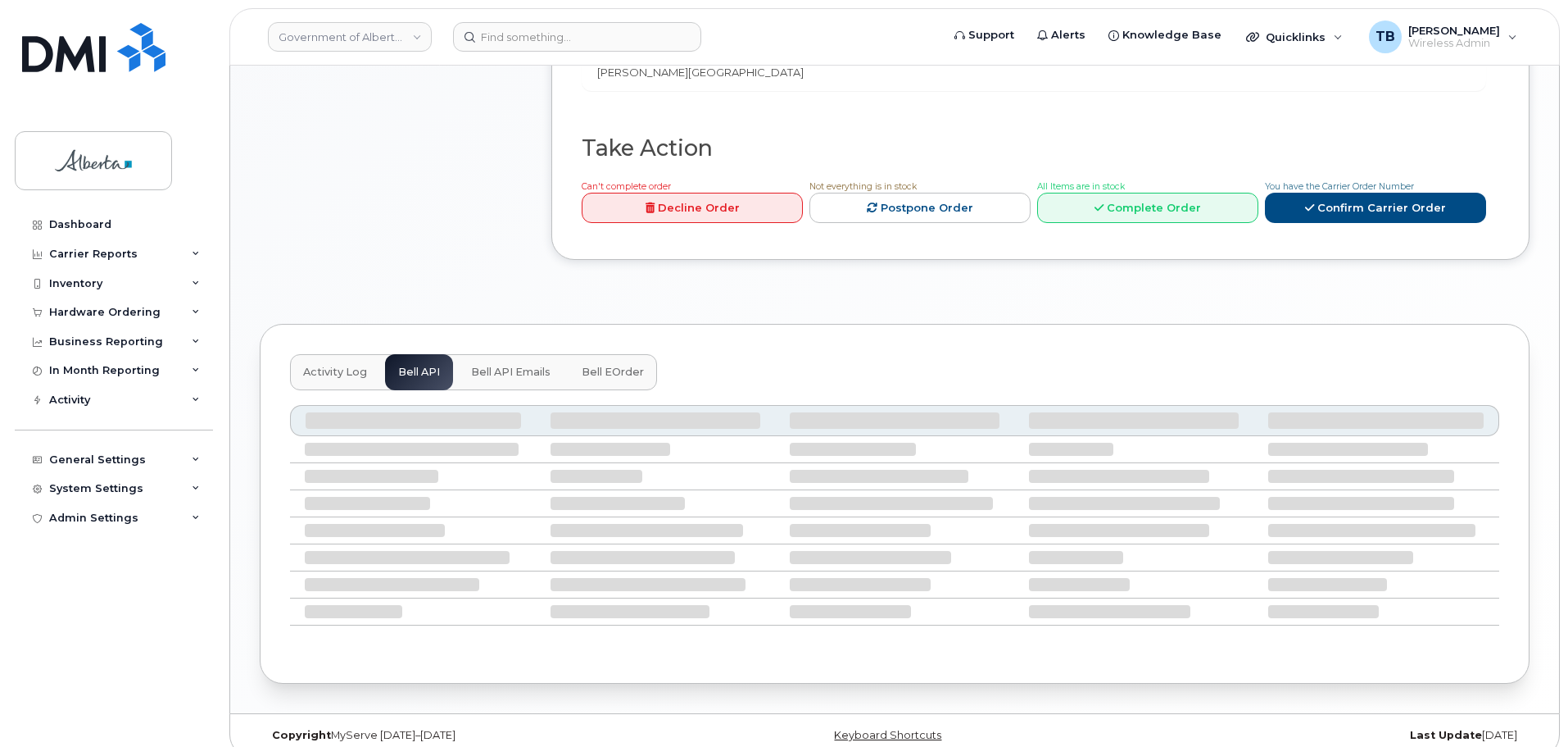
scroll to position [652, 0]
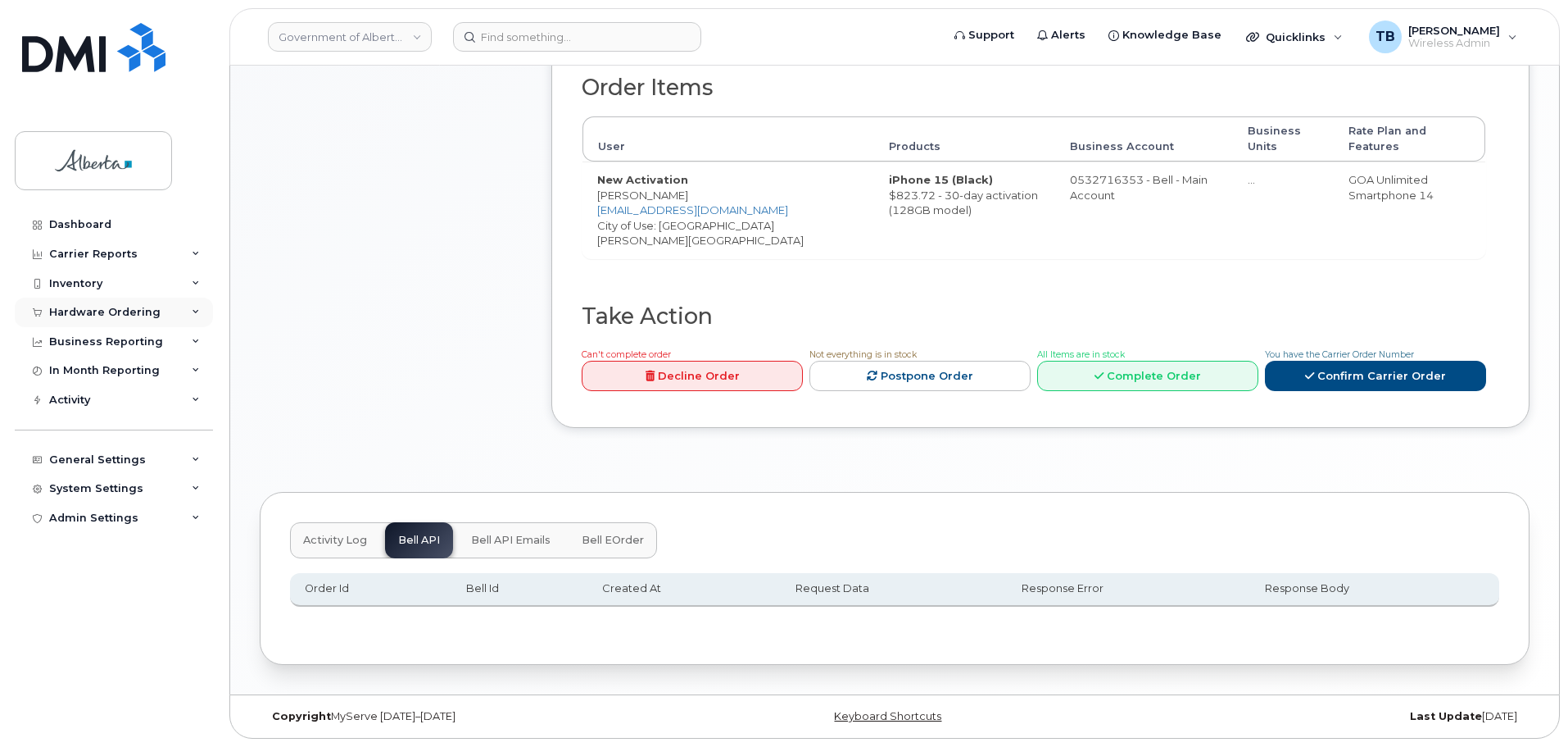
click at [91, 311] on div "Hardware Ordering" at bounding box center [105, 312] width 112 height 13
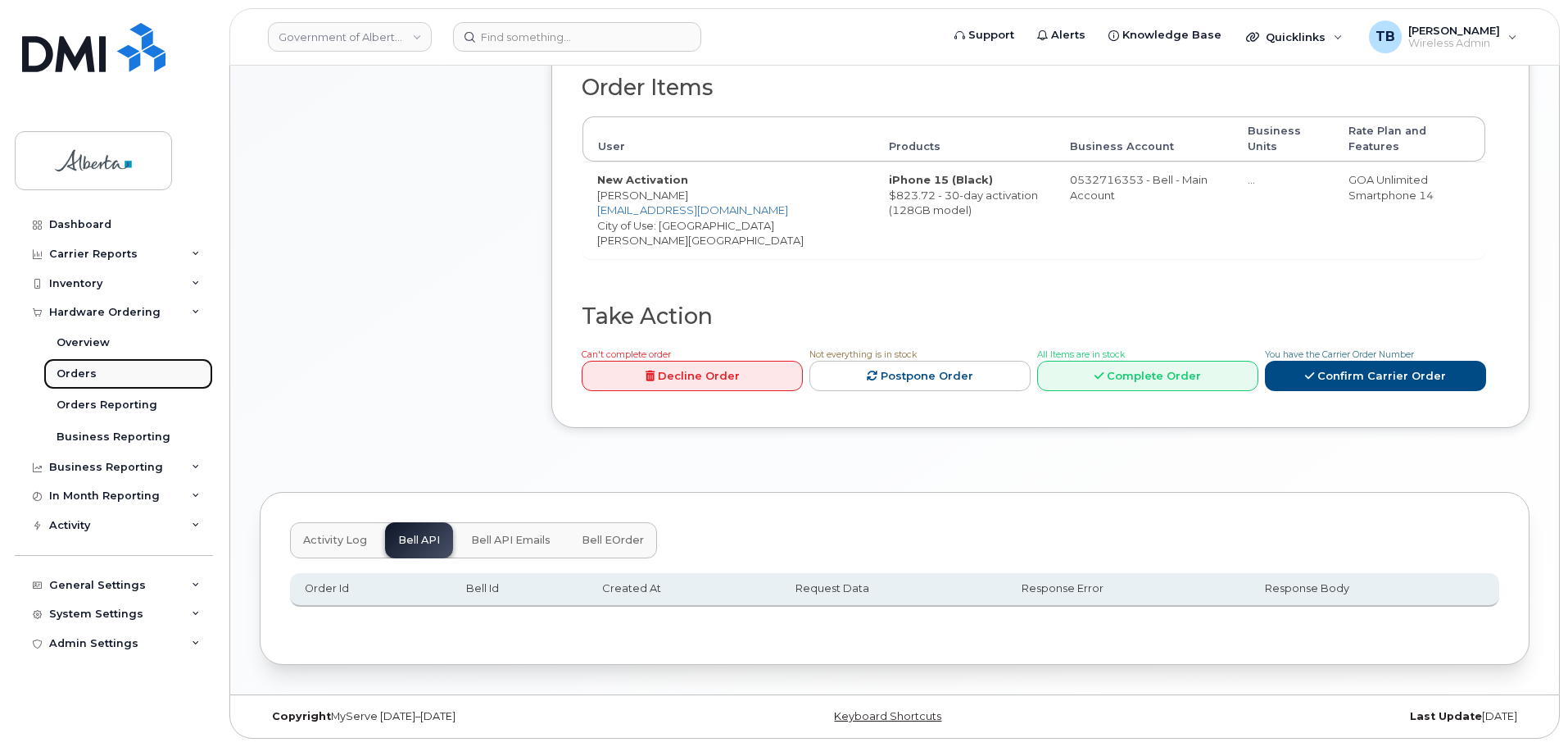
click at [88, 374] on div "Orders" at bounding box center [76, 373] width 40 height 14
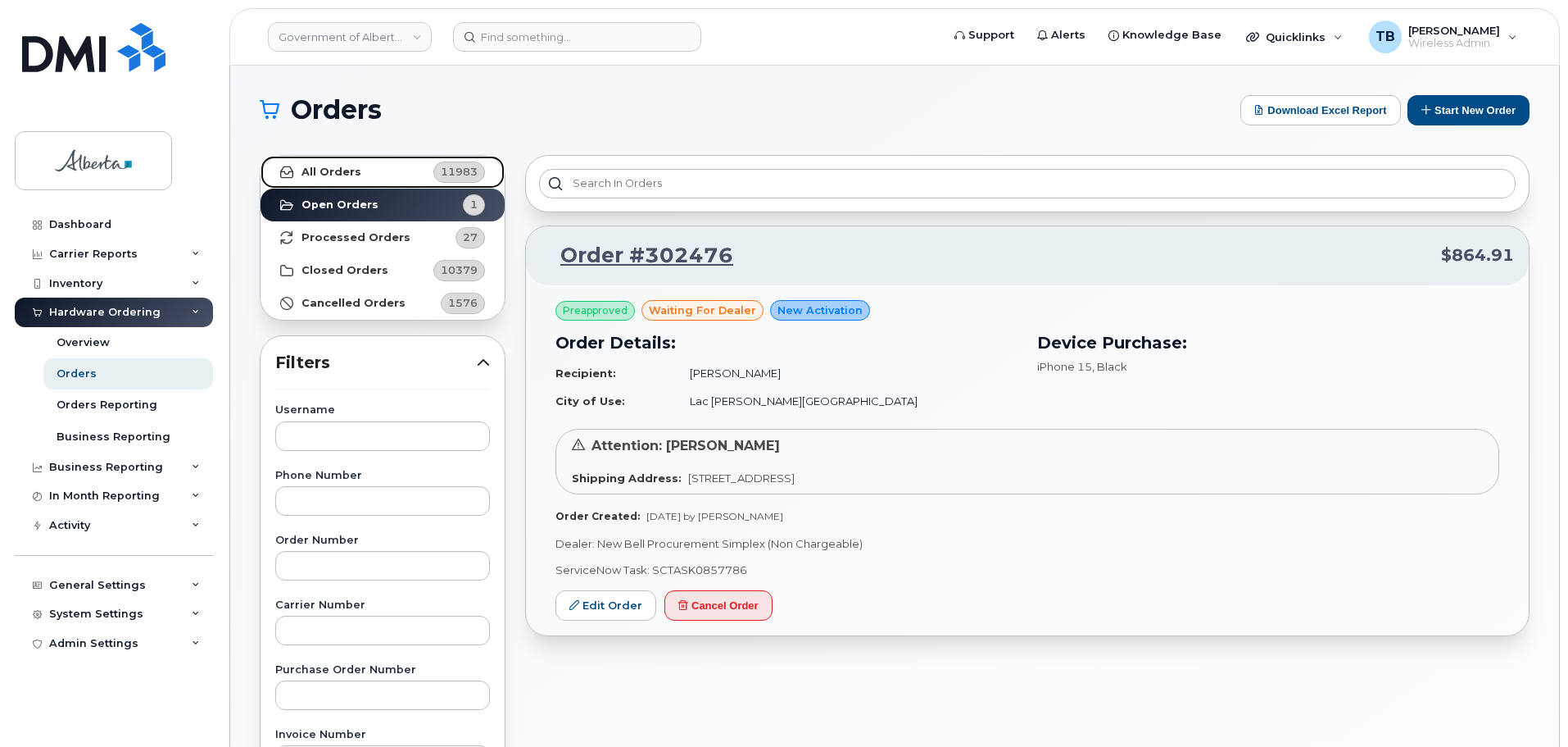
click at [331, 176] on strong "All Orders" at bounding box center [331, 173] width 60 height 13
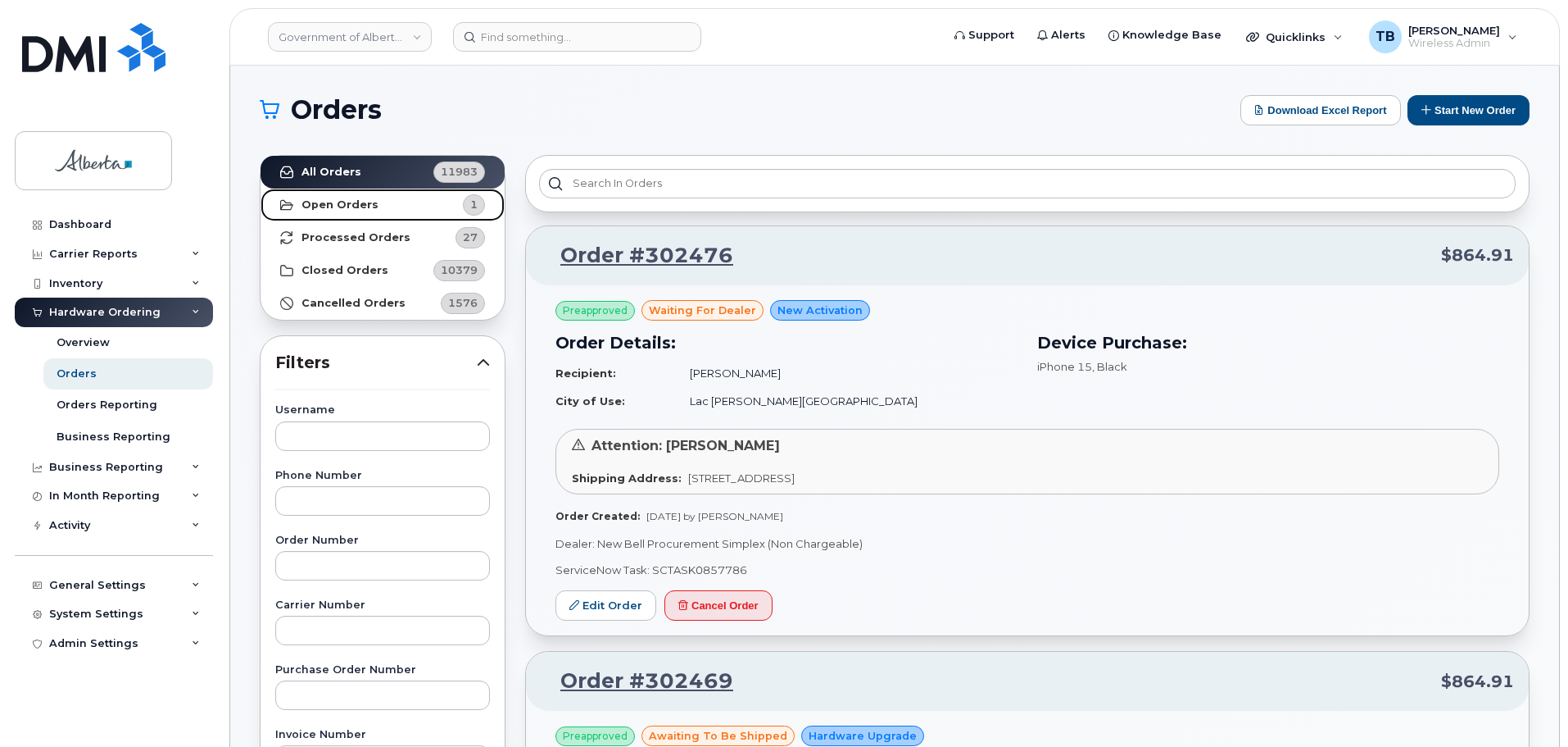
click at [348, 214] on link "Open Orders 1" at bounding box center [382, 205] width 244 height 32
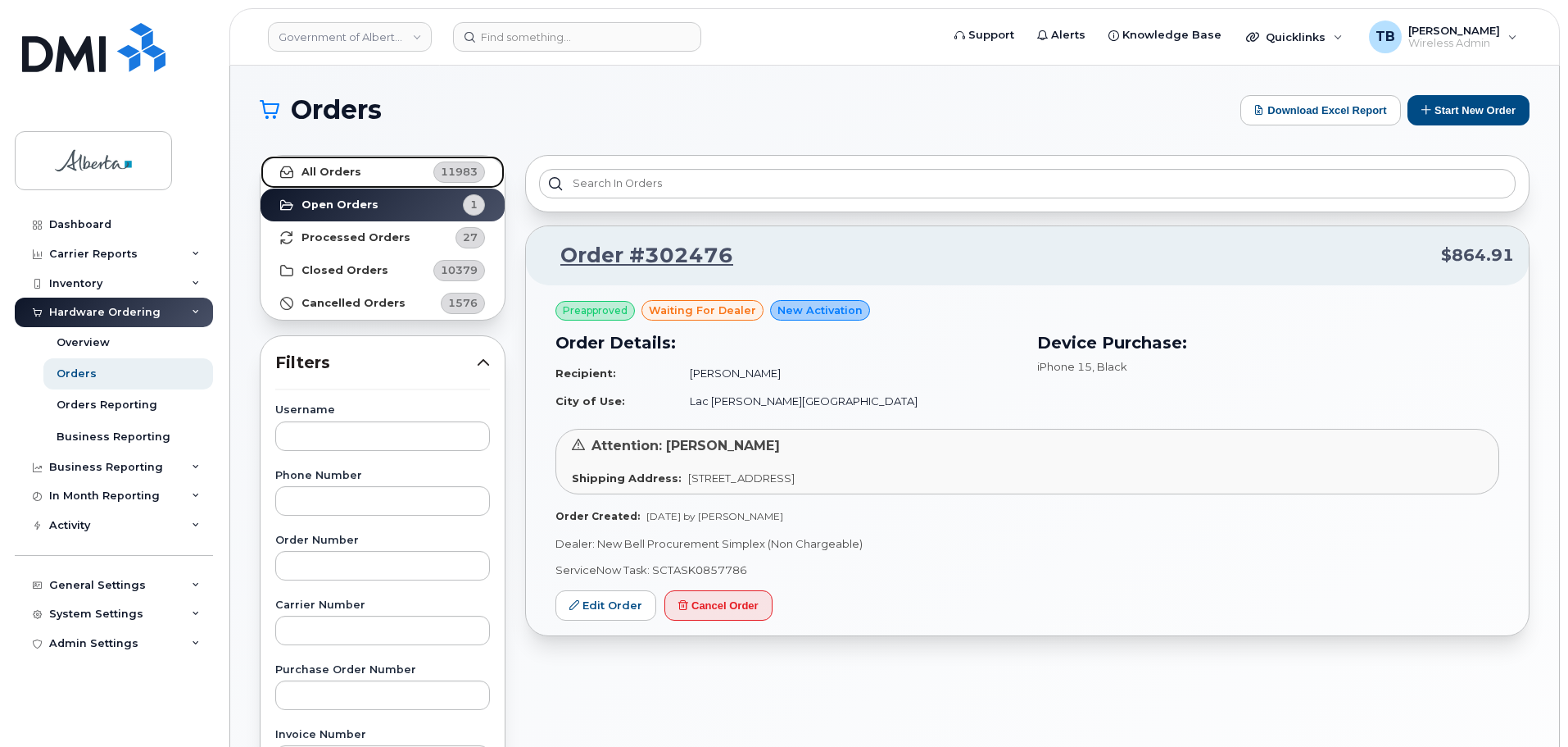
click at [297, 164] on link "All Orders 11983" at bounding box center [382, 172] width 244 height 32
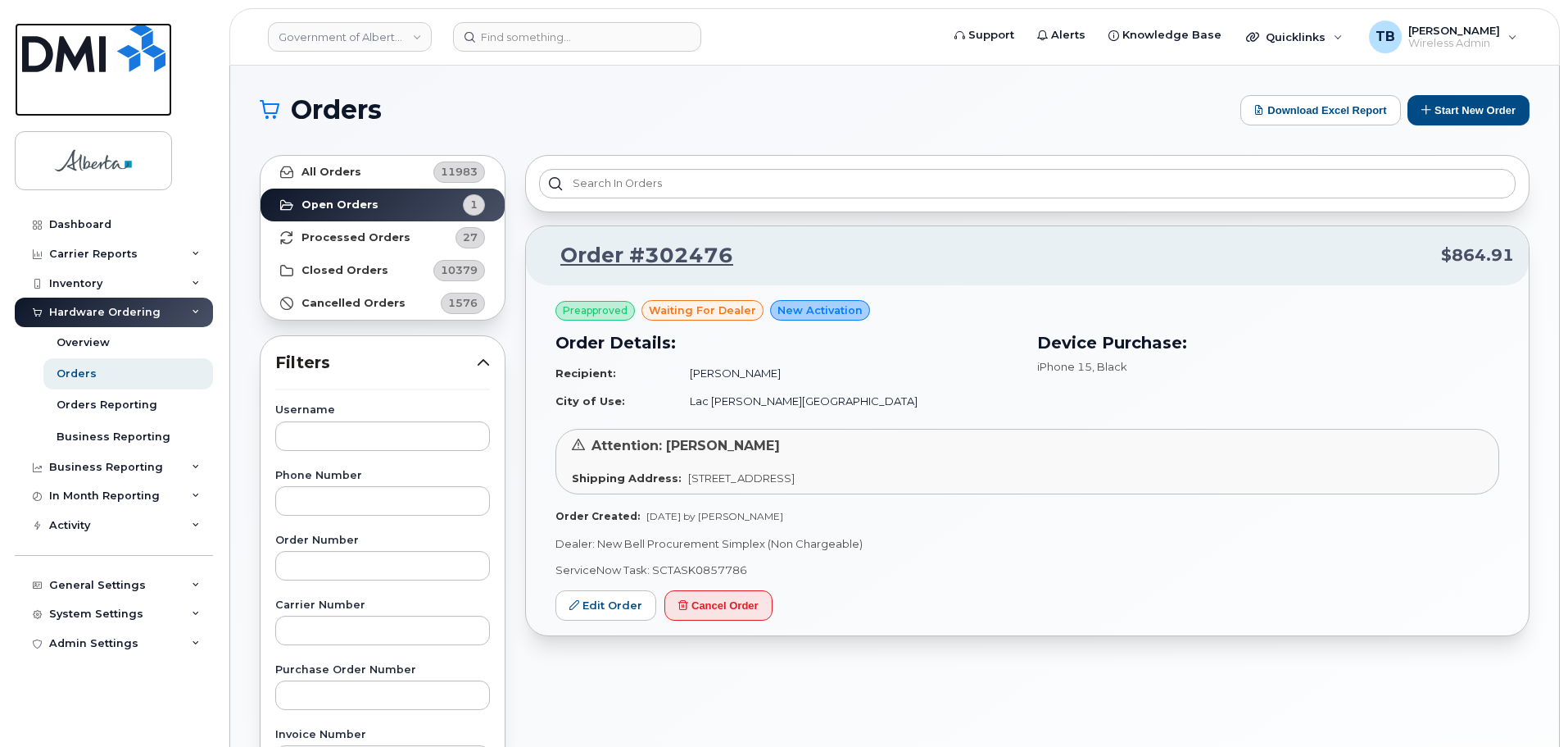
drag, startPoint x: 80, startPoint y: 41, endPoint x: 216, endPoint y: 115, distance: 154.8
click at [80, 42] on img at bounding box center [93, 48] width 143 height 50
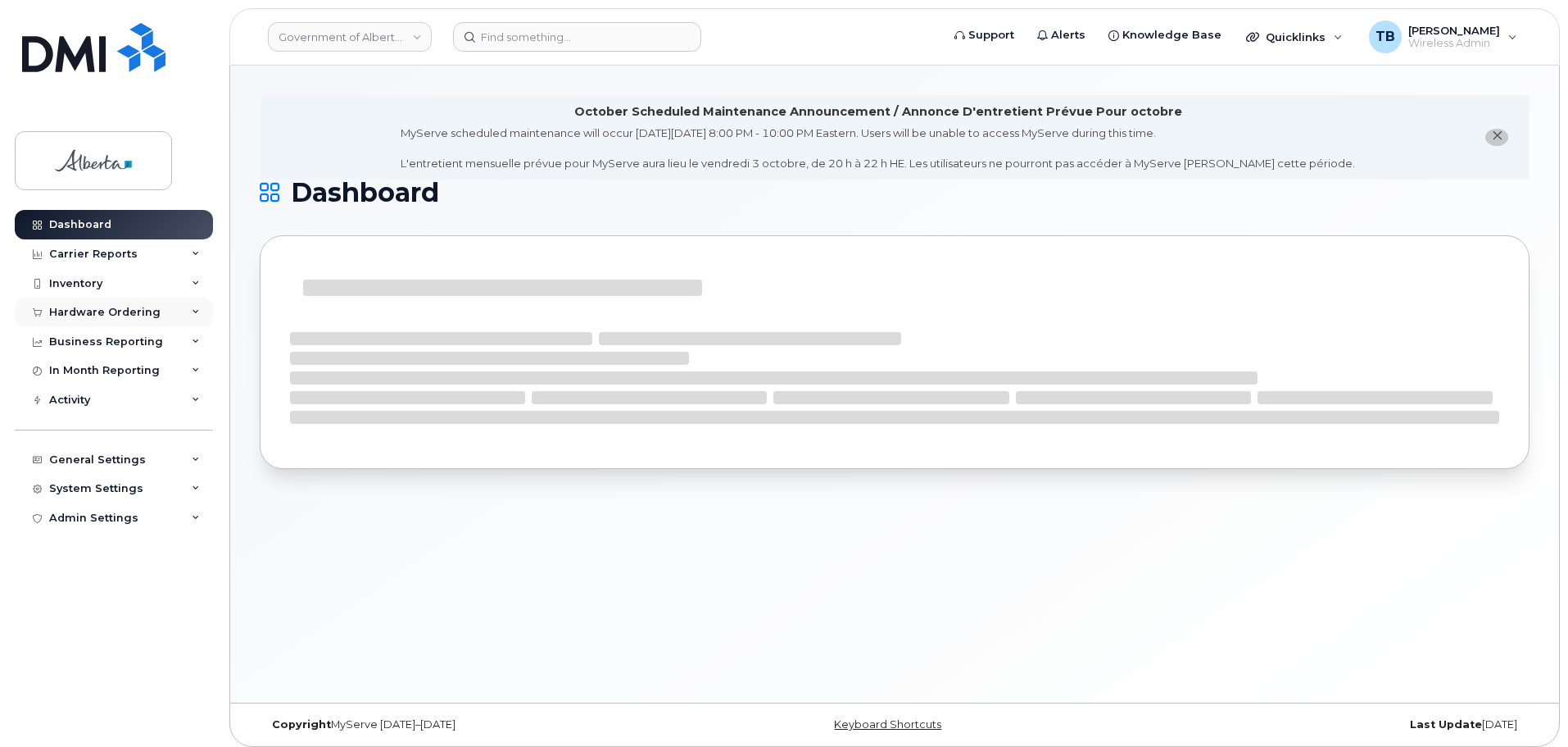
click at [68, 313] on div "Hardware Ordering" at bounding box center [105, 312] width 112 height 13
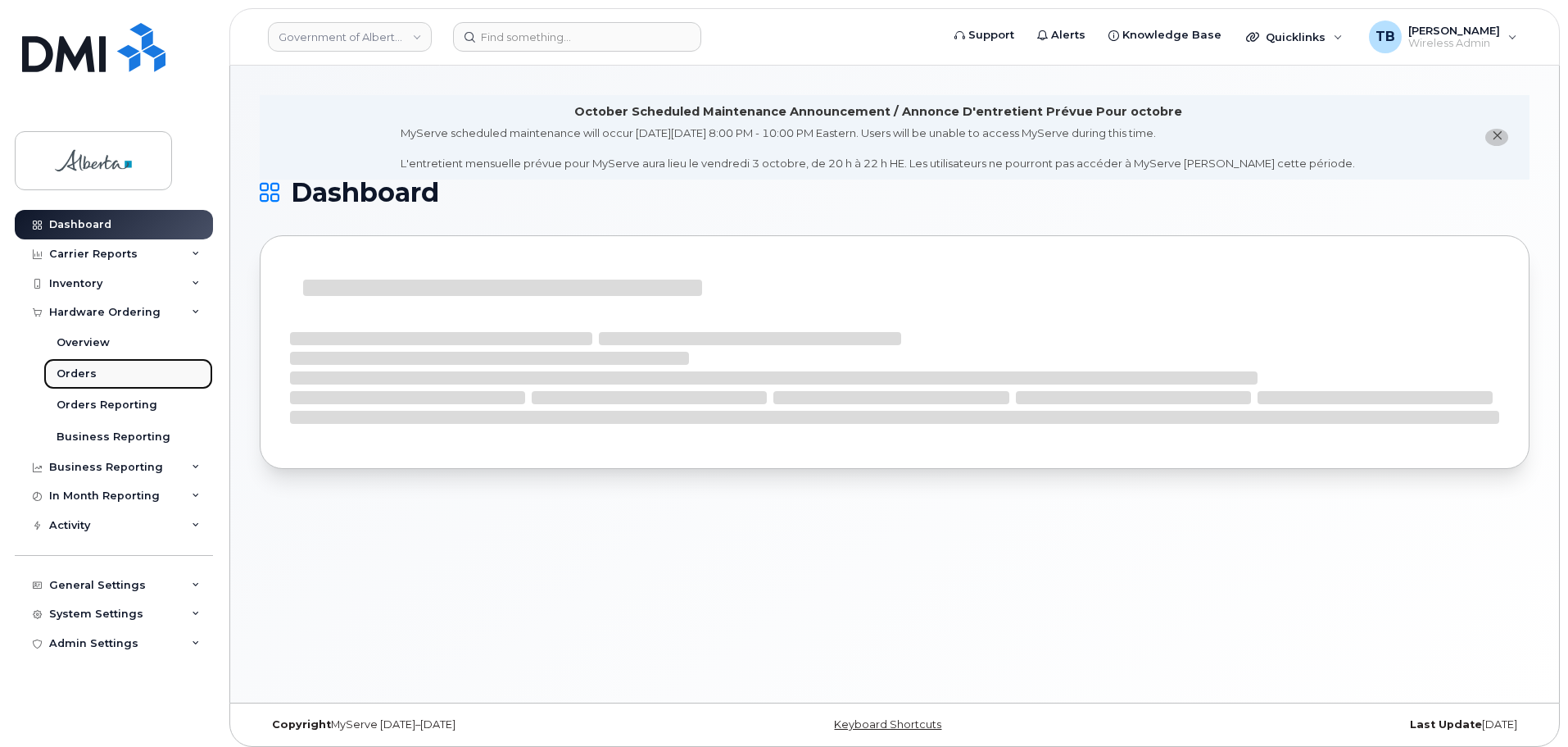
click at [68, 369] on div "Orders" at bounding box center [76, 373] width 40 height 14
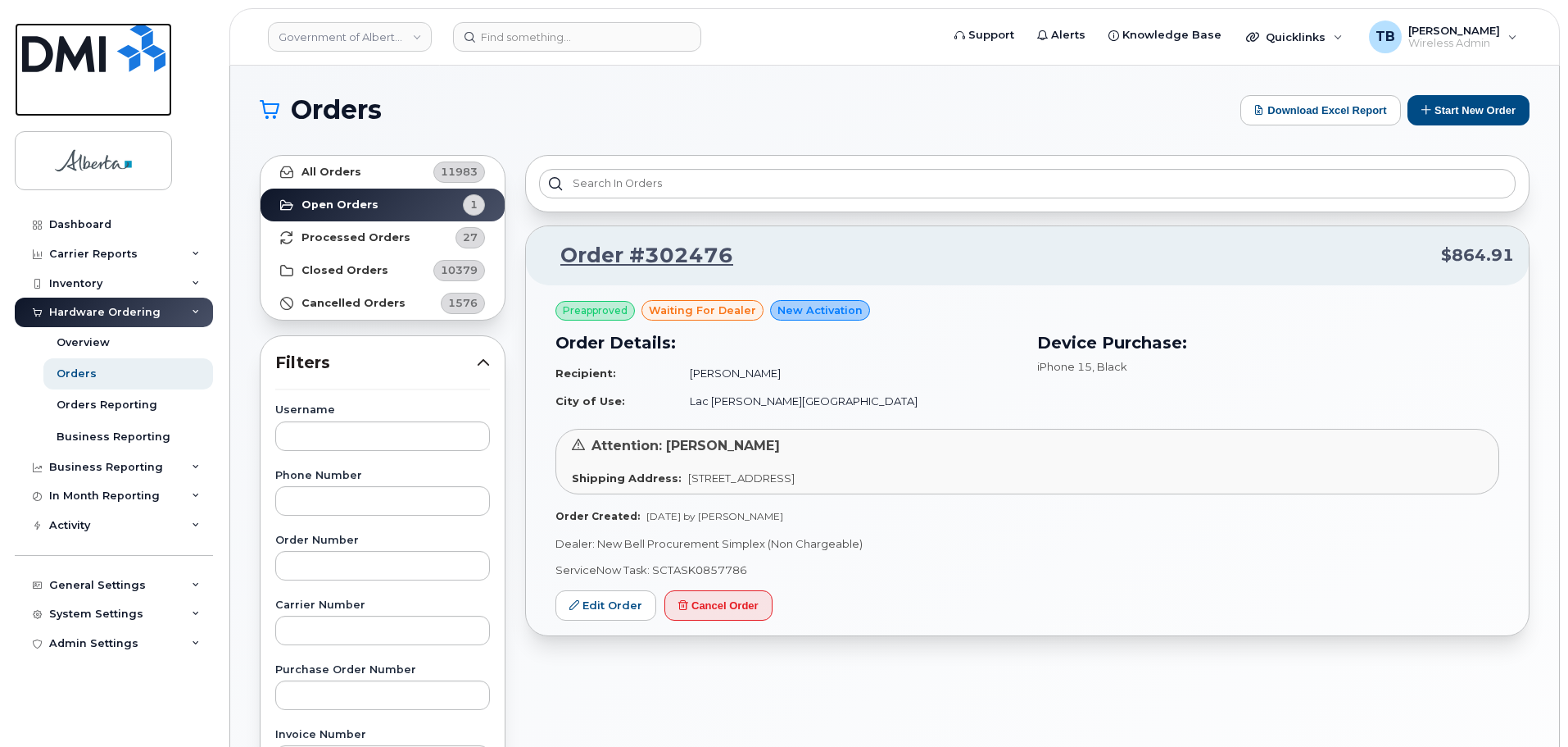
click at [93, 41] on img at bounding box center [93, 48] width 143 height 50
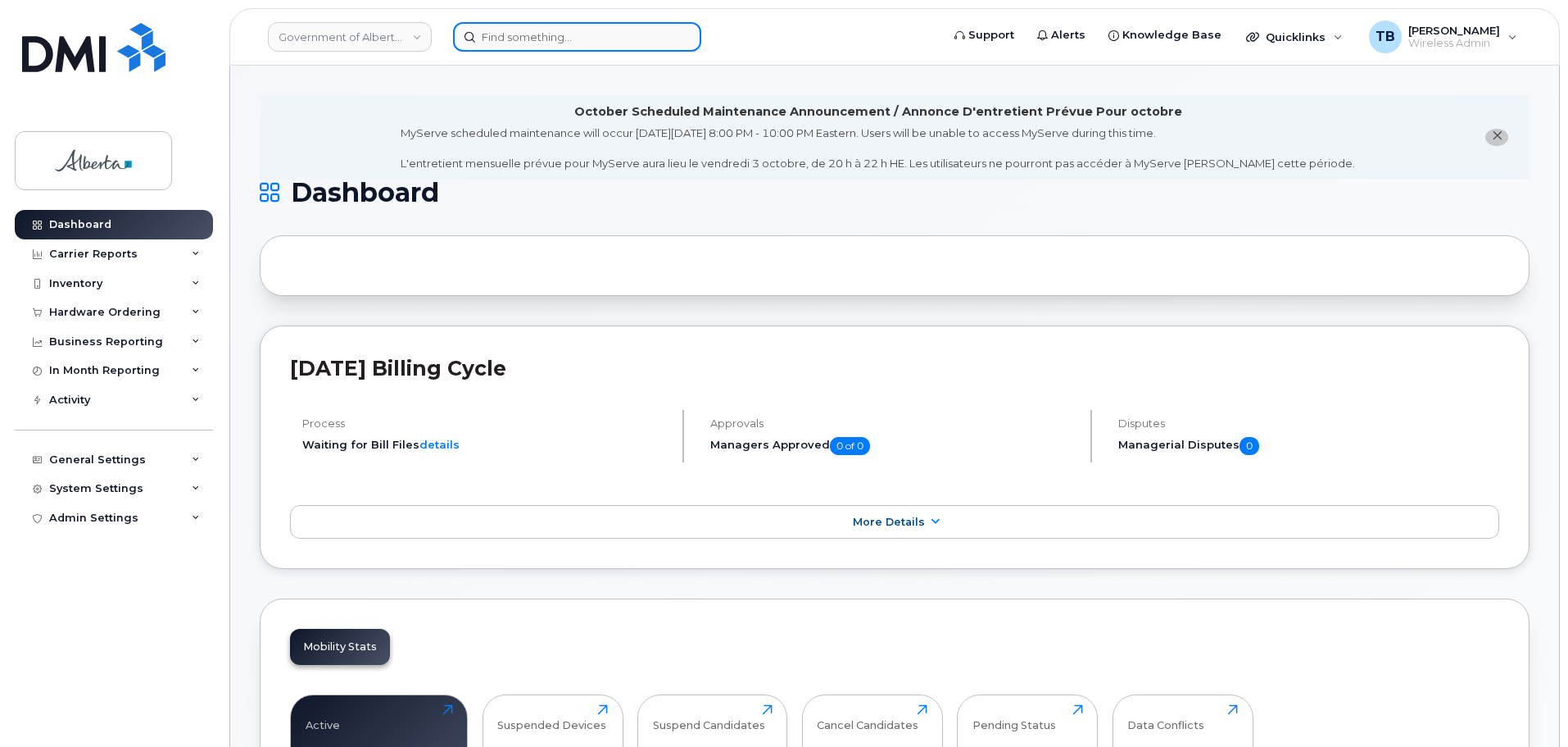
click at [512, 38] on input at bounding box center [577, 36] width 248 height 30
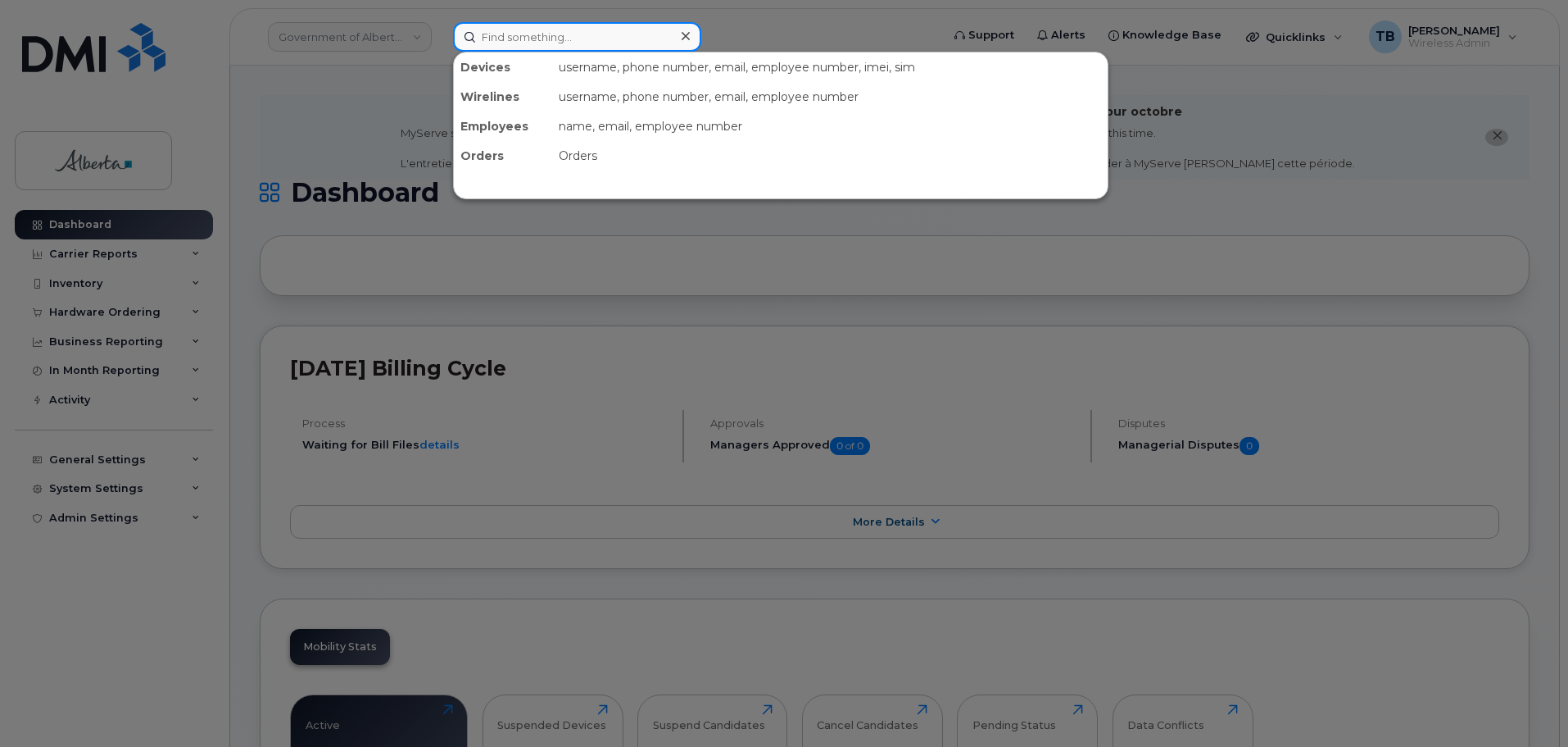
paste input "5873347650"
type input "5873347650"
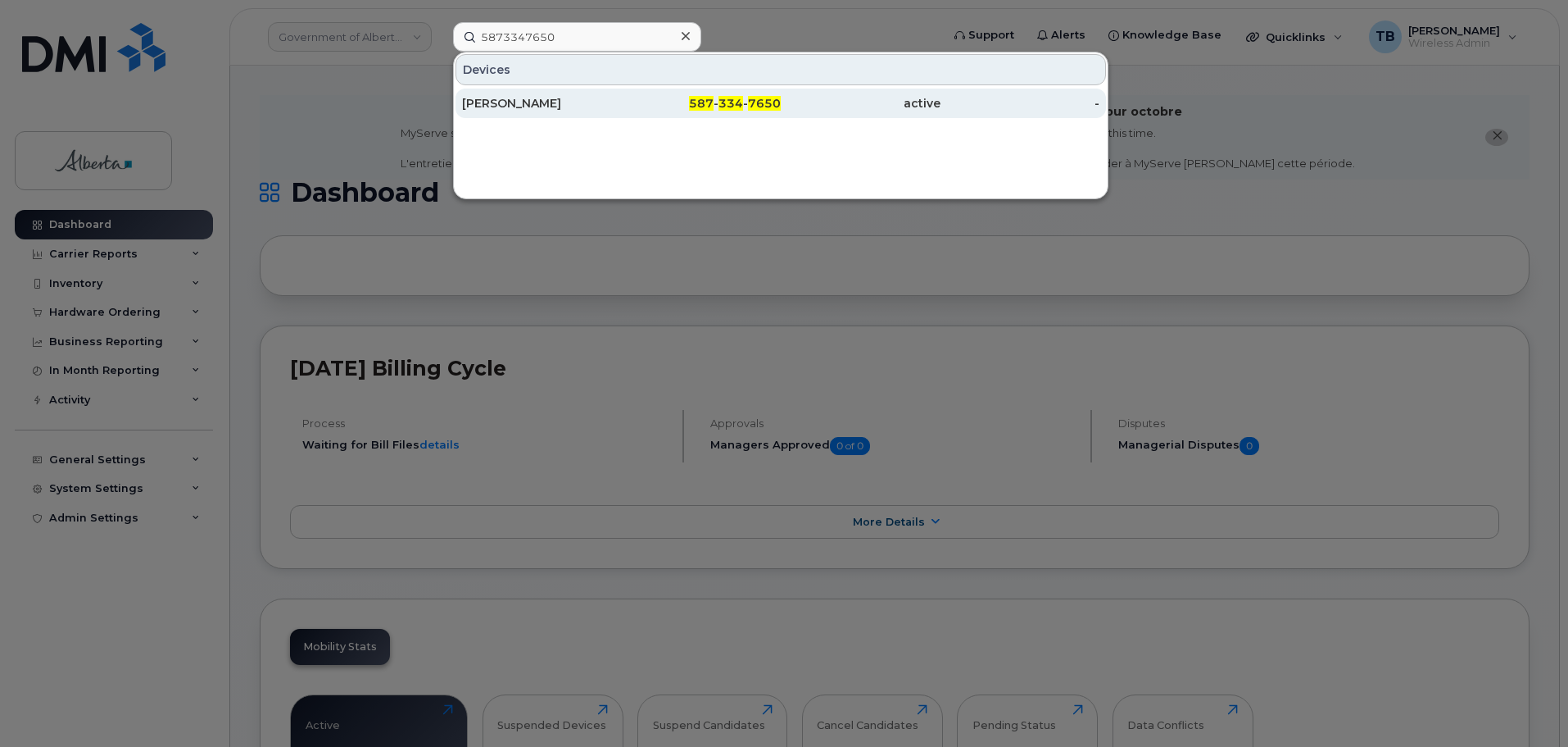
click at [527, 103] on div "[PERSON_NAME]" at bounding box center [543, 103] width 160 height 16
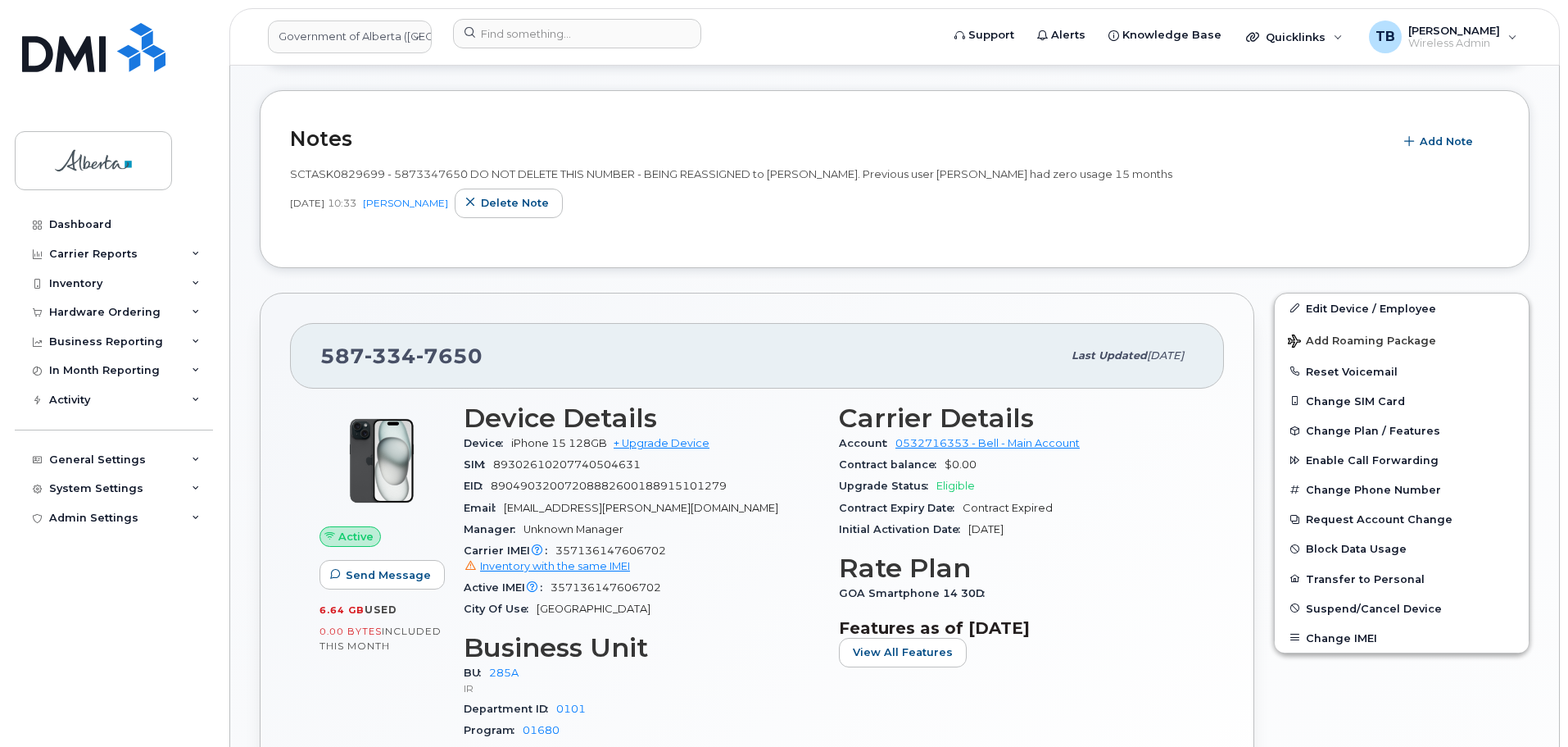
scroll to position [455, 0]
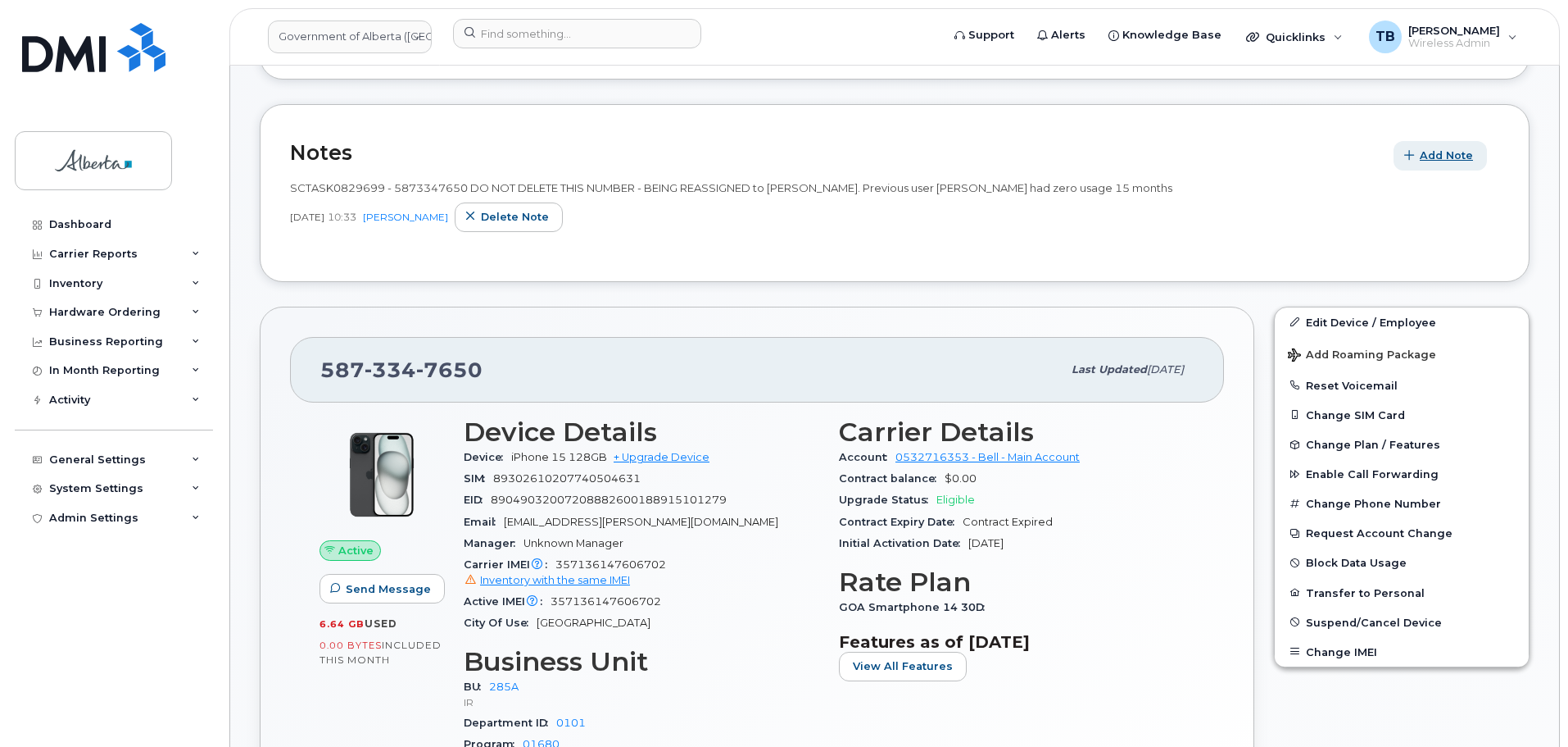
click at [1431, 152] on span "Add Note" at bounding box center [1447, 156] width 53 height 15
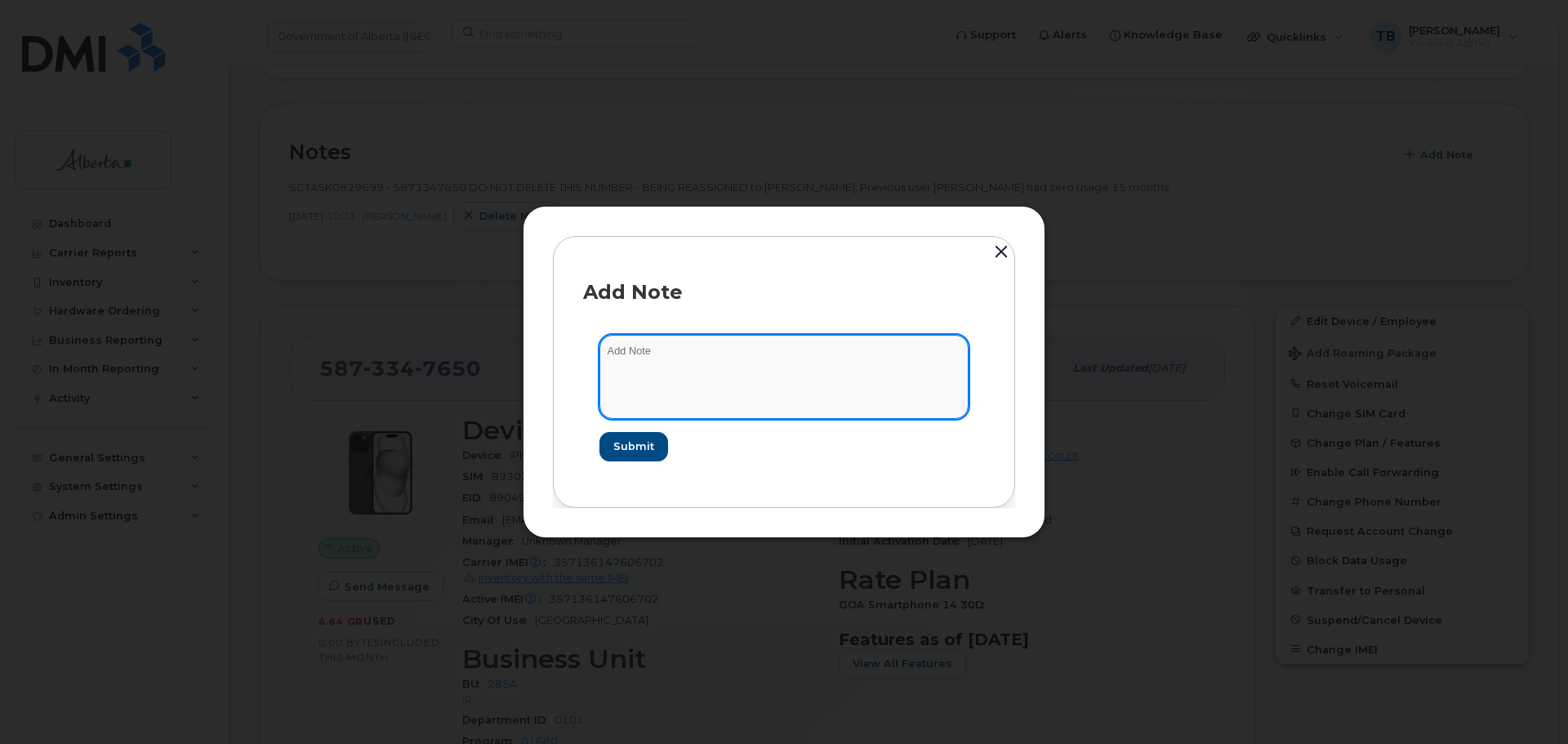
click at [657, 360] on textarea at bounding box center [784, 376] width 369 height 84
paste textarea "SCTASK0860791 Plan Cancel - (1) 5873347650 Repurpose Edmonton"
type textarea "SCTASK0860791 Plan Cancel - (1) 5873347650 Repurpose Edmonton"
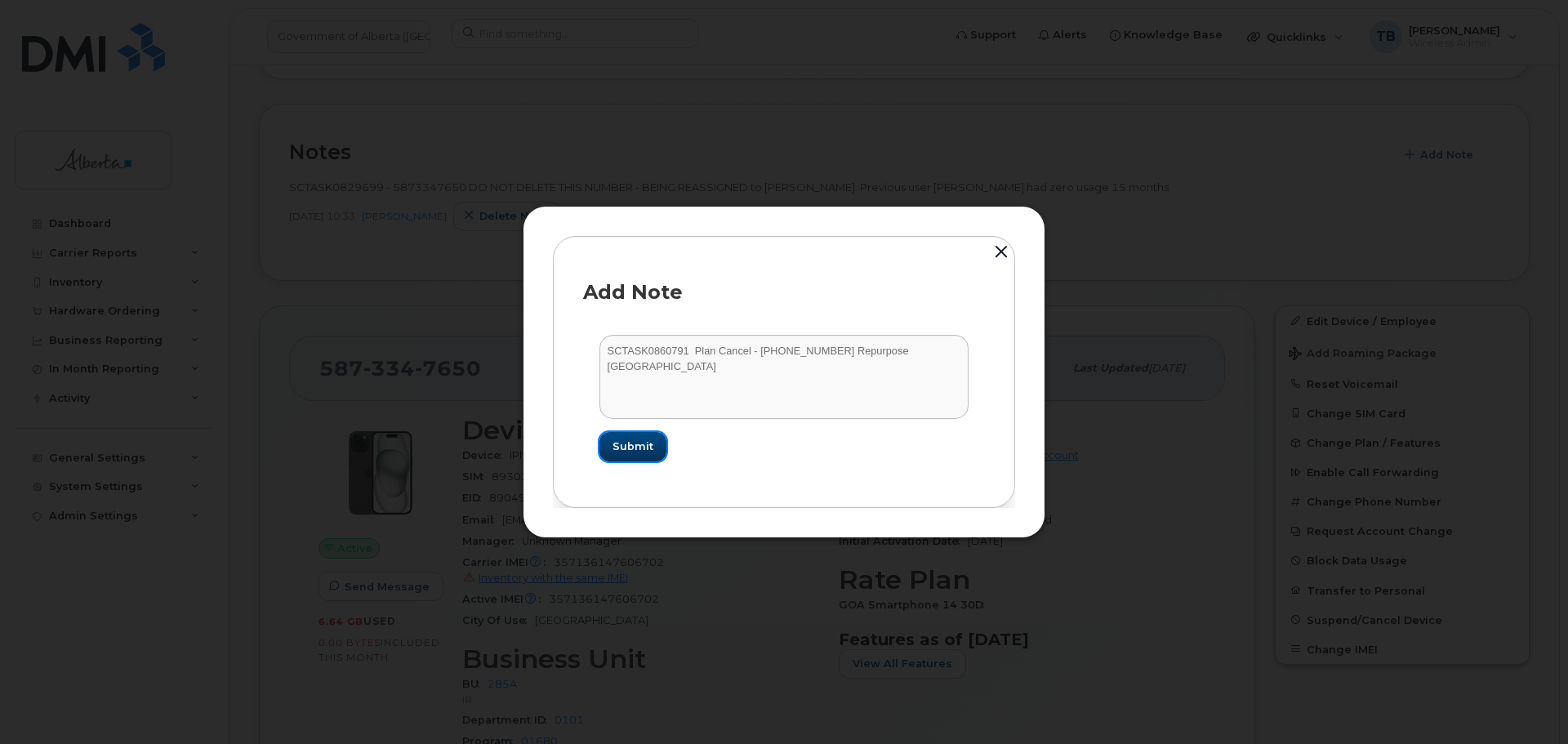
click at [640, 455] on button "Submit" at bounding box center [633, 446] width 67 height 29
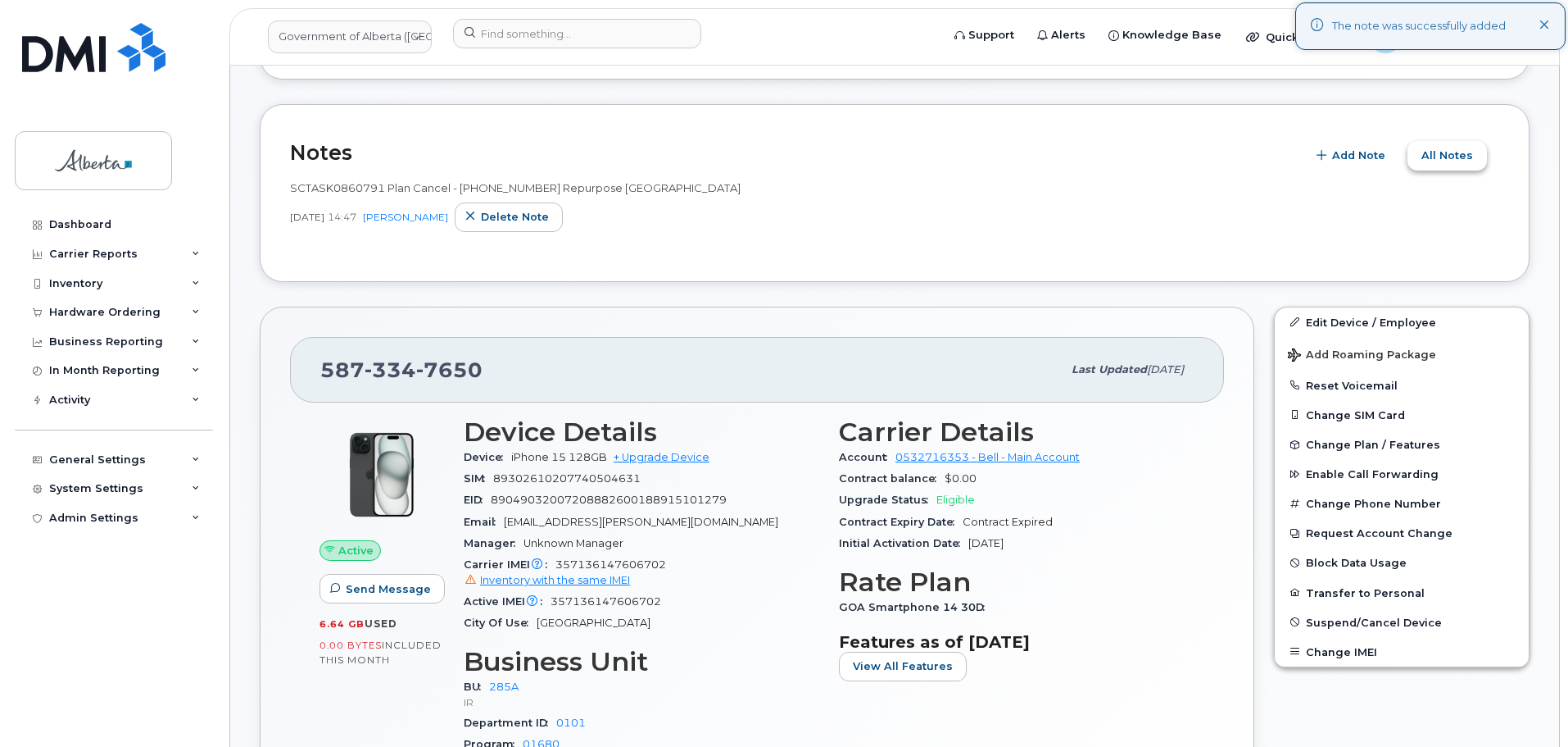
click at [1434, 152] on span "All Notes" at bounding box center [1448, 156] width 52 height 15
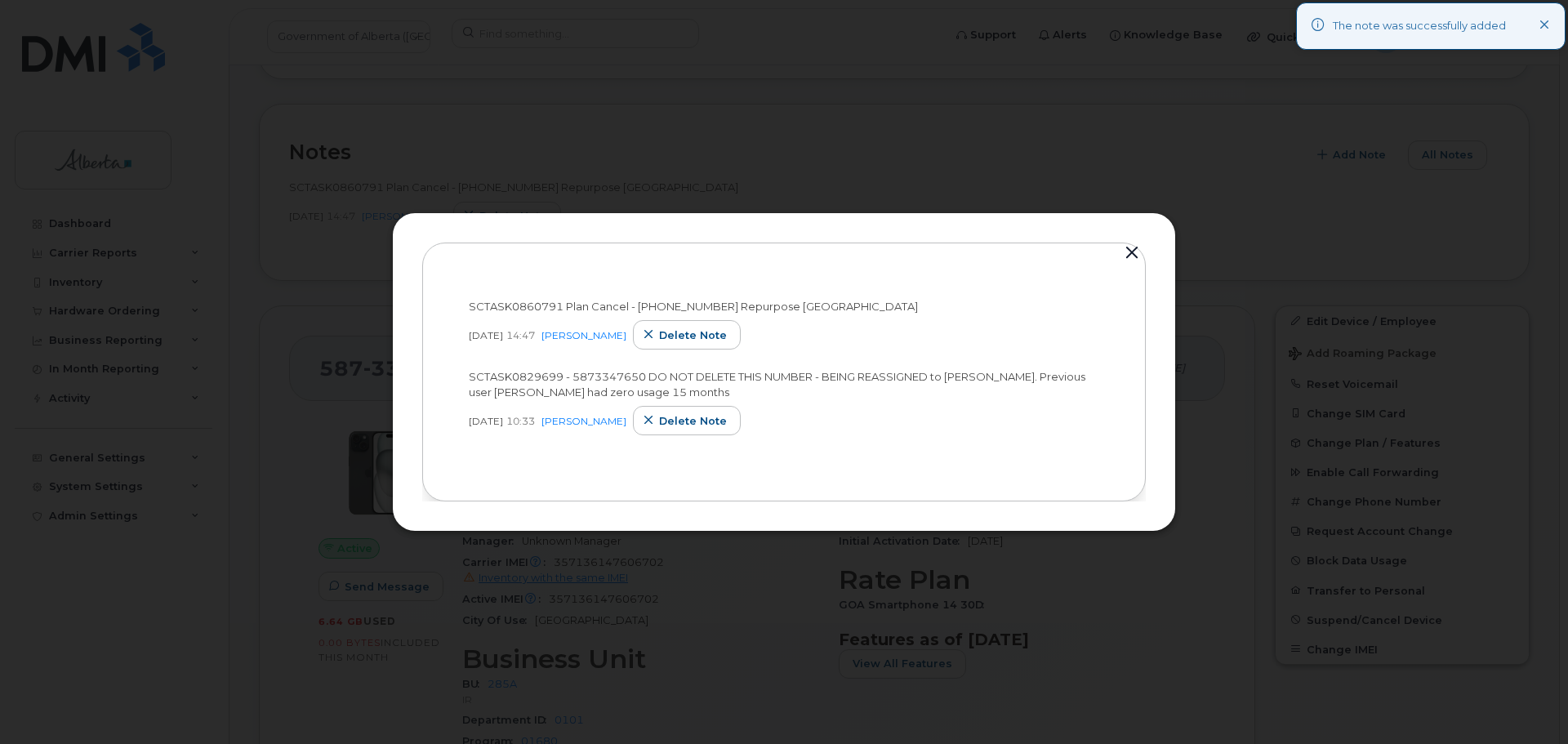
click at [1136, 127] on div at bounding box center [784, 372] width 1568 height 744
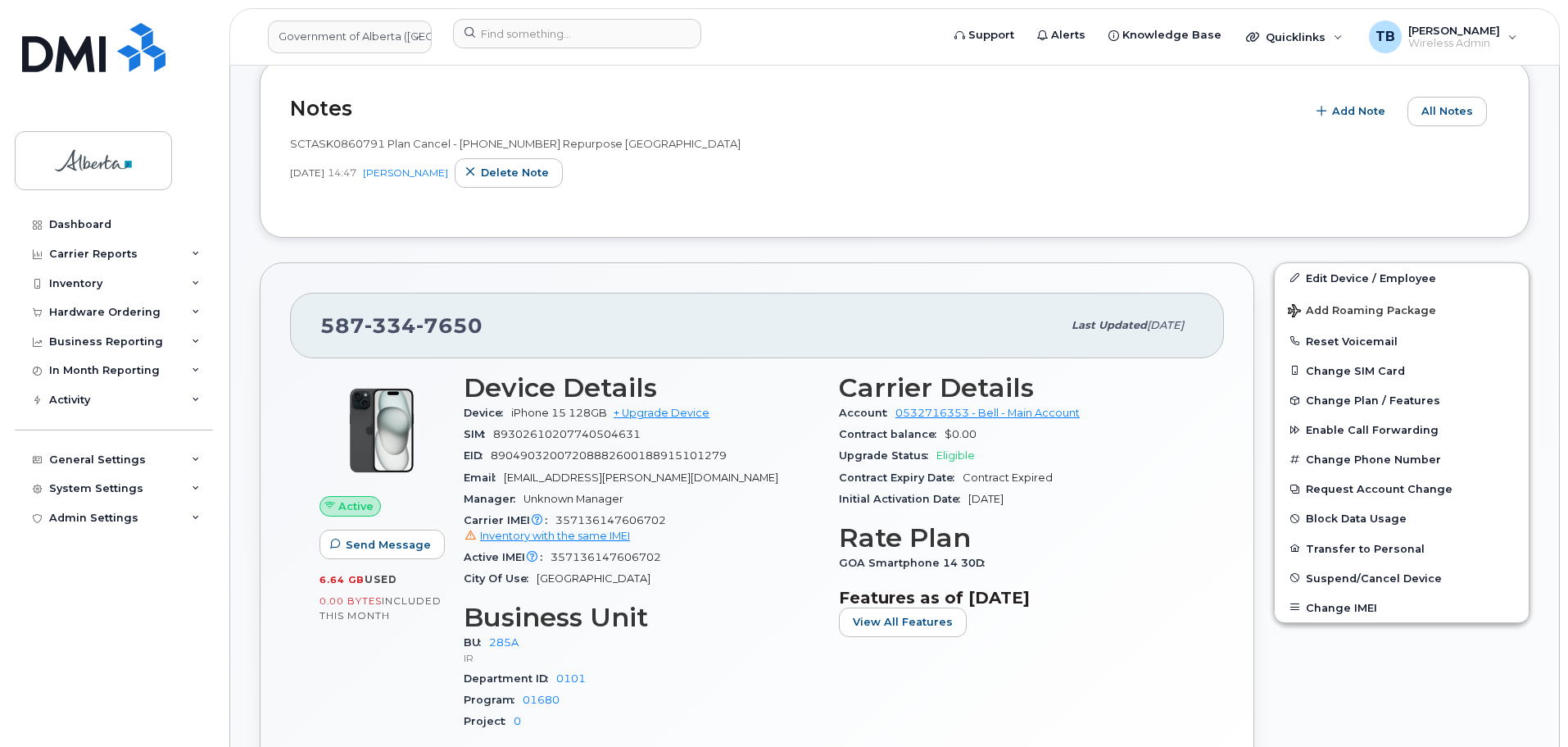
scroll to position [537, 0]
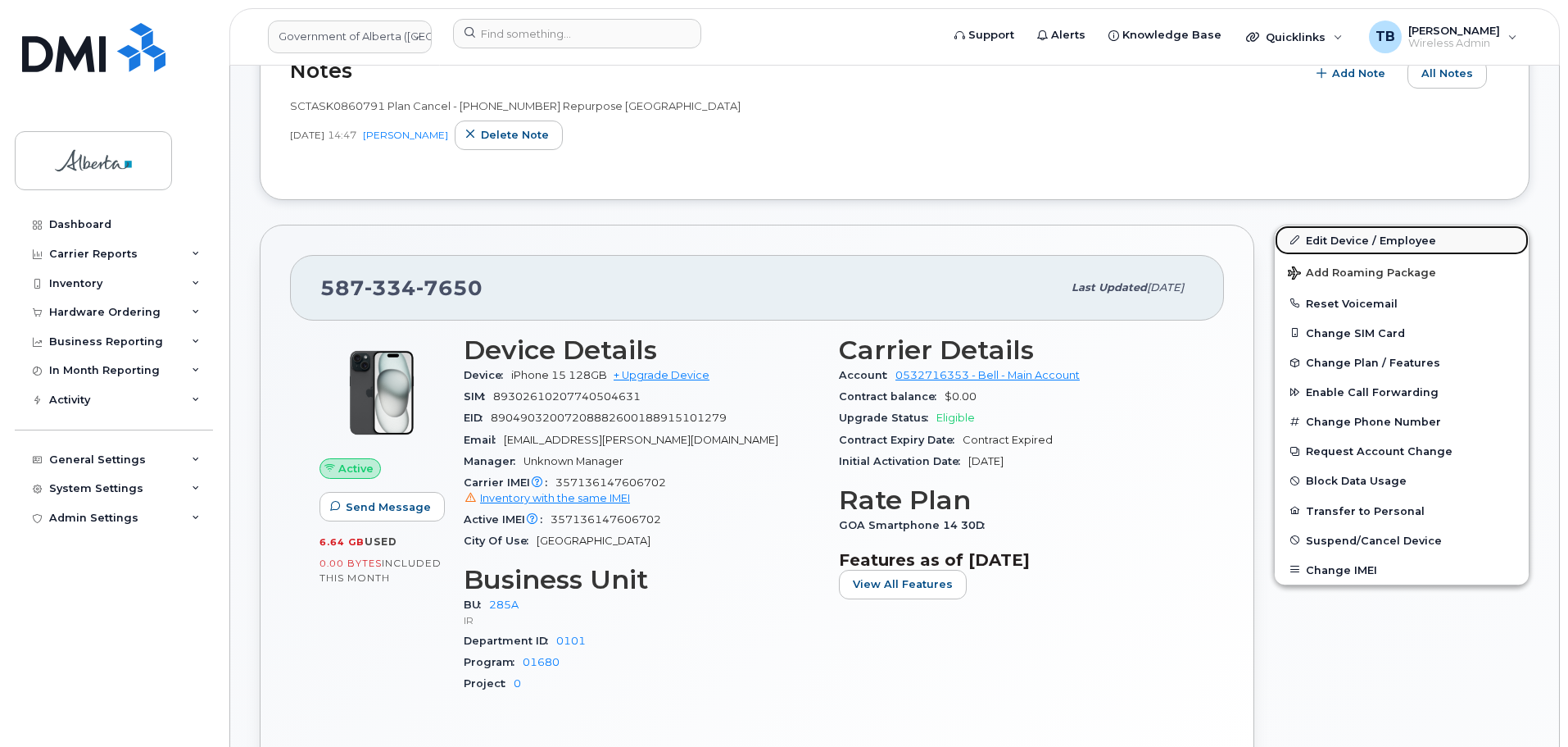
drag, startPoint x: 1327, startPoint y: 241, endPoint x: 1288, endPoint y: 240, distance: 39.0
click at [1327, 241] on link "Edit Device / Employee" at bounding box center [1402, 239] width 254 height 30
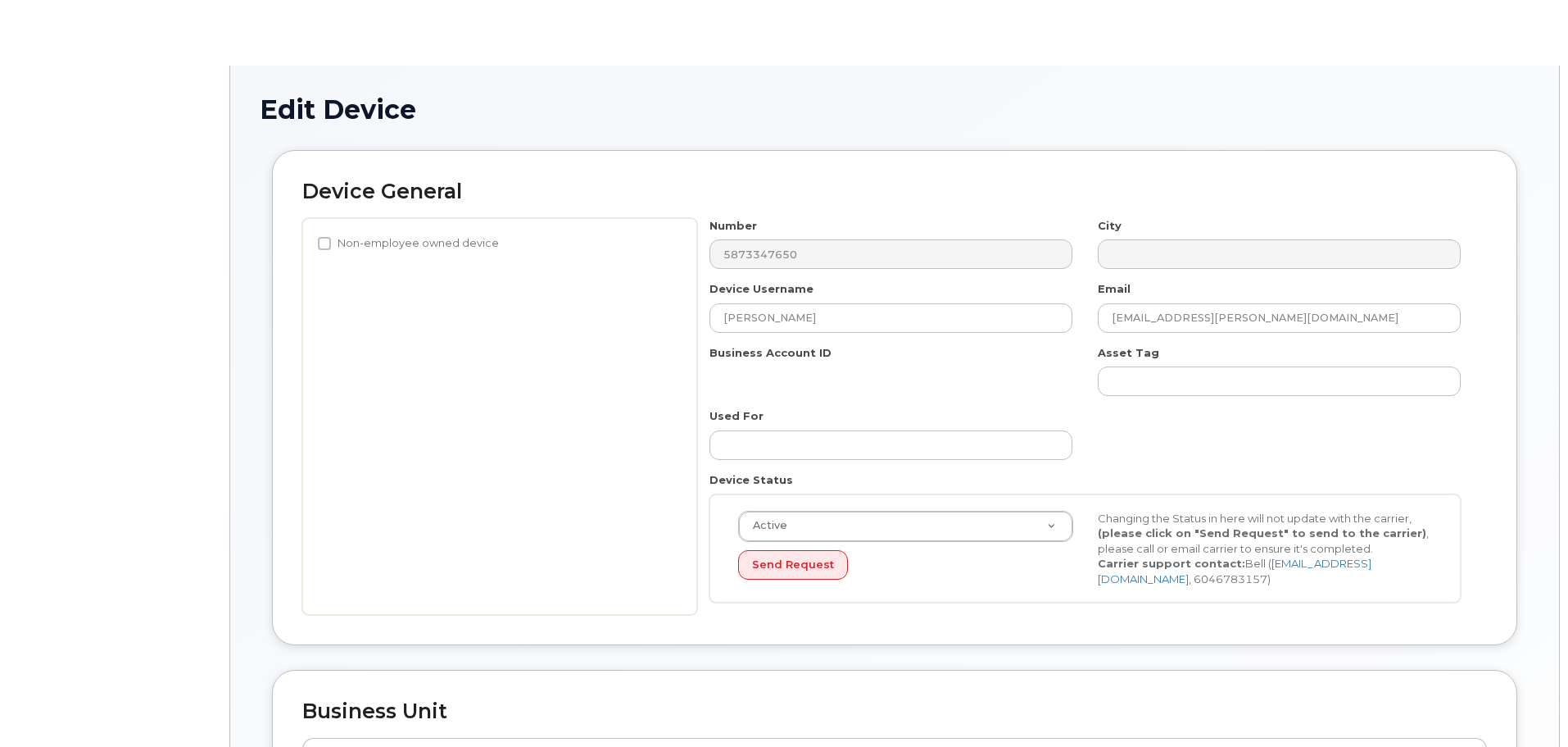
select select "4749734"
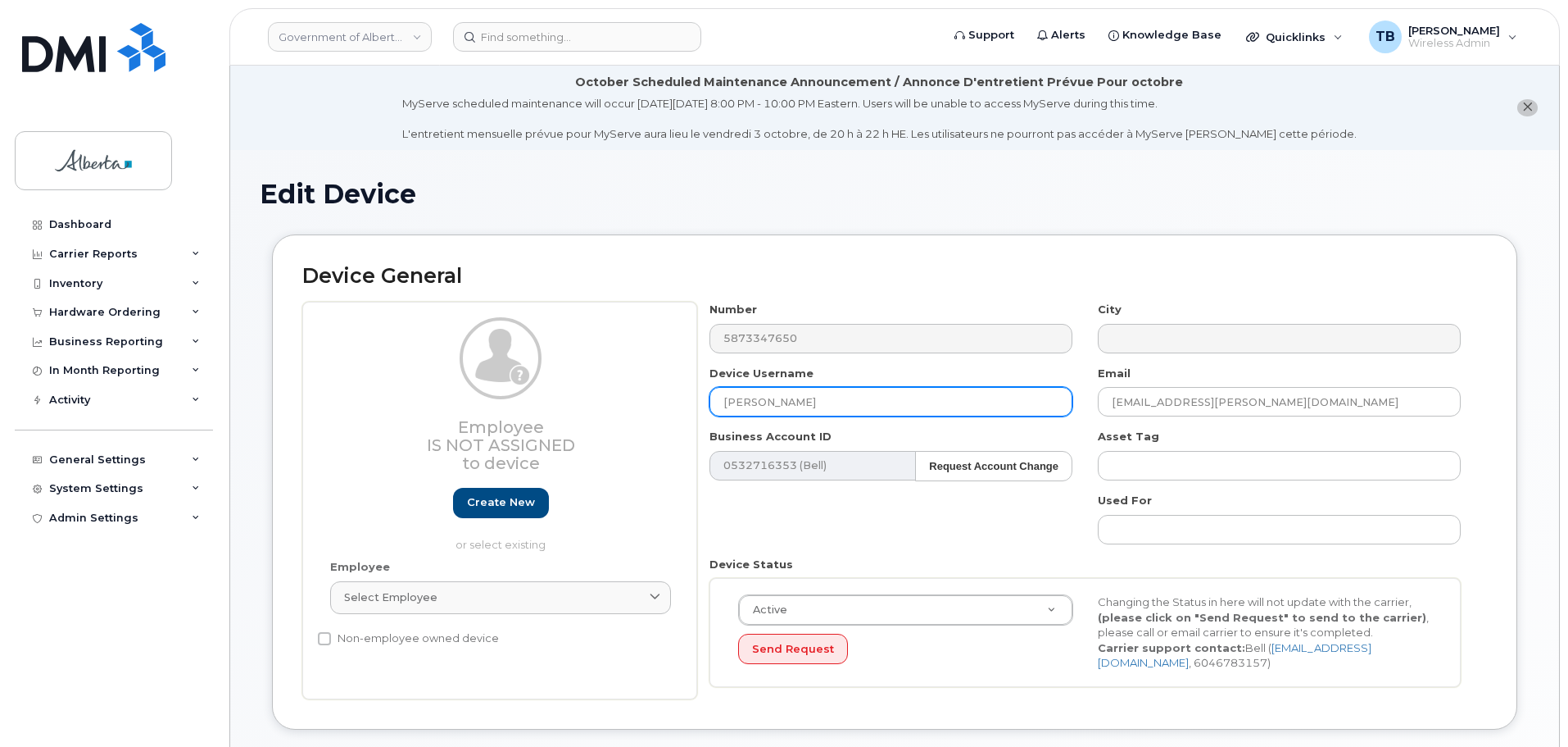
drag, startPoint x: 771, startPoint y: 405, endPoint x: 661, endPoint y: 409, distance: 110.1
click at [665, 408] on div "Employee Is not assigned to device Create new or select existing Employee Selec…" at bounding box center [895, 500] width 1185 height 398
type input "Repurpose [GEOGRAPHIC_DATA]"
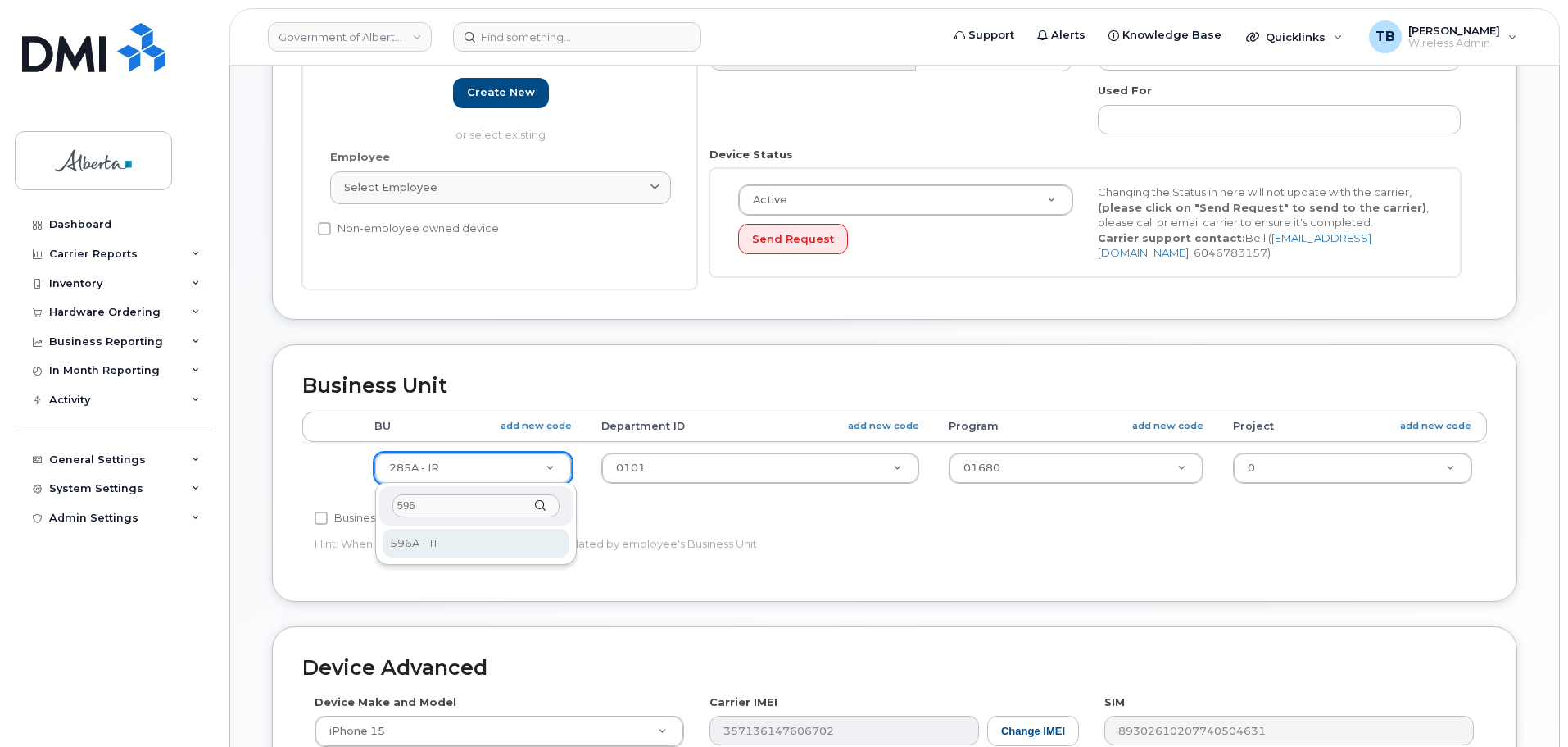
type input "596"
drag, startPoint x: 408, startPoint y: 541, endPoint x: 427, endPoint y: 537, distance: 19.4
select select "4797729"
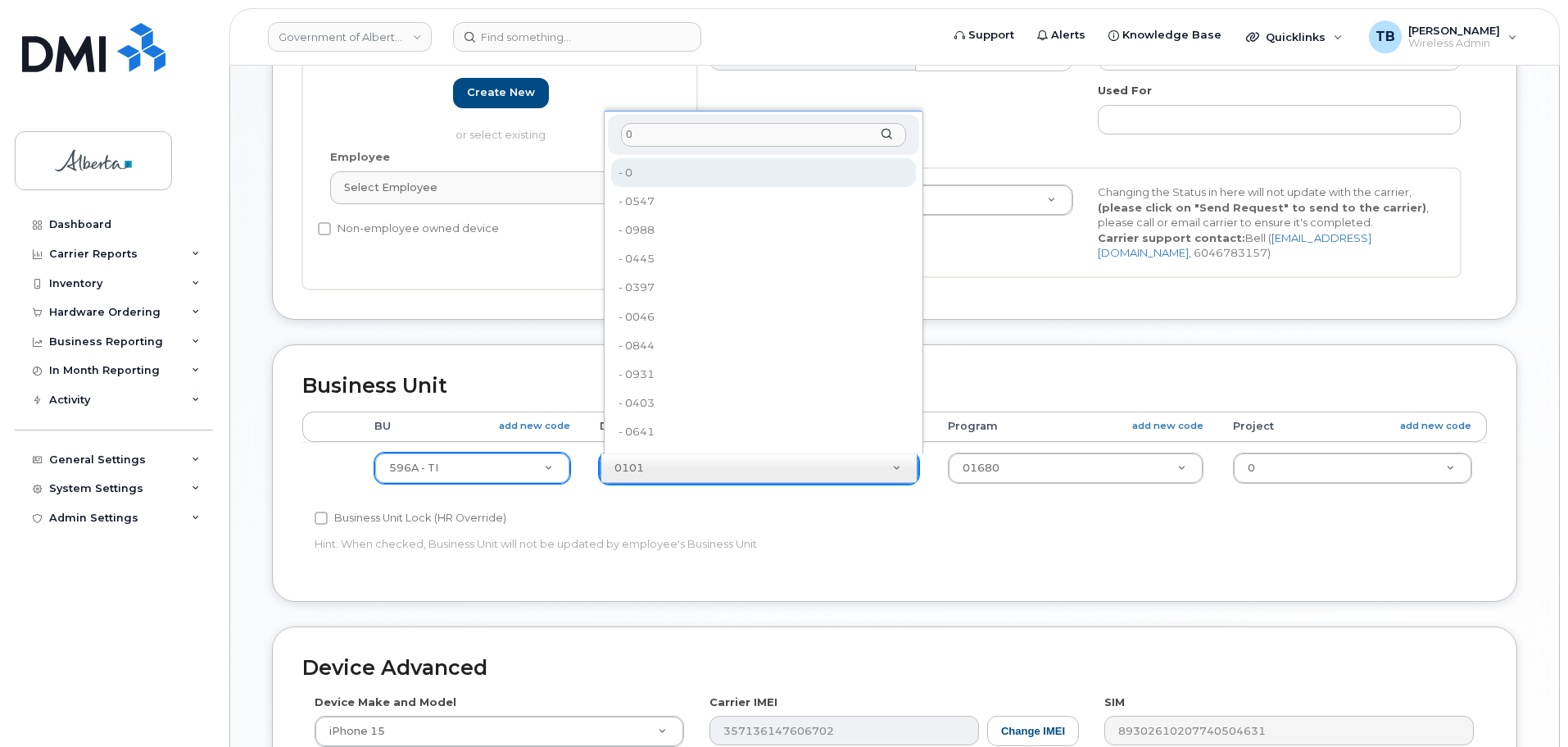
type input "0"
drag, startPoint x: 642, startPoint y: 179, endPoint x: 777, endPoint y: 269, distance: 162.2
type input "4806341"
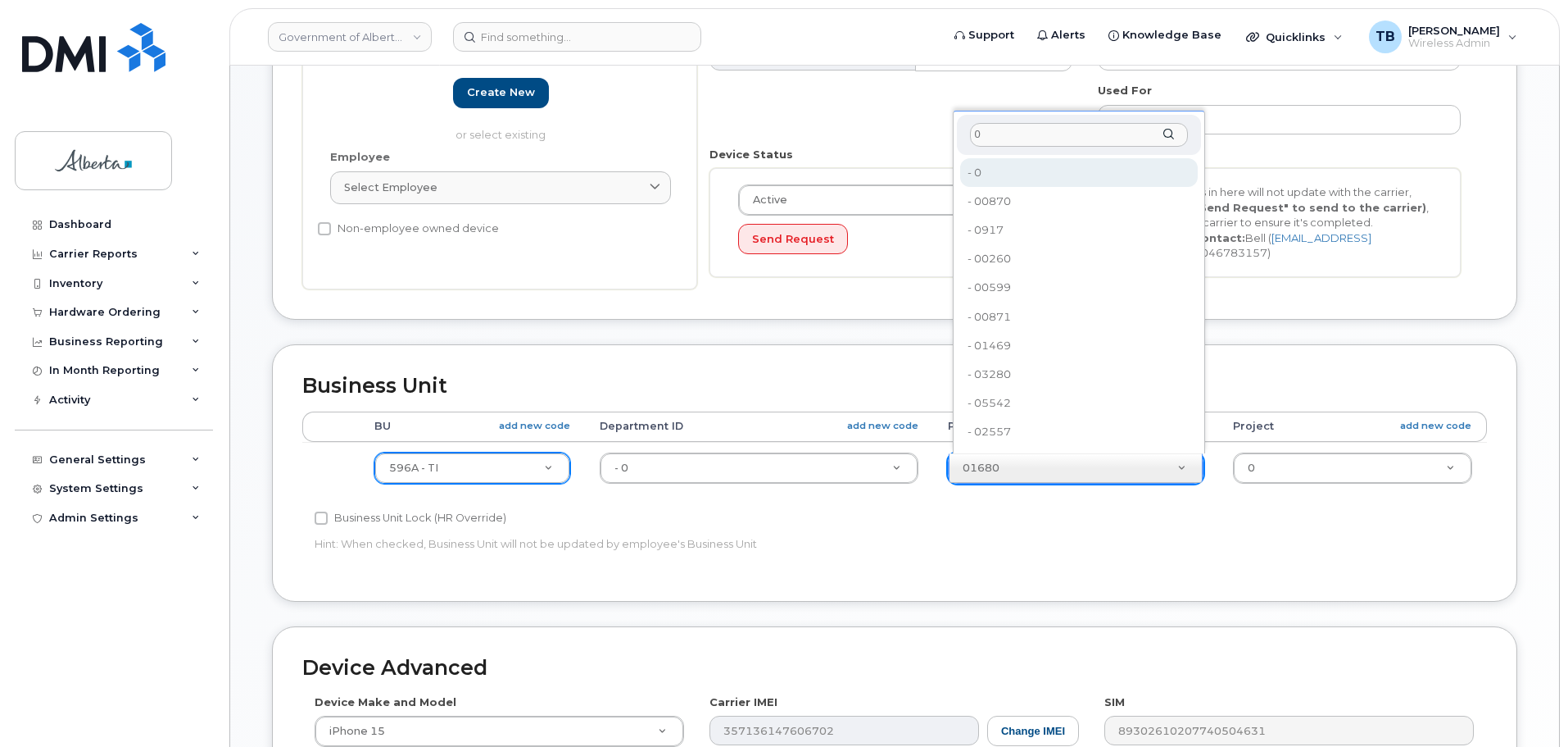
type input "0"
type input "4806366"
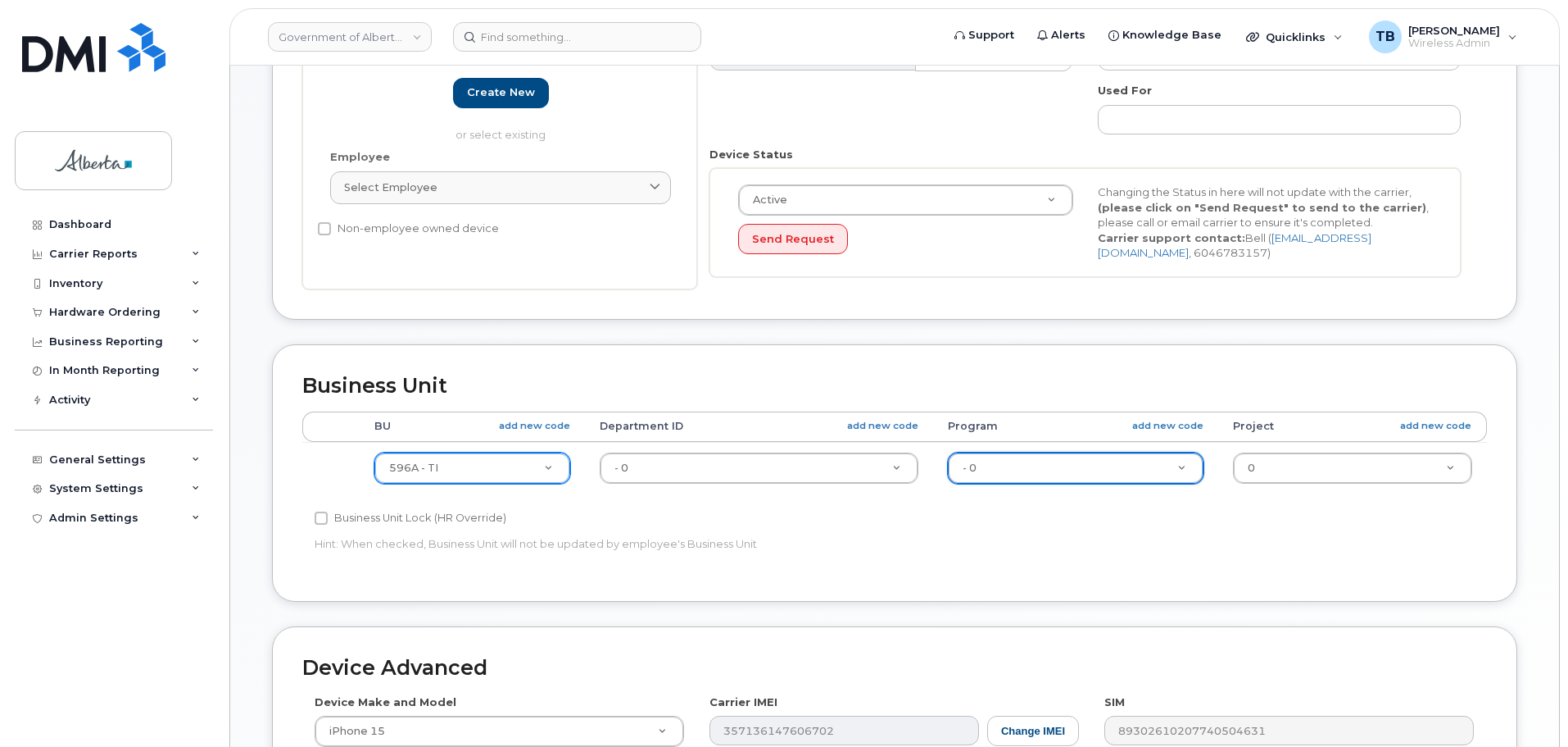
scroll to position [655, 0]
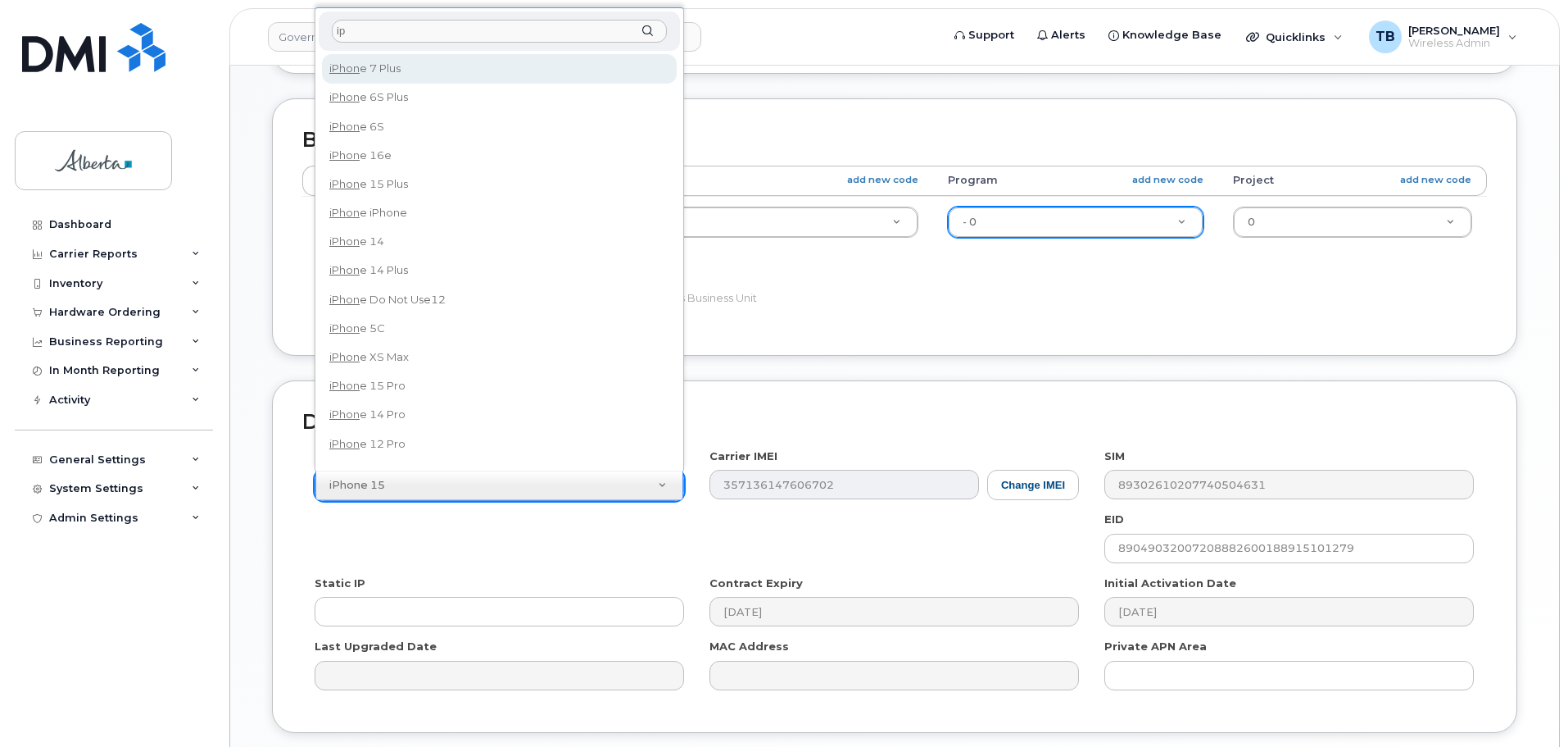
type input "i"
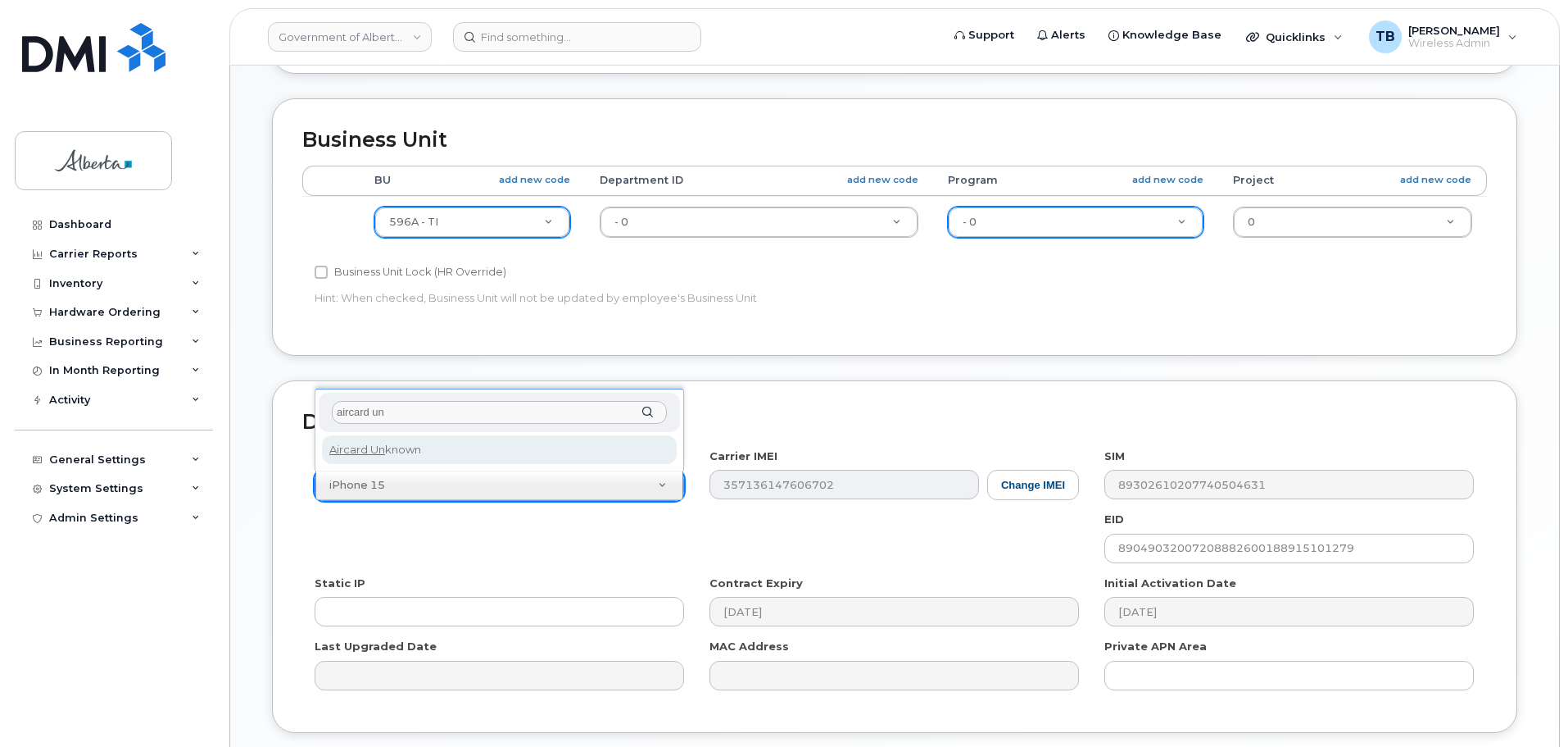
type input "aircard un"
select select "971"
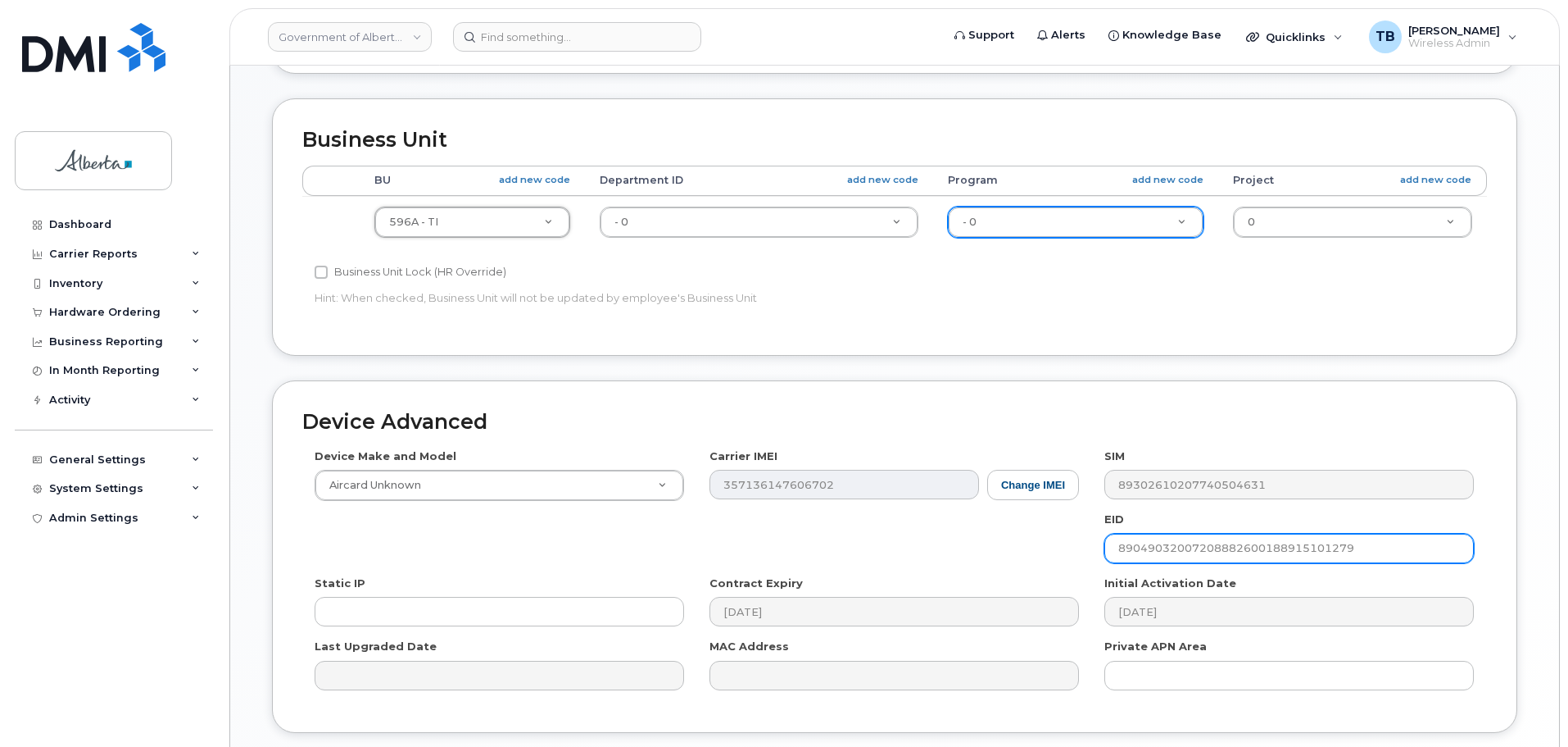
click at [1224, 547] on input "89049032007208882600188915101279" at bounding box center [1289, 548] width 369 height 30
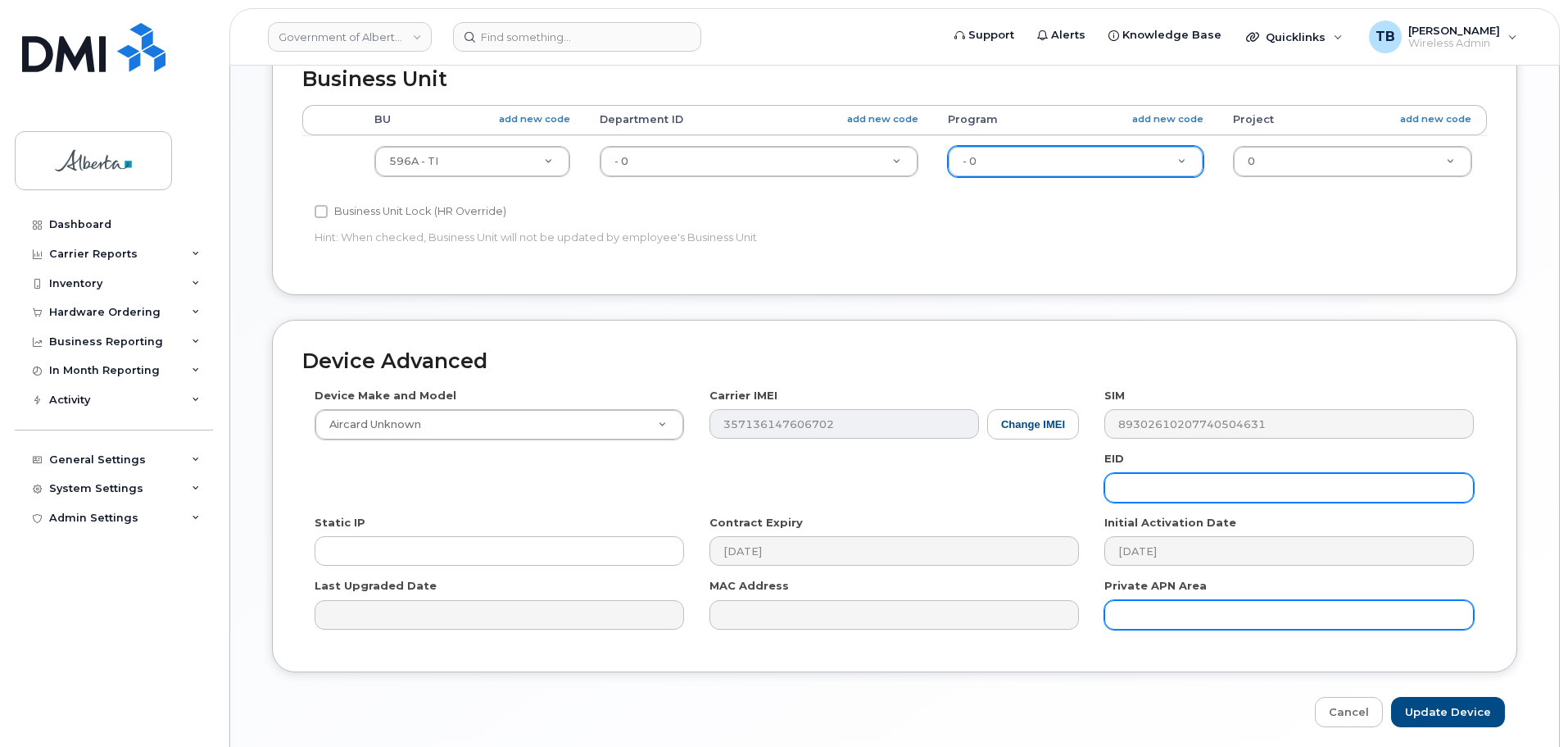
scroll to position [778, 0]
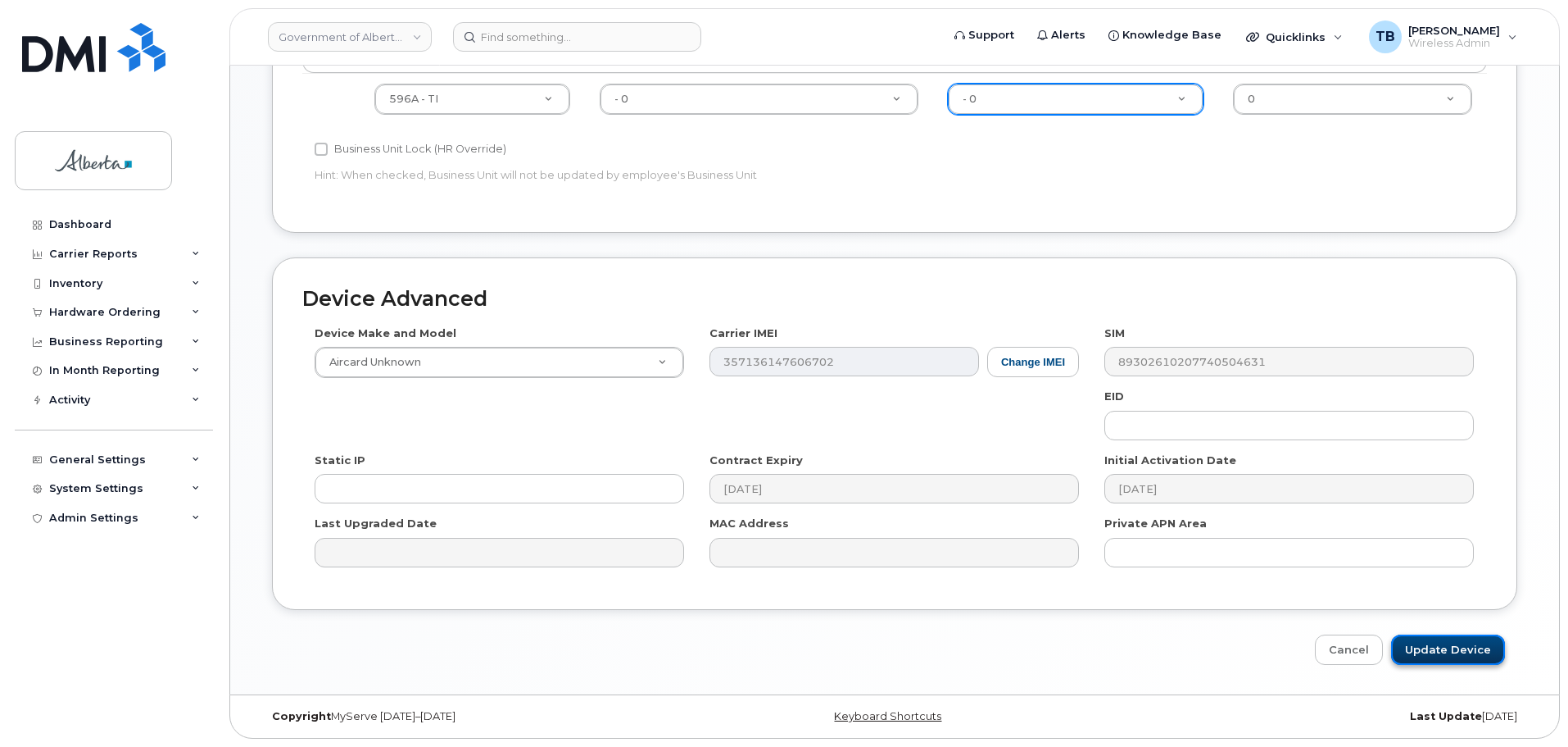
click at [1438, 643] on input "Update Device" at bounding box center [1448, 650] width 113 height 31
type input "Saving..."
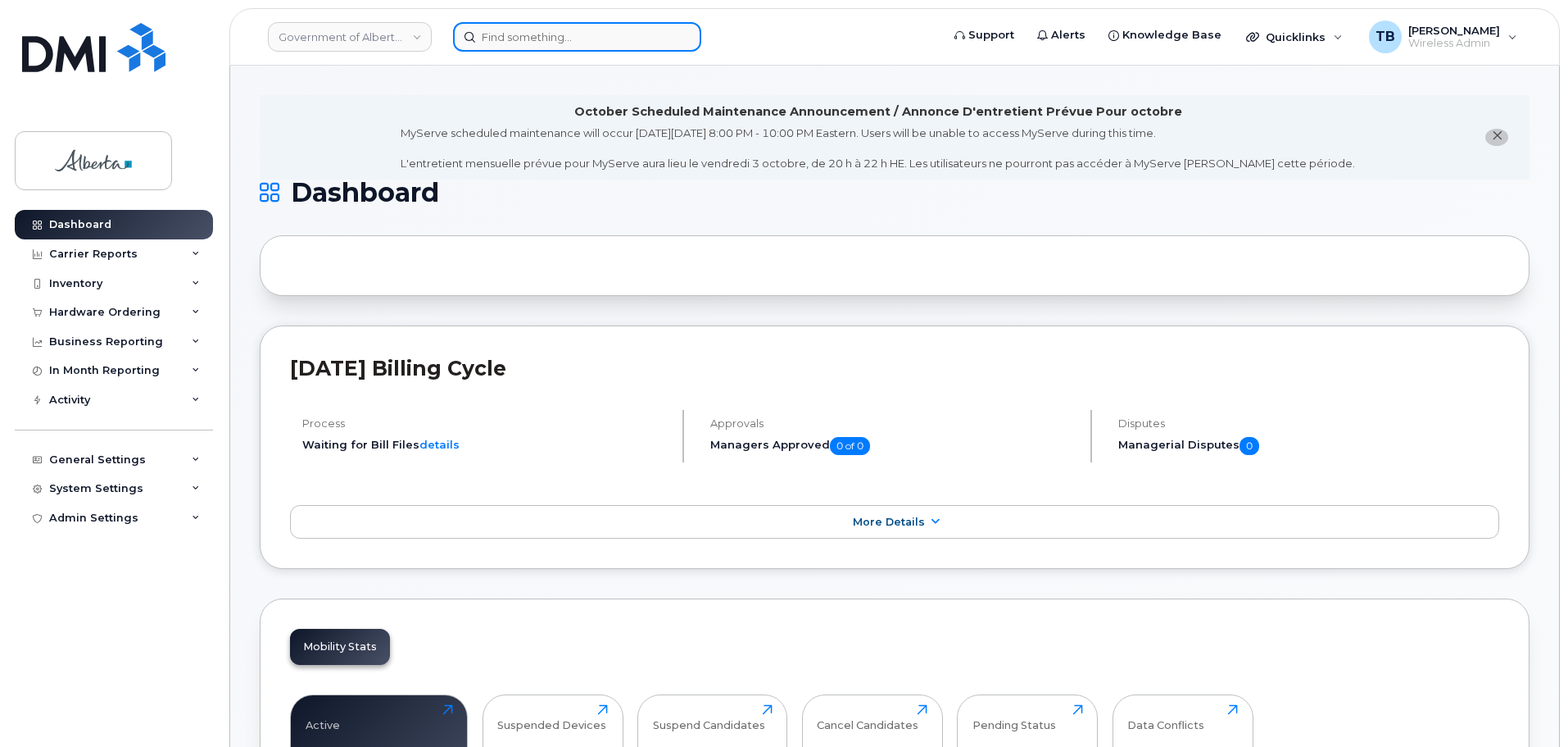
click at [489, 28] on input at bounding box center [577, 36] width 248 height 30
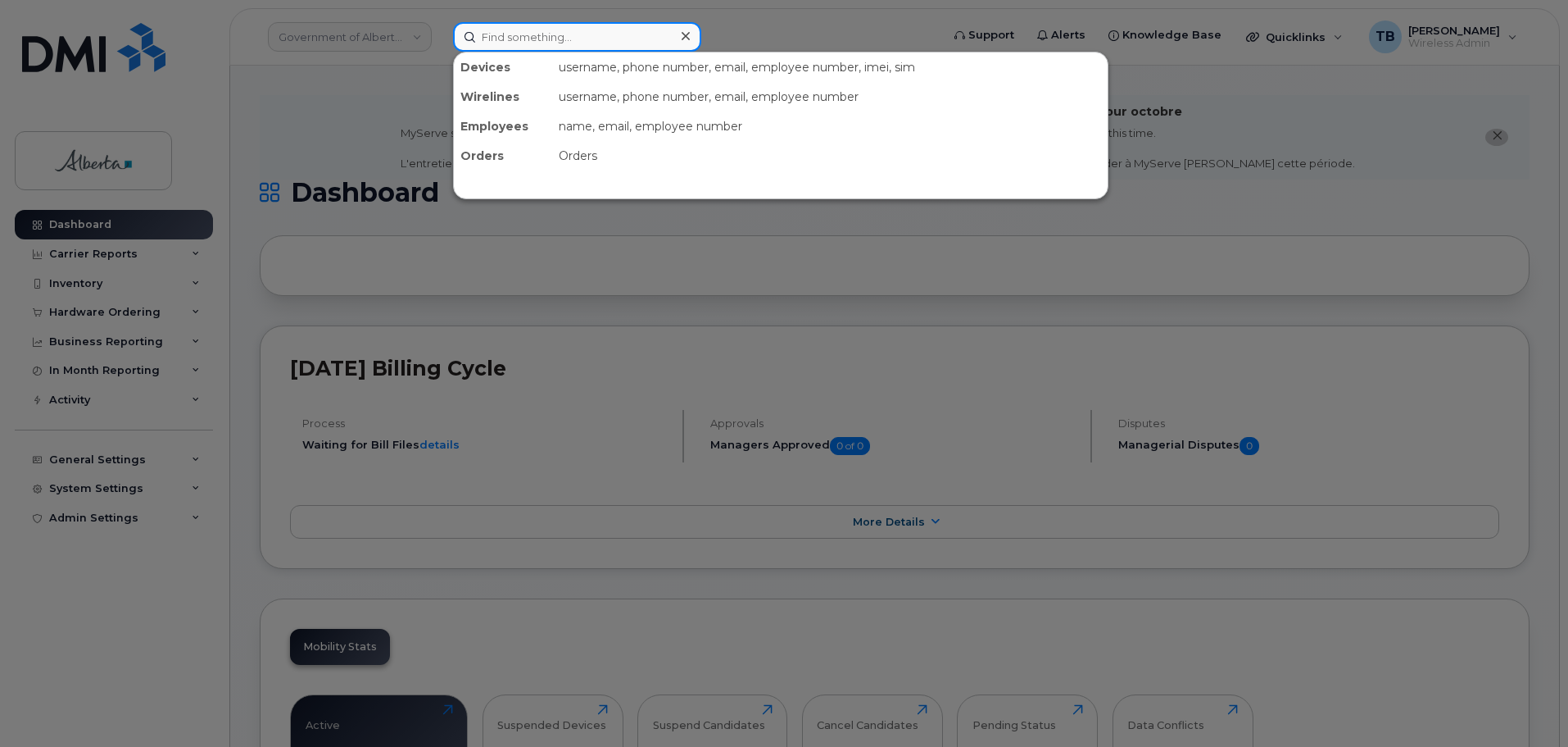
paste input "5873347650"
type input "5873347650"
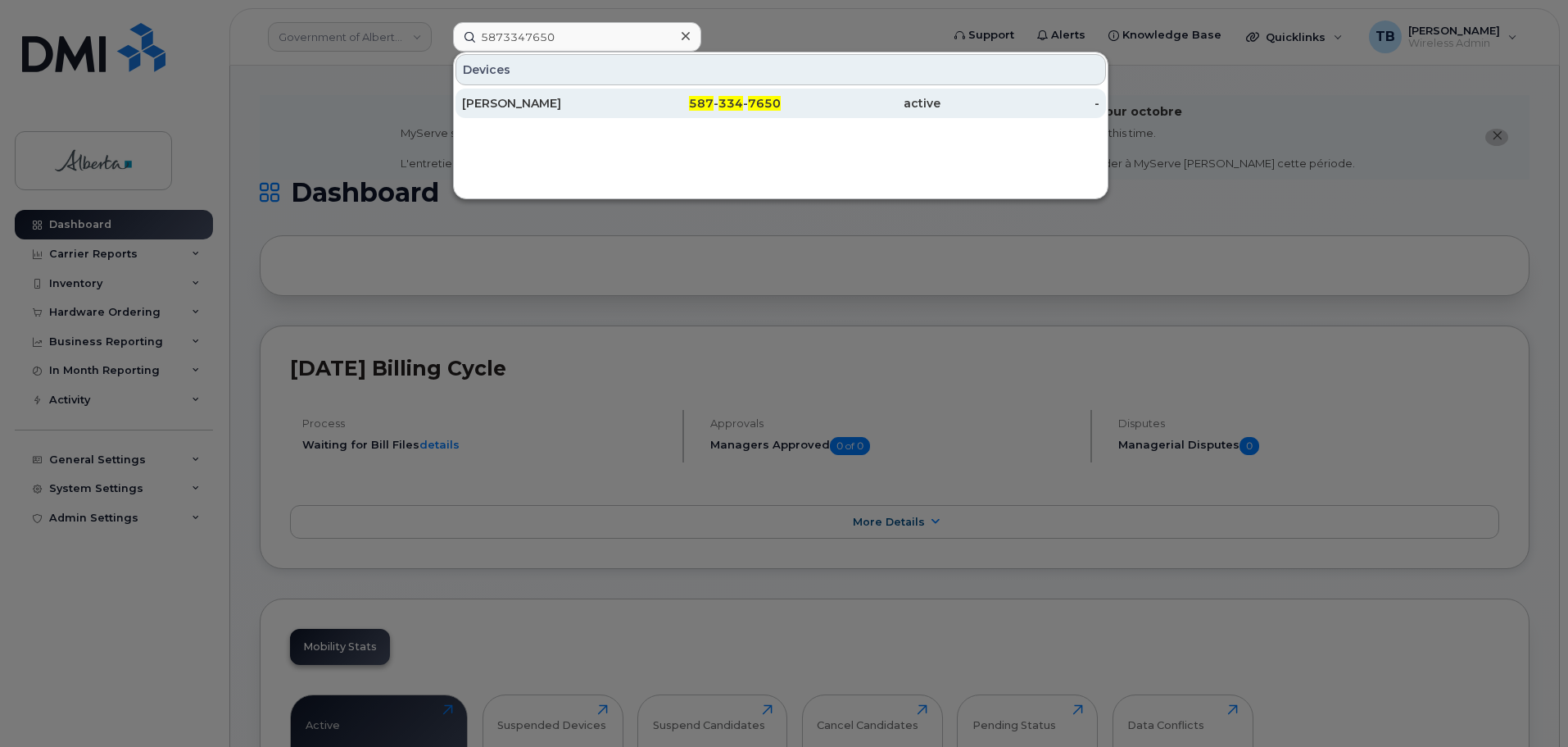
click at [529, 103] on div "[PERSON_NAME]" at bounding box center [543, 103] width 160 height 16
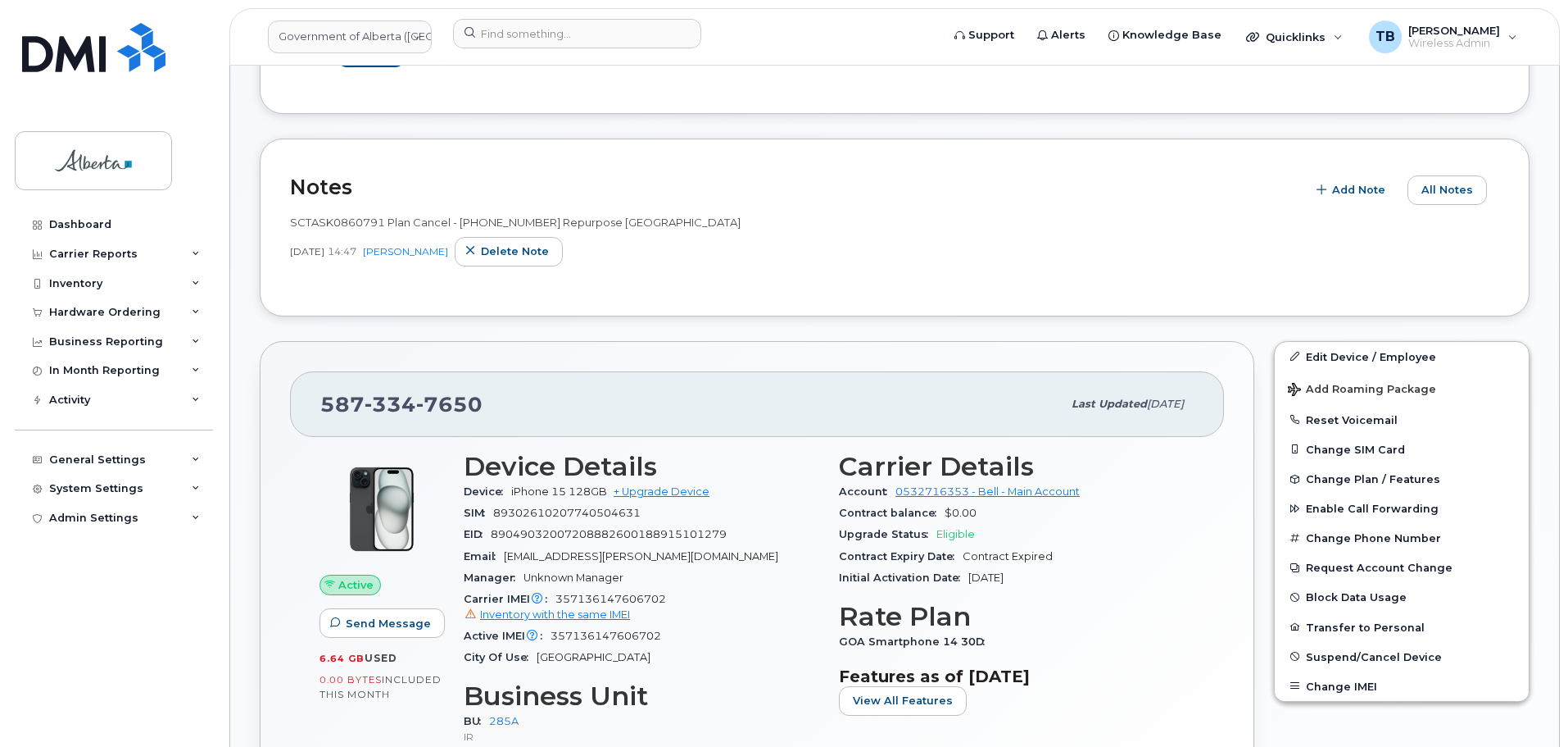
scroll to position [467, 0]
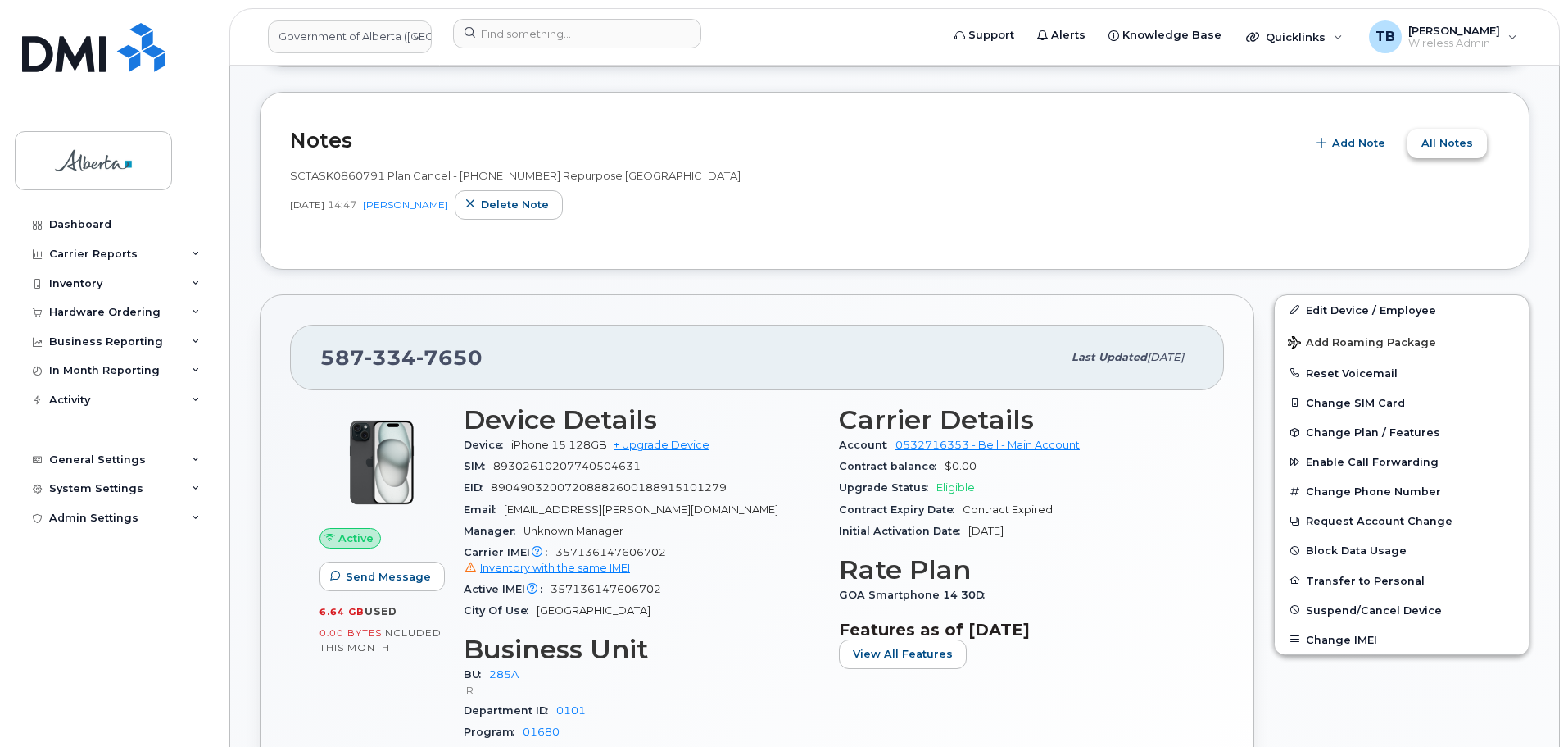
click at [1463, 139] on span "All Notes" at bounding box center [1448, 143] width 52 height 15
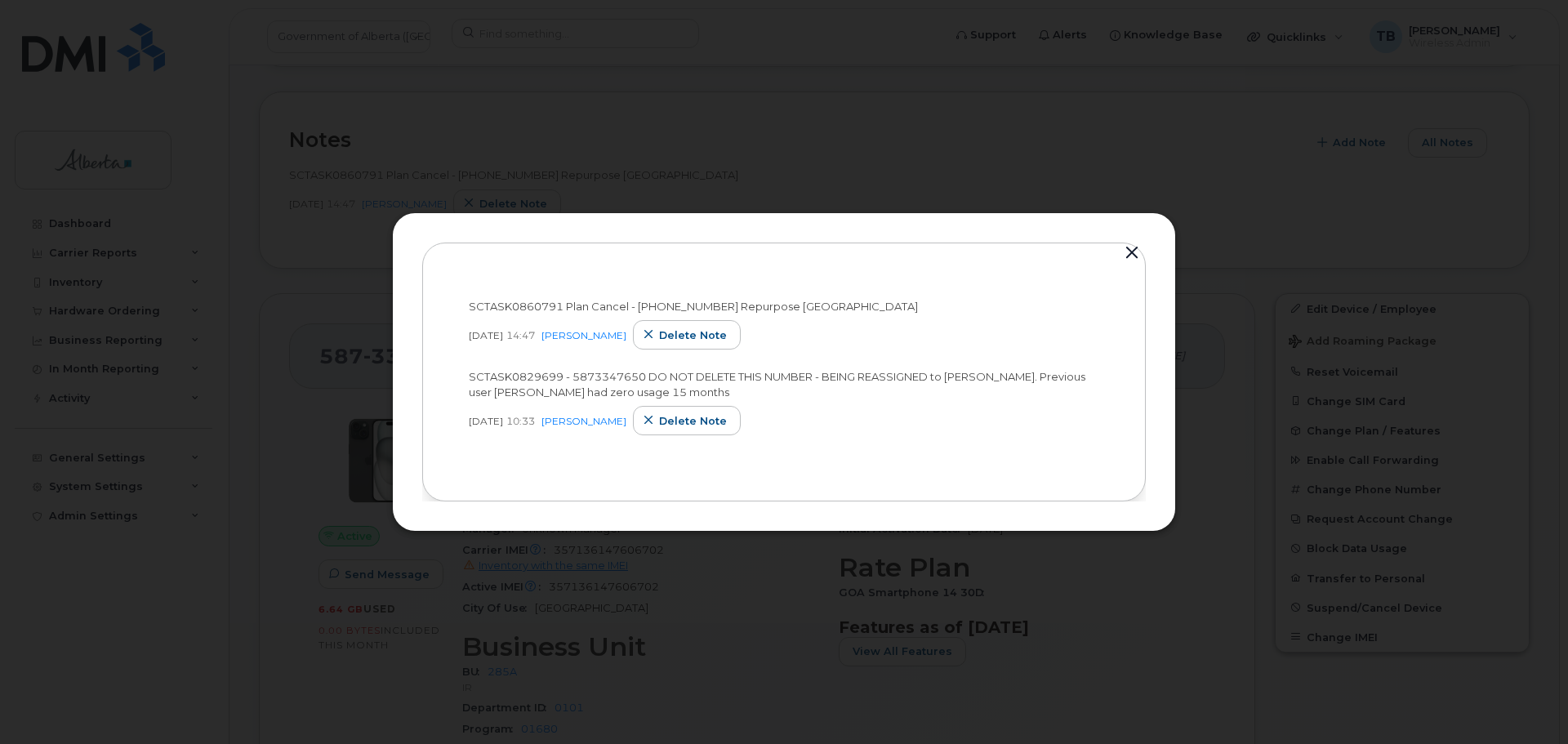
click at [1133, 244] on button "button" at bounding box center [1132, 253] width 25 height 23
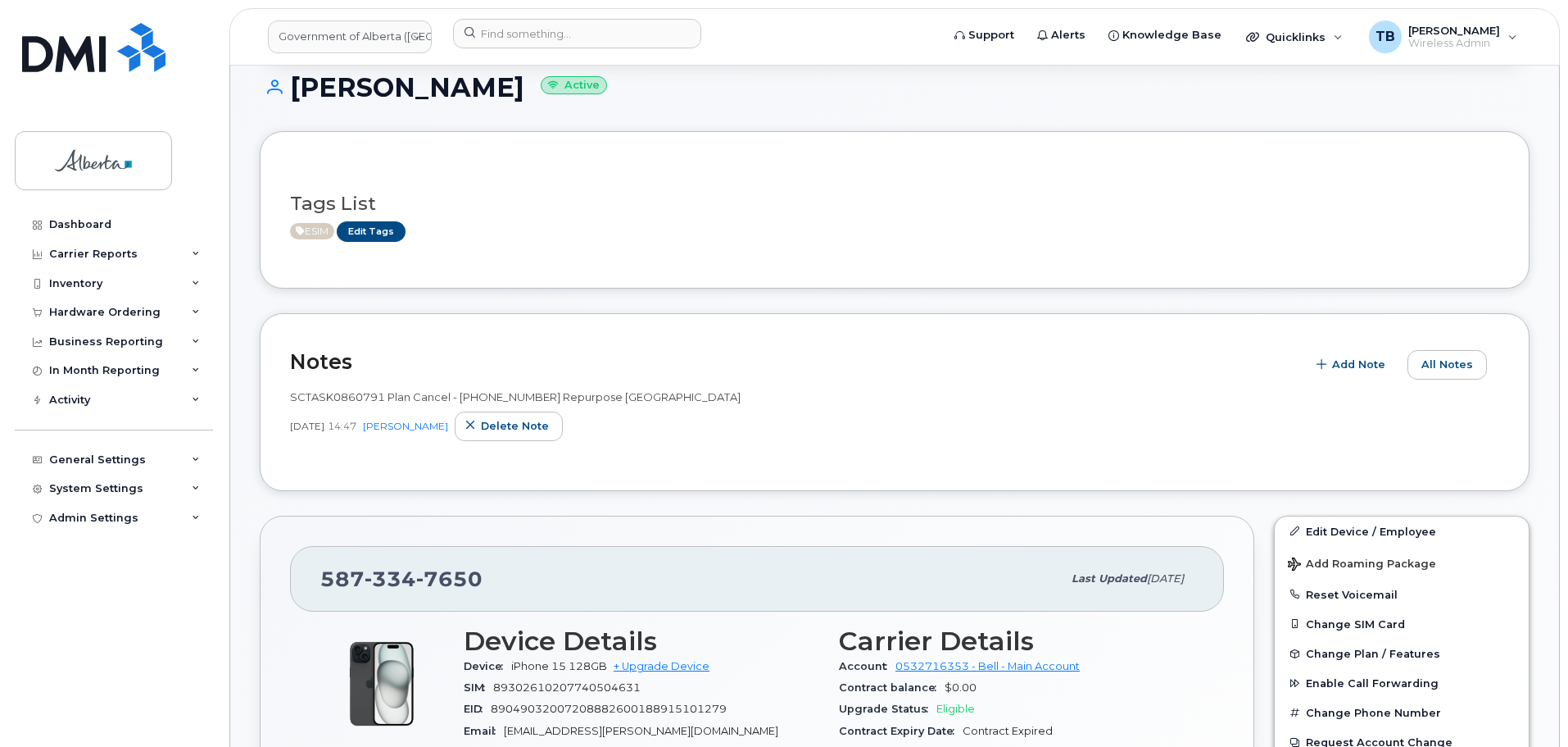
scroll to position [328, 0]
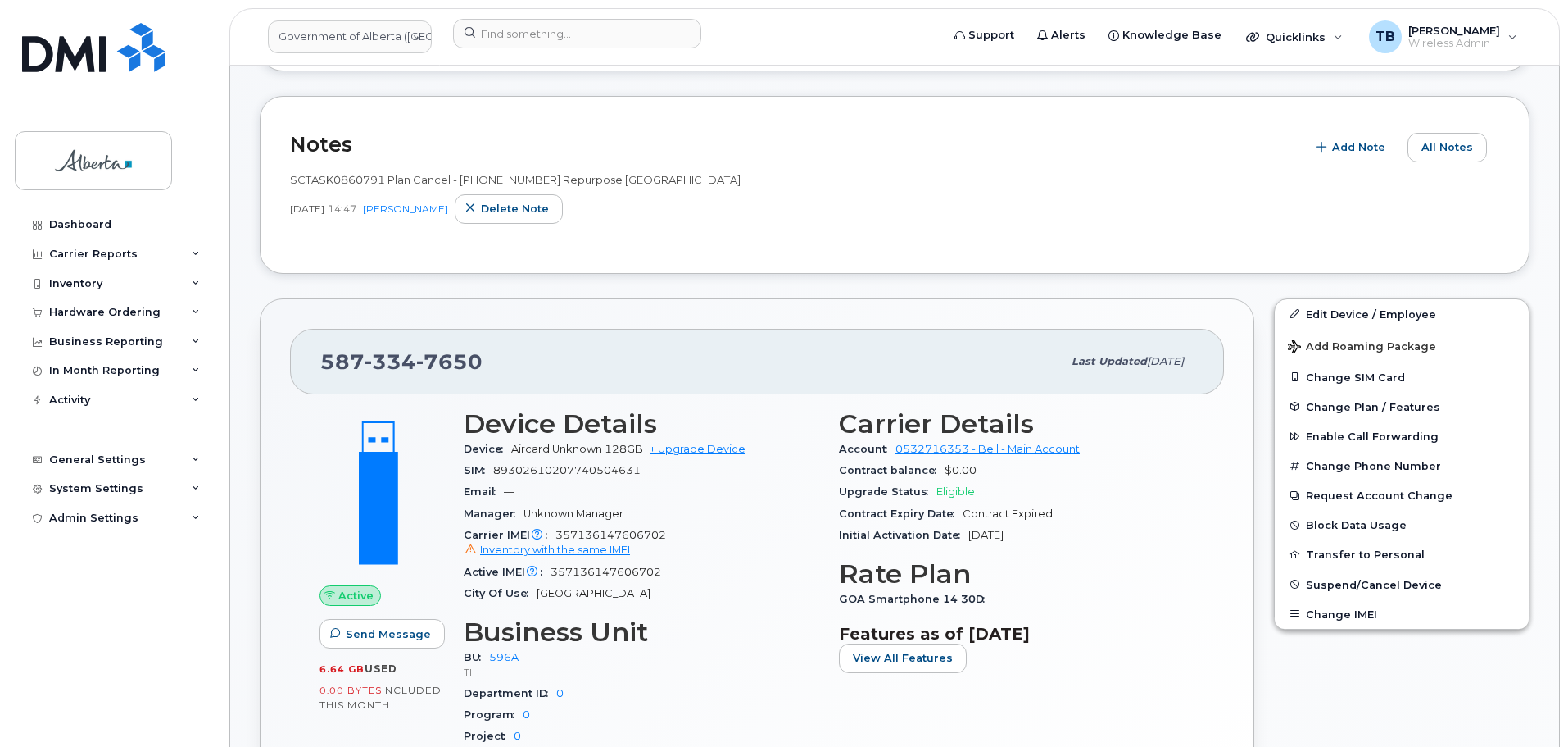
scroll to position [328, 0]
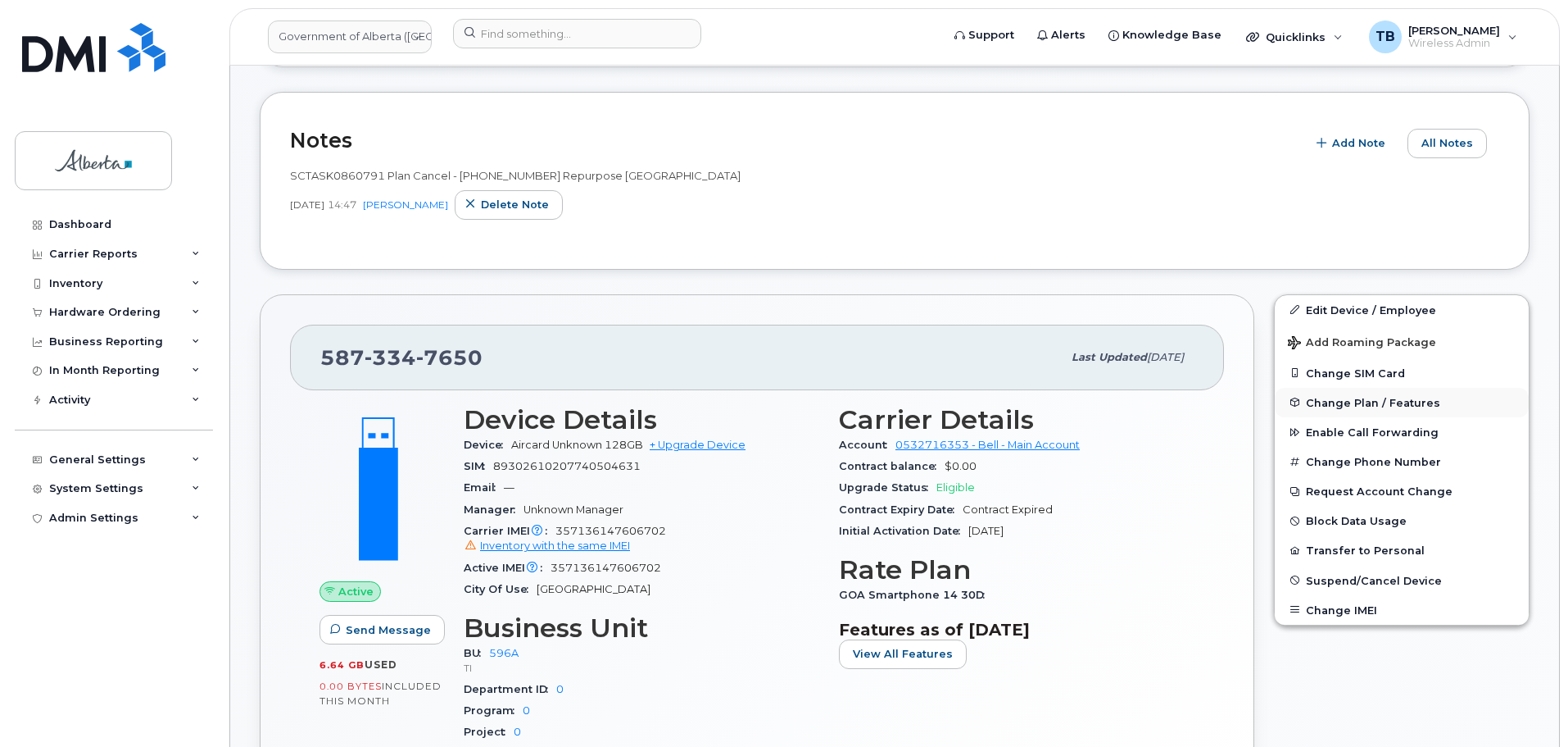
click at [1358, 400] on span "Change Plan / Features" at bounding box center [1372, 402] width 134 height 12
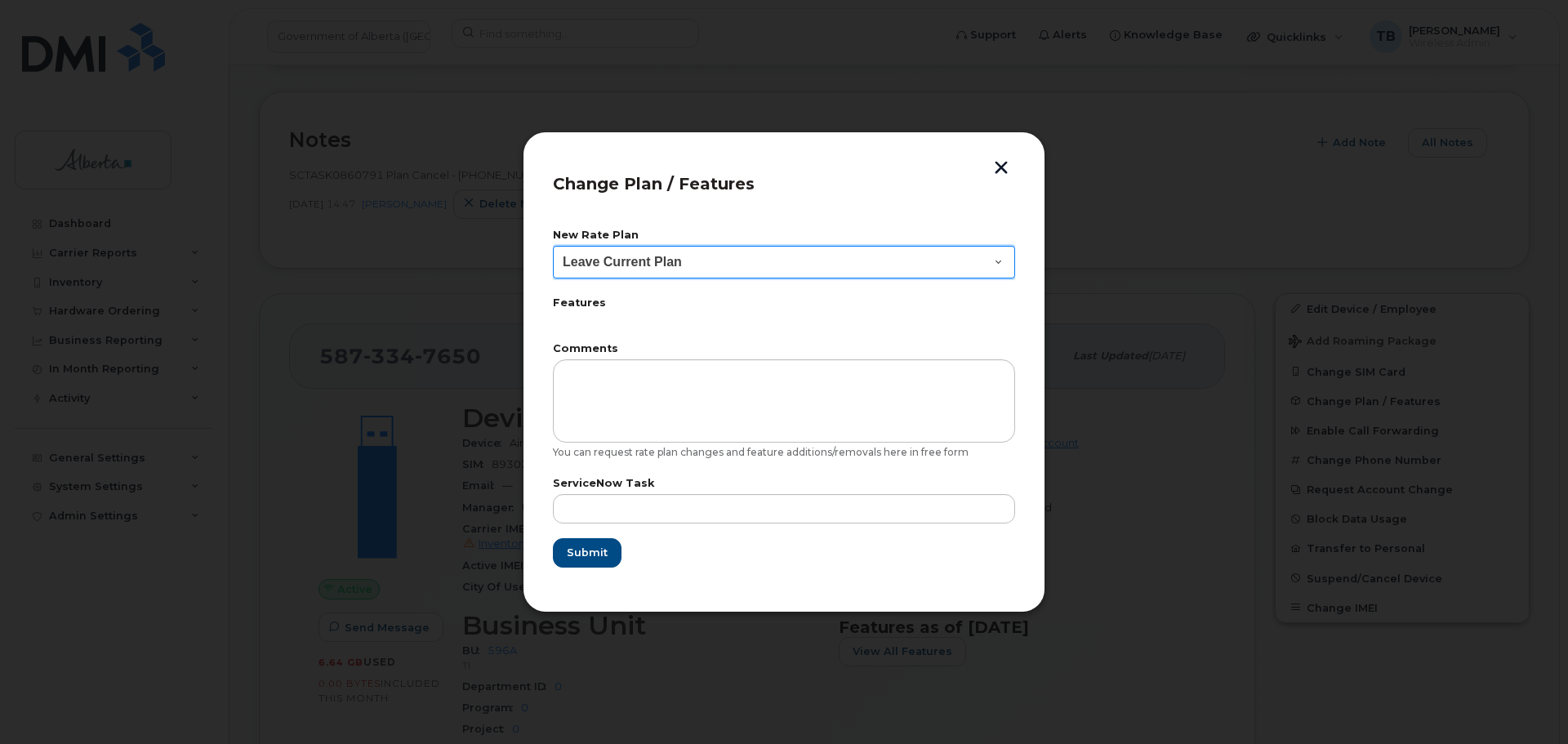
click at [650, 268] on select "Leave Current Plan GOA Data plan 9 30 d GOA–Unlimited Data Plan 9" at bounding box center [784, 262] width 462 height 32
select select "1790211"
click at [553, 246] on select "Leave Current Plan GOA Data plan 9 30 d GOA–Unlimited Data Plan 9" at bounding box center [784, 262] width 462 height 32
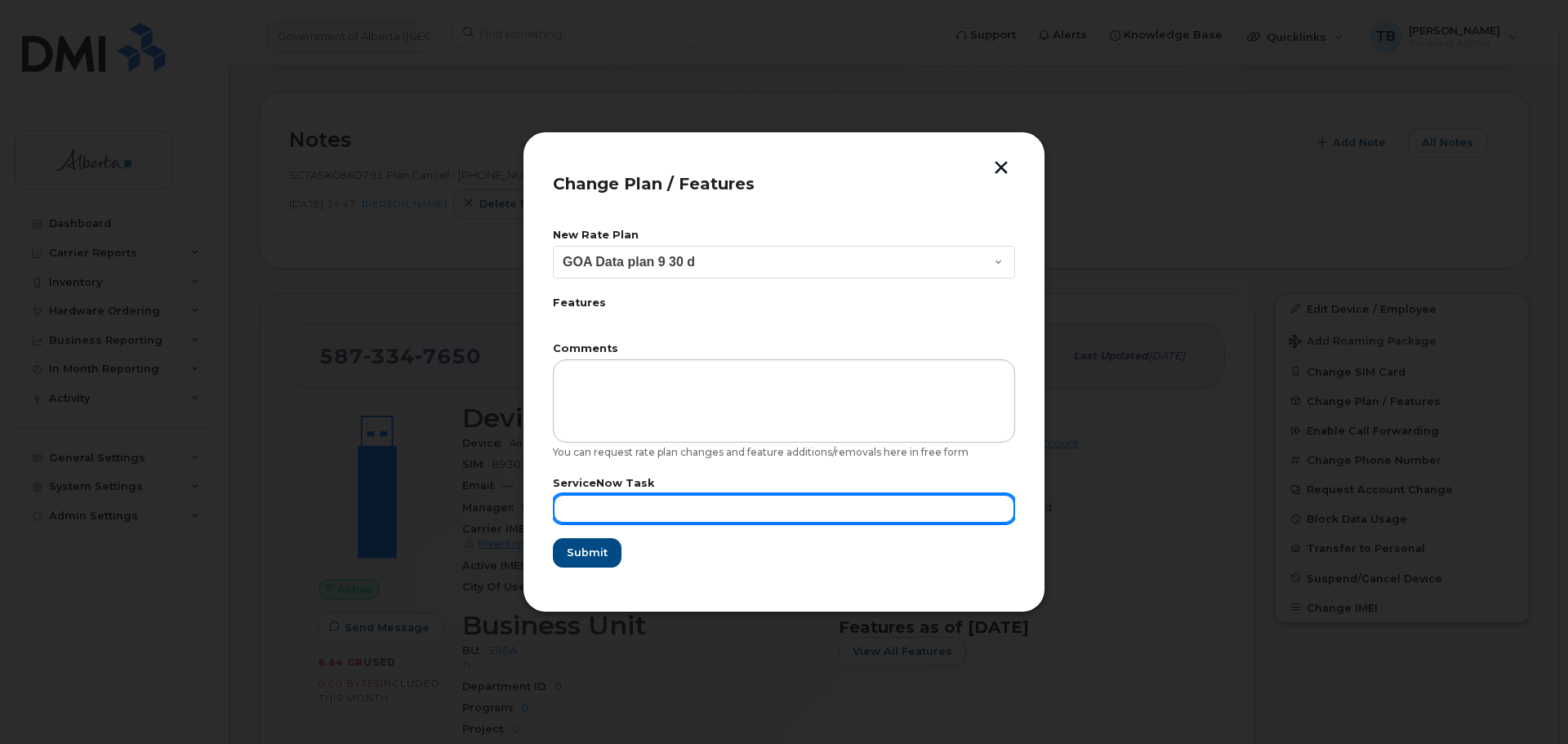
click at [580, 510] on input "text" at bounding box center [784, 508] width 462 height 29
paste input "SCTASK0860791"
drag, startPoint x: 572, startPoint y: 507, endPoint x: 545, endPoint y: 506, distance: 27.0
click at [545, 506] on div "Change Plan / Features New Rate Plan Leave Current Plan GOA Data plan 9 30 d GO…" at bounding box center [784, 372] width 523 height 481
type input "SCTASK0860791"
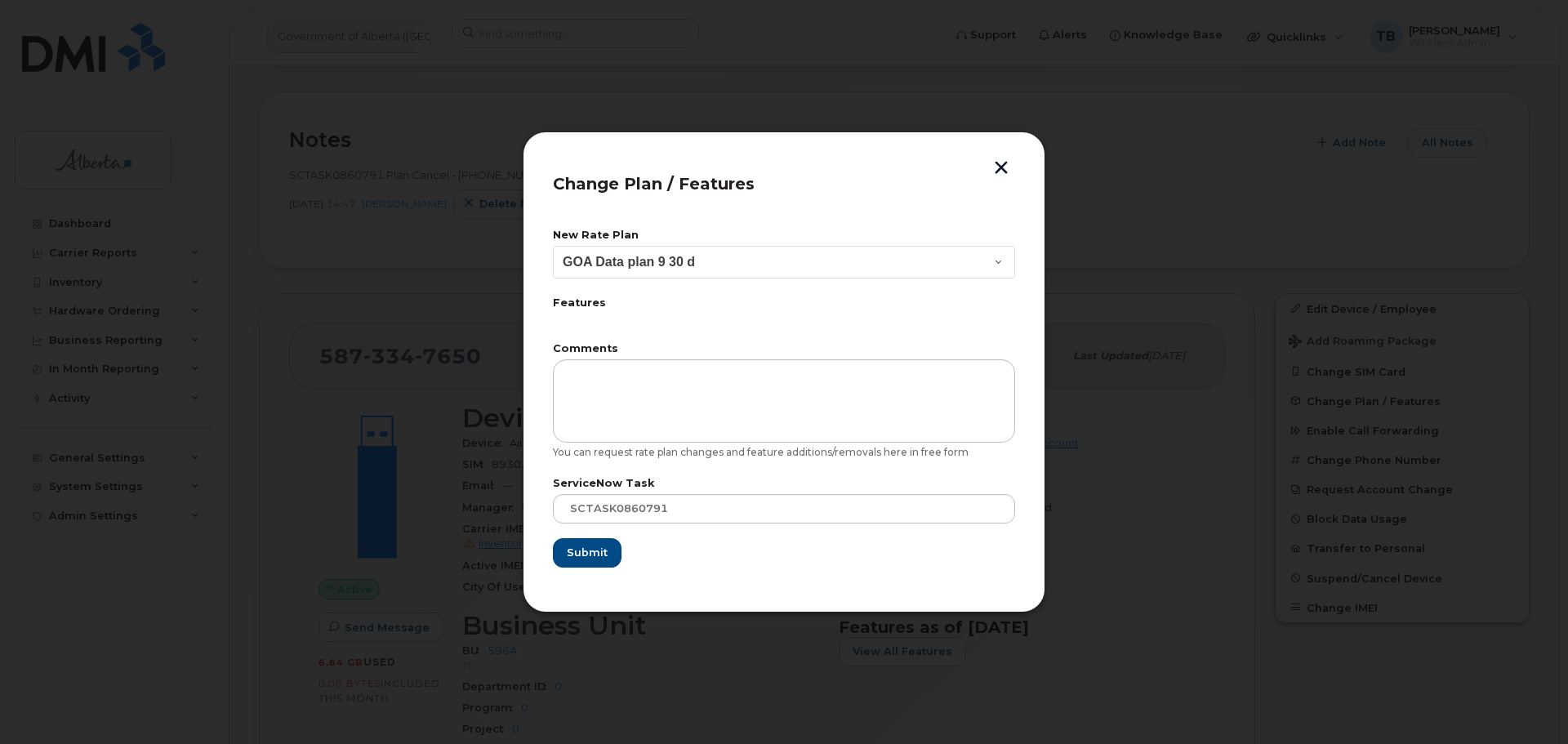
click at [590, 567] on div "New Rate Plan Leave Current Plan GOA Data plan 9 30 d GOA–Unlimited Data Plan 9…" at bounding box center [784, 399] width 462 height 367
click at [584, 553] on span "Submit" at bounding box center [585, 552] width 41 height 15
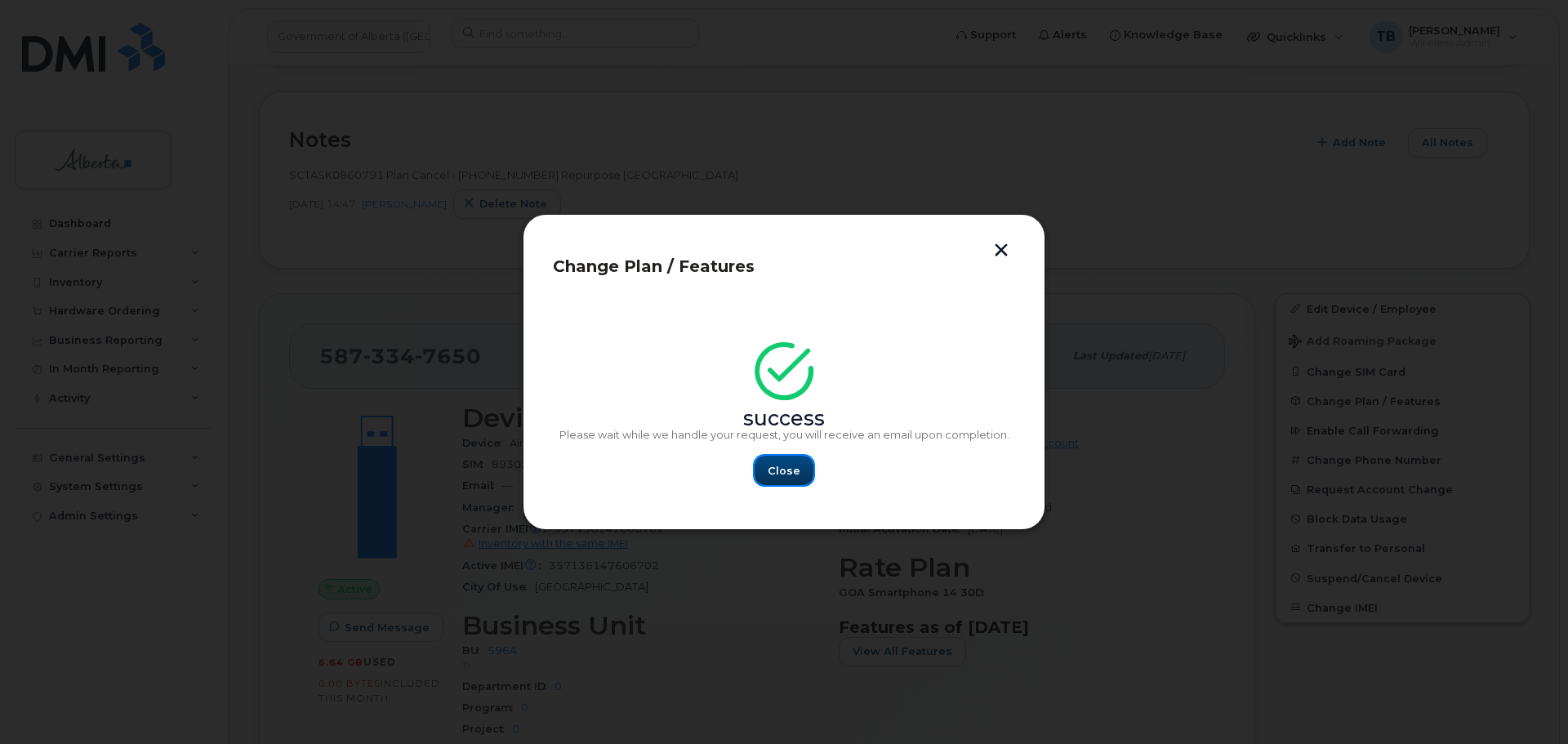
click at [786, 465] on span "Close" at bounding box center [784, 470] width 32 height 15
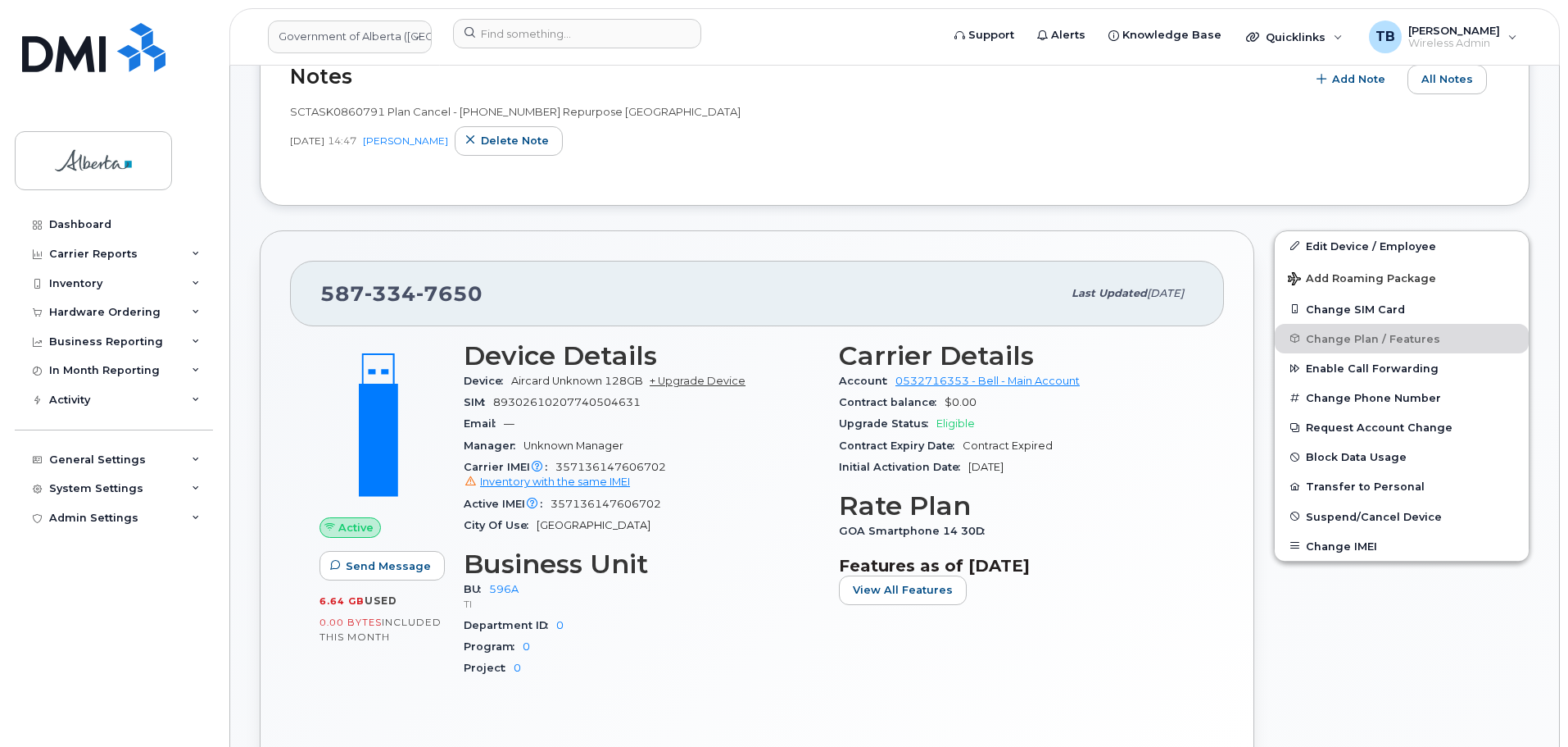
scroll to position [410, 0]
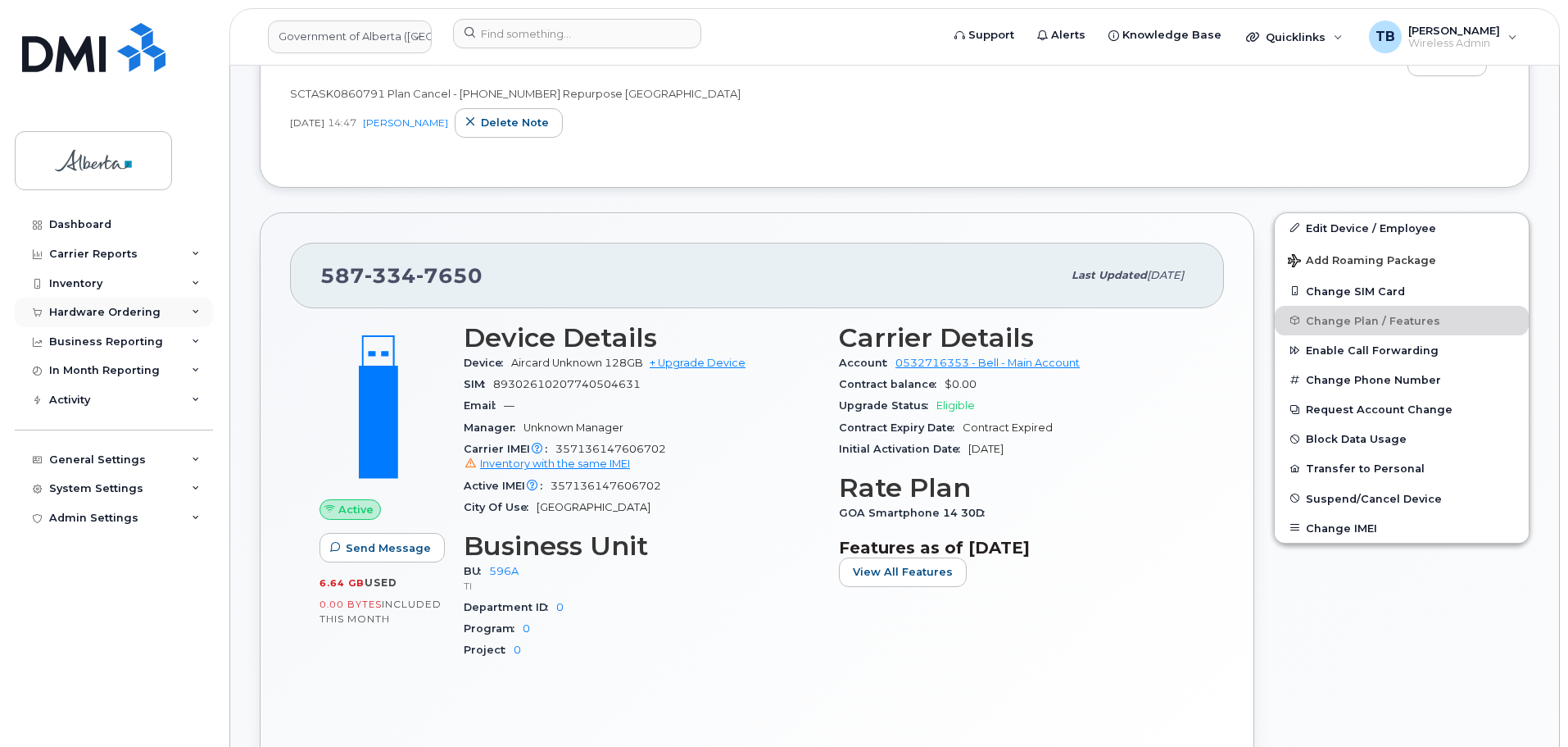
click at [84, 309] on div "Hardware Ordering" at bounding box center [105, 312] width 112 height 13
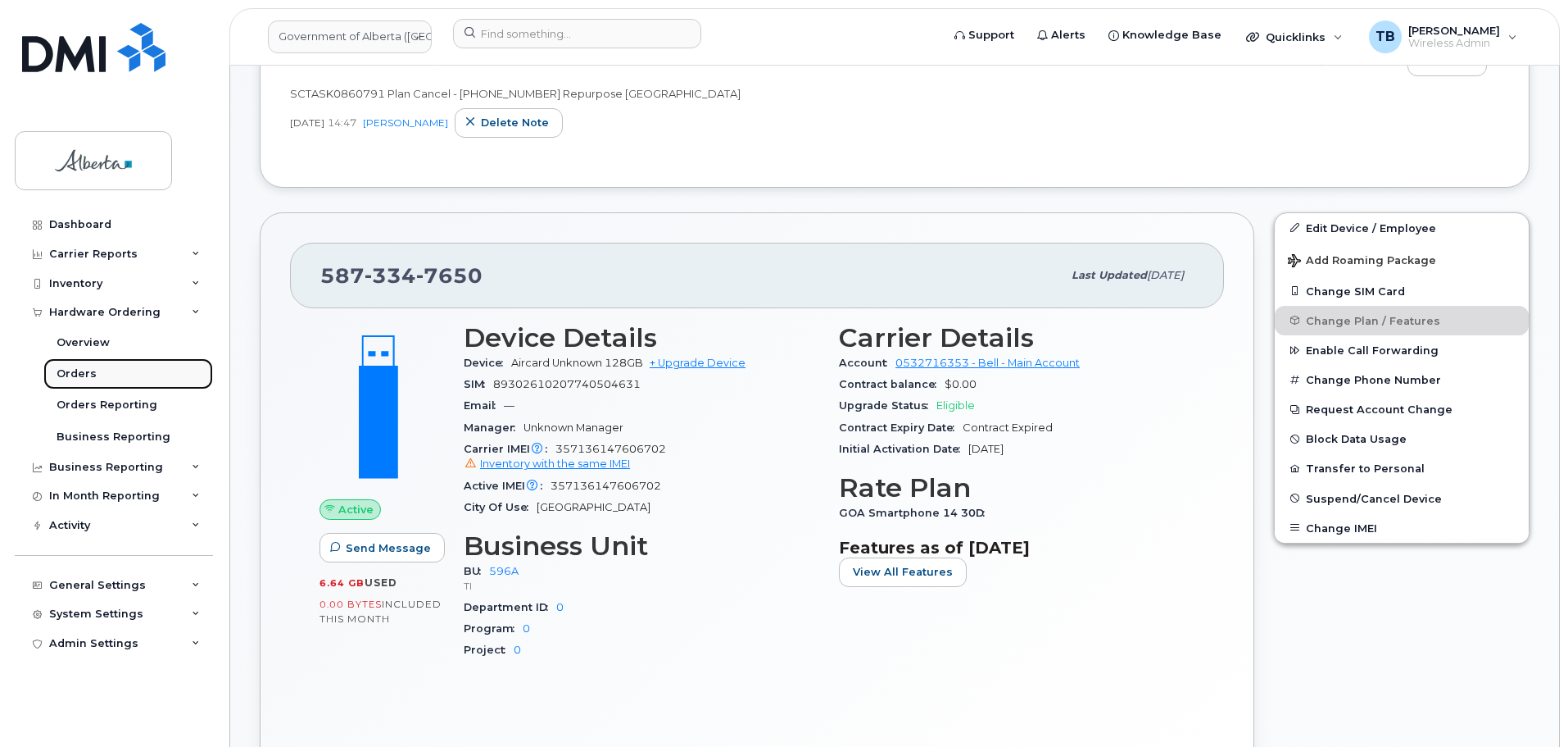
click at [72, 366] on div "Orders" at bounding box center [76, 373] width 40 height 14
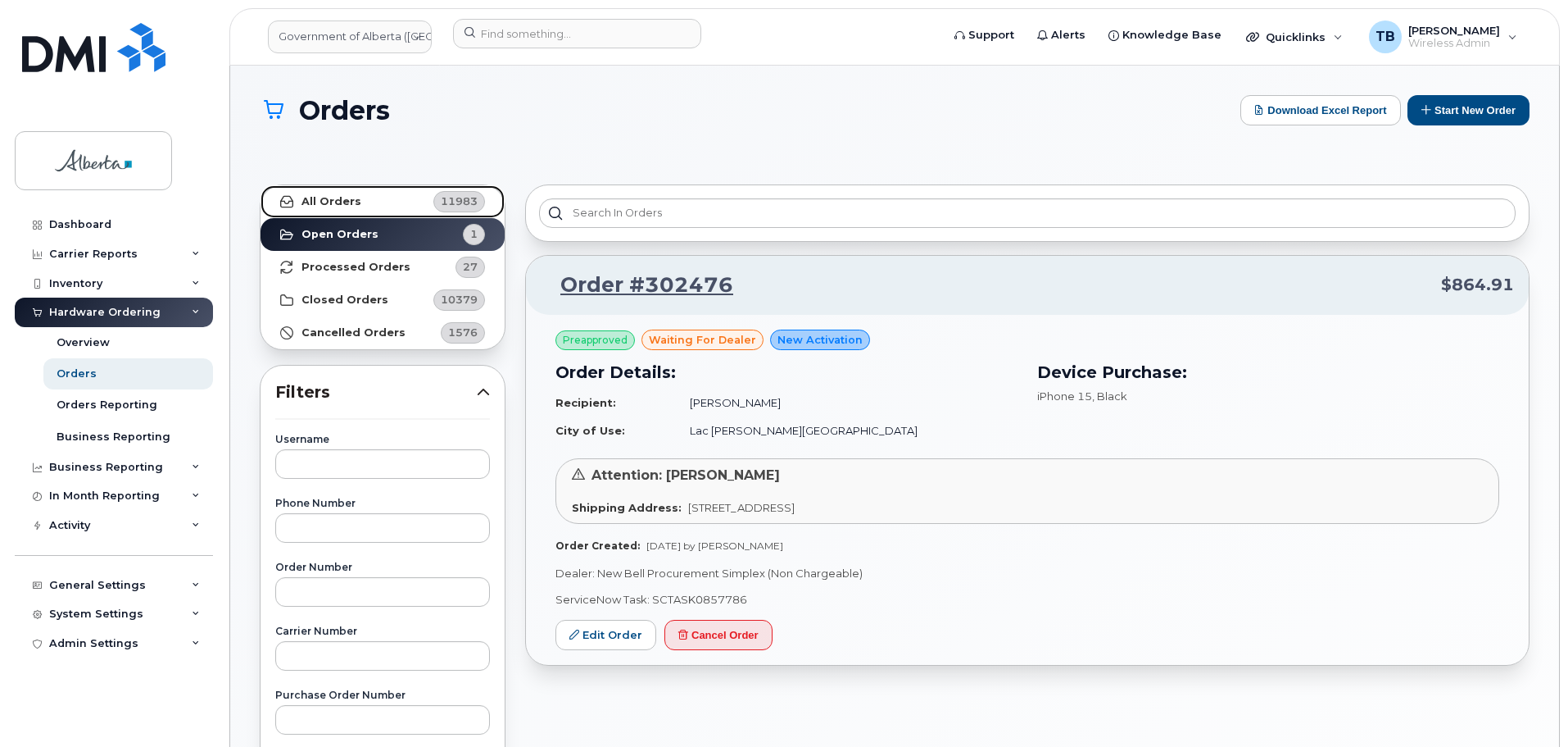
click at [345, 207] on strong "All Orders" at bounding box center [331, 201] width 60 height 13
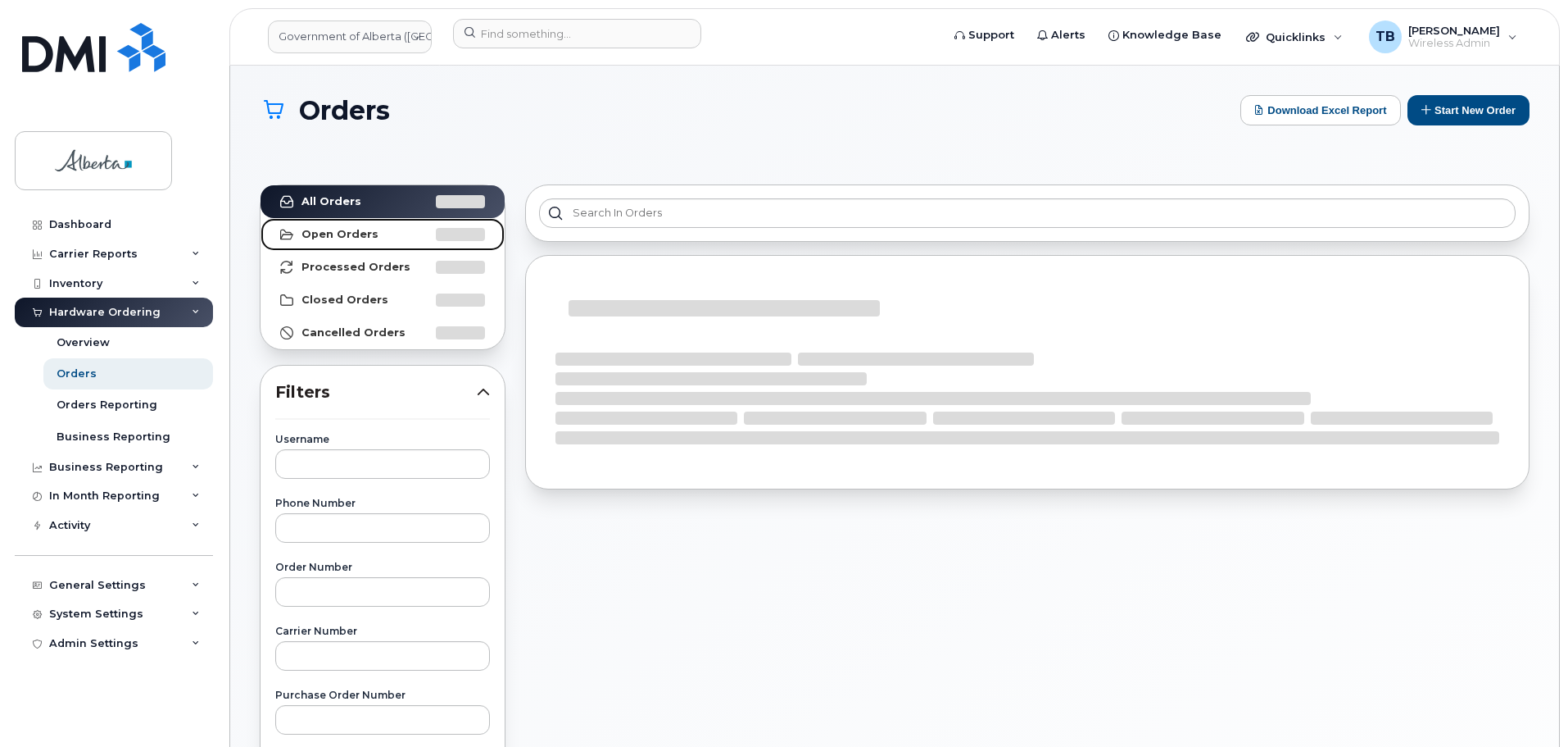
click at [330, 234] on strong "Open Orders" at bounding box center [340, 235] width 77 height 13
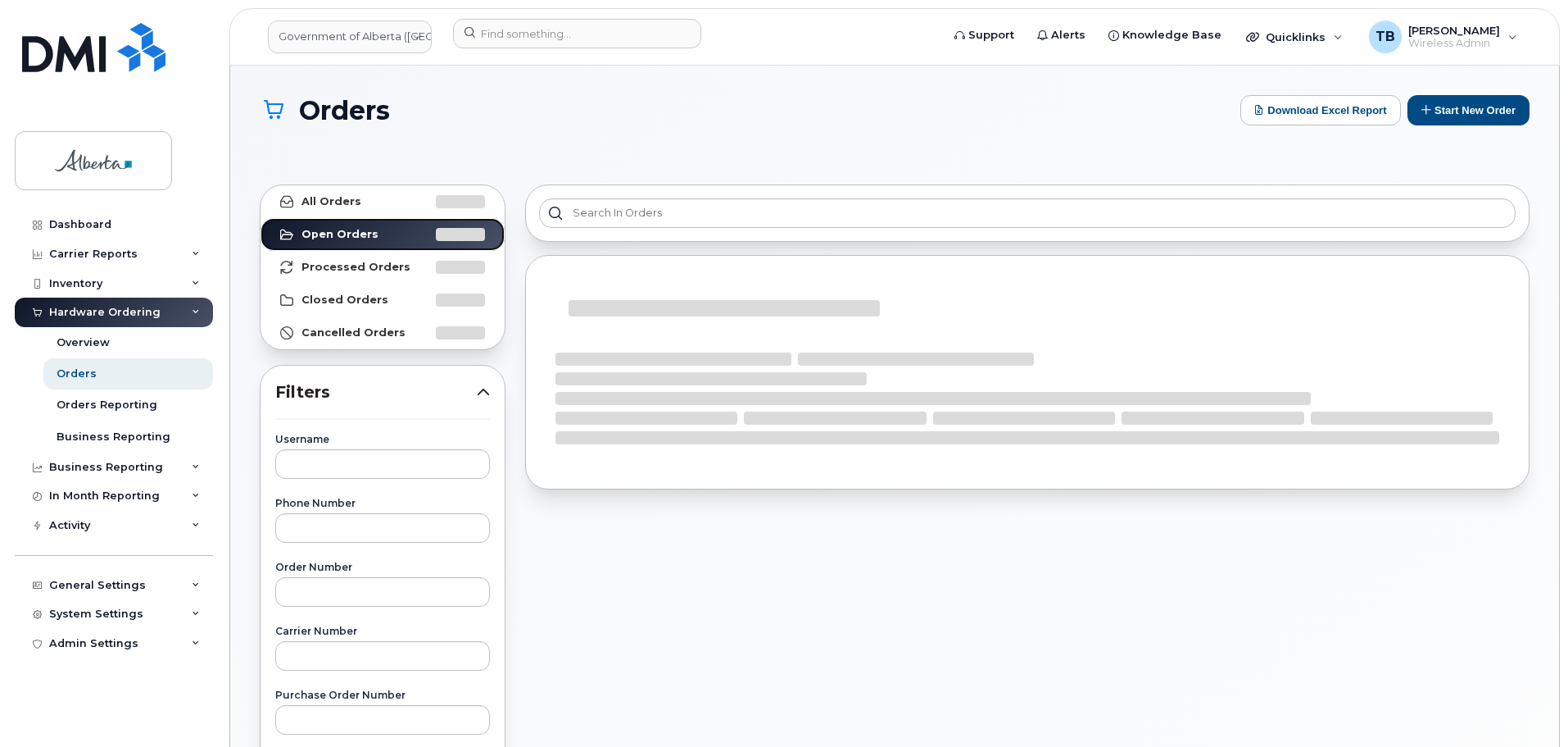
click at [330, 234] on strong "Open Orders" at bounding box center [340, 235] width 77 height 13
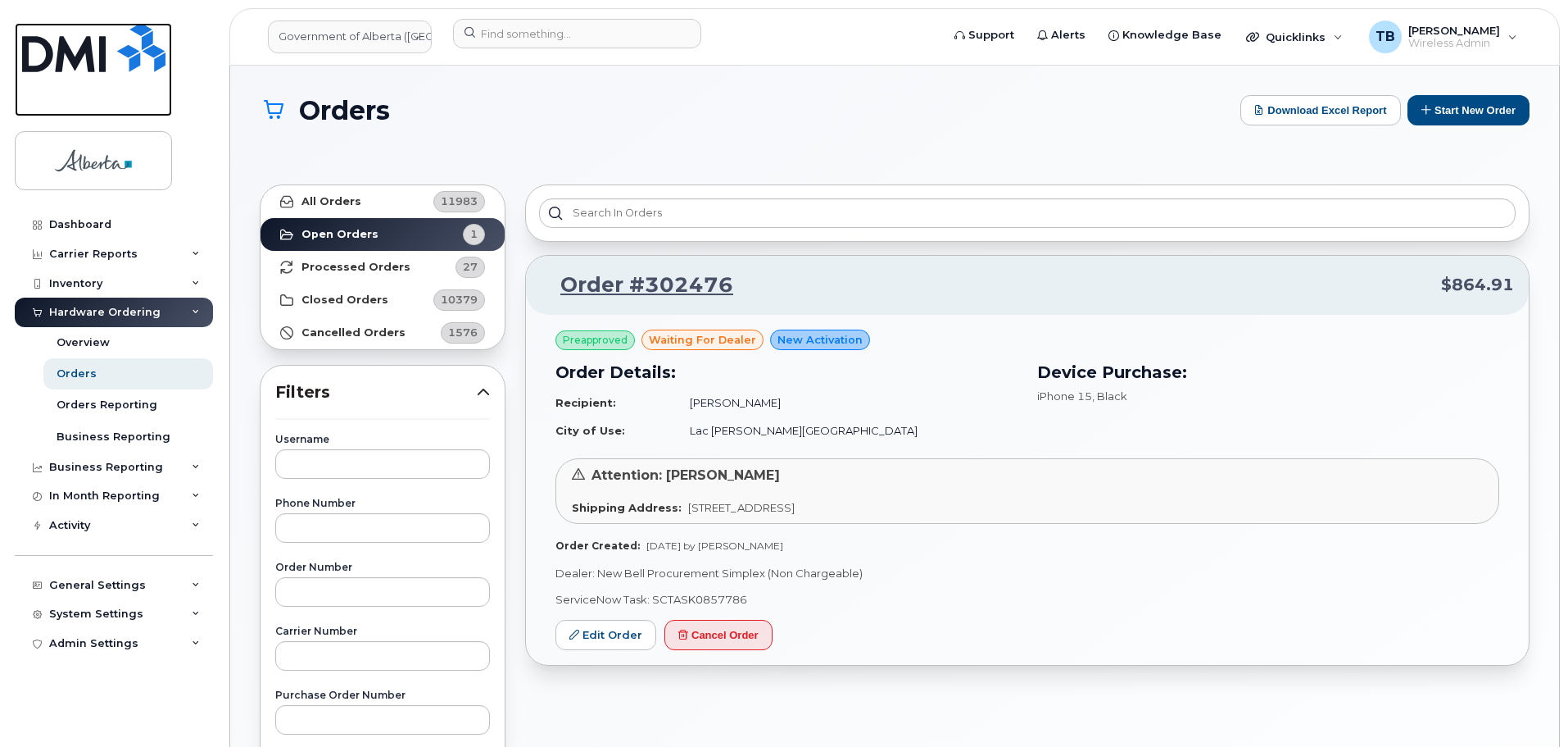
drag, startPoint x: 89, startPoint y: 88, endPoint x: 89, endPoint y: 72, distance: 16.0
click at [89, 85] on link at bounding box center [93, 70] width 157 height 93
click at [89, 72] on img at bounding box center [93, 48] width 143 height 50
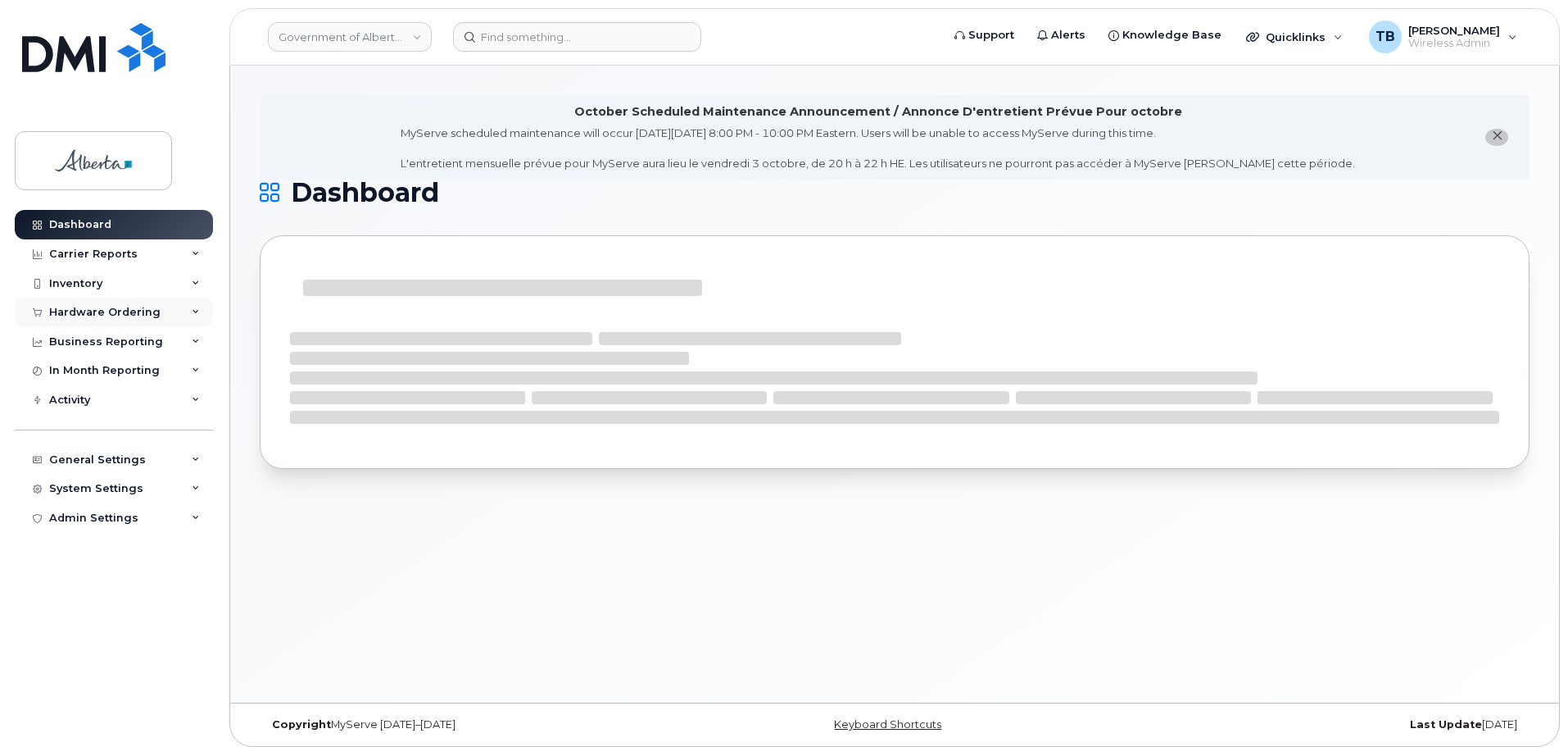
click at [99, 309] on div "Hardware Ordering" at bounding box center [105, 312] width 112 height 13
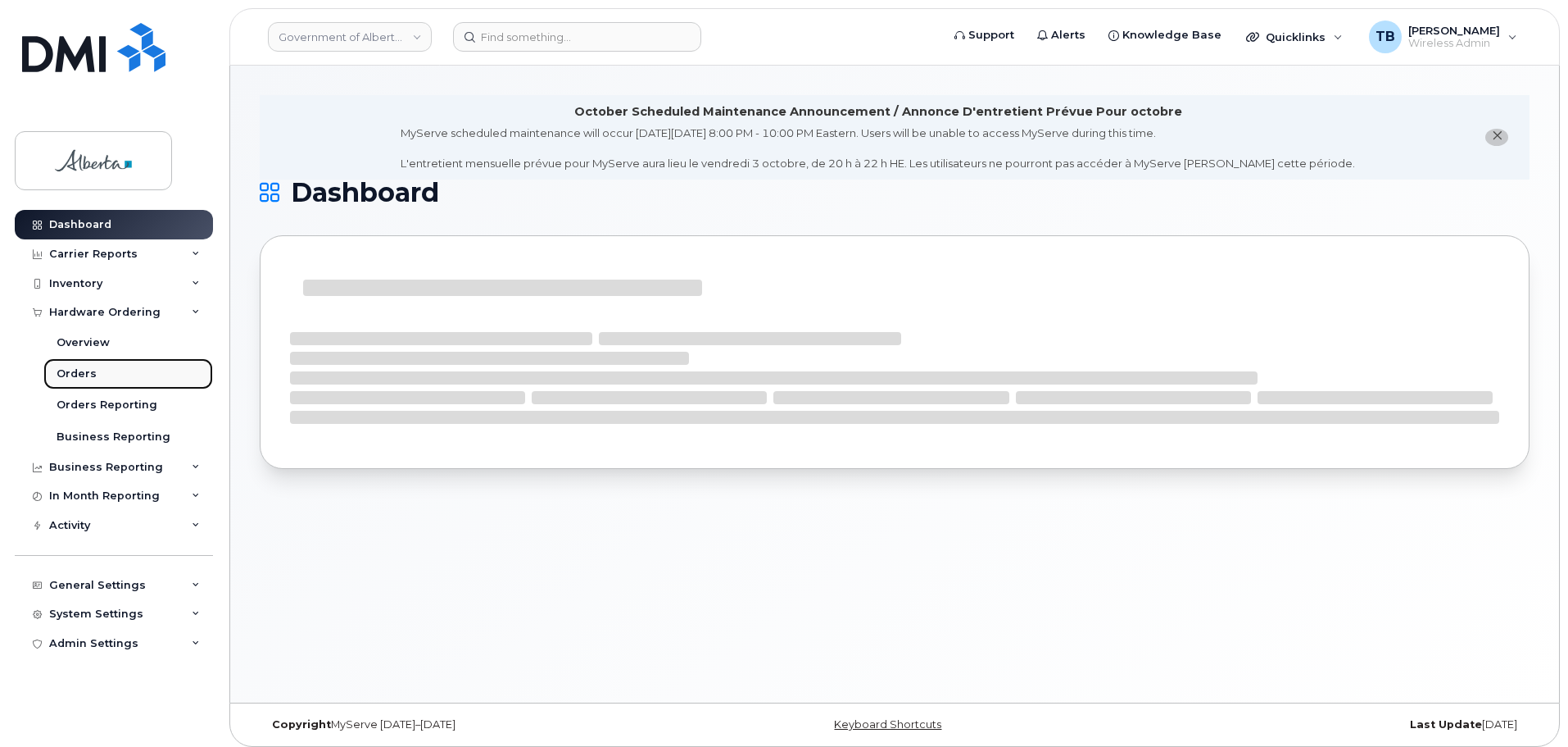
click at [73, 375] on div "Orders" at bounding box center [76, 373] width 40 height 14
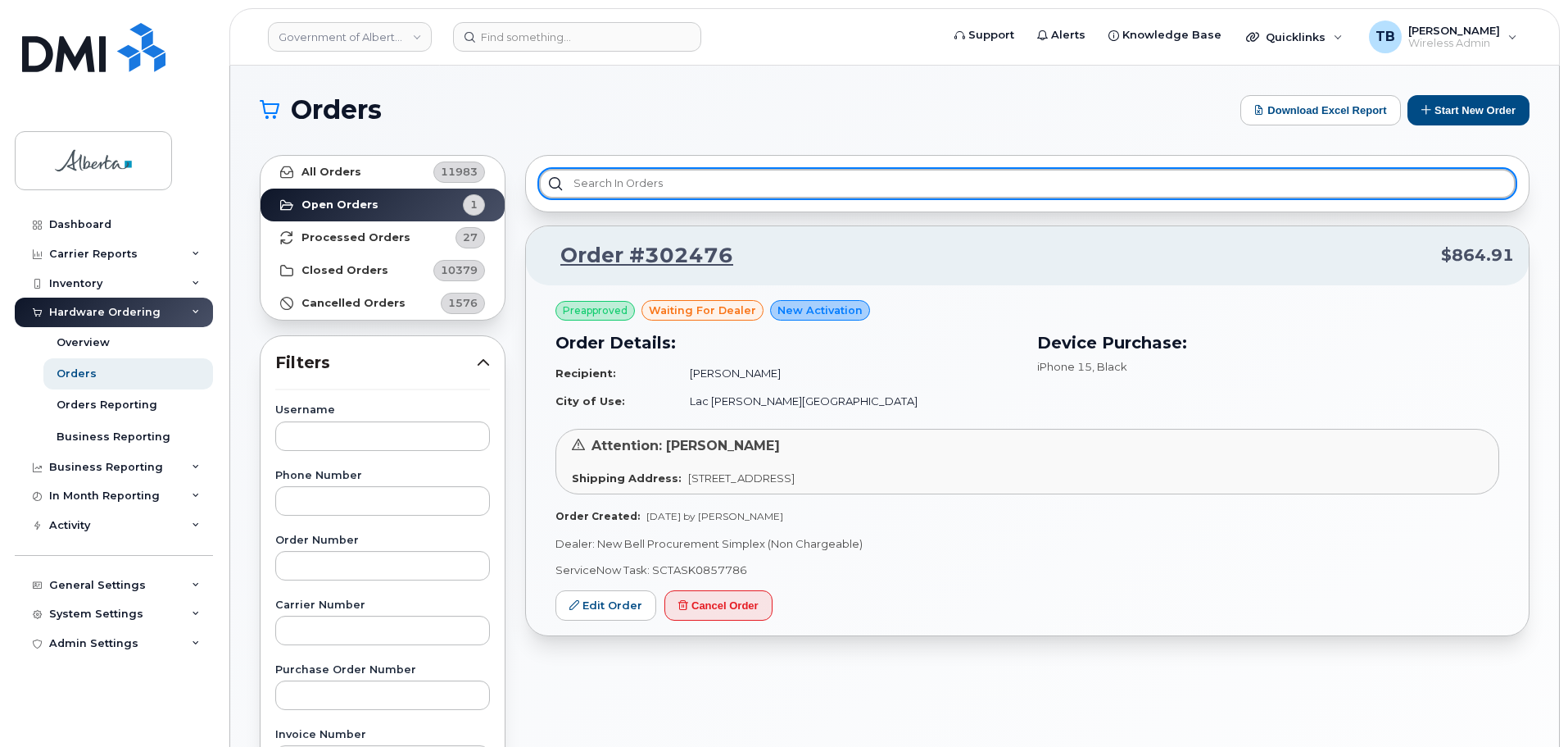
click at [583, 183] on input "text" at bounding box center [1027, 183] width 977 height 30
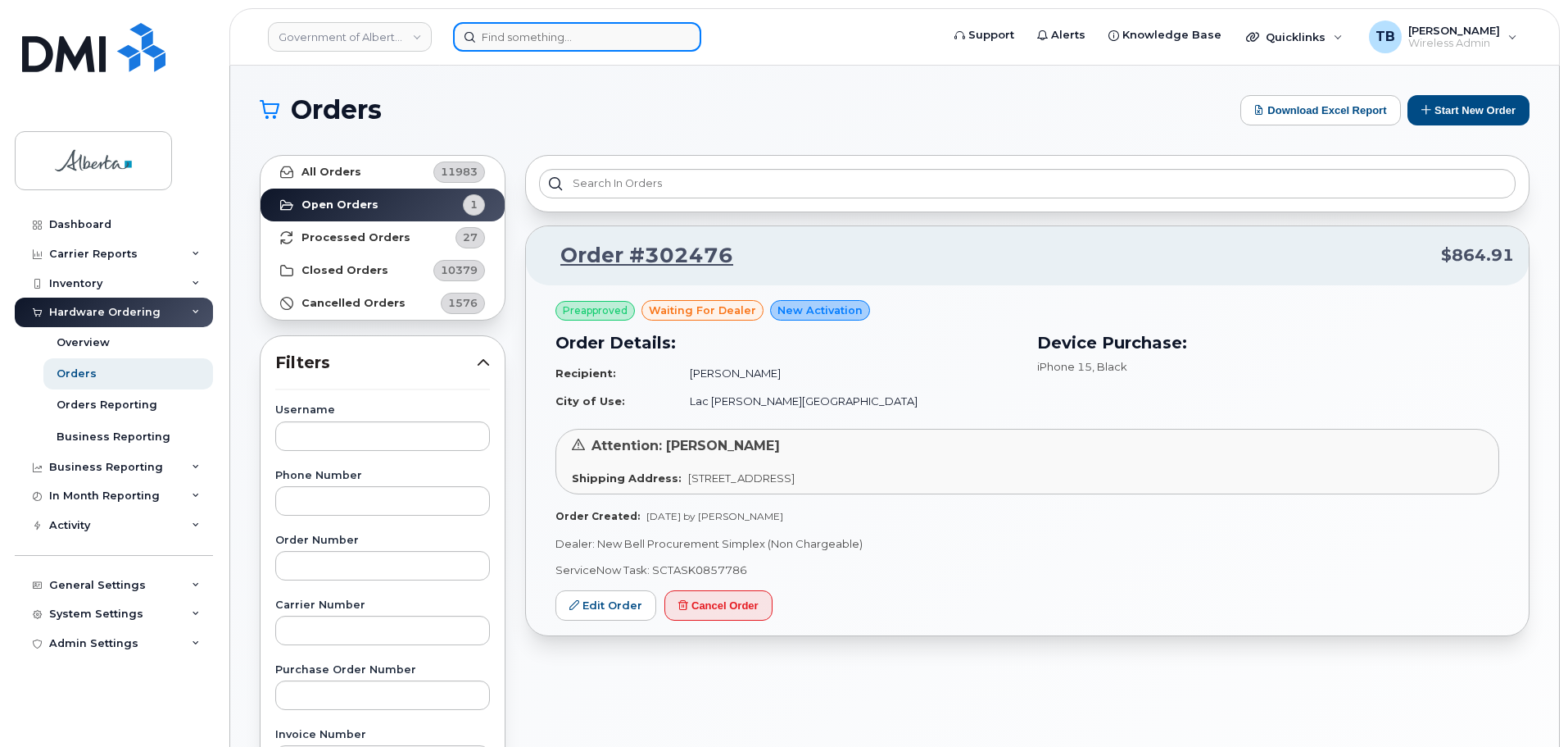
click at [561, 28] on input at bounding box center [577, 36] width 248 height 30
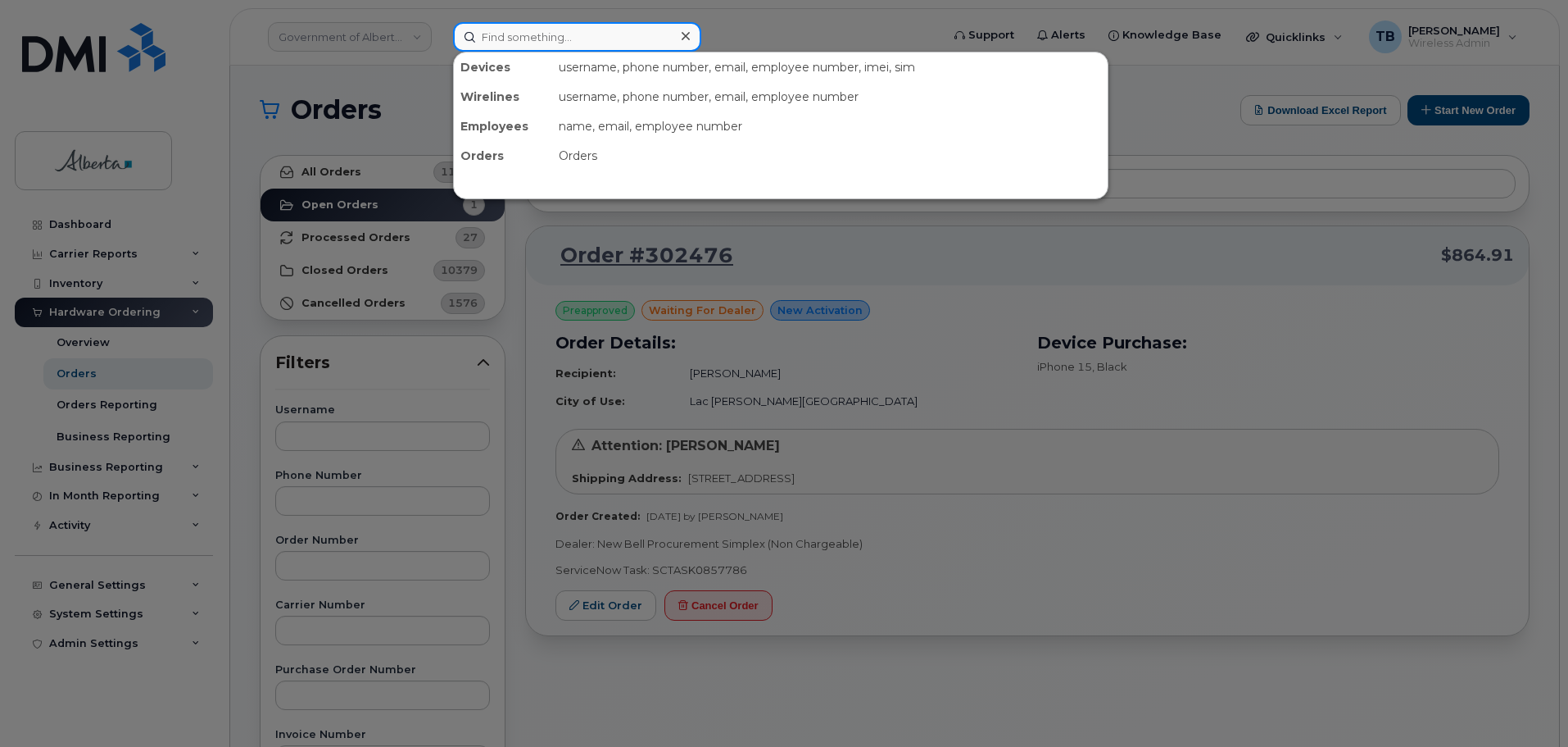
paste input "5873353323"
type input "5873353323"
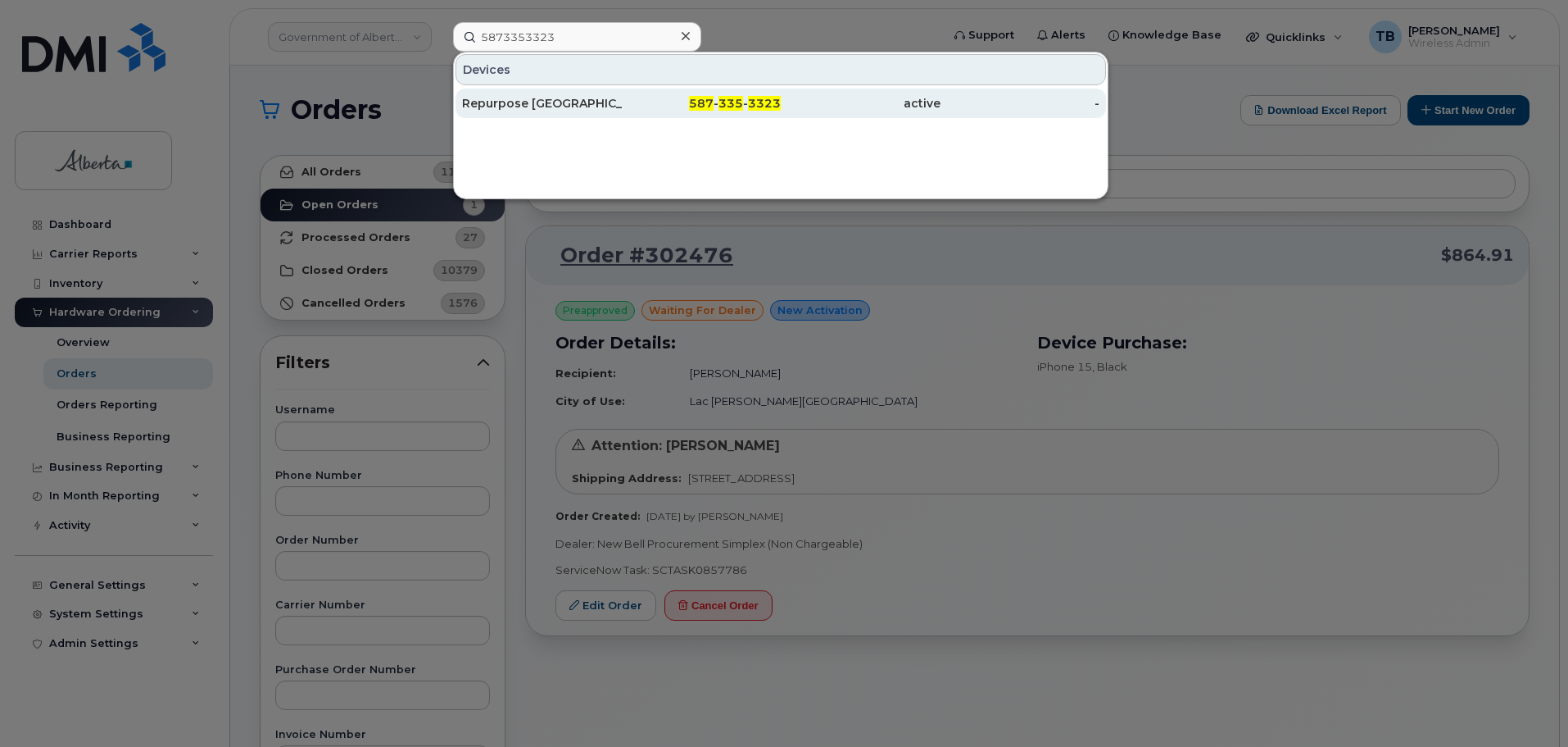
click at [526, 95] on div "Repurpose [GEOGRAPHIC_DATA]" at bounding box center [543, 103] width 160 height 30
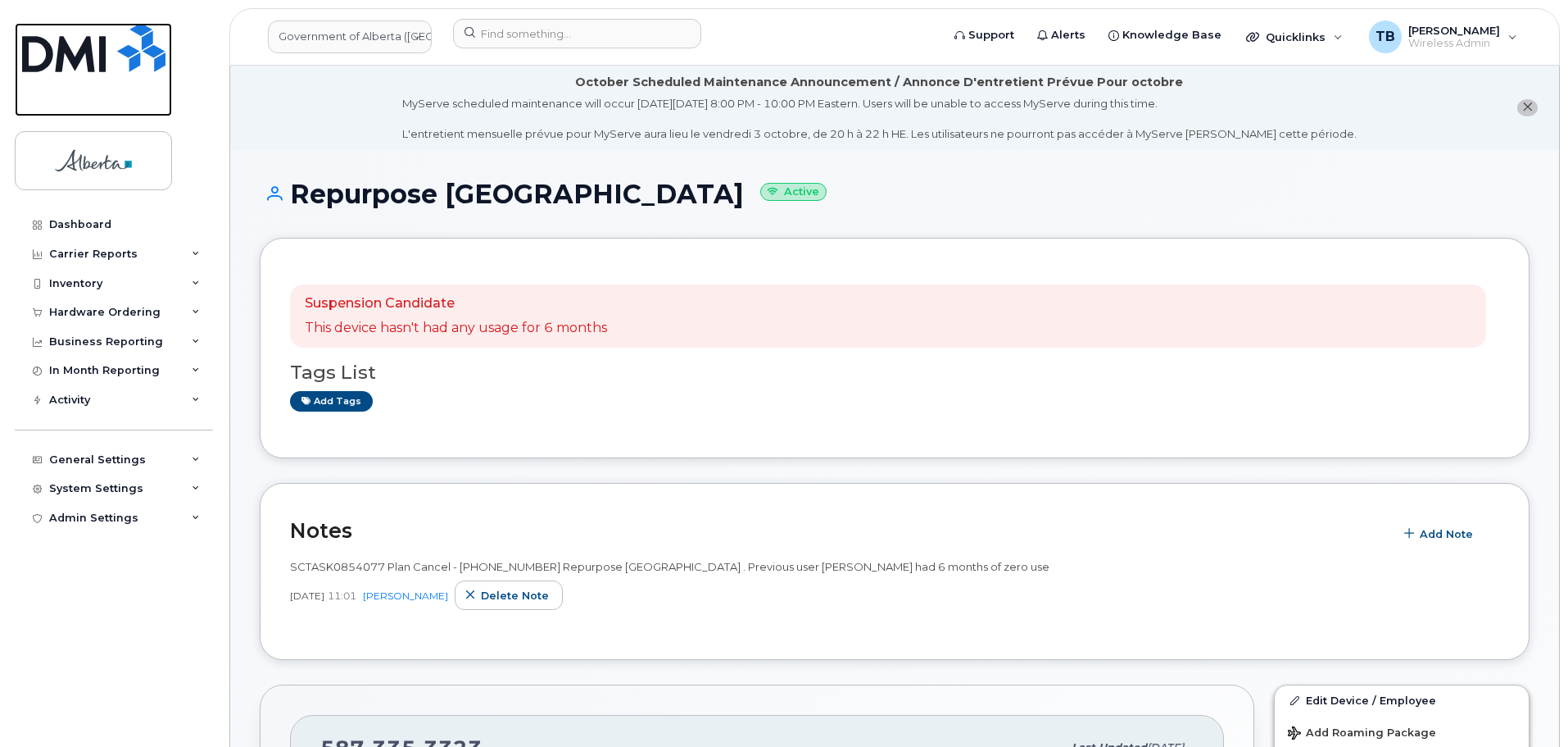
click at [98, 70] on img at bounding box center [93, 48] width 143 height 50
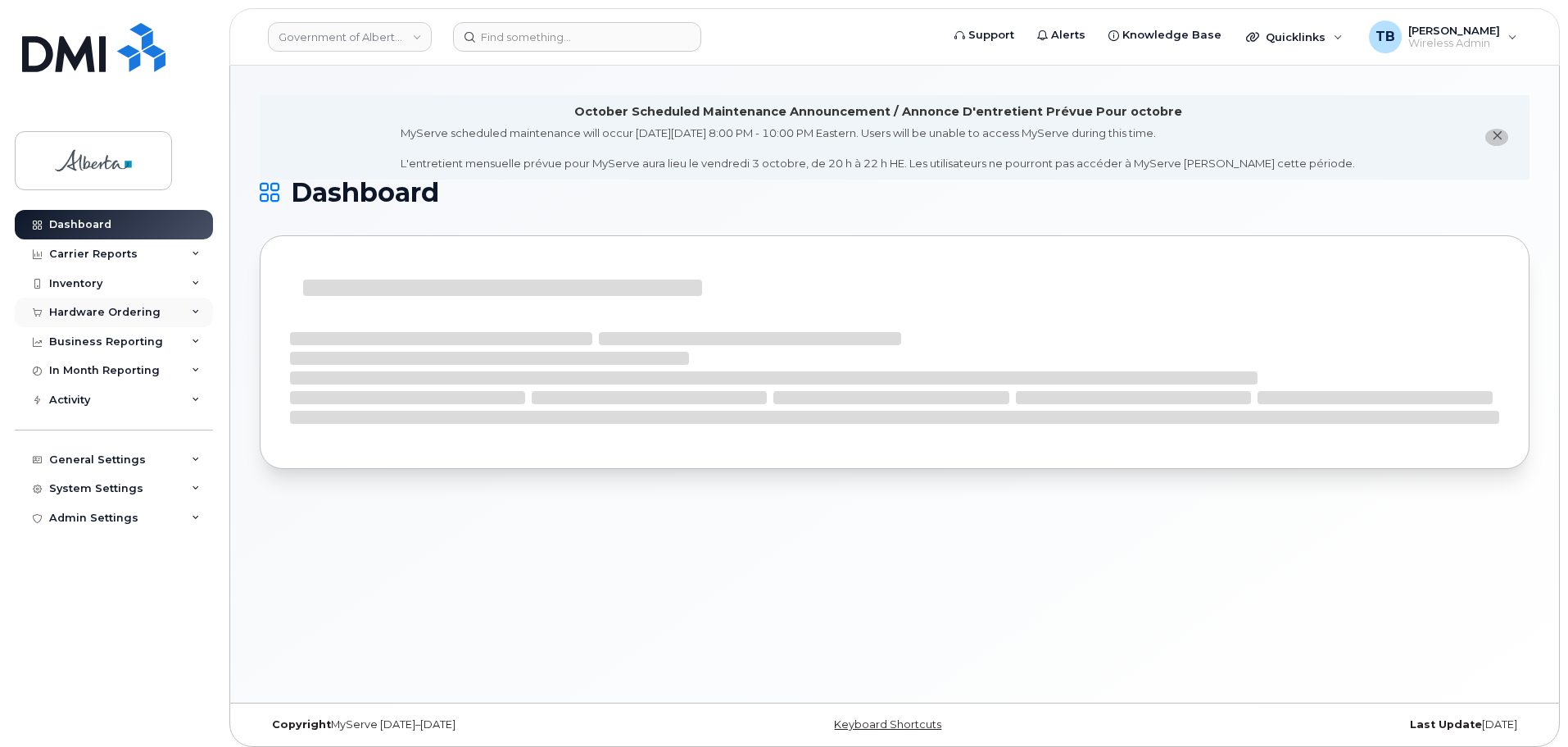
click at [95, 300] on div "Hardware Ordering" at bounding box center [113, 312] width 198 height 30
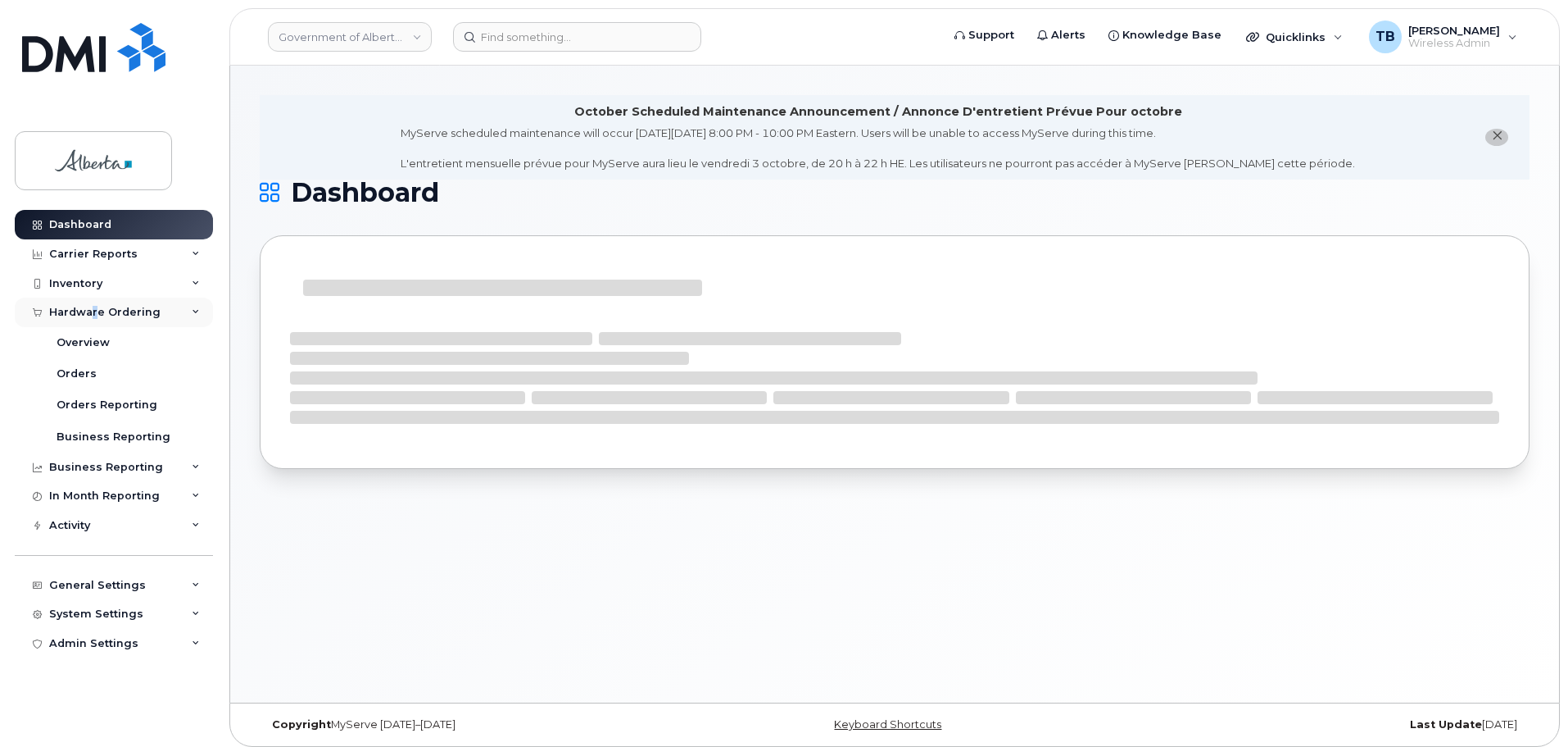
click at [92, 311] on div "Hardware Ordering" at bounding box center [113, 312] width 198 height 30
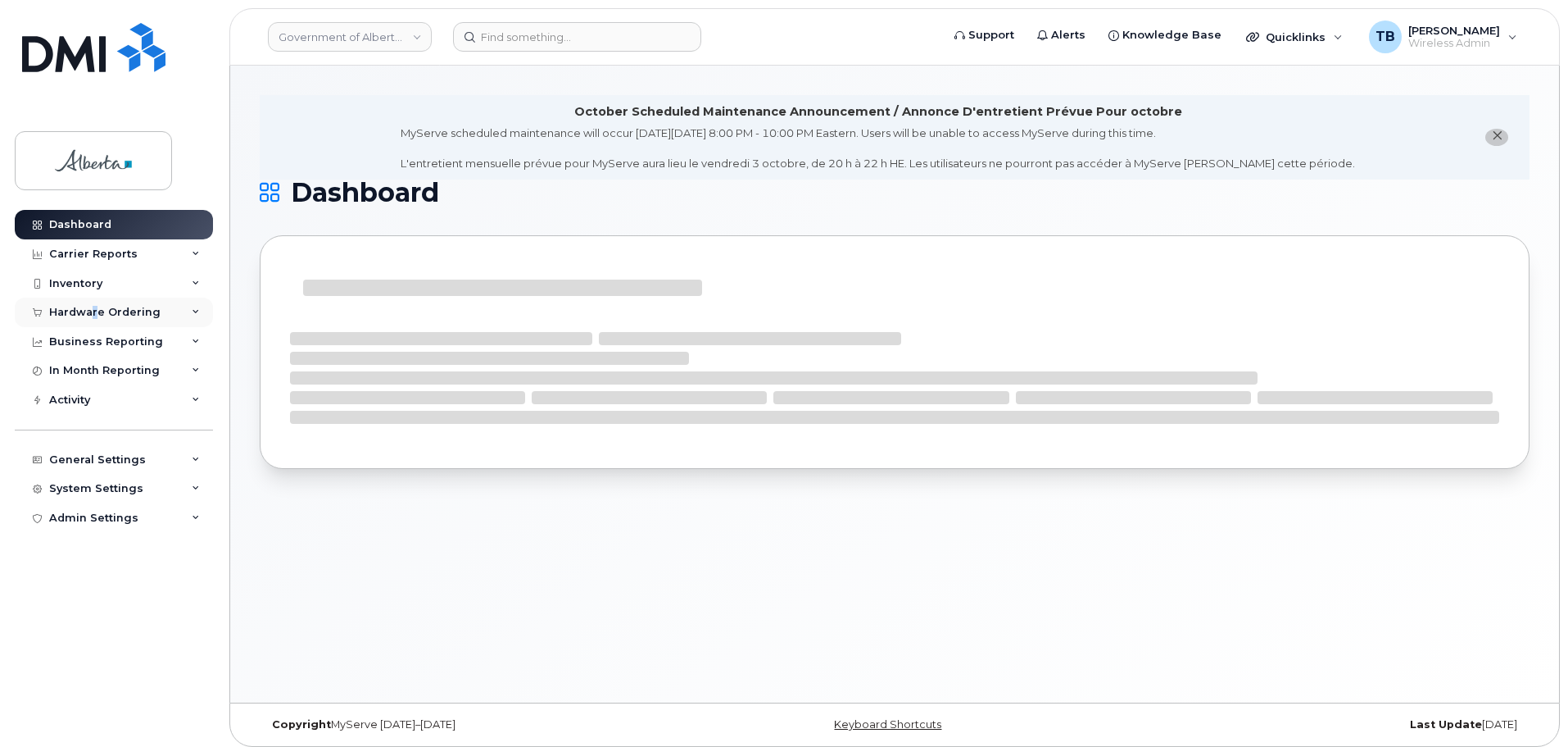
click at [92, 317] on div "Hardware Ordering" at bounding box center [105, 312] width 112 height 13
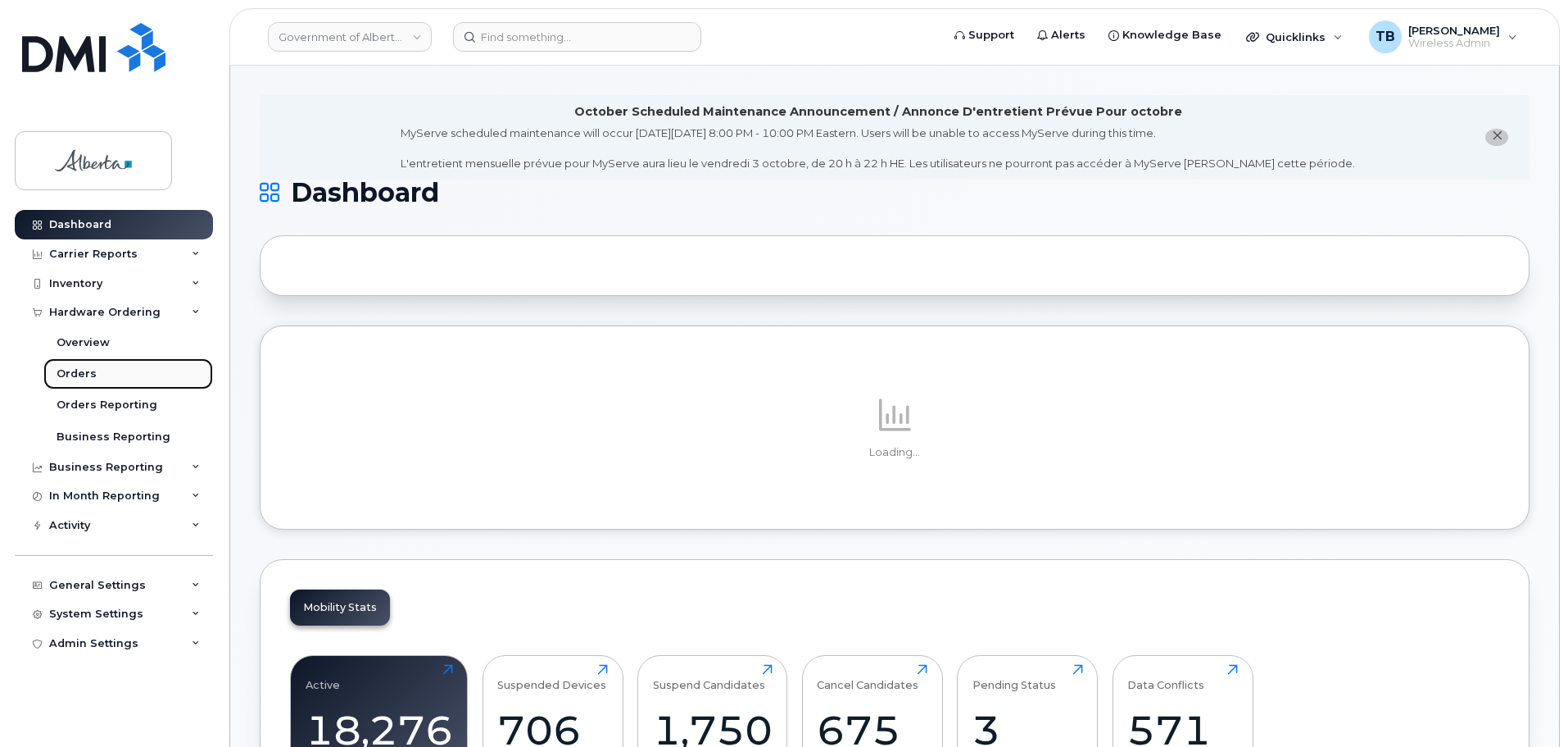
click at [79, 384] on link "Orders" at bounding box center [129, 373] width 170 height 31
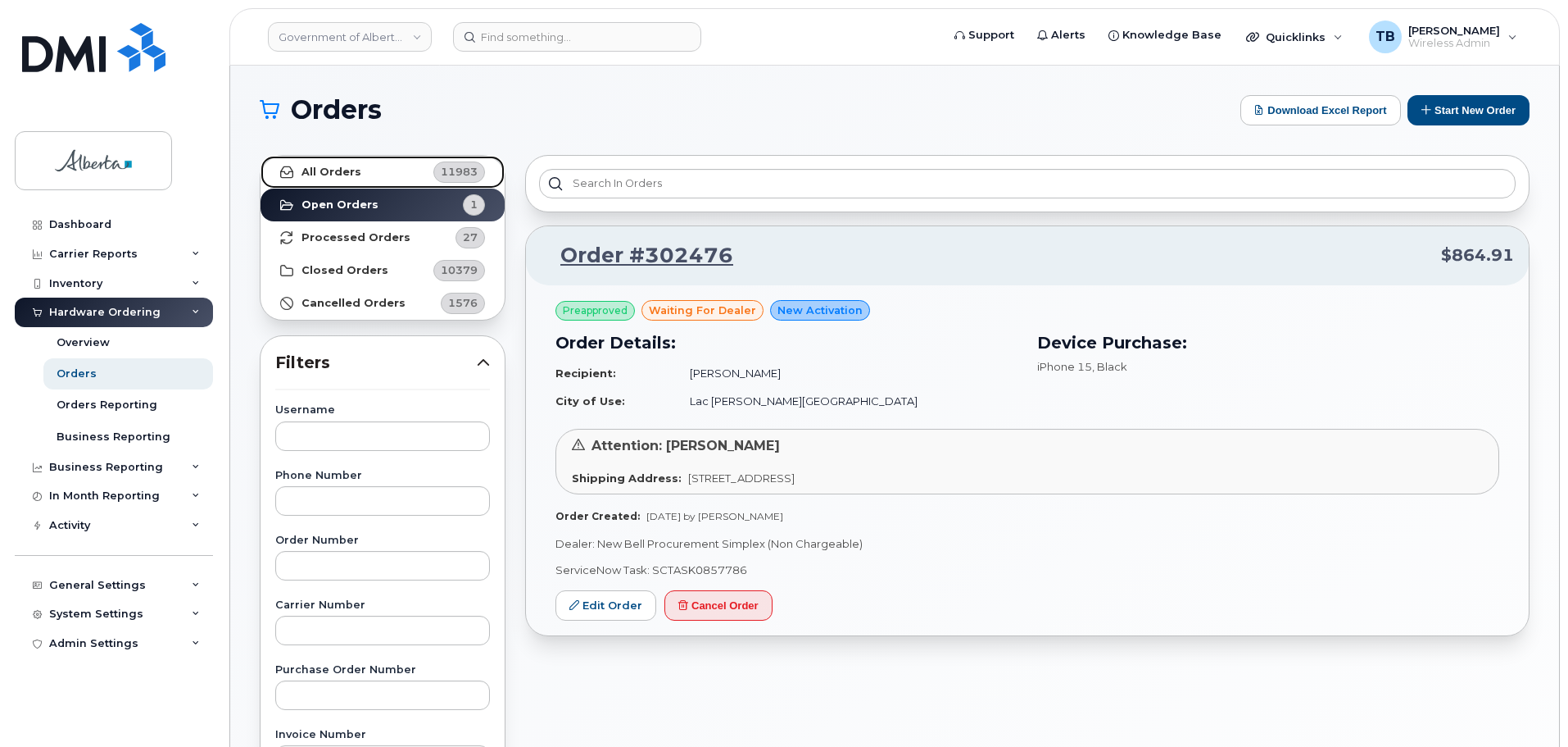
click at [344, 182] on link "All Orders 11983" at bounding box center [382, 172] width 244 height 32
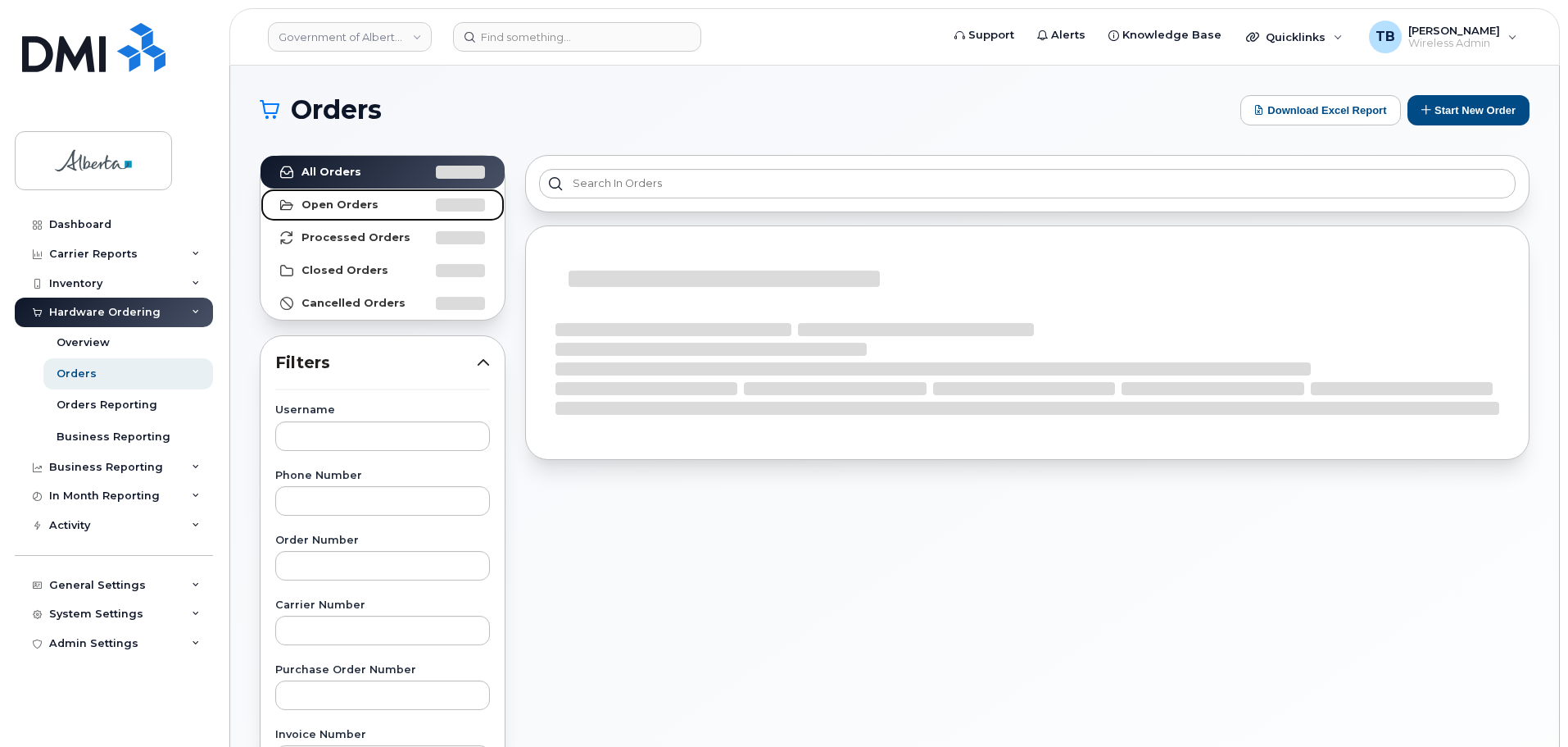
click at [345, 206] on strong "Open Orders" at bounding box center [340, 205] width 77 height 13
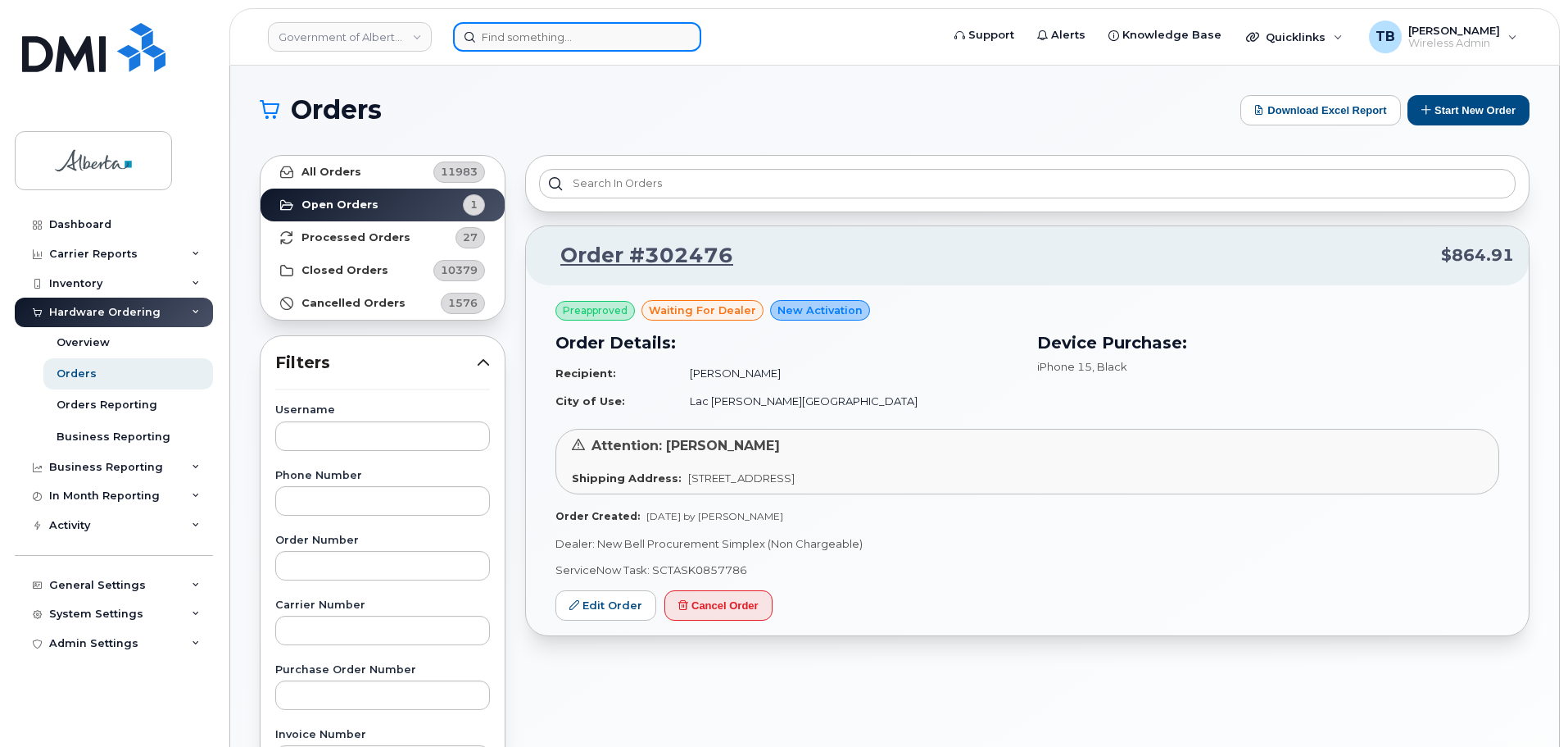
click at [501, 38] on input at bounding box center [577, 36] width 248 height 30
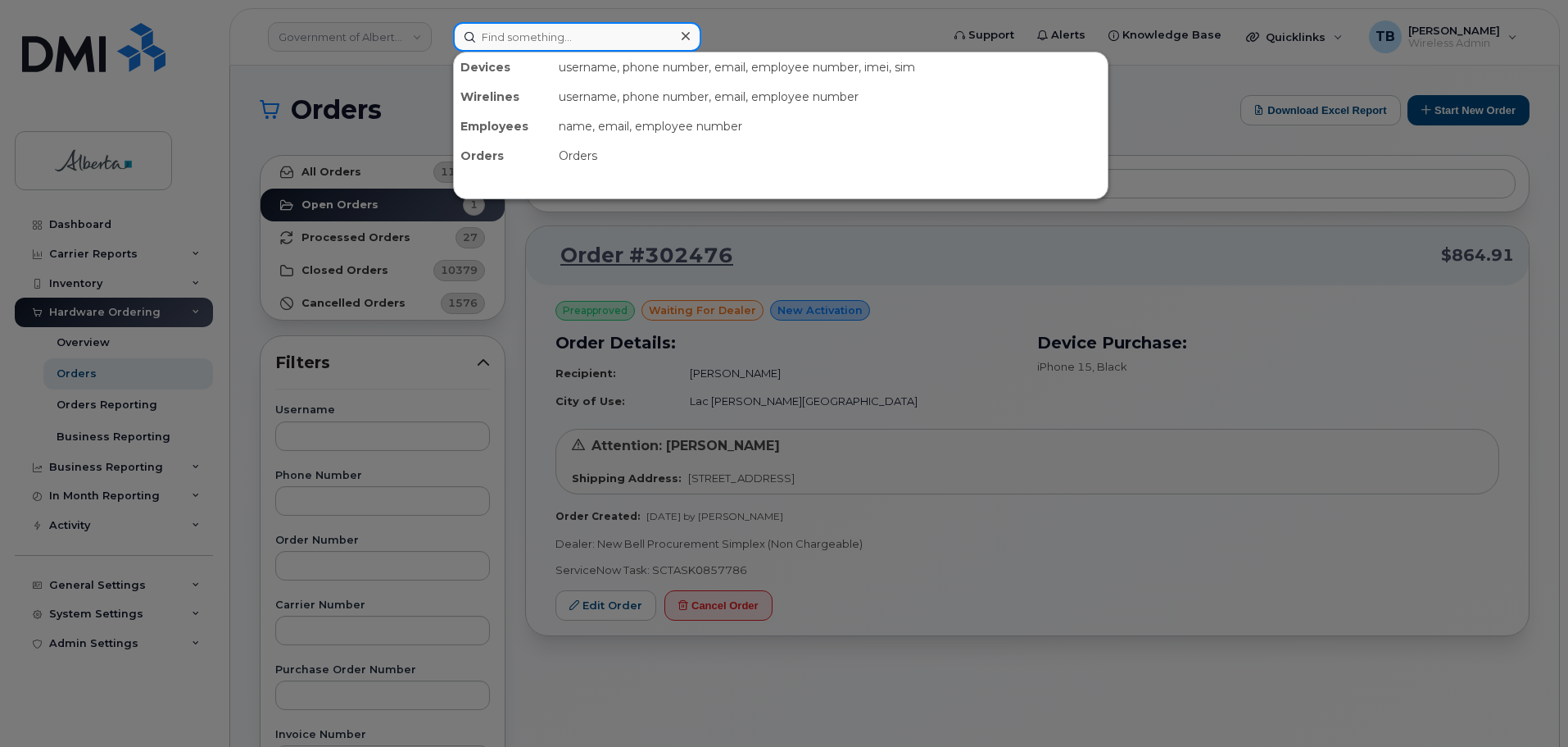
paste input "4038356246"
type input "4038356246"
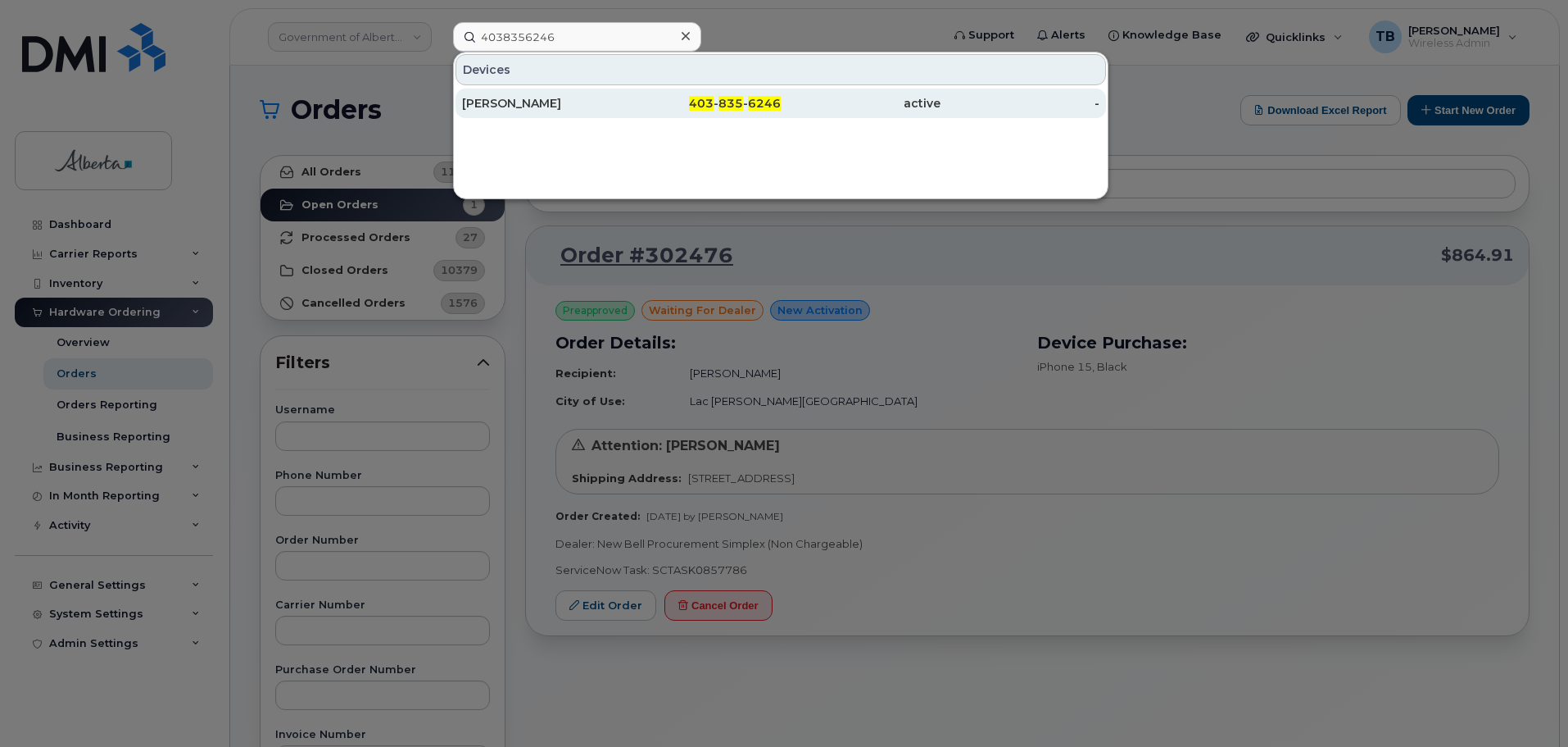
click at [508, 98] on div "Victoria Durbano" at bounding box center [543, 103] width 160 height 16
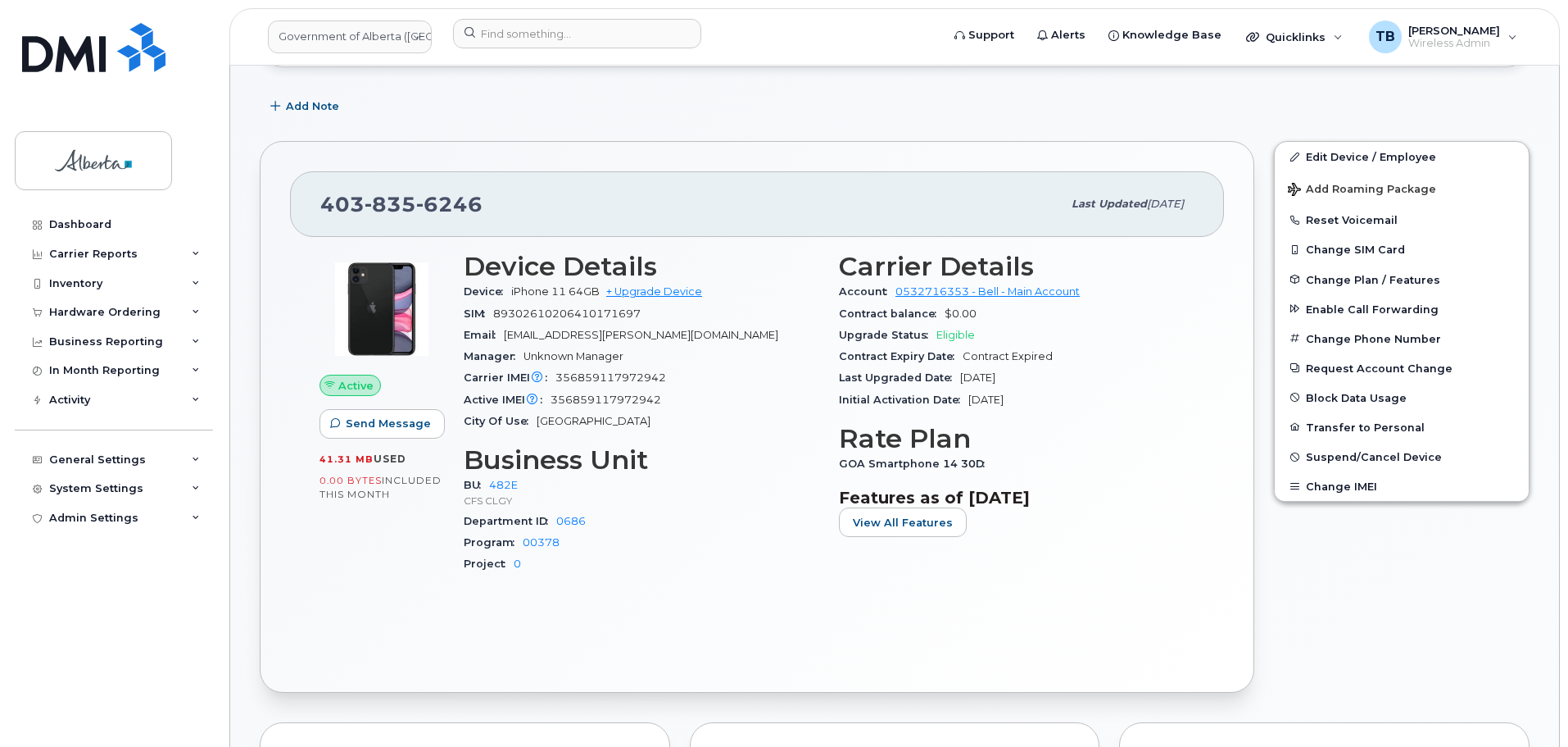
scroll to position [314, 0]
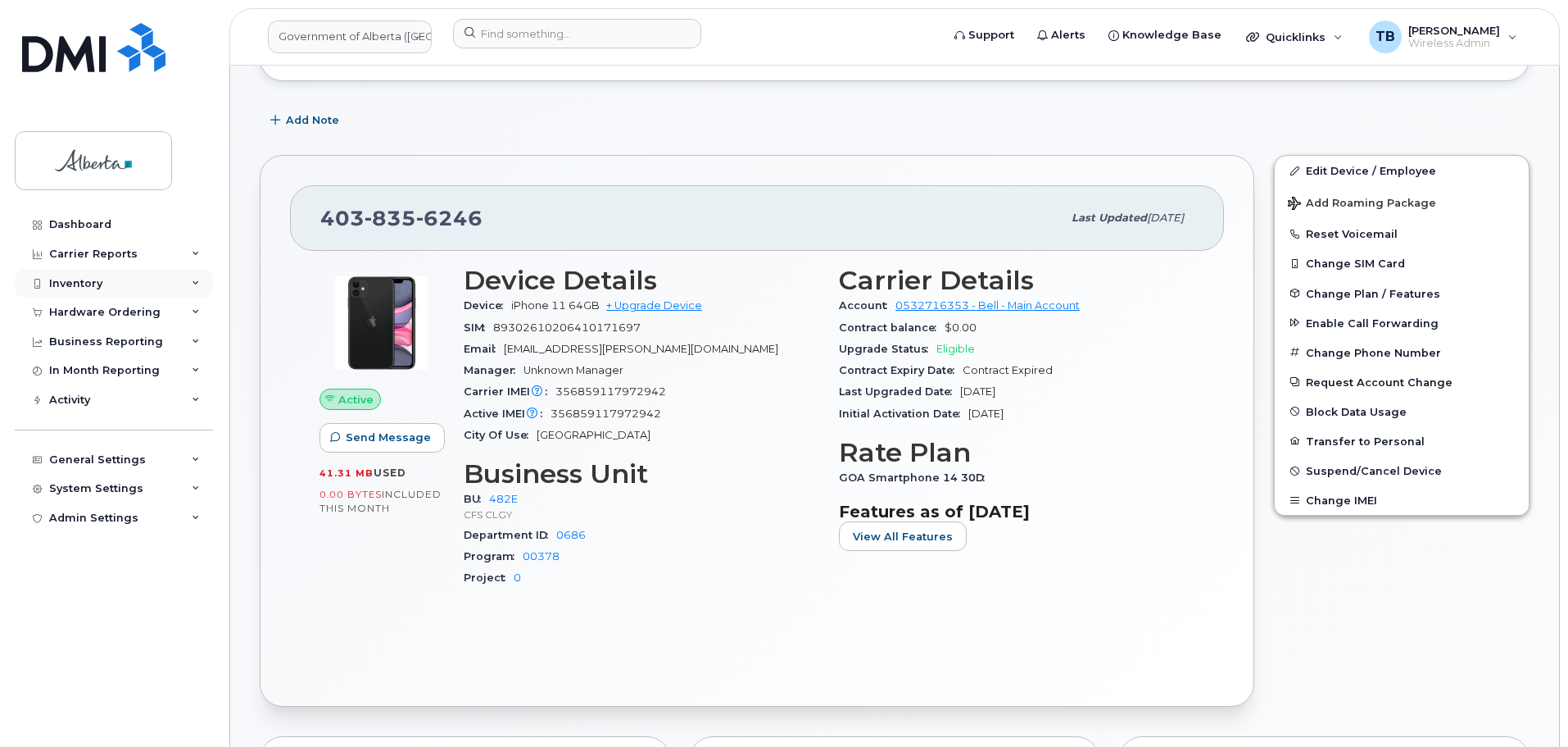
click at [67, 294] on div "Inventory" at bounding box center [113, 283] width 198 height 30
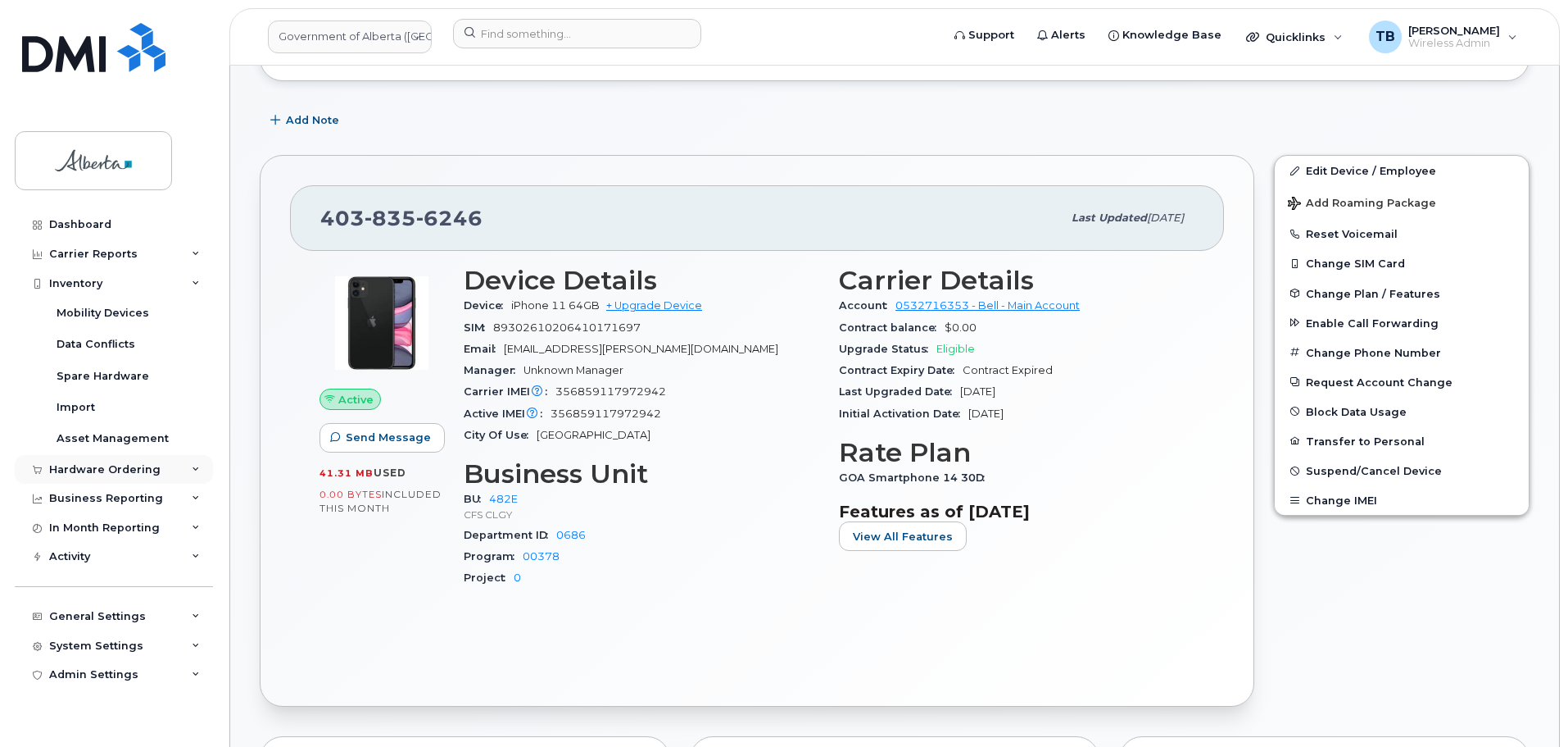
click at [72, 469] on div "Hardware Ordering" at bounding box center [105, 469] width 112 height 13
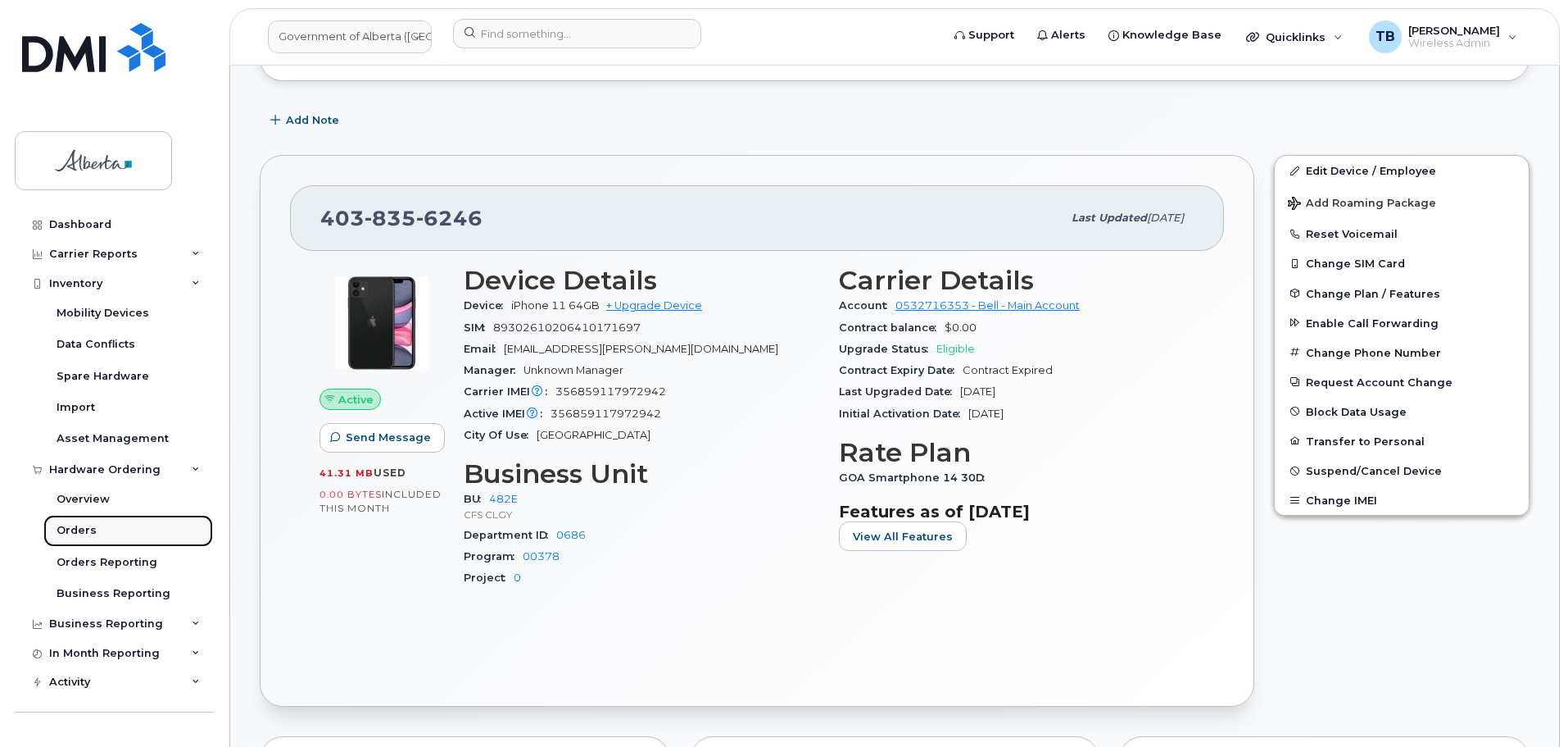
click at [75, 530] on div "Orders" at bounding box center [76, 529] width 40 height 14
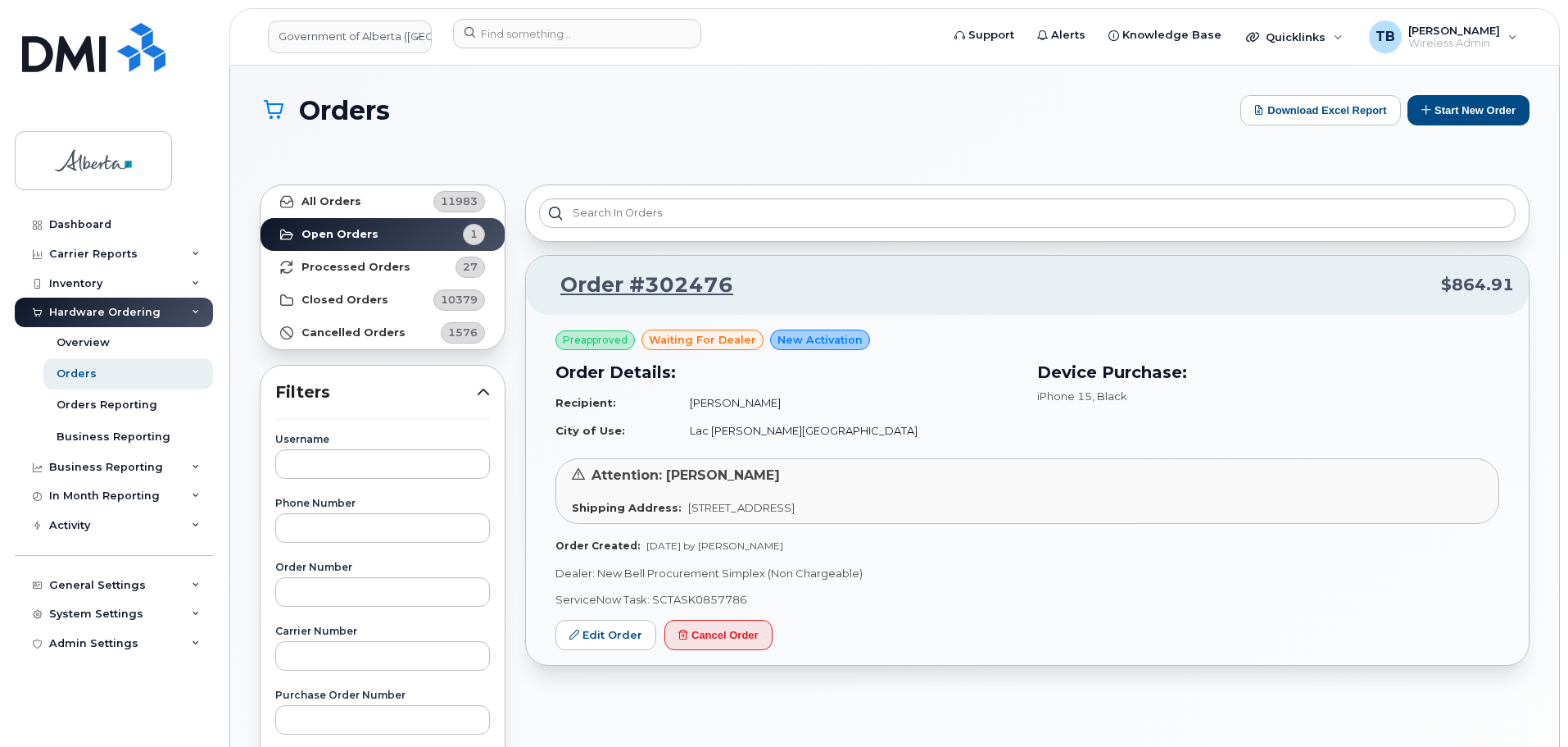
click at [542, 136] on div "Orders Download Excel Report Start New Order" at bounding box center [895, 125] width 1270 height 60
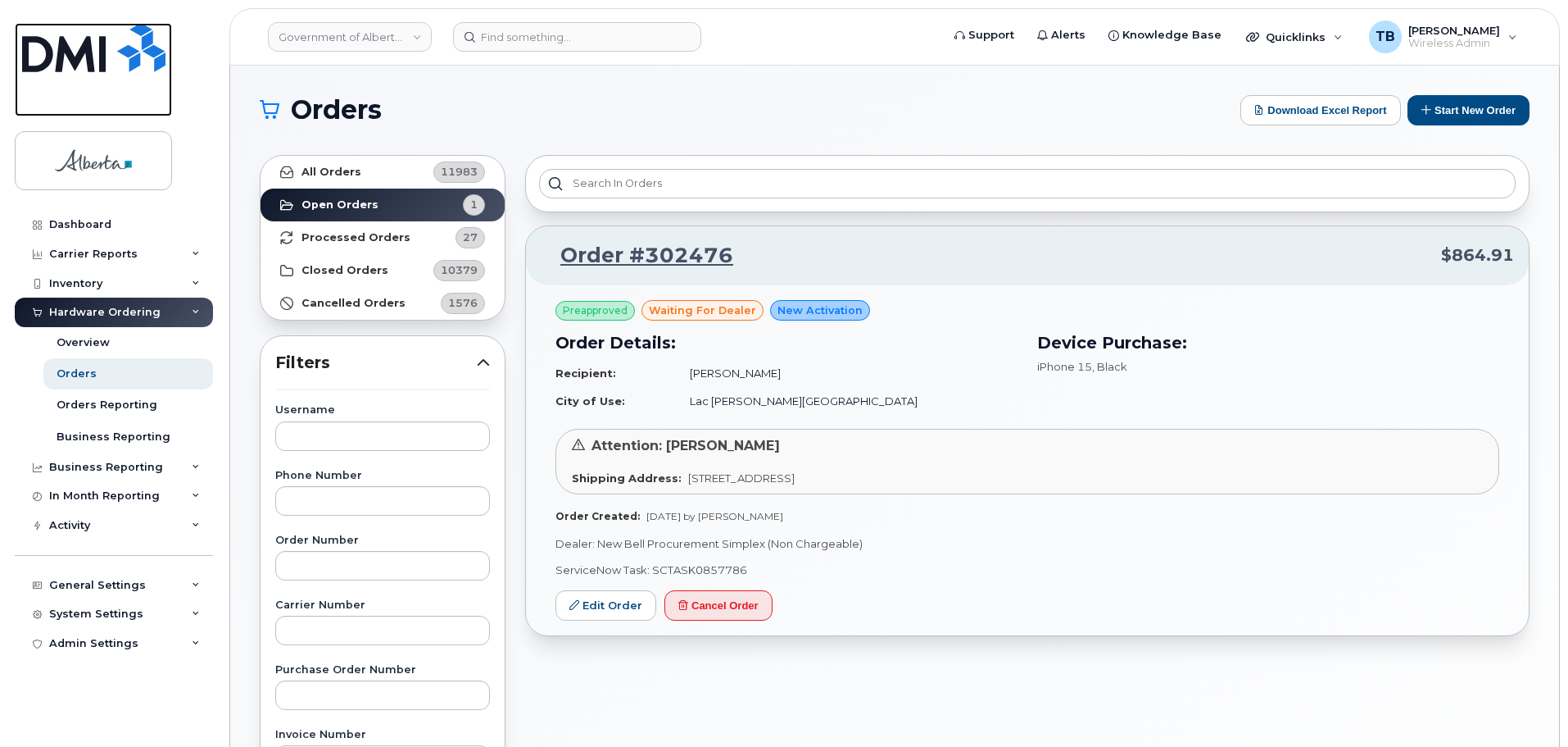
click at [80, 55] on img at bounding box center [93, 48] width 143 height 50
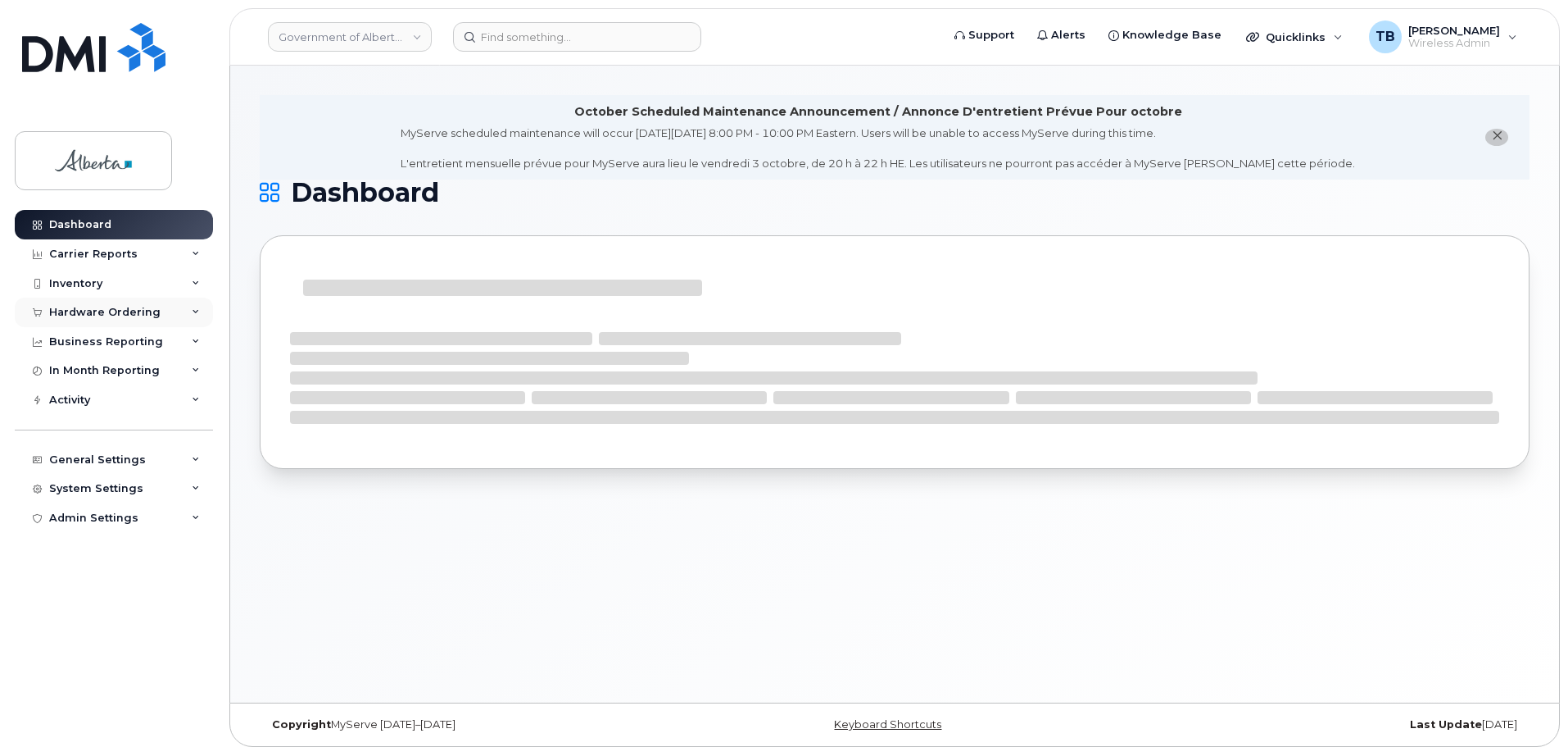
click at [82, 311] on div "Hardware Ordering" at bounding box center [105, 312] width 112 height 13
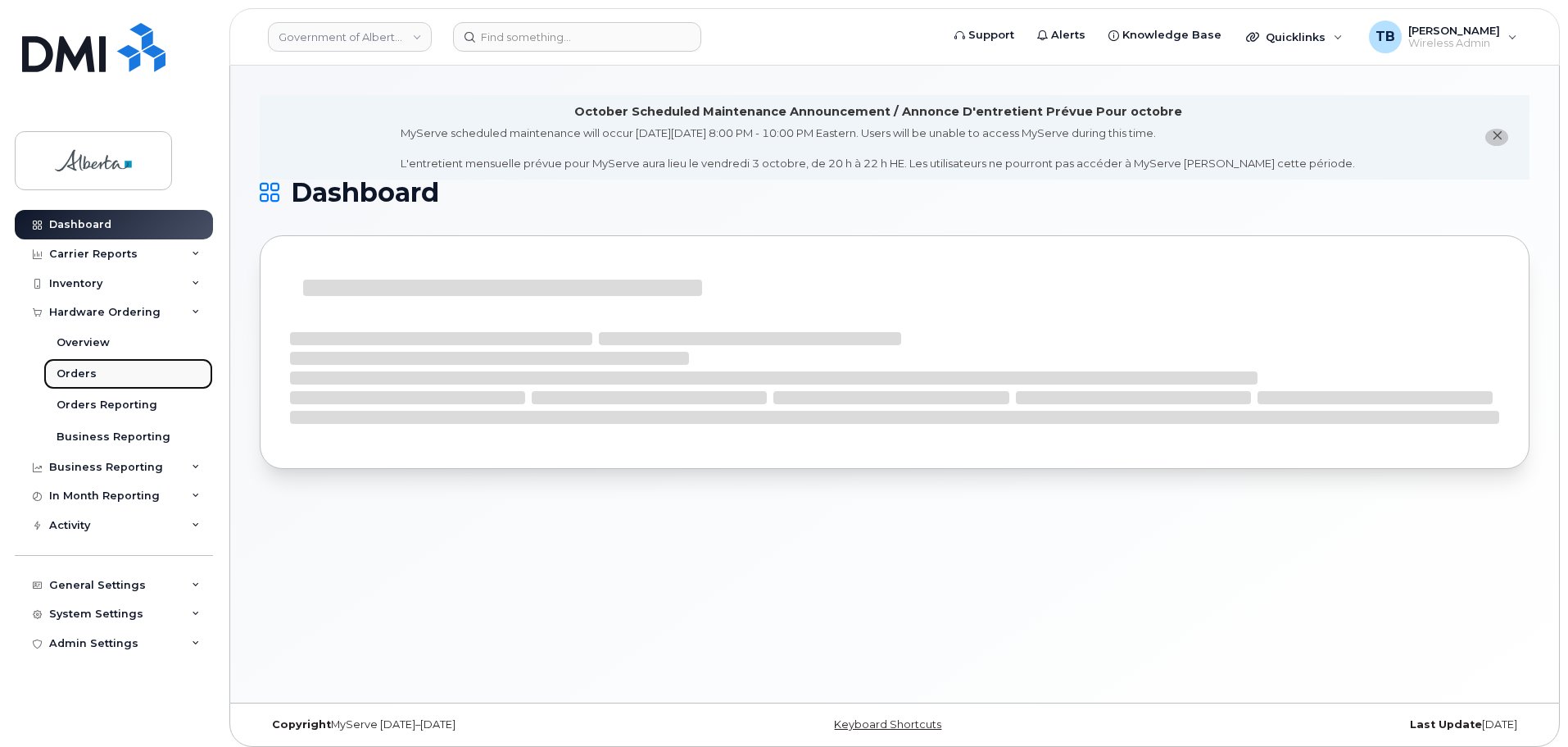
click at [72, 373] on div "Orders" at bounding box center [76, 373] width 40 height 14
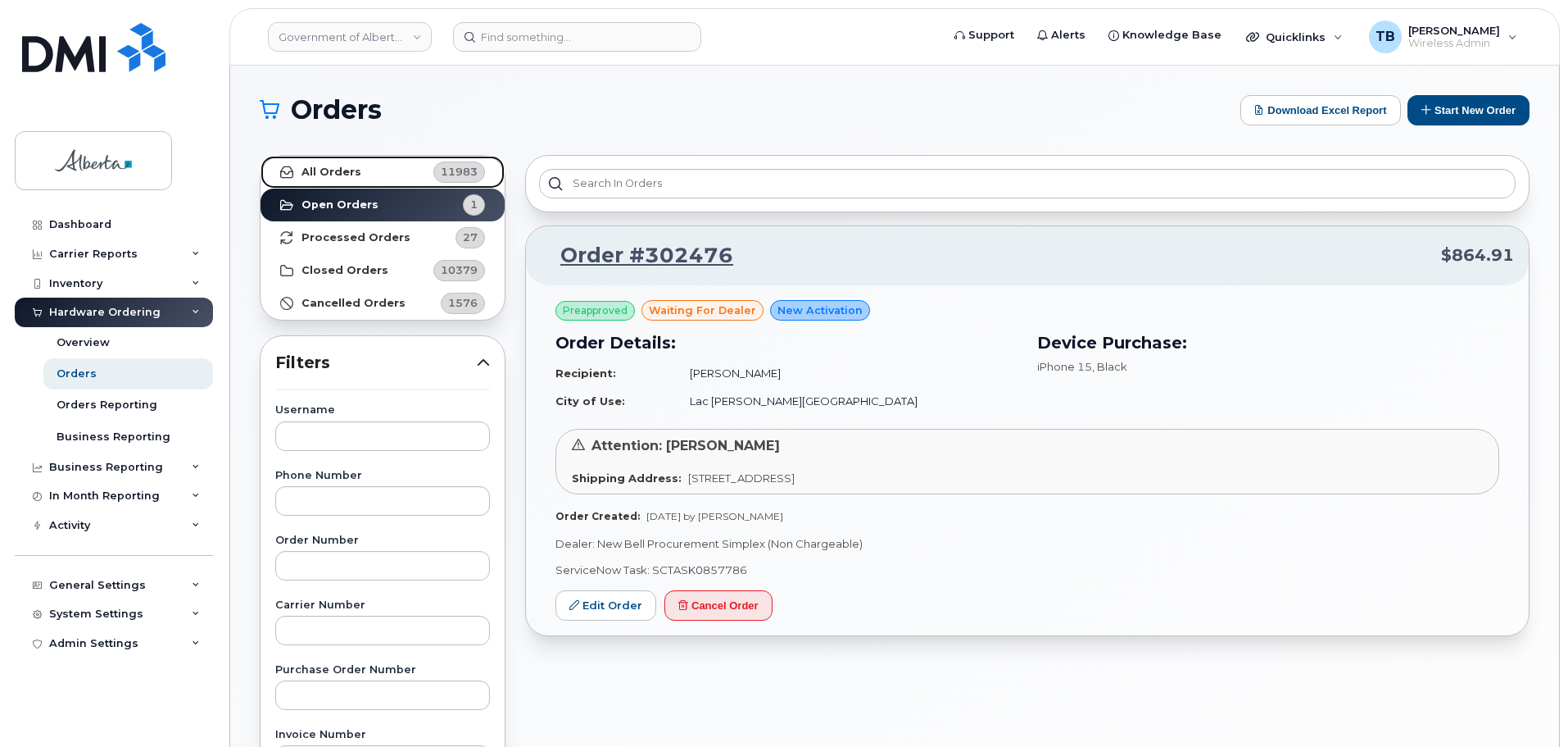
click at [312, 183] on link "All Orders 11983" at bounding box center [382, 172] width 244 height 32
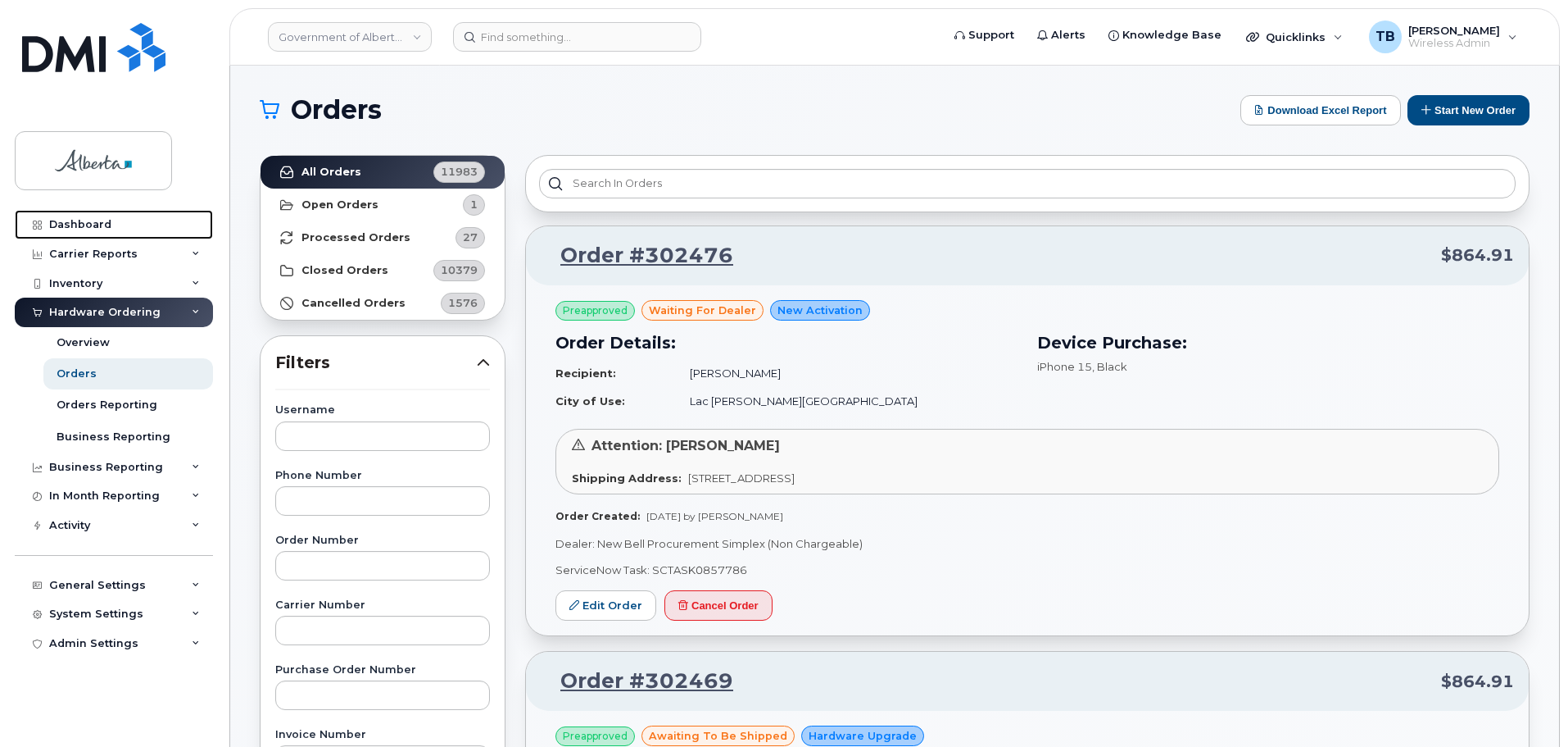
click at [72, 230] on div "Dashboard" at bounding box center [80, 225] width 62 height 13
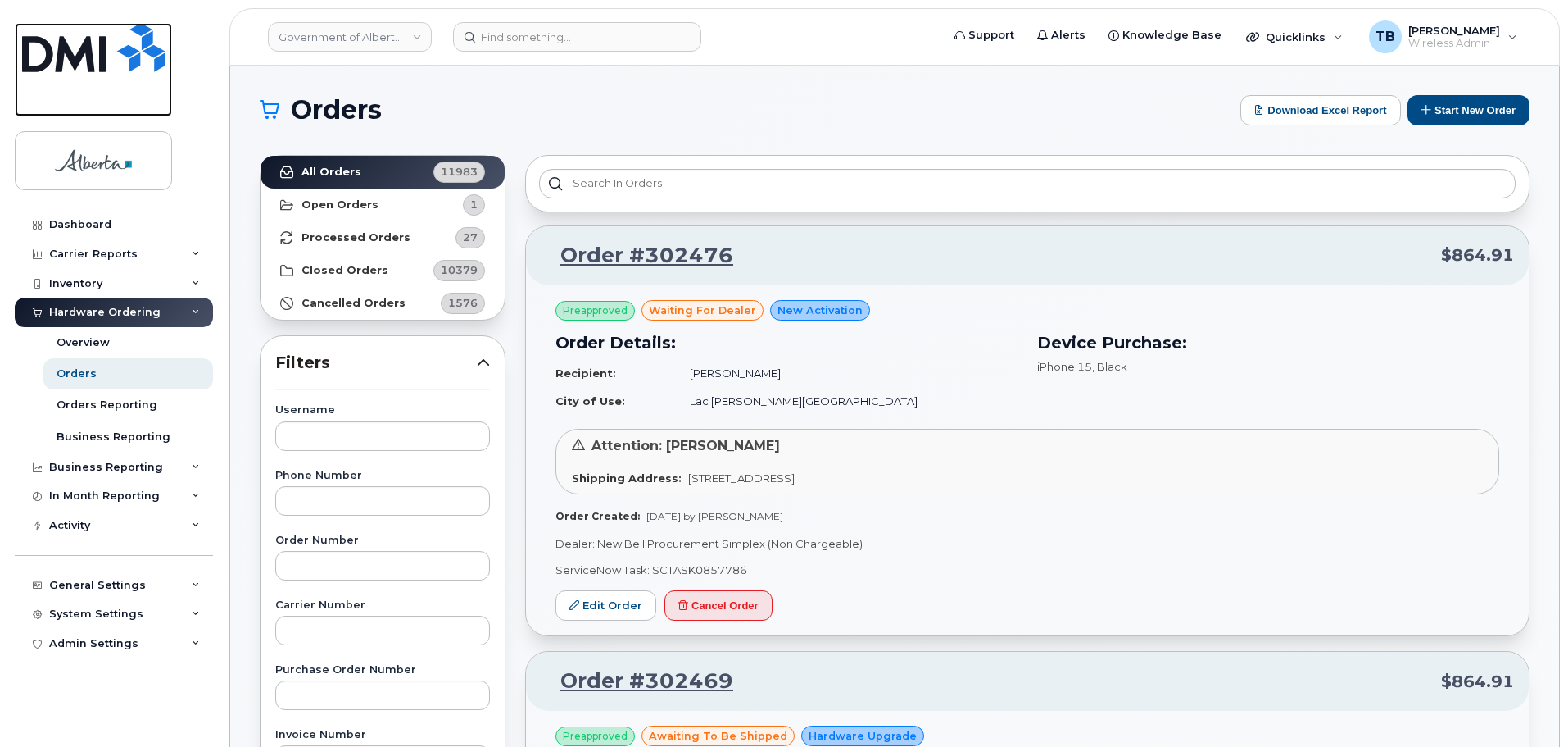
click at [84, 38] on img at bounding box center [93, 48] width 143 height 50
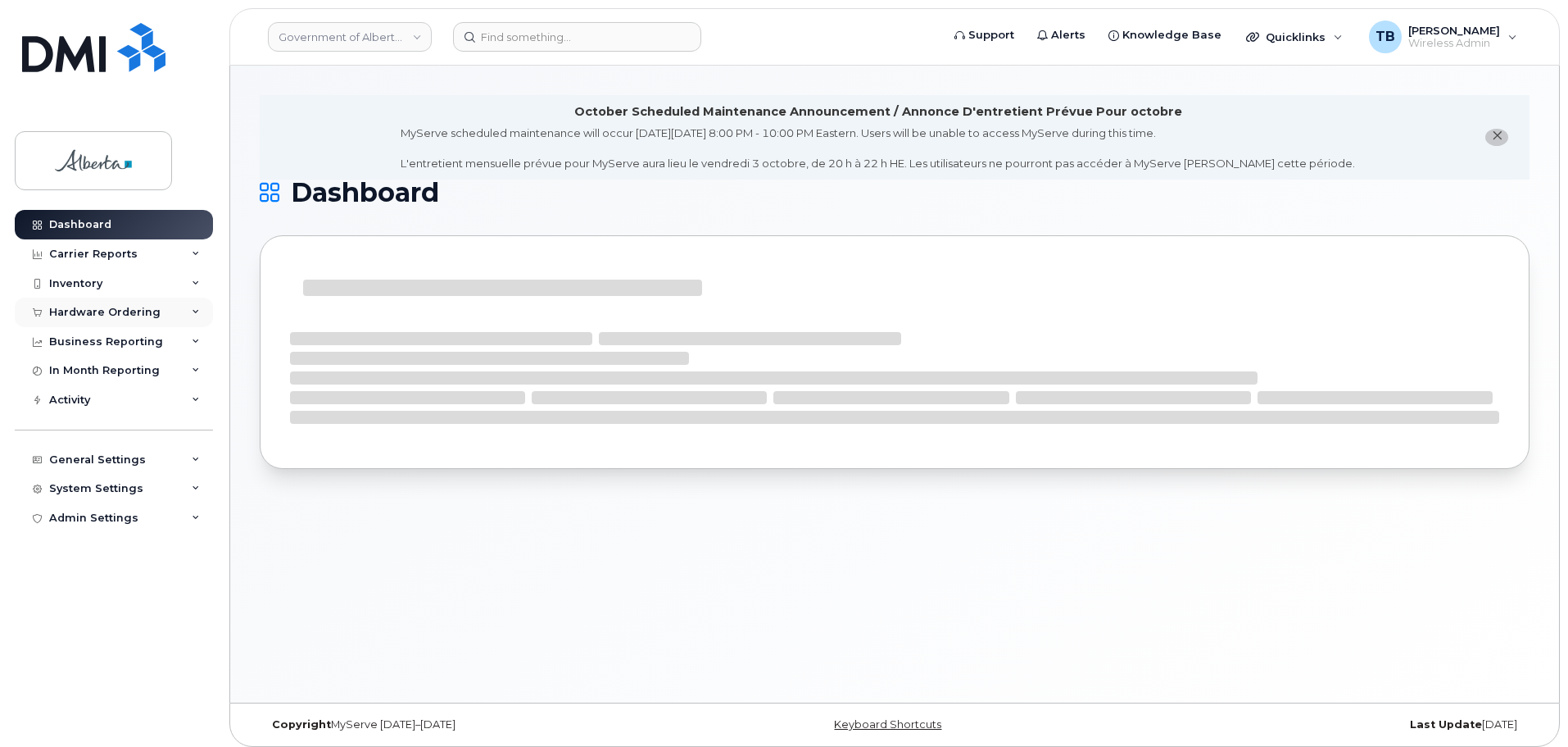
click at [76, 313] on div "Hardware Ordering" at bounding box center [105, 312] width 112 height 13
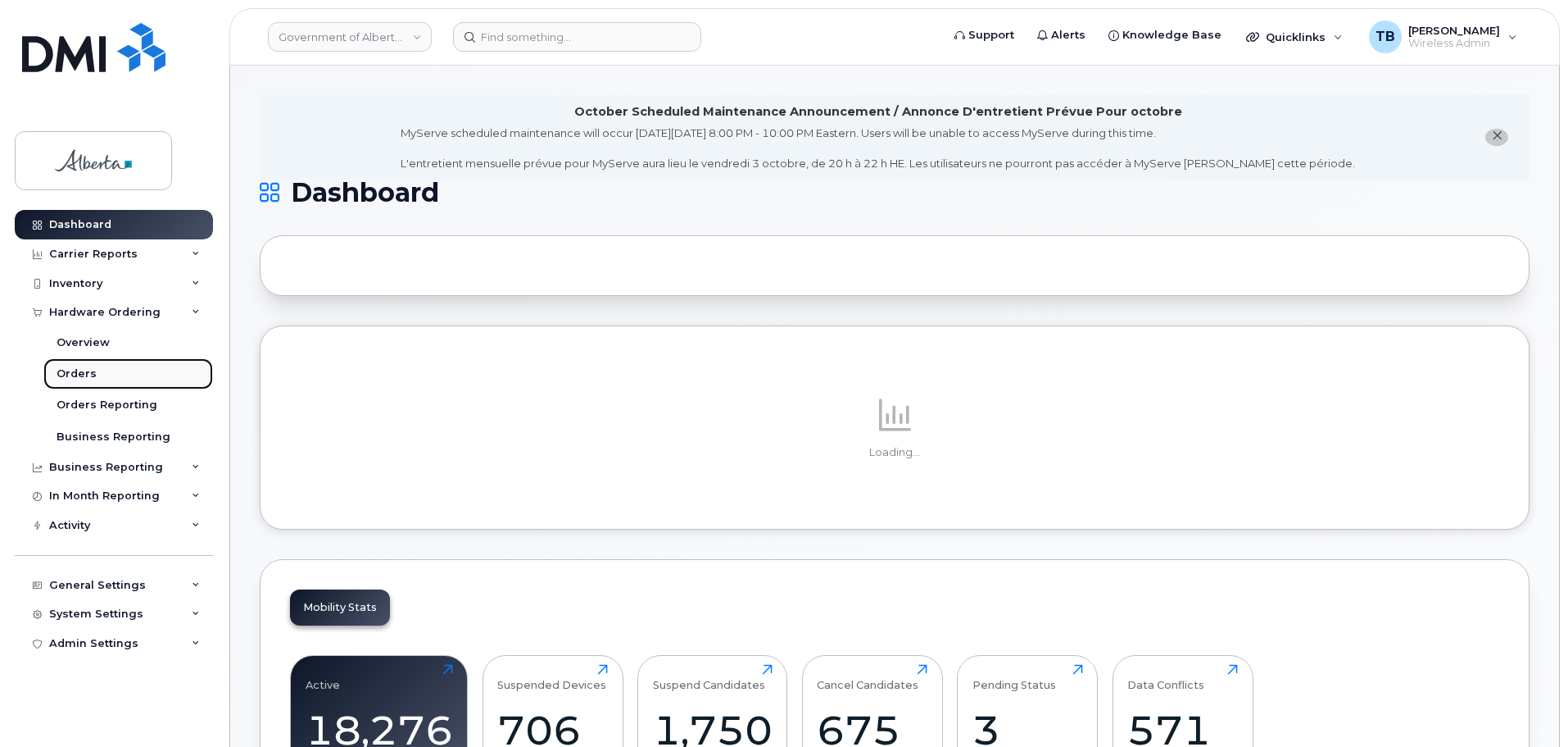
click at [92, 378] on div "Orders" at bounding box center [76, 373] width 40 height 14
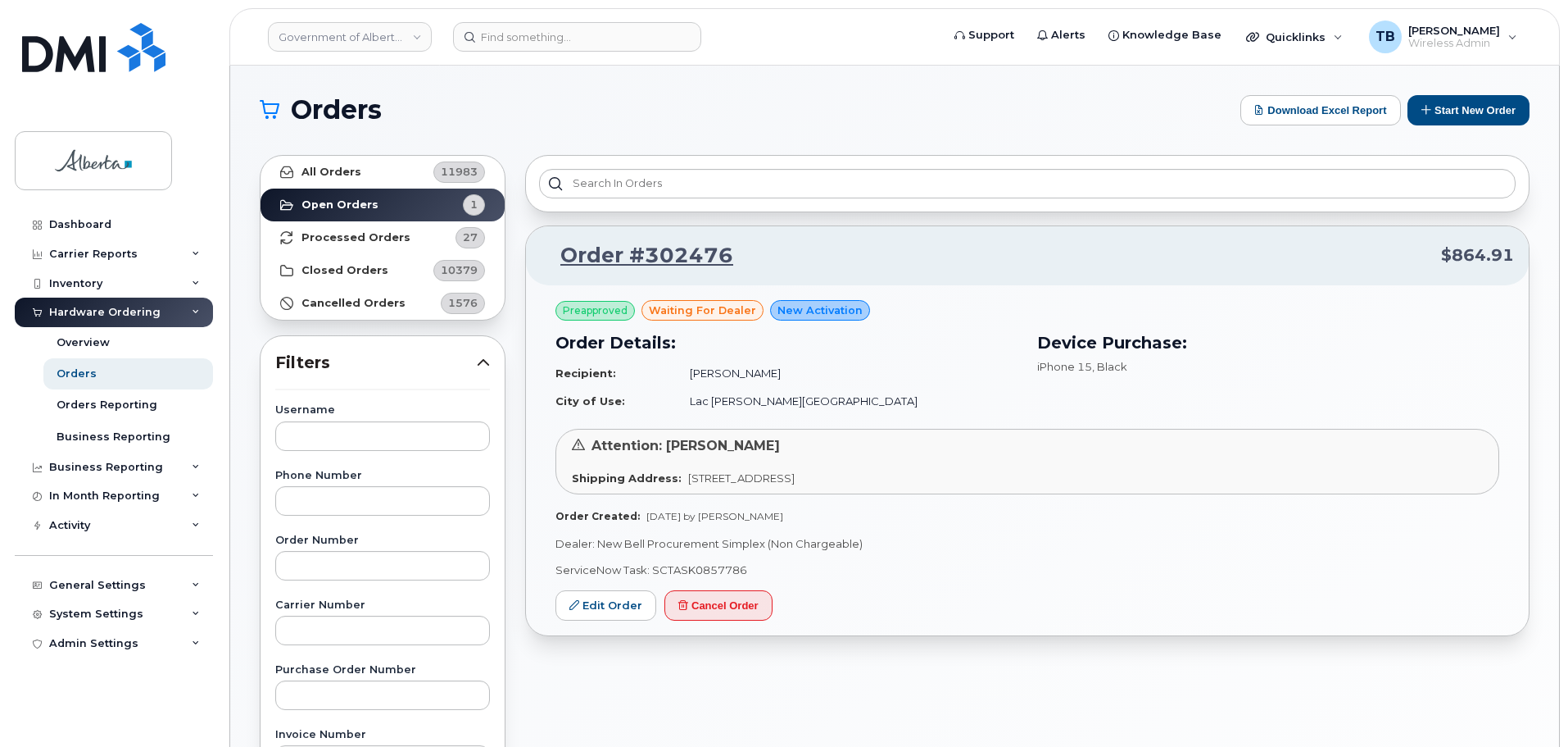
click at [587, 125] on div "Orders Download Excel Report Start New Order" at bounding box center [895, 111] width 1270 height 31
click at [72, 51] on img at bounding box center [93, 48] width 143 height 50
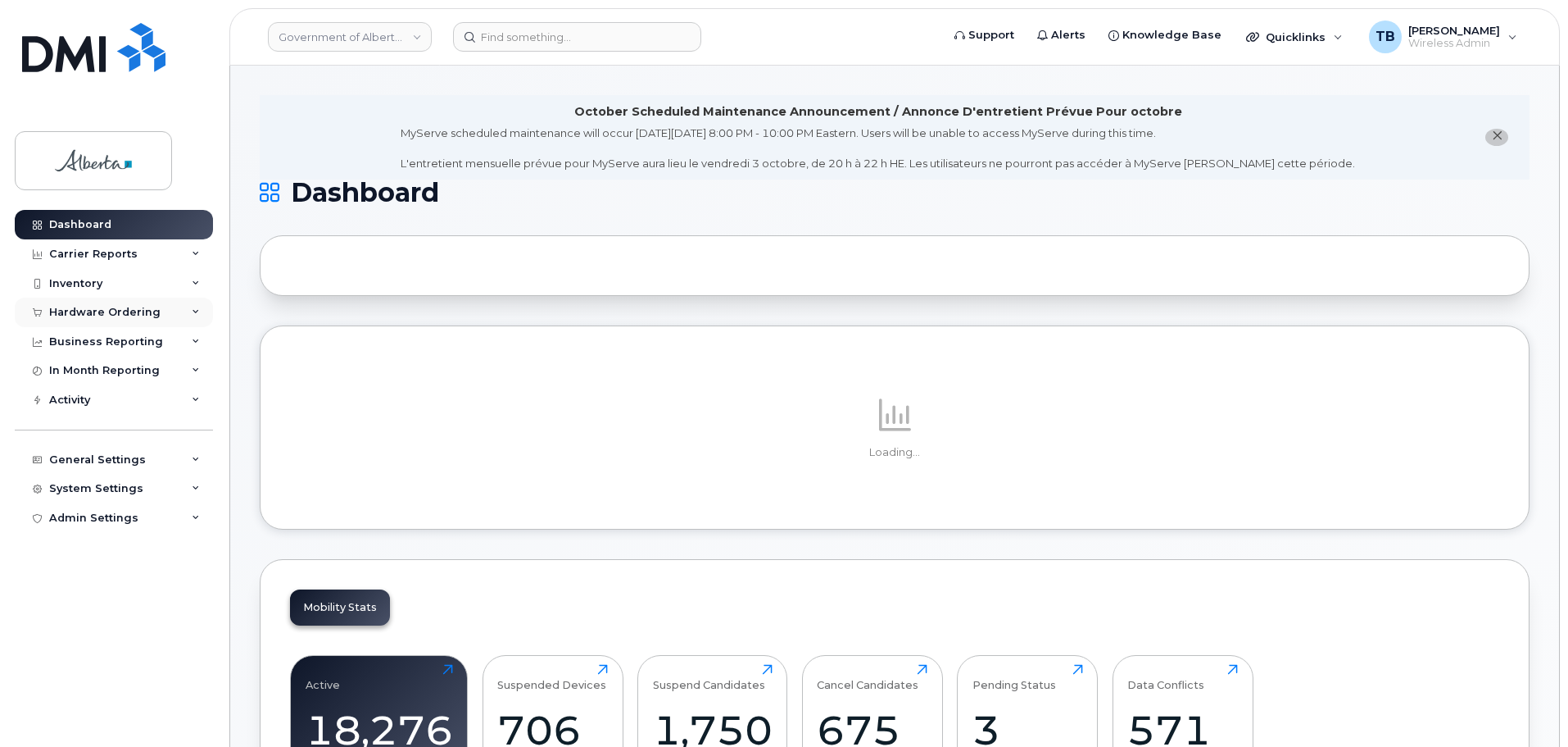
click at [97, 313] on div "Hardware Ordering" at bounding box center [105, 312] width 112 height 13
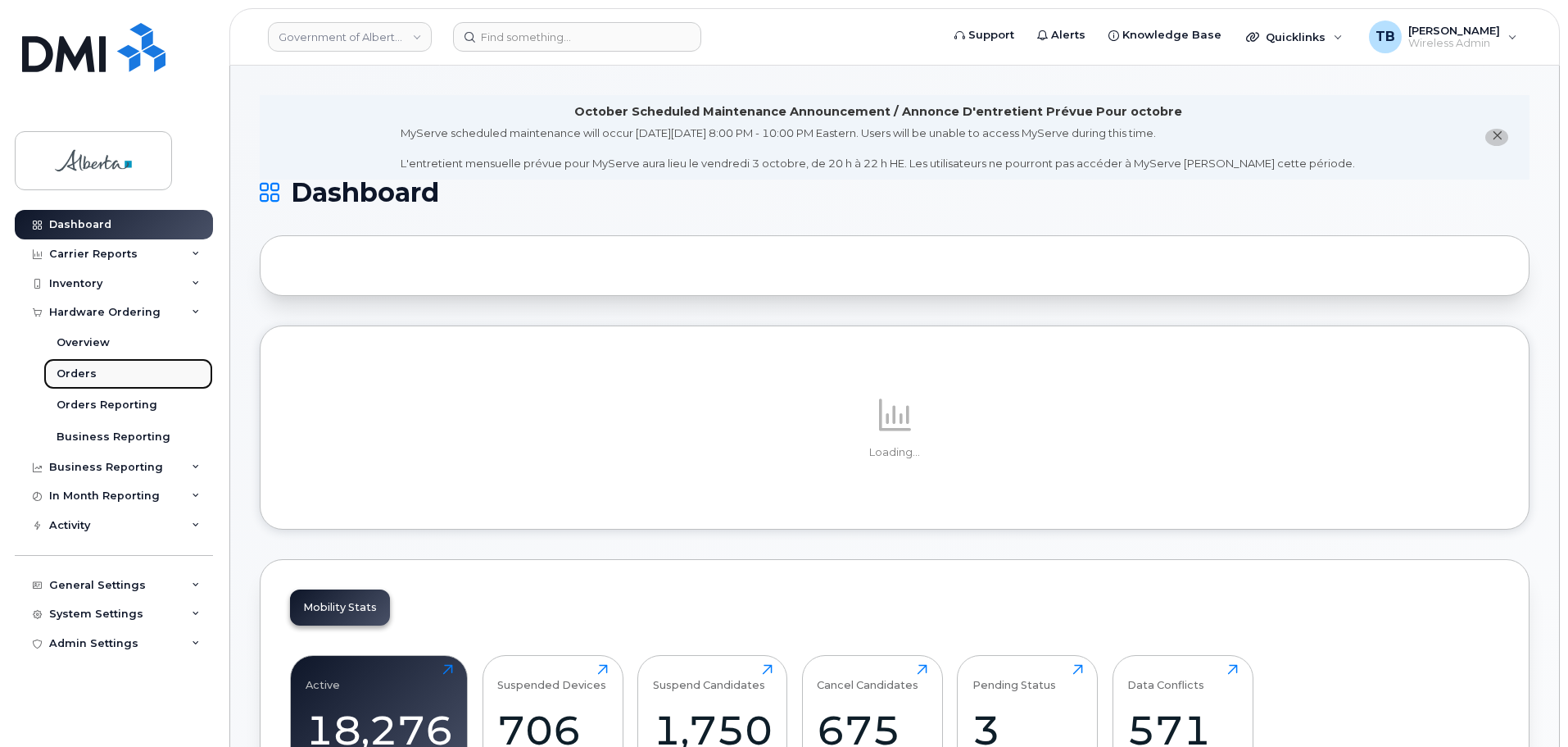
click at [72, 377] on div "Orders" at bounding box center [76, 373] width 40 height 14
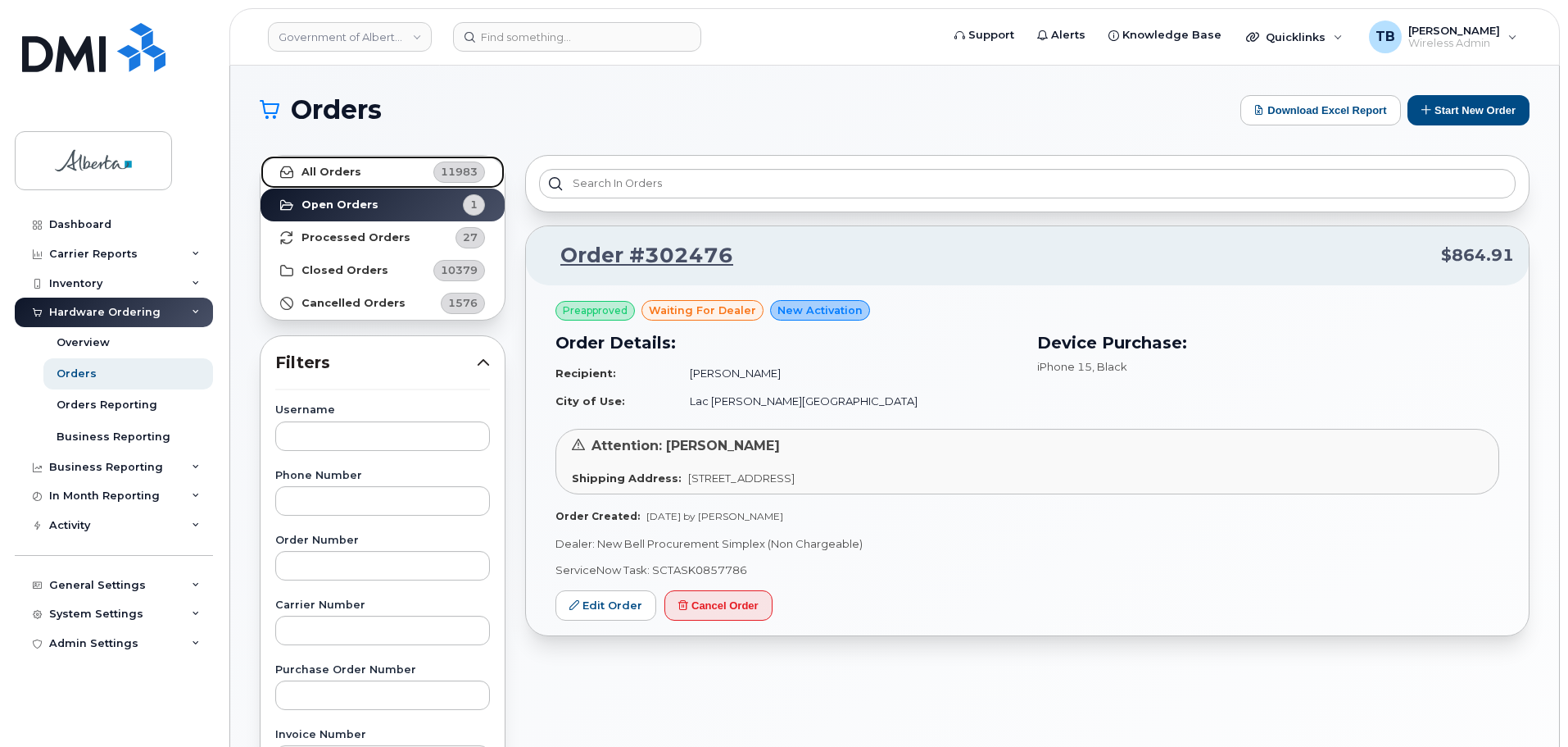
click at [331, 158] on link "All Orders 11983" at bounding box center [382, 172] width 244 height 32
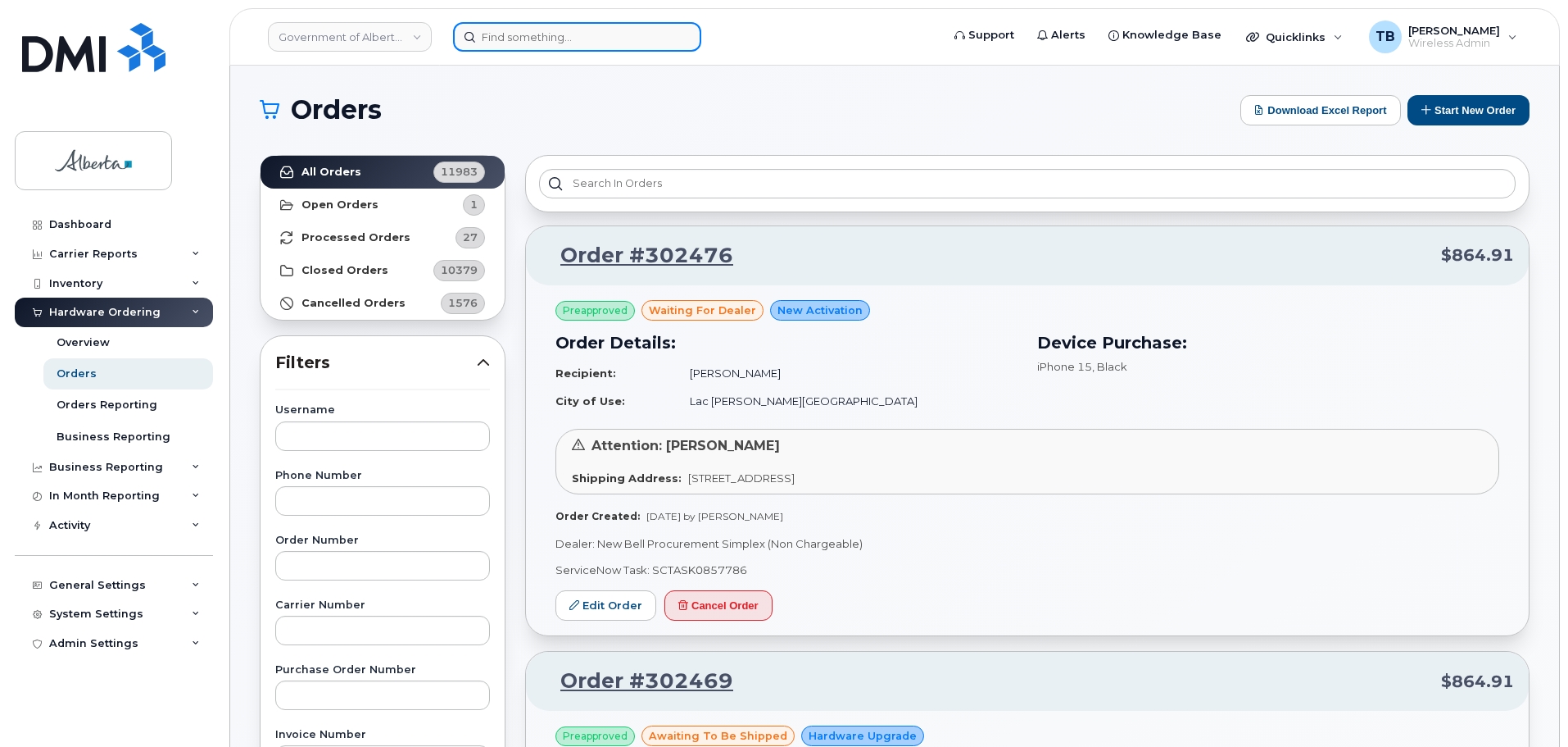
click at [495, 38] on input at bounding box center [577, 36] width 248 height 30
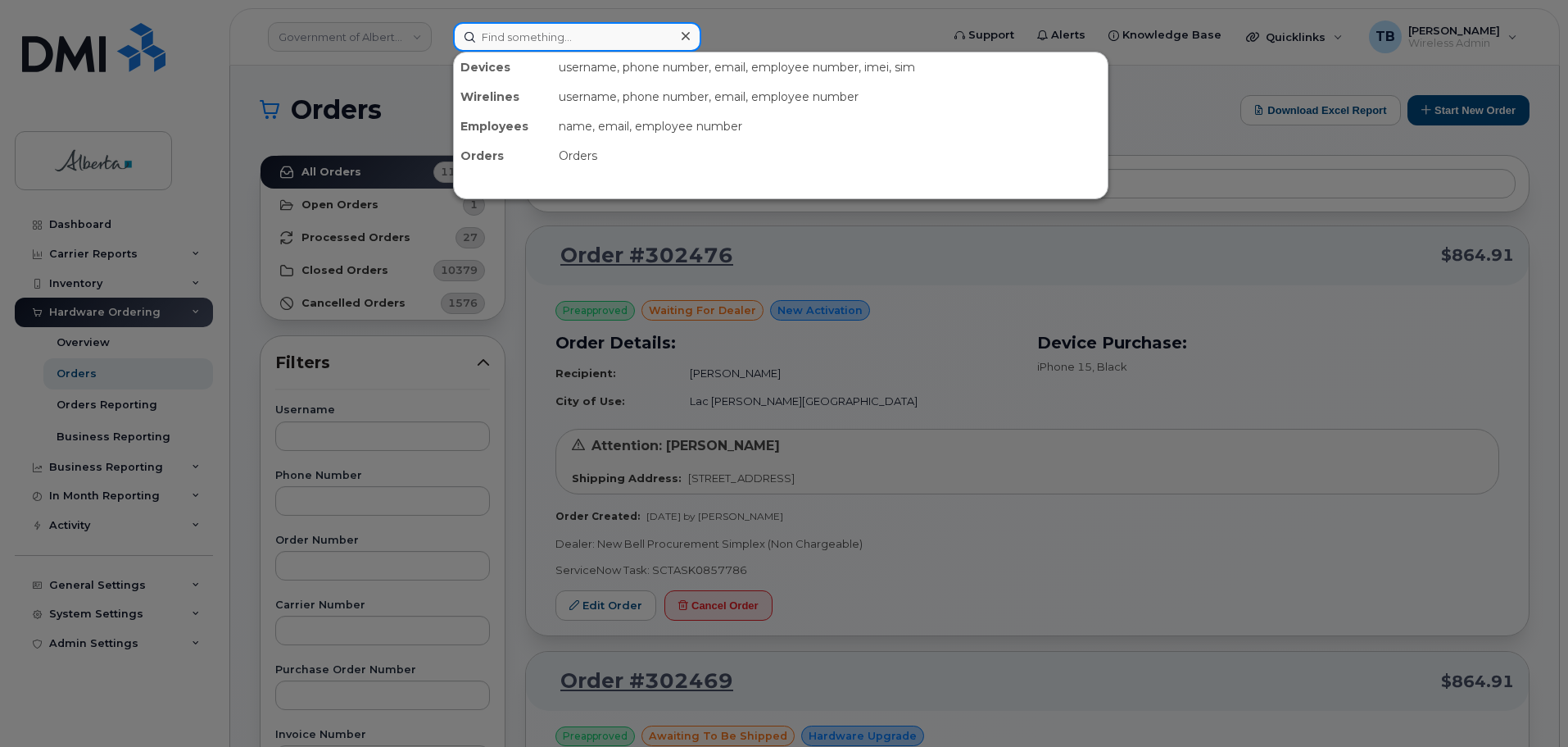
paste input "4038358151"
type input "4038358151"
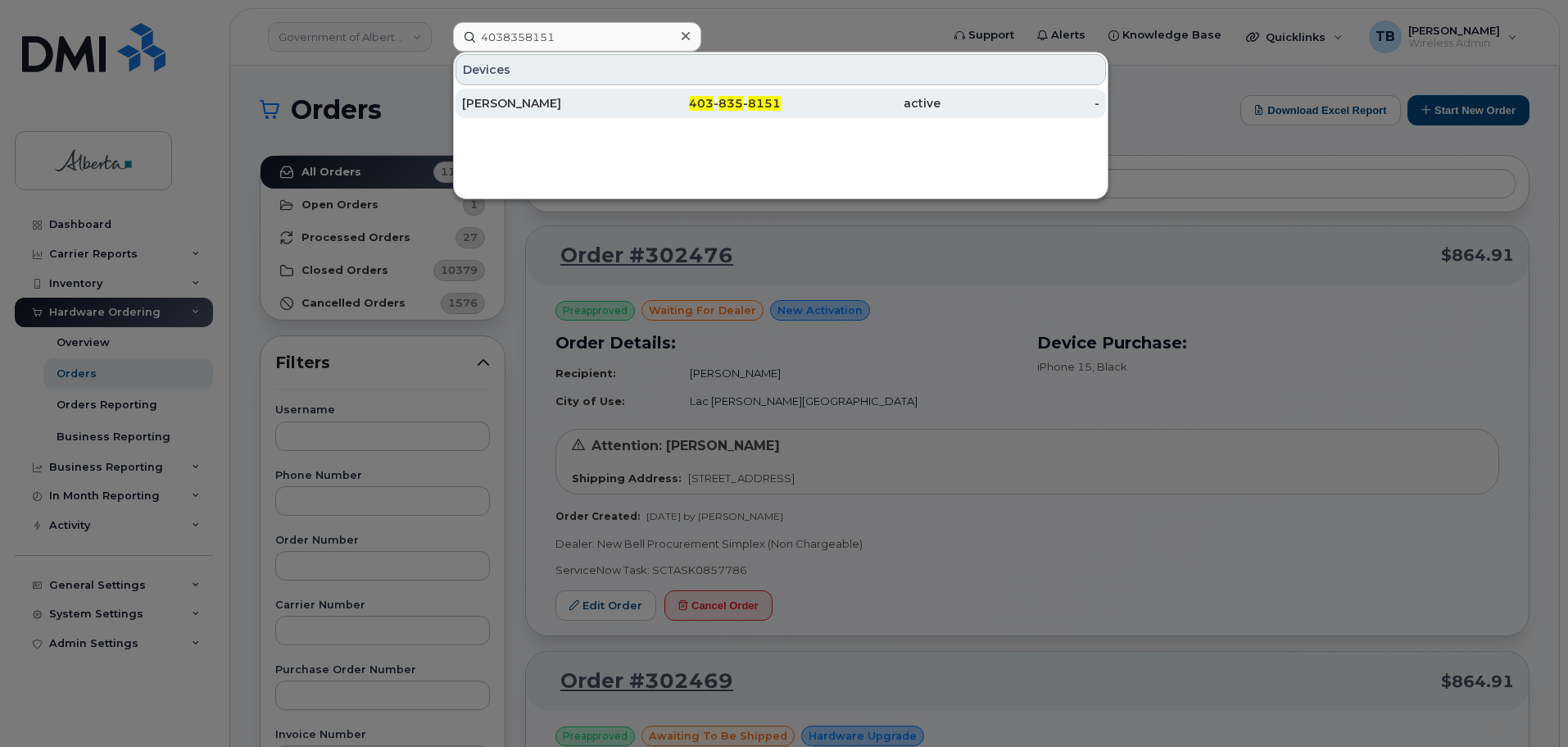
drag, startPoint x: 522, startPoint y: 120, endPoint x: 515, endPoint y: 114, distance: 9.2
click at [522, 120] on div "Devices Elizabeth Brooks 403 - 835 - 8151 active -" at bounding box center [780, 125] width 655 height 148
click at [507, 107] on div "[PERSON_NAME]" at bounding box center [543, 103] width 160 height 16
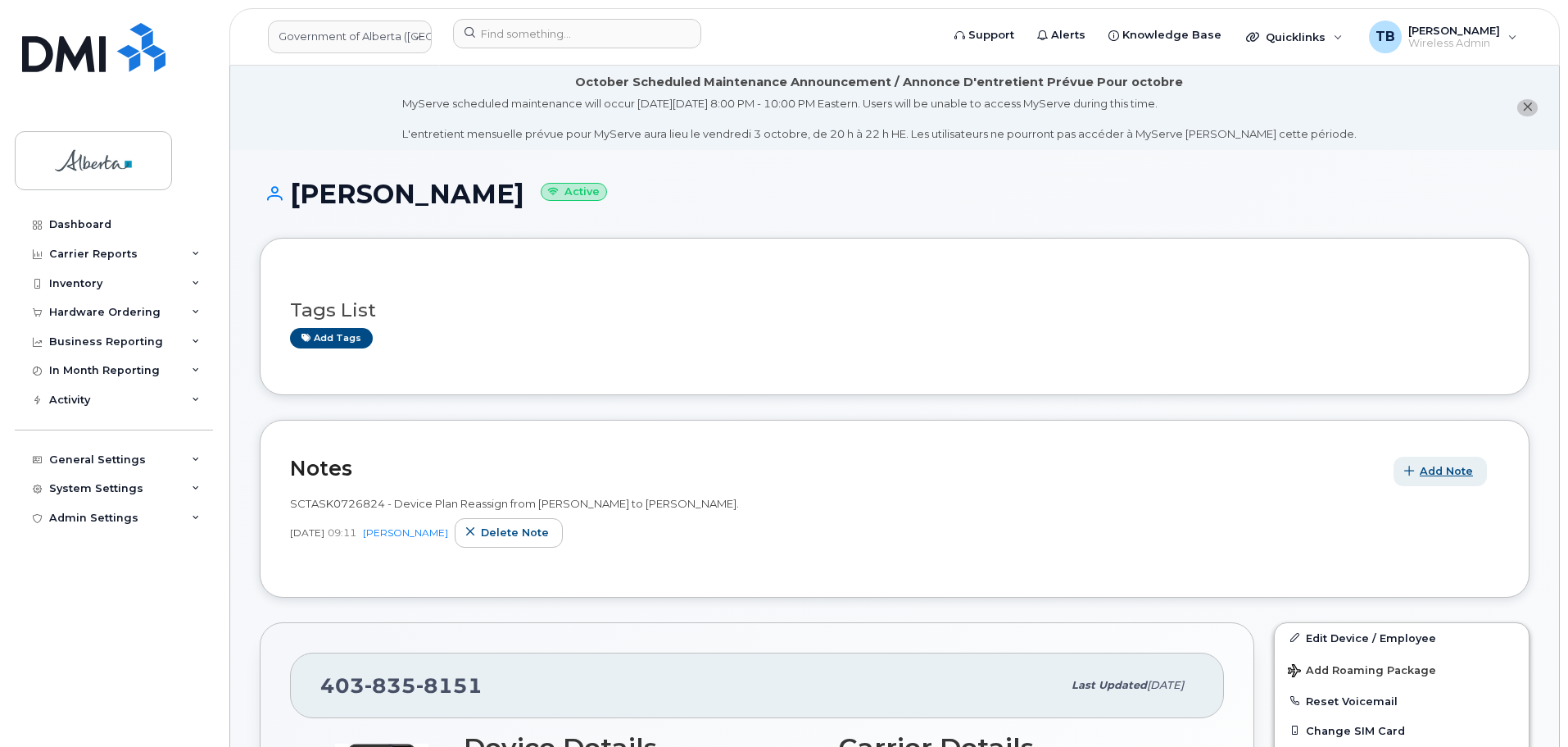
click at [1425, 462] on button "Add Note" at bounding box center [1440, 471] width 93 height 30
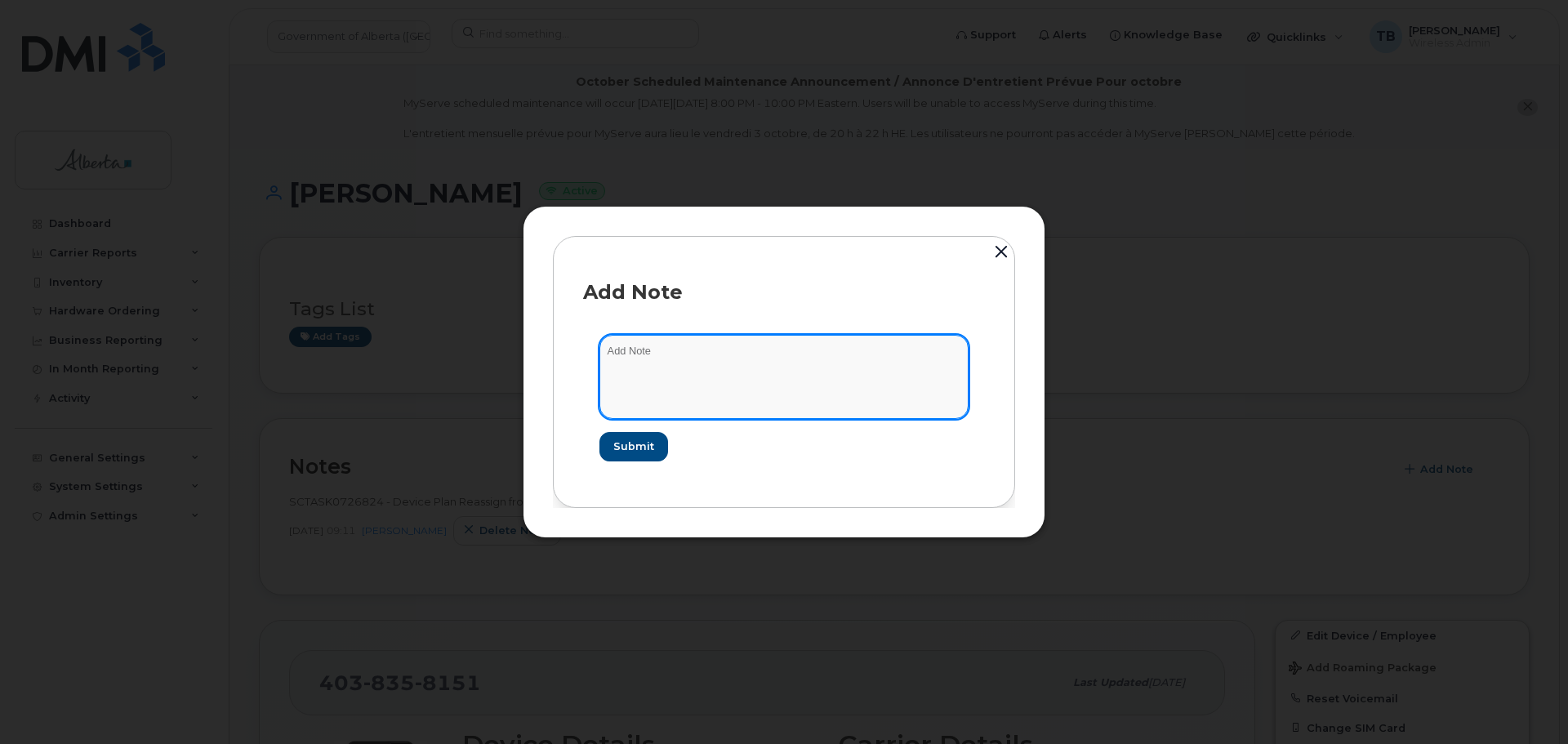
click at [693, 408] on textarea at bounding box center [784, 376] width 369 height 84
paste textarea "SCTASK0860941 Plan User Name Change - 4038358151 iPhone 11 IMEI [TECHNICAL_ID] …"
type textarea "SCTASK0860941 Plan User Name Change - 4038358151 iPhone 11 IMEI [TECHNICAL_ID] …"
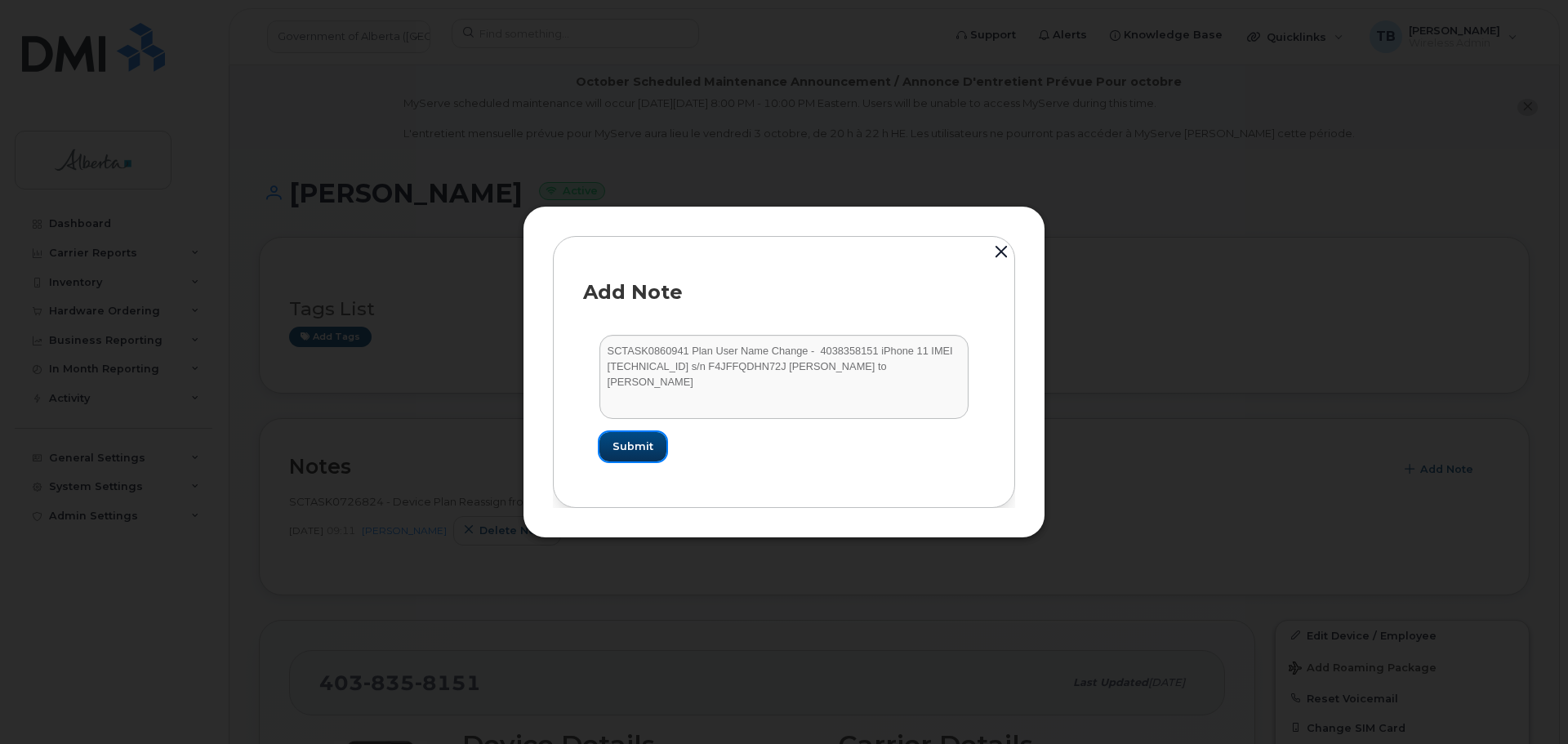
click at [641, 436] on button "Submit" at bounding box center [633, 446] width 67 height 29
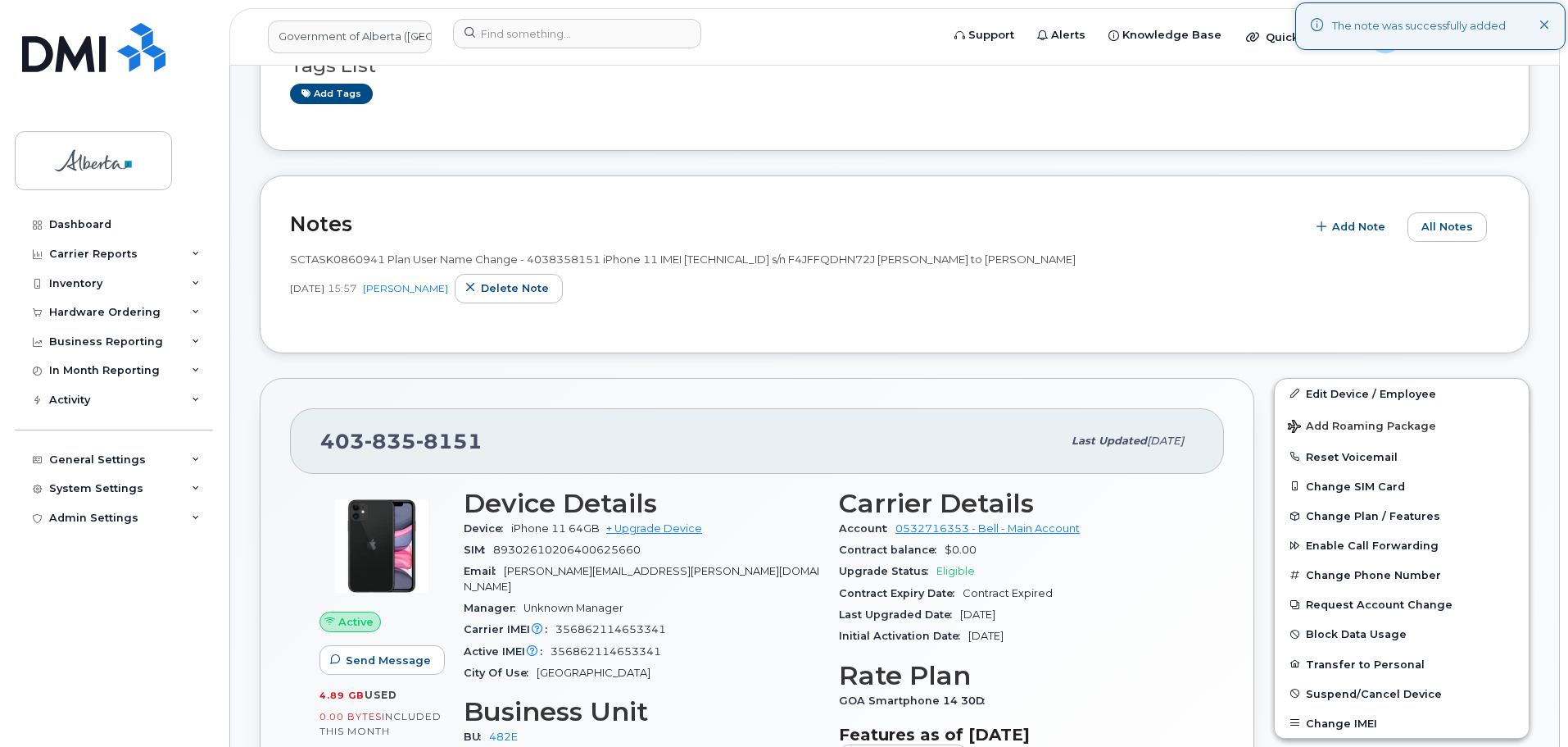
scroll to position [246, 0]
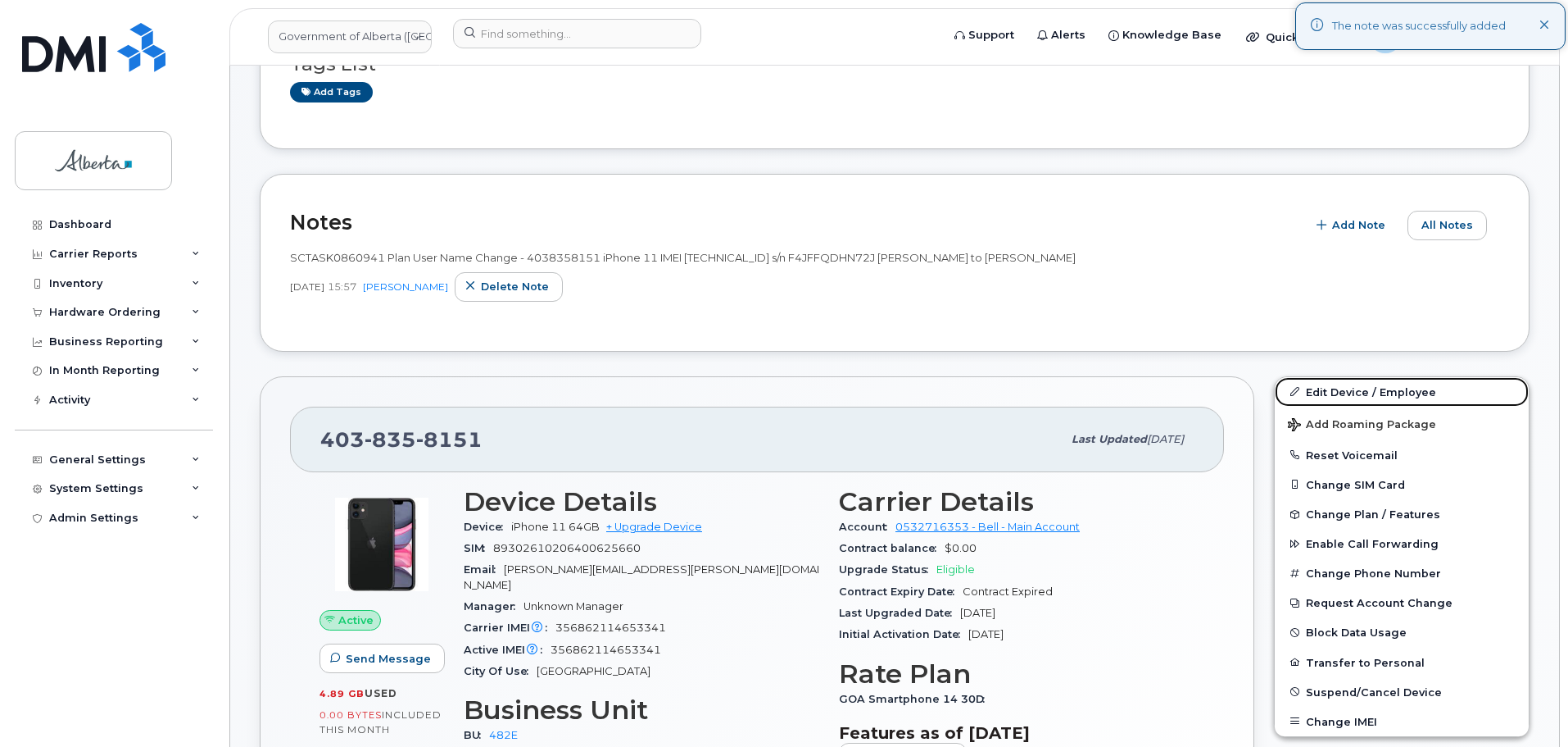
drag, startPoint x: 1345, startPoint y: 384, endPoint x: 851, endPoint y: 165, distance: 540.4
click at [1345, 384] on link "Edit Device / Employee" at bounding box center [1402, 391] width 254 height 30
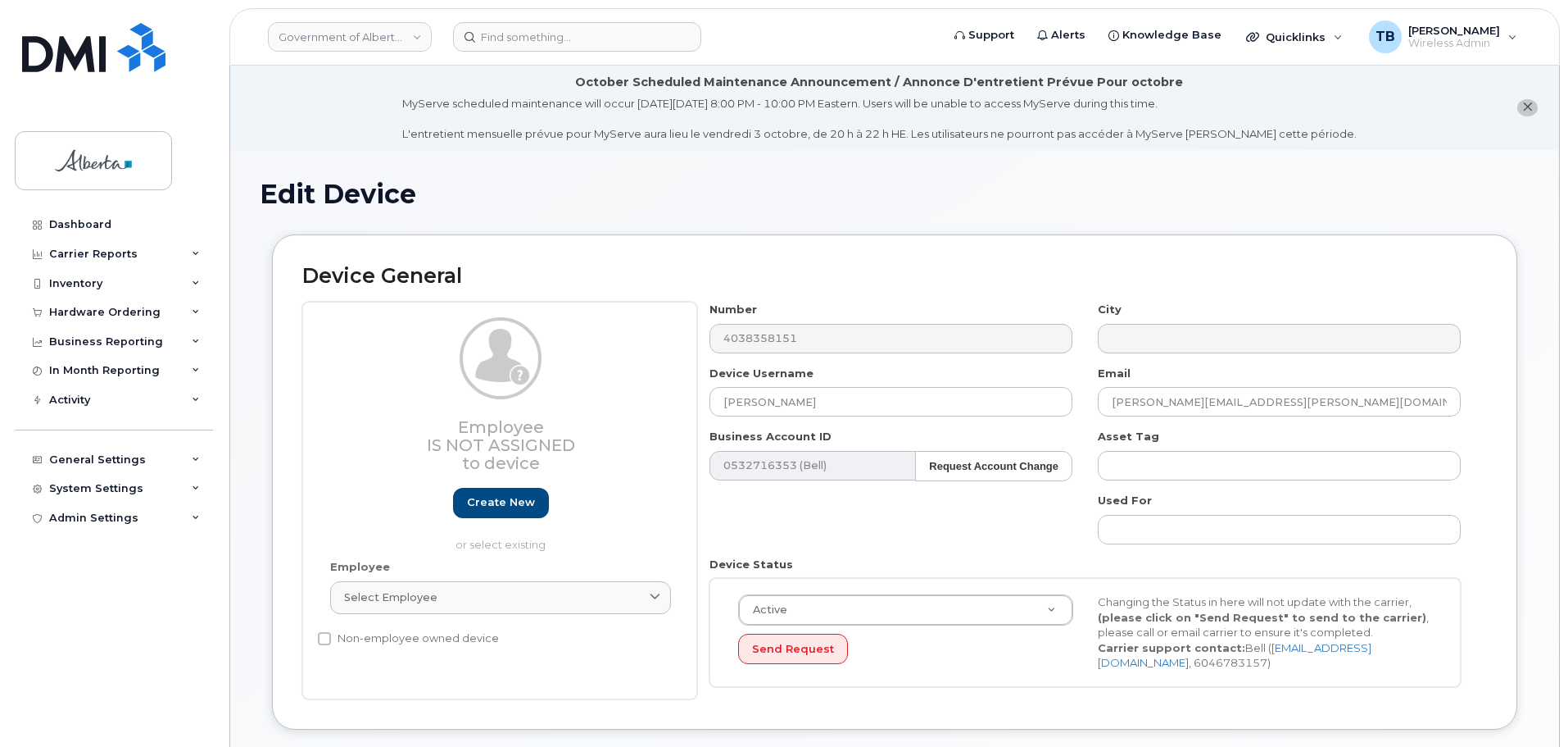
select select "4124490"
drag, startPoint x: 838, startPoint y: 404, endPoint x: 672, endPoint y: 413, distance: 166.2
click at [672, 413] on div "Employee Is not assigned to device Create new or select existing Employee Selec…" at bounding box center [895, 500] width 1185 height 398
paste input "Denise Burges"
type input "Denise Burgess"
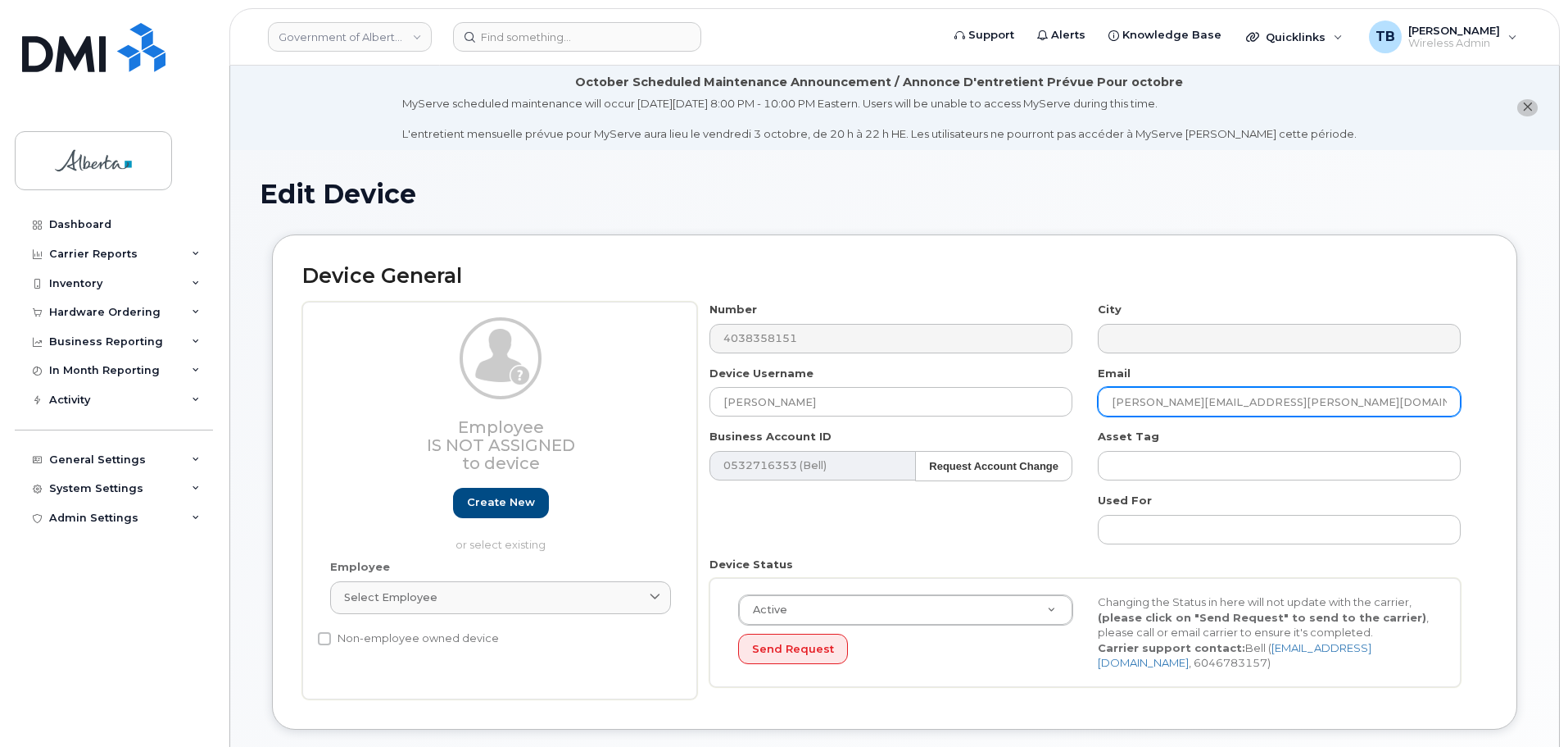
drag, startPoint x: 1310, startPoint y: 405, endPoint x: 1077, endPoint y: 410, distance: 233.1
click at [1077, 410] on div "Number 4038358151 City Device Username Denise Burgess Email Elizabeth.Brooks@go…" at bounding box center [1085, 500] width 776 height 398
paste input "Denise.Burges"
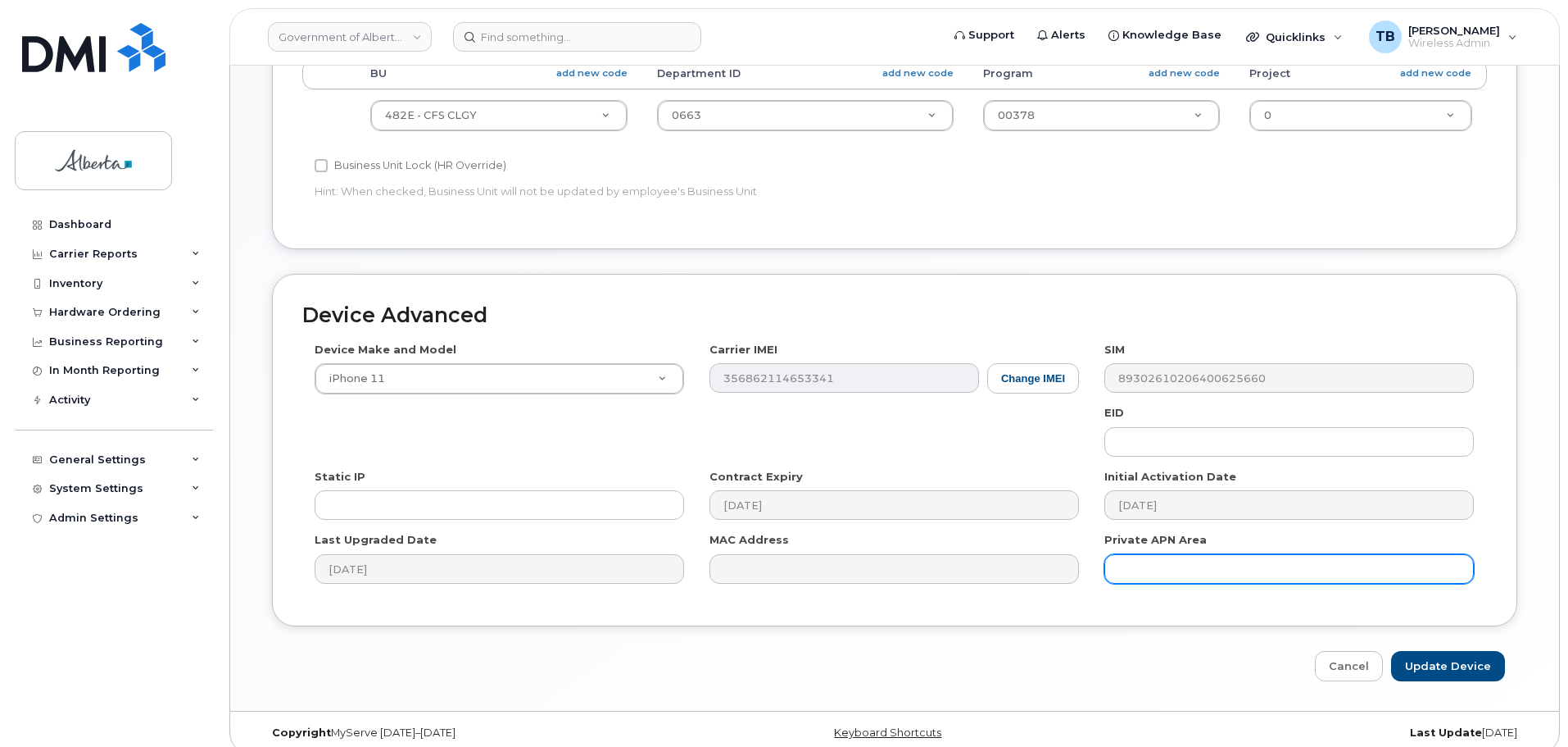
scroll to position [778, 0]
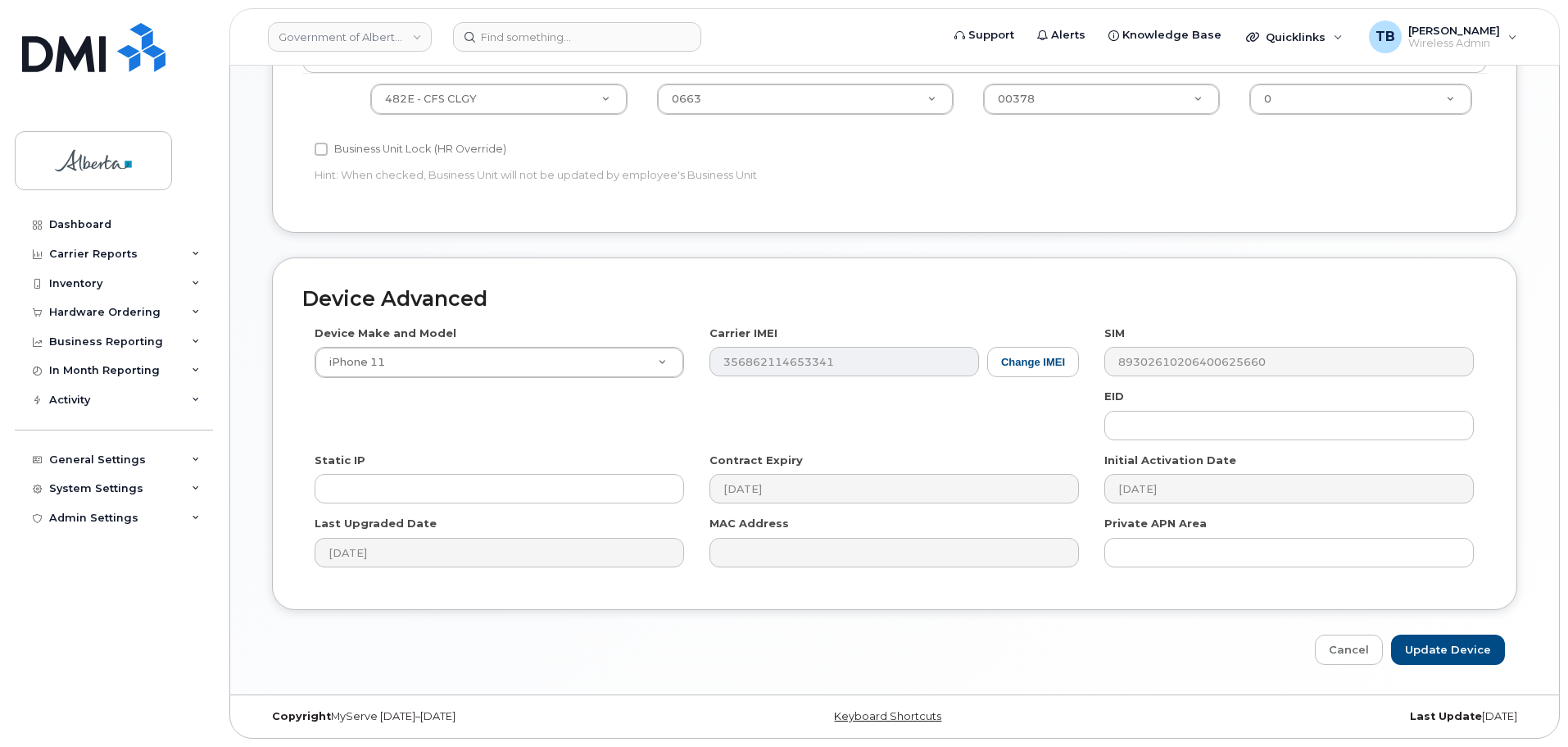
type input "Denise.Burgess@gov.ab.ca"
click at [1431, 646] on input "Update Device" at bounding box center [1448, 650] width 113 height 31
type input "Saving..."
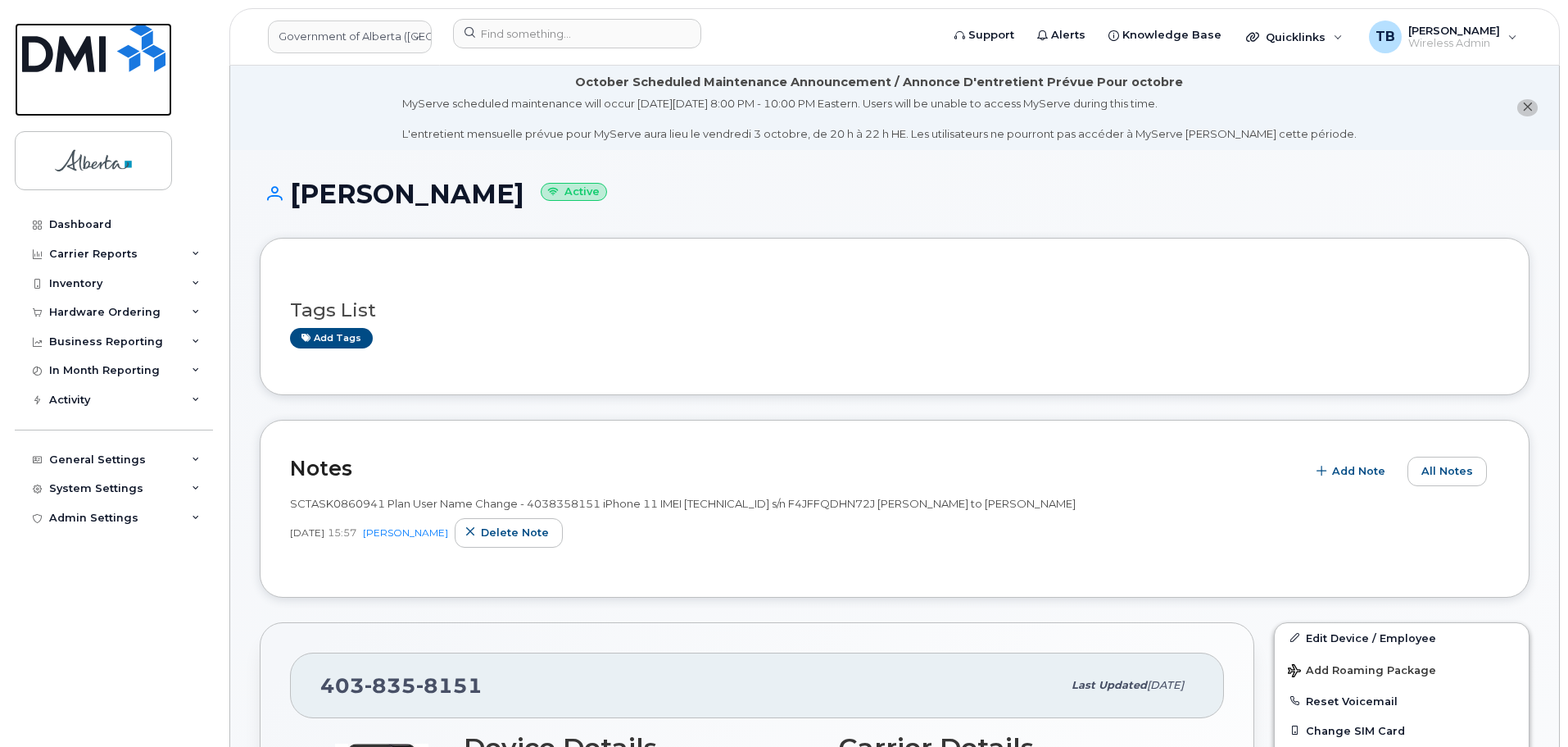
click at [86, 59] on img at bounding box center [93, 48] width 143 height 50
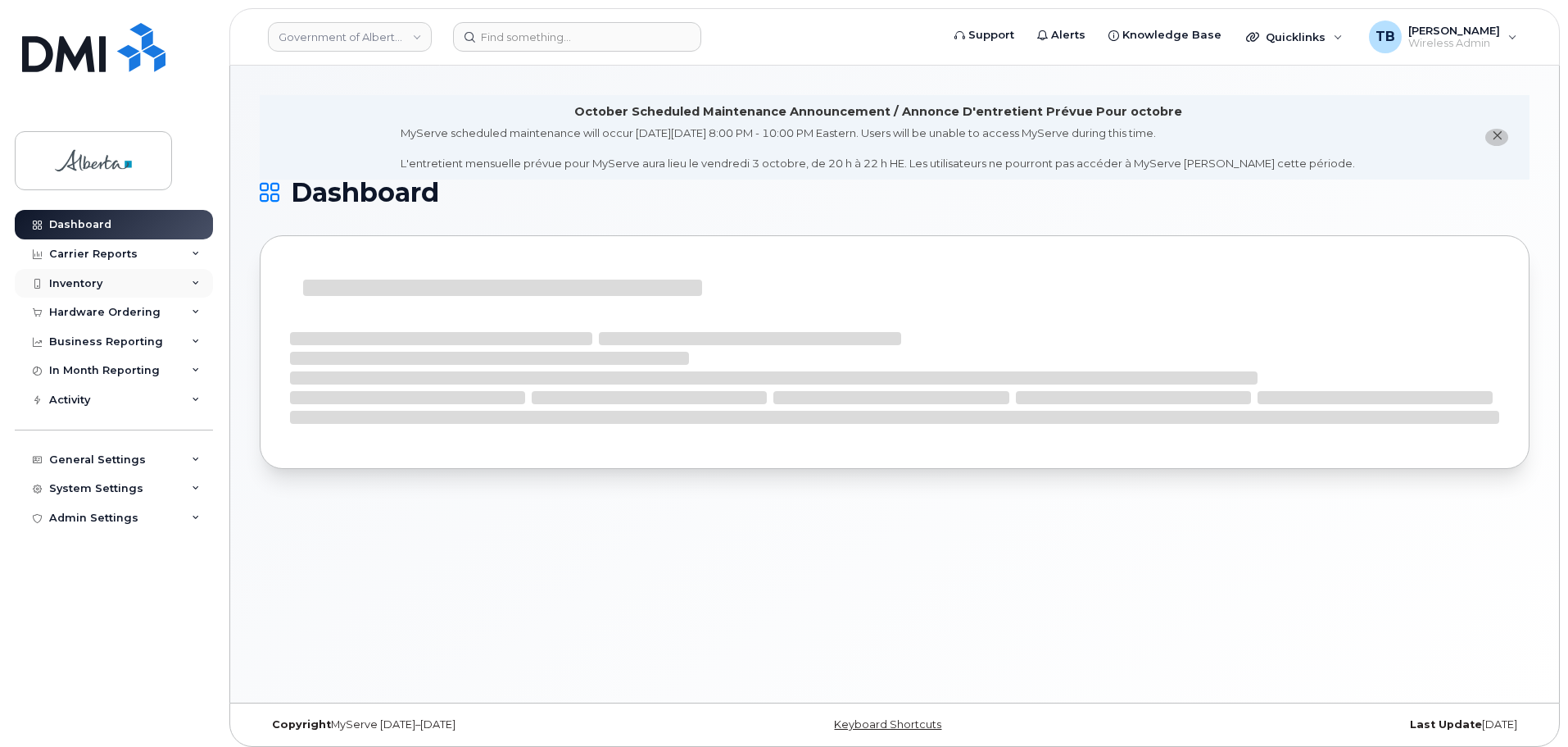
click at [71, 277] on div "Inventory" at bounding box center [76, 283] width 53 height 13
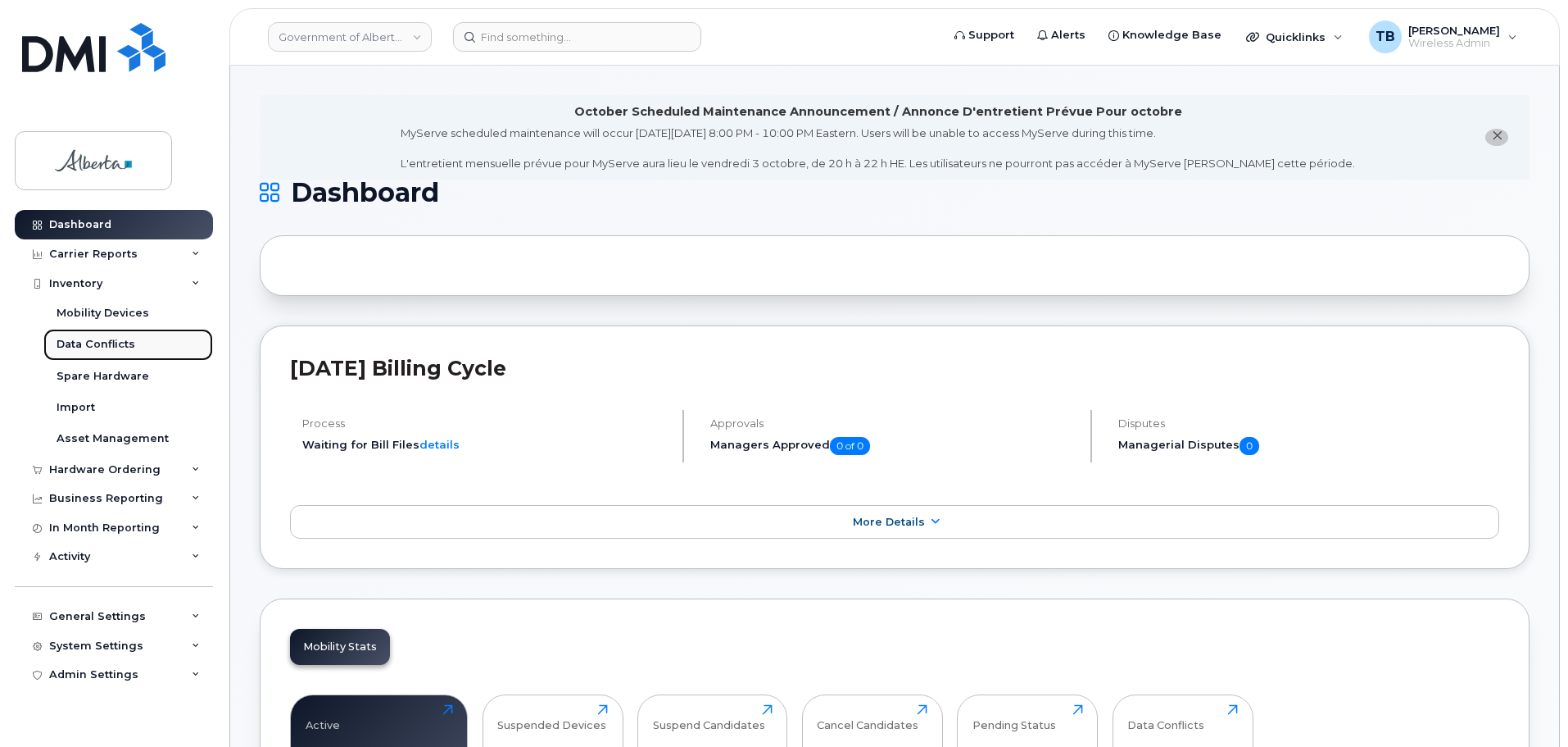
click at [74, 338] on div "Data Conflicts" at bounding box center [95, 343] width 78 height 14
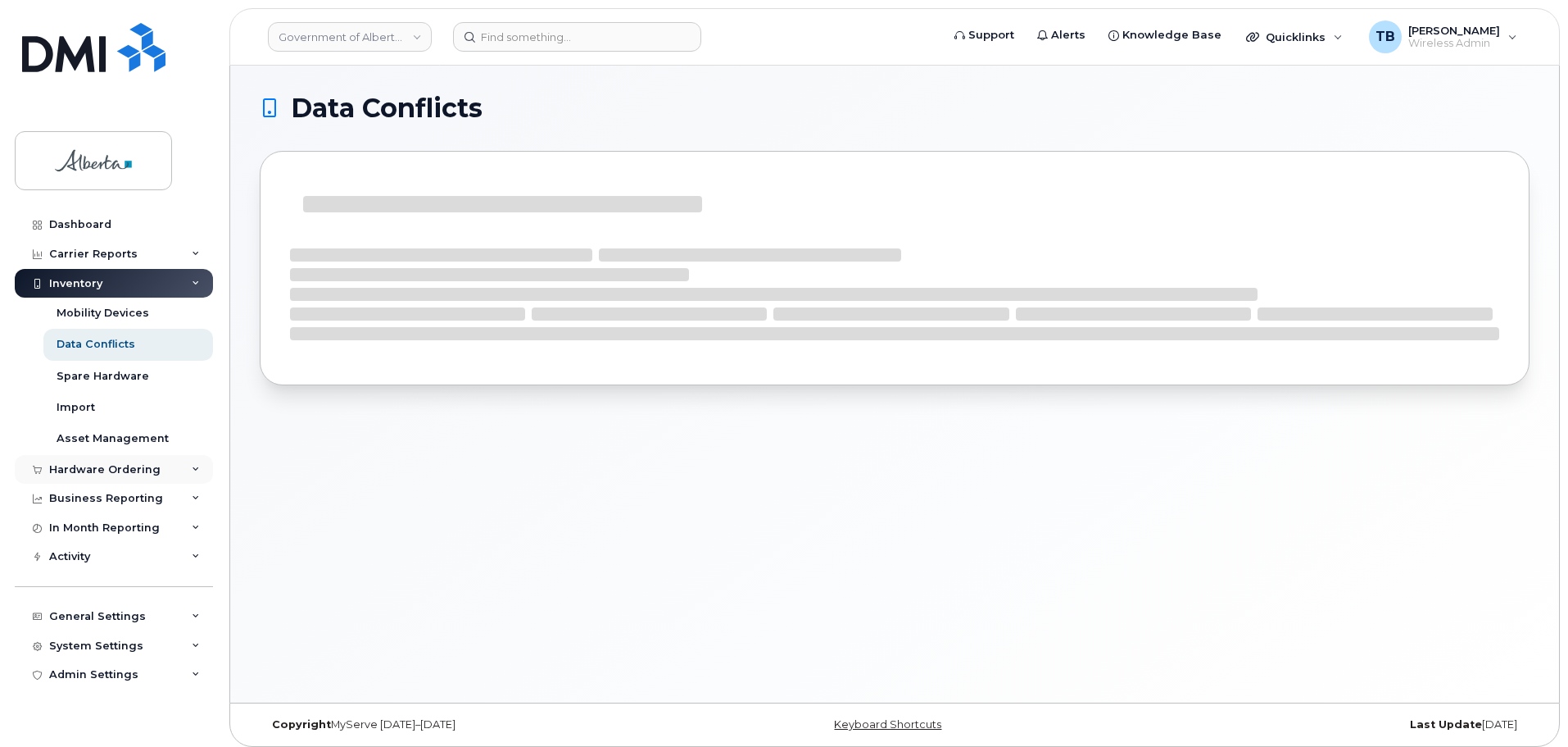
click at [72, 470] on div "Hardware Ordering" at bounding box center [105, 469] width 112 height 13
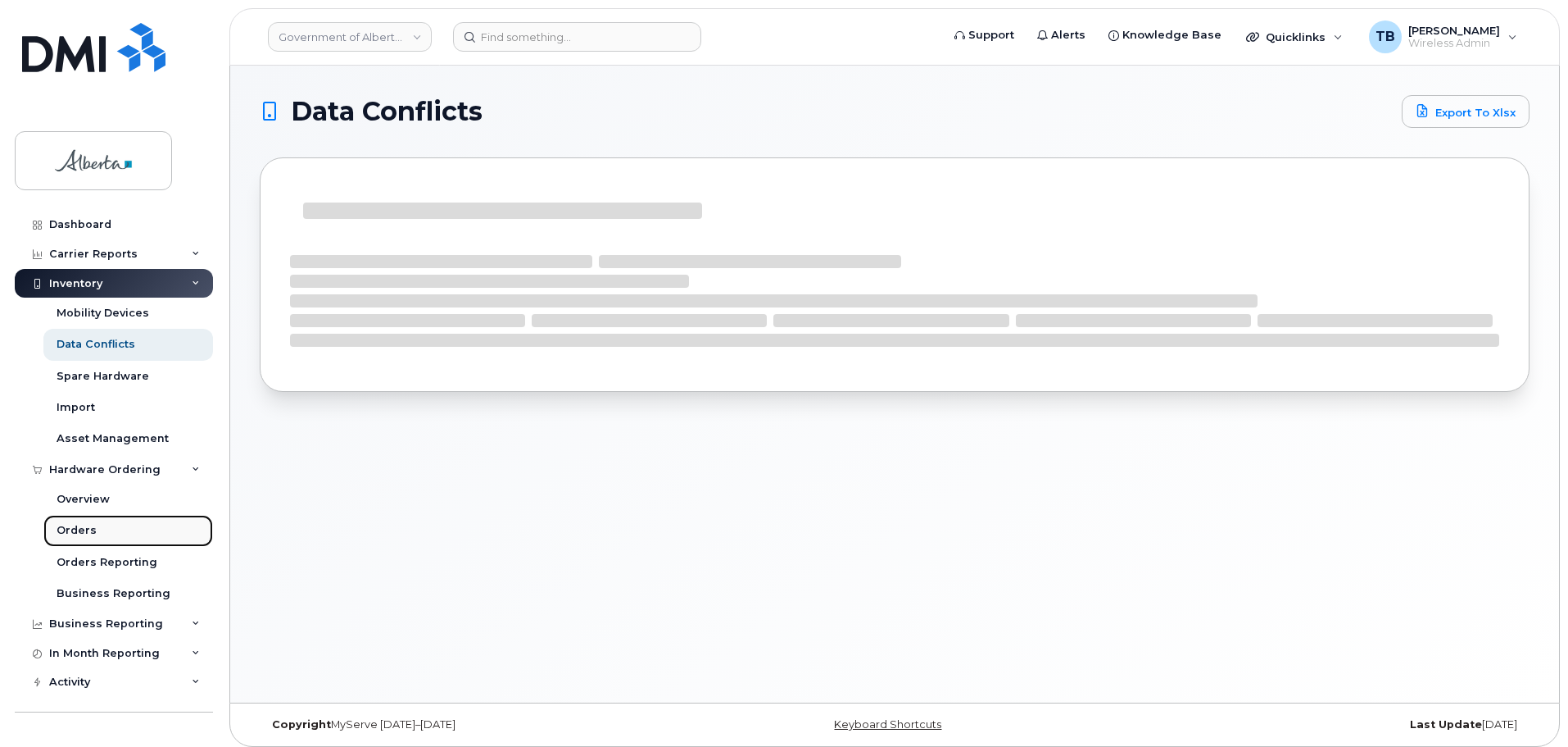
click at [66, 529] on div "Orders" at bounding box center [76, 529] width 40 height 14
